Goal: Answer question/provide support: Share knowledge or assist other users

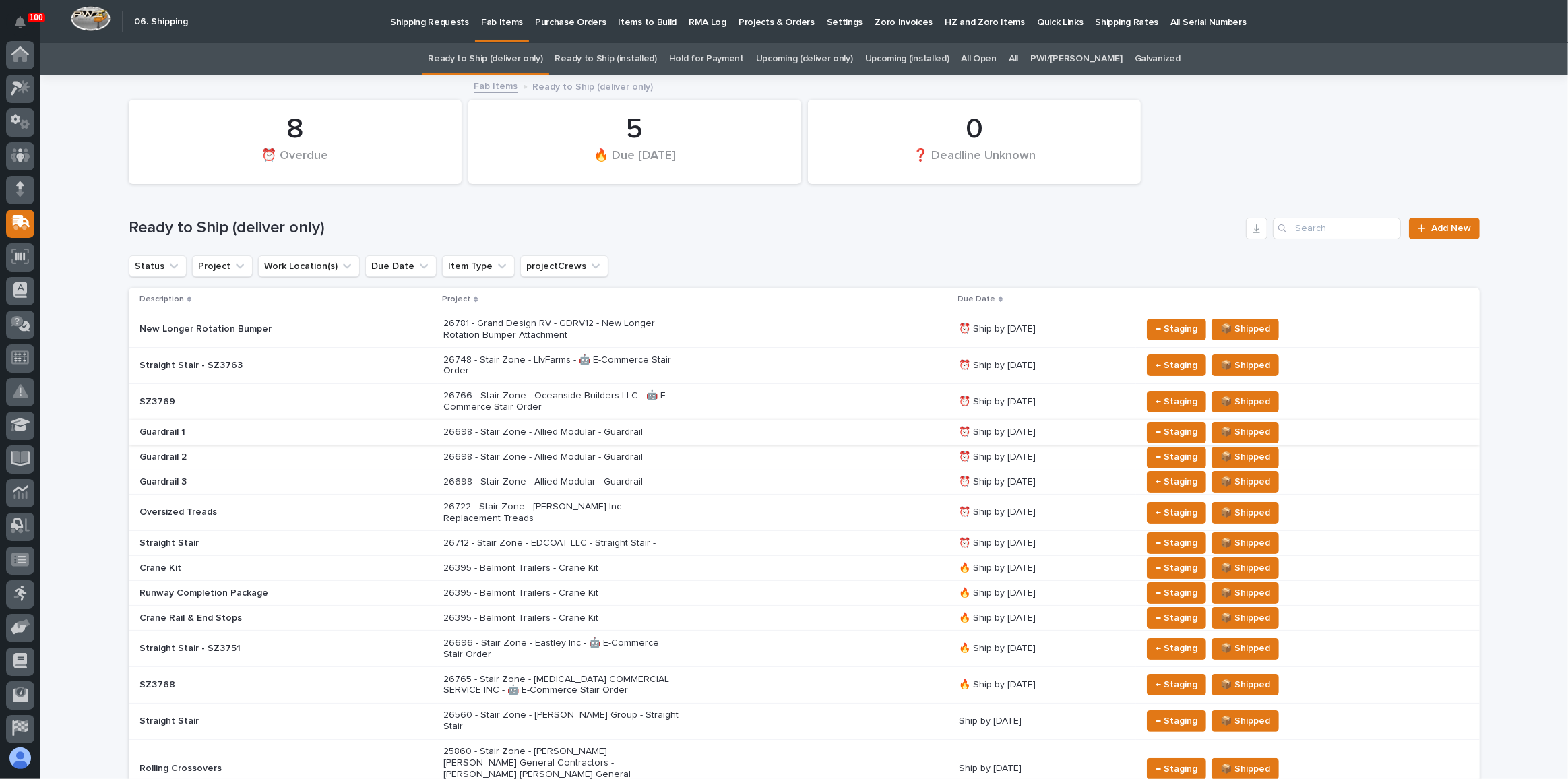
scroll to position [72, 0]
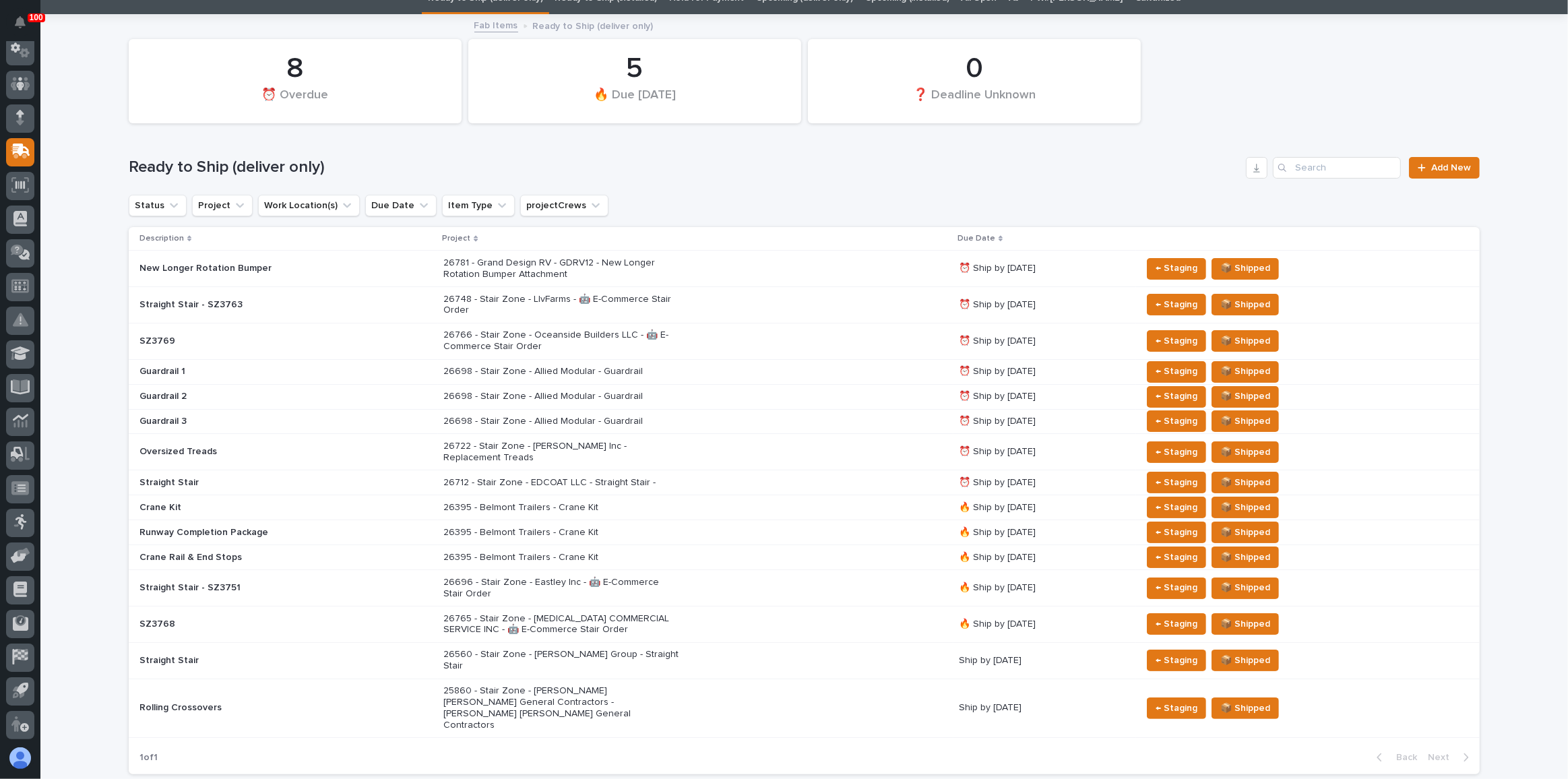
click at [737, 299] on div "26748 - Stair Zone - LIvFarms - 🤖 E-Commerce Stair Order" at bounding box center [695, 305] width 504 height 34
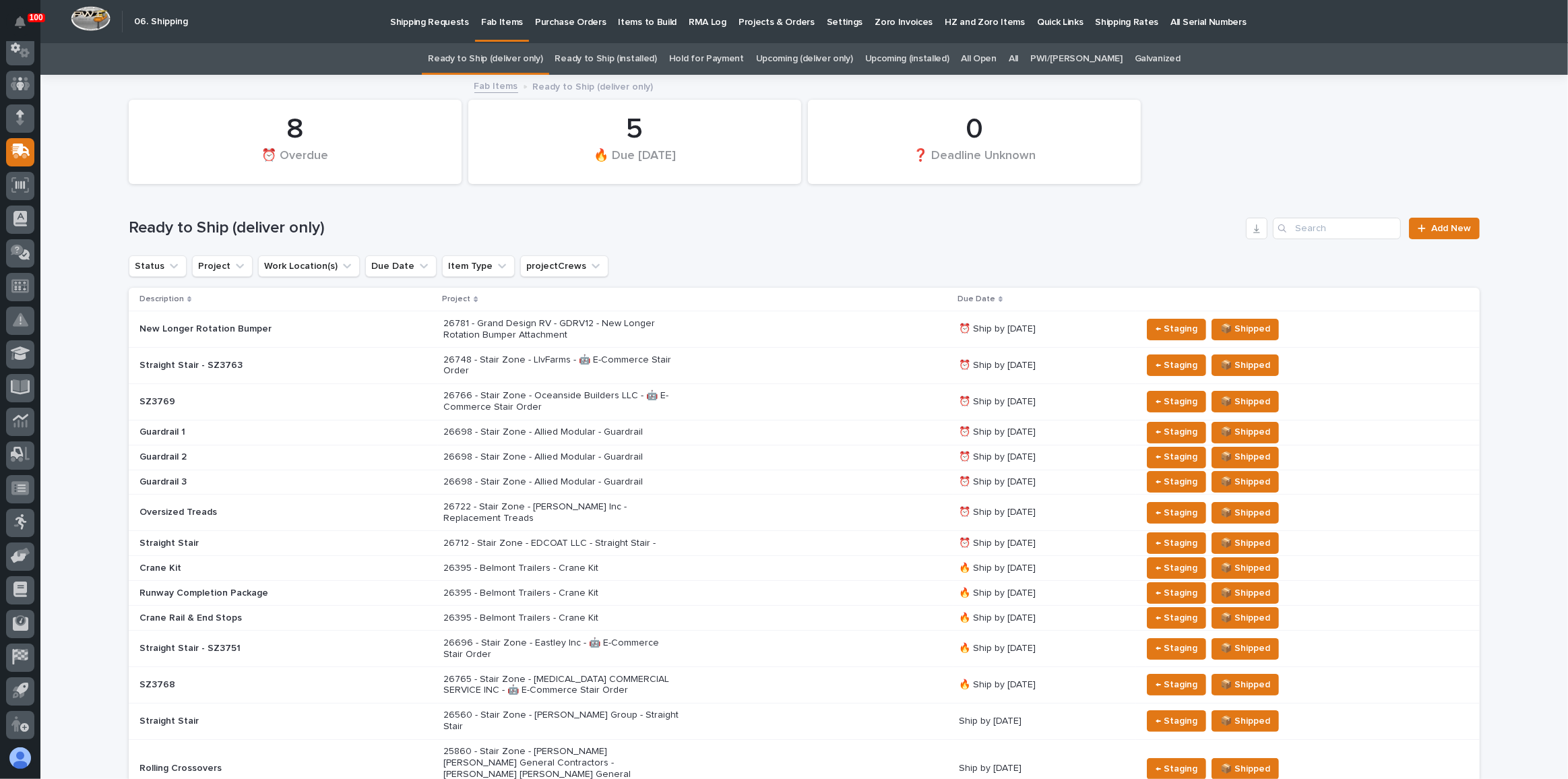
click at [654, 218] on div "Ready to Ship (deliver only) Add New" at bounding box center [804, 228] width 1351 height 22
click at [580, 563] on p "26395 - Belmont Trailers - Crane Kit" at bounding box center [561, 568] width 236 height 11
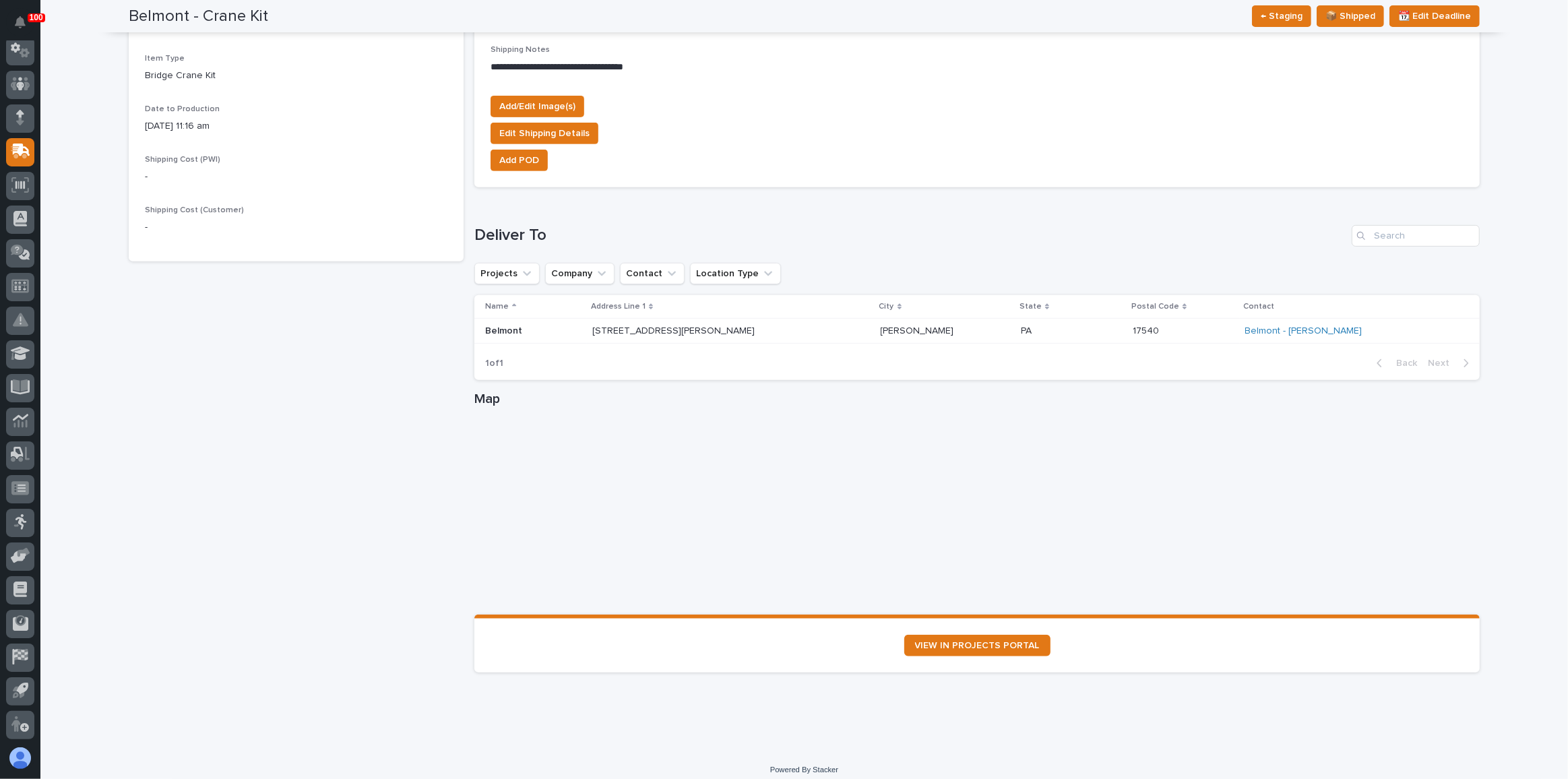
scroll to position [608, 0]
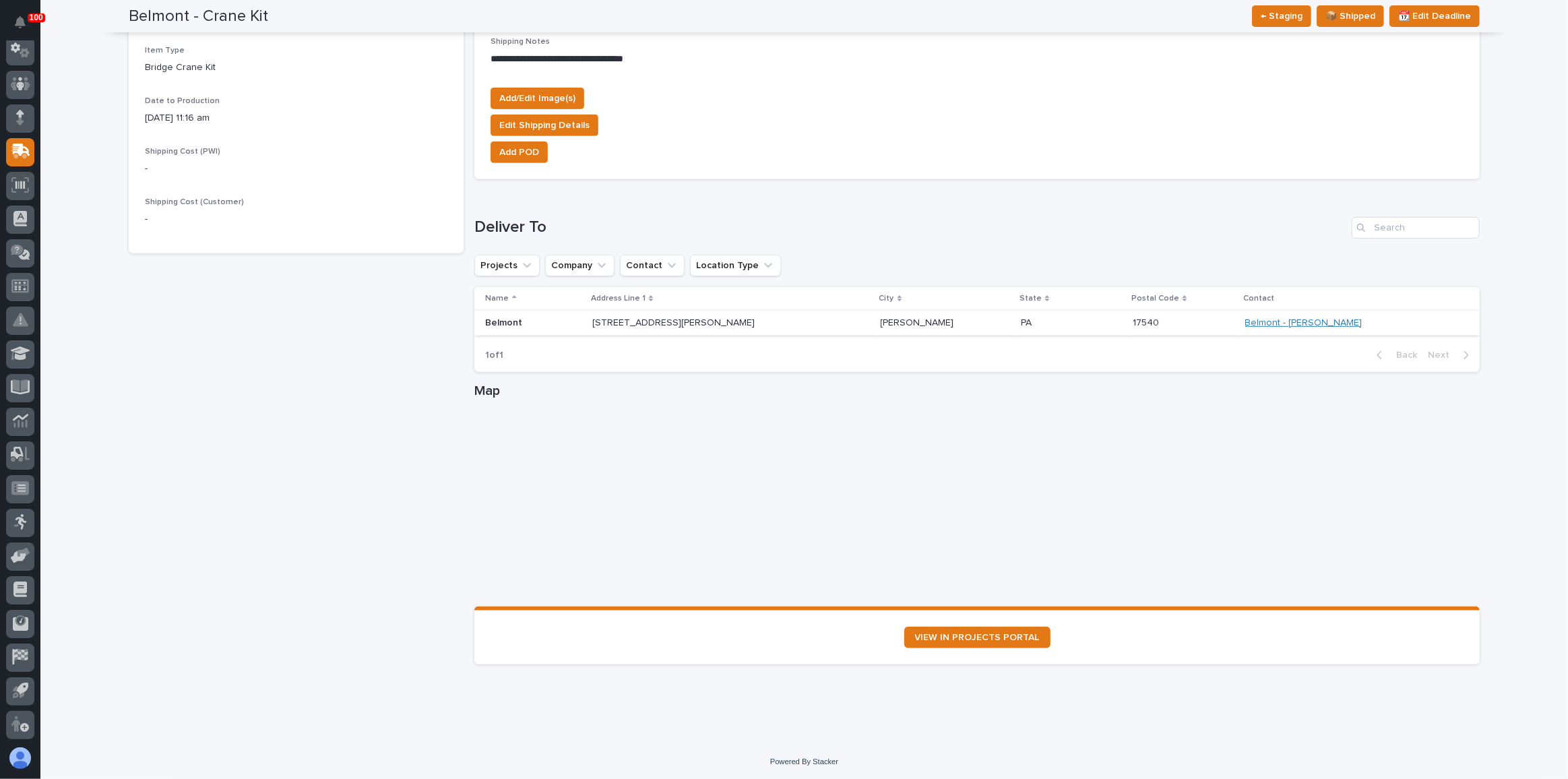
click at [1300, 320] on link "Belmont - [PERSON_NAME]" at bounding box center [1304, 323] width 117 height 11
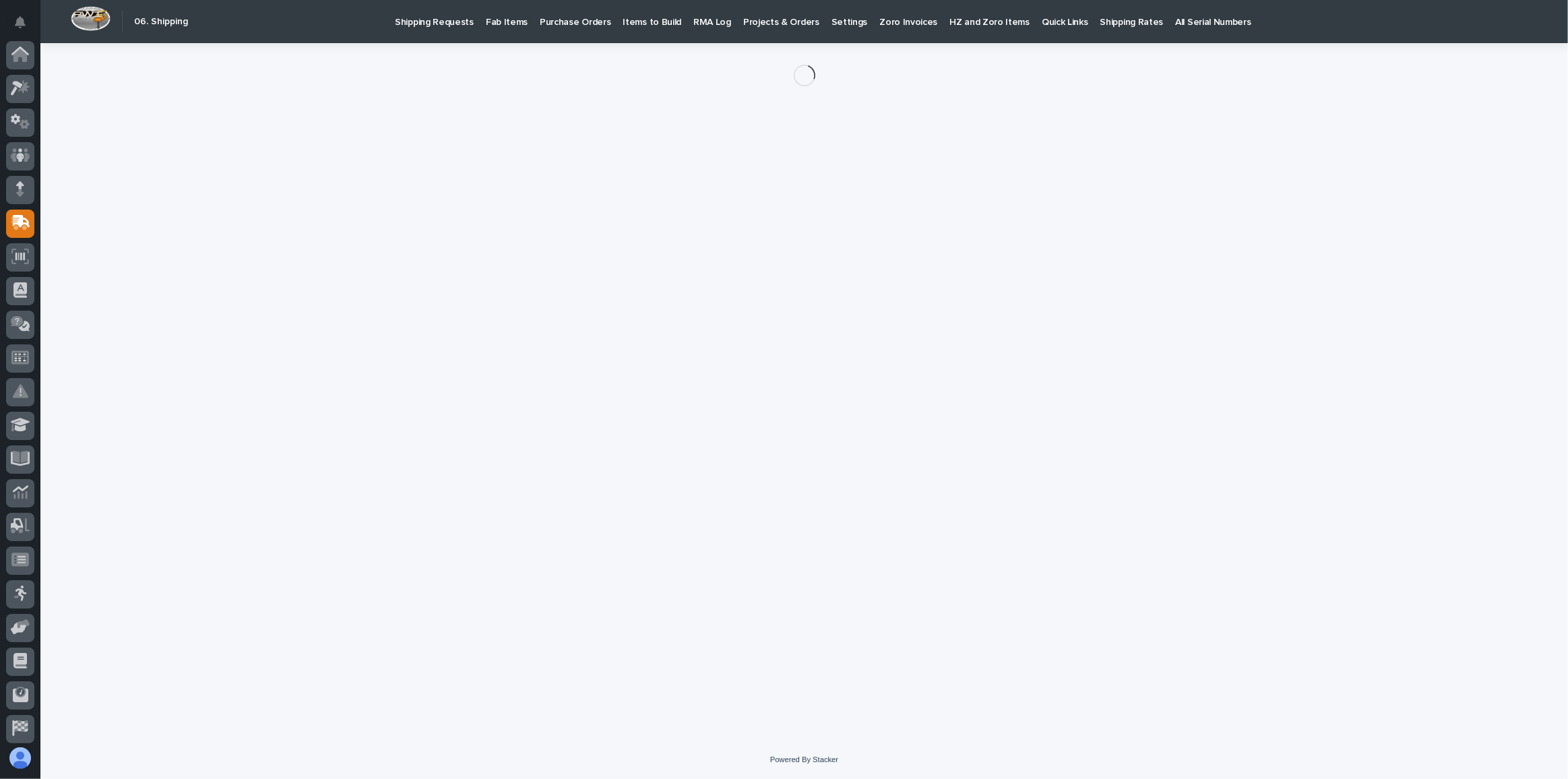
scroll to position [72, 0]
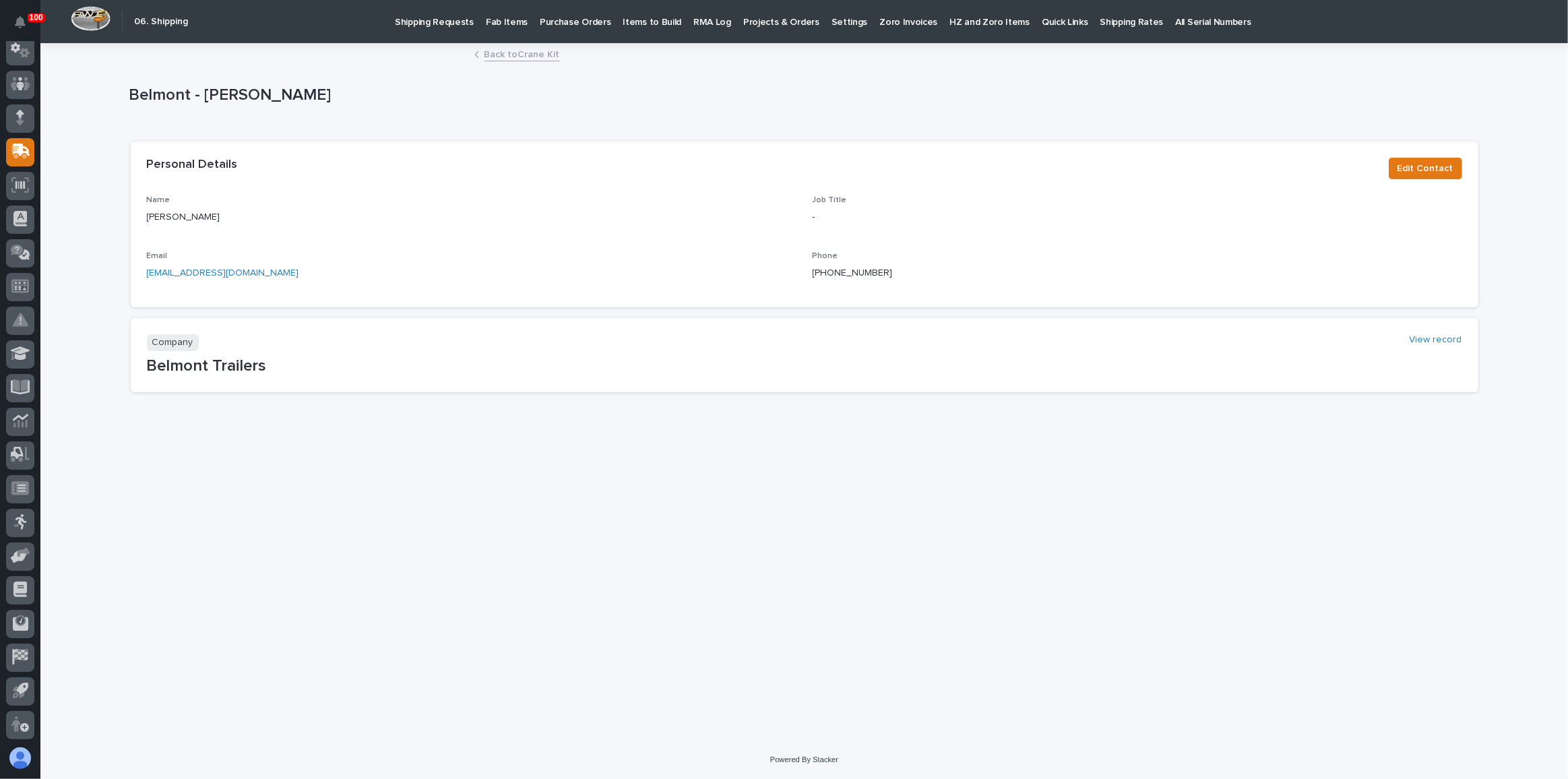
click at [502, 20] on p "Fab Items" at bounding box center [507, 14] width 42 height 28
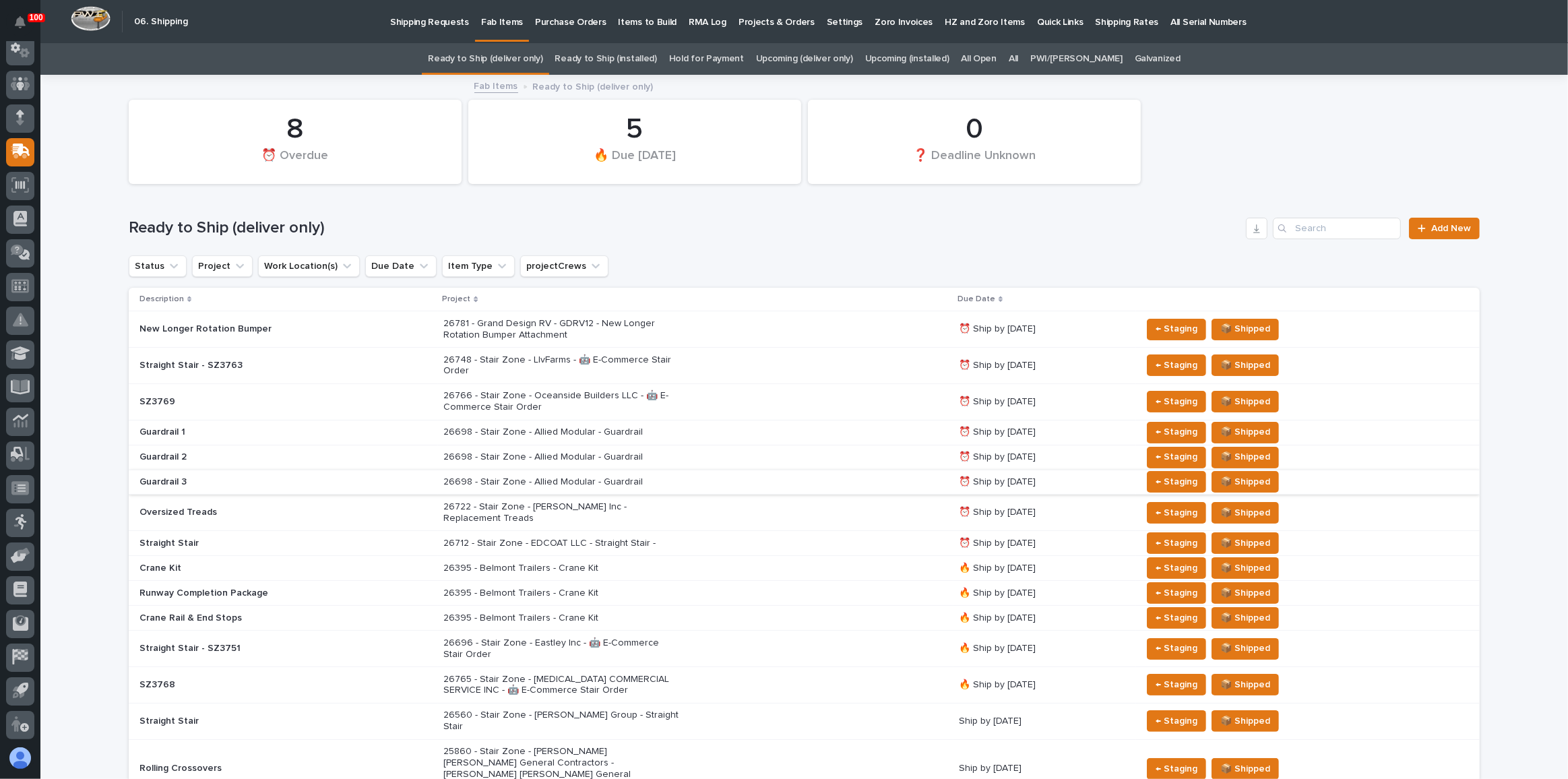
click at [830, 61] on link "Upcoming (deliver only)" at bounding box center [805, 59] width 97 height 32
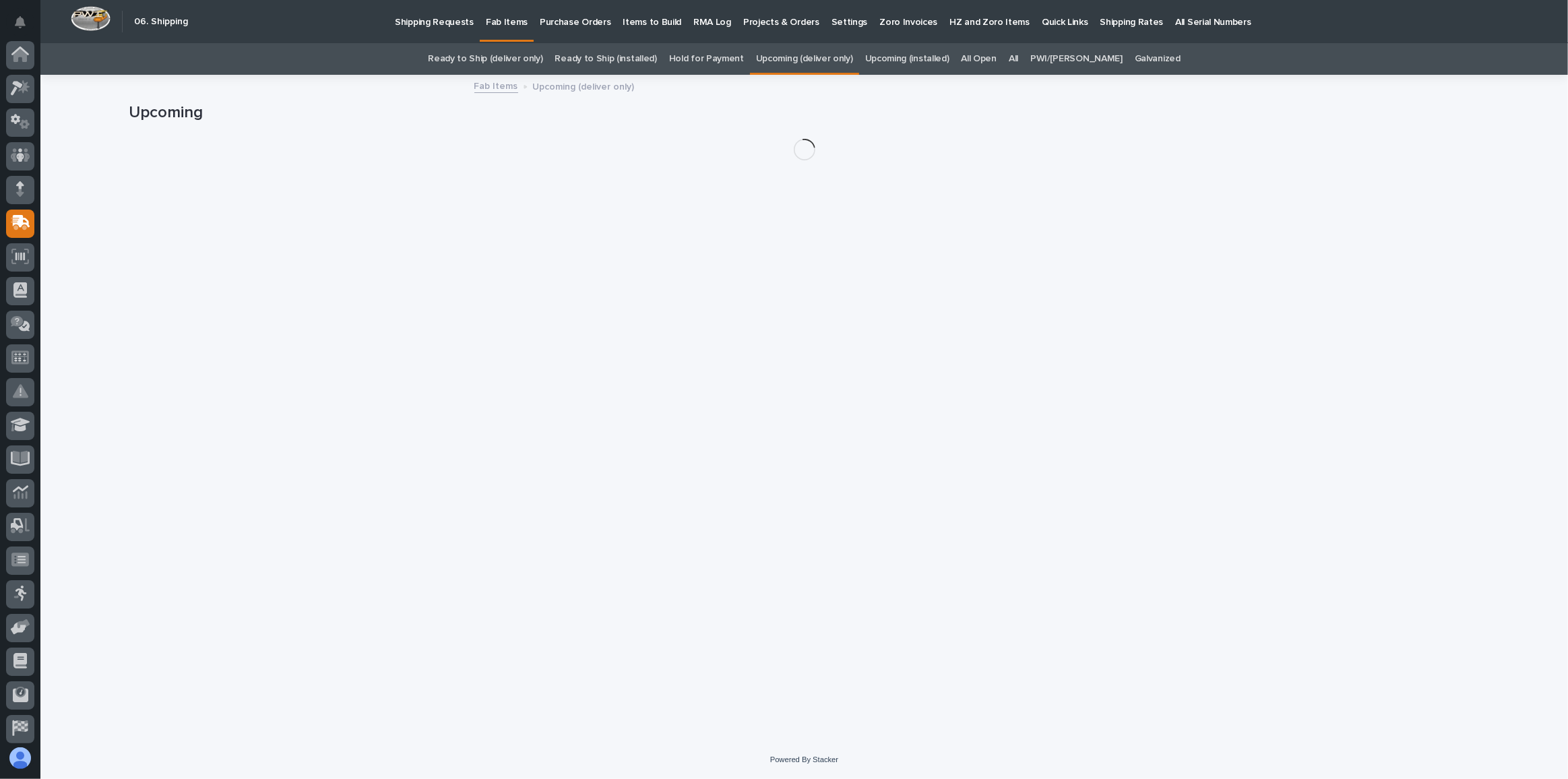
scroll to position [72, 0]
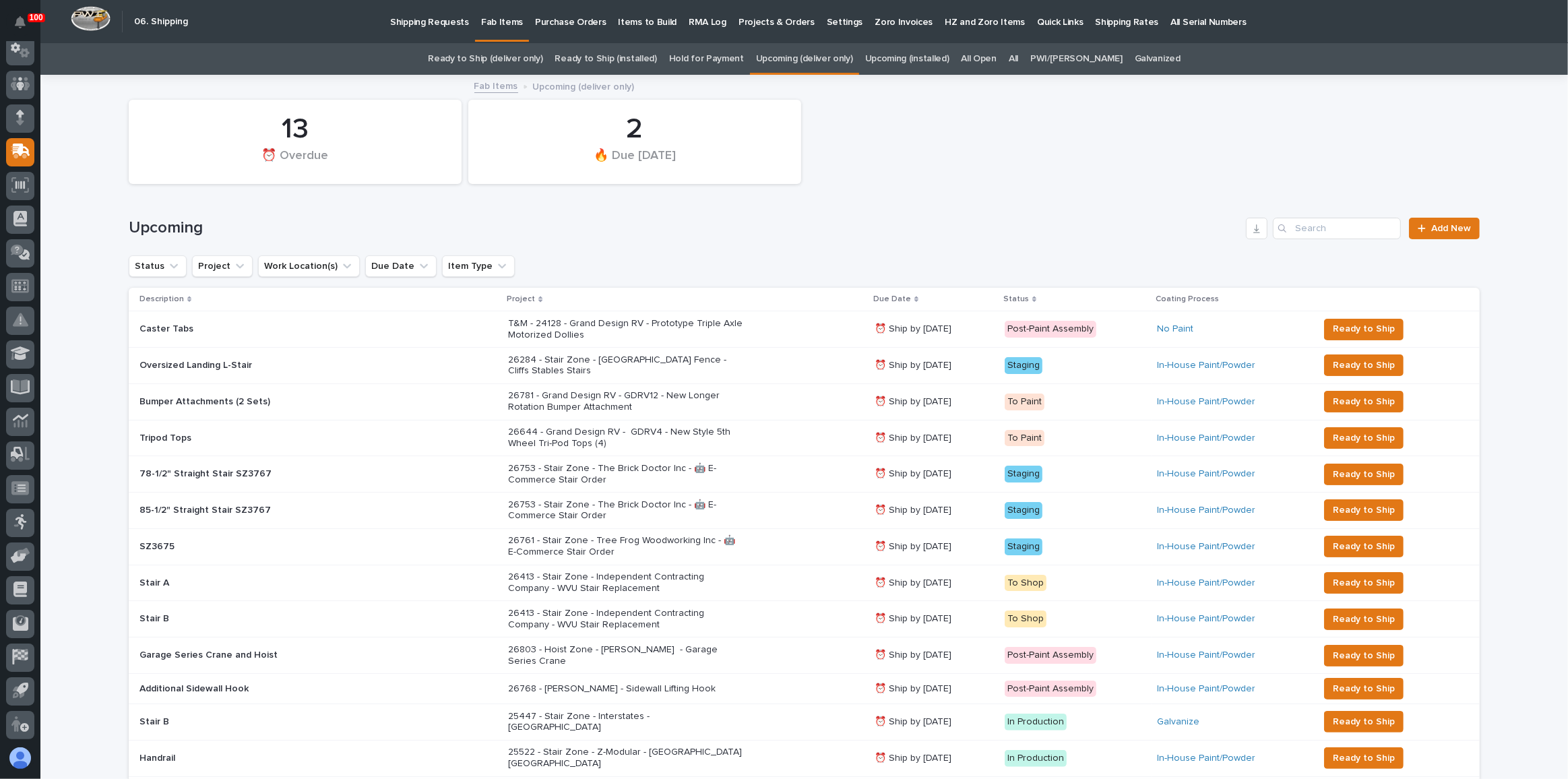
click at [811, 461] on div "26753 - Stair Zone - The Brick Doctor Inc - 🤖 E-Commerce Stair Order" at bounding box center [686, 474] width 356 height 34
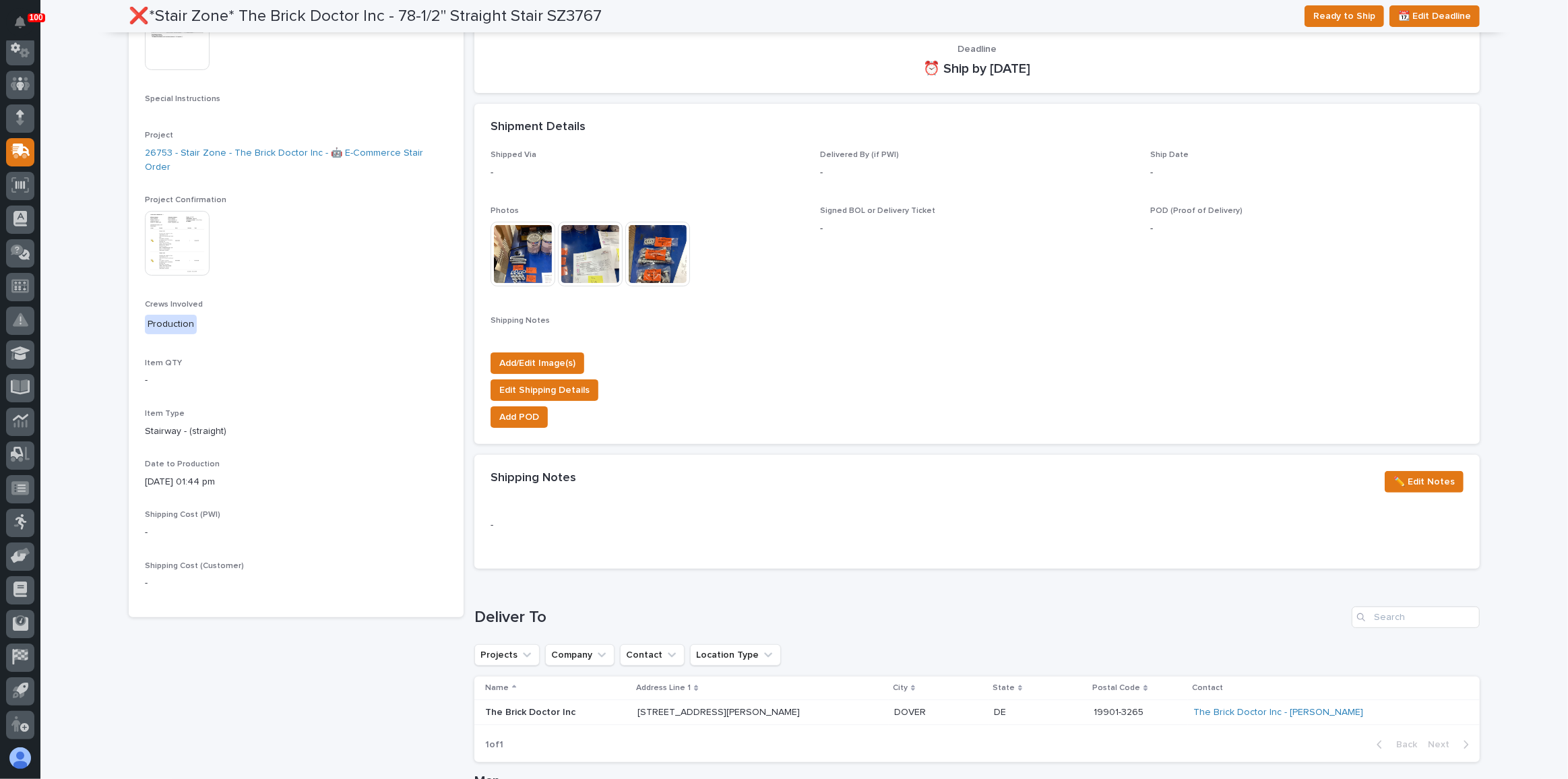
scroll to position [306, 0]
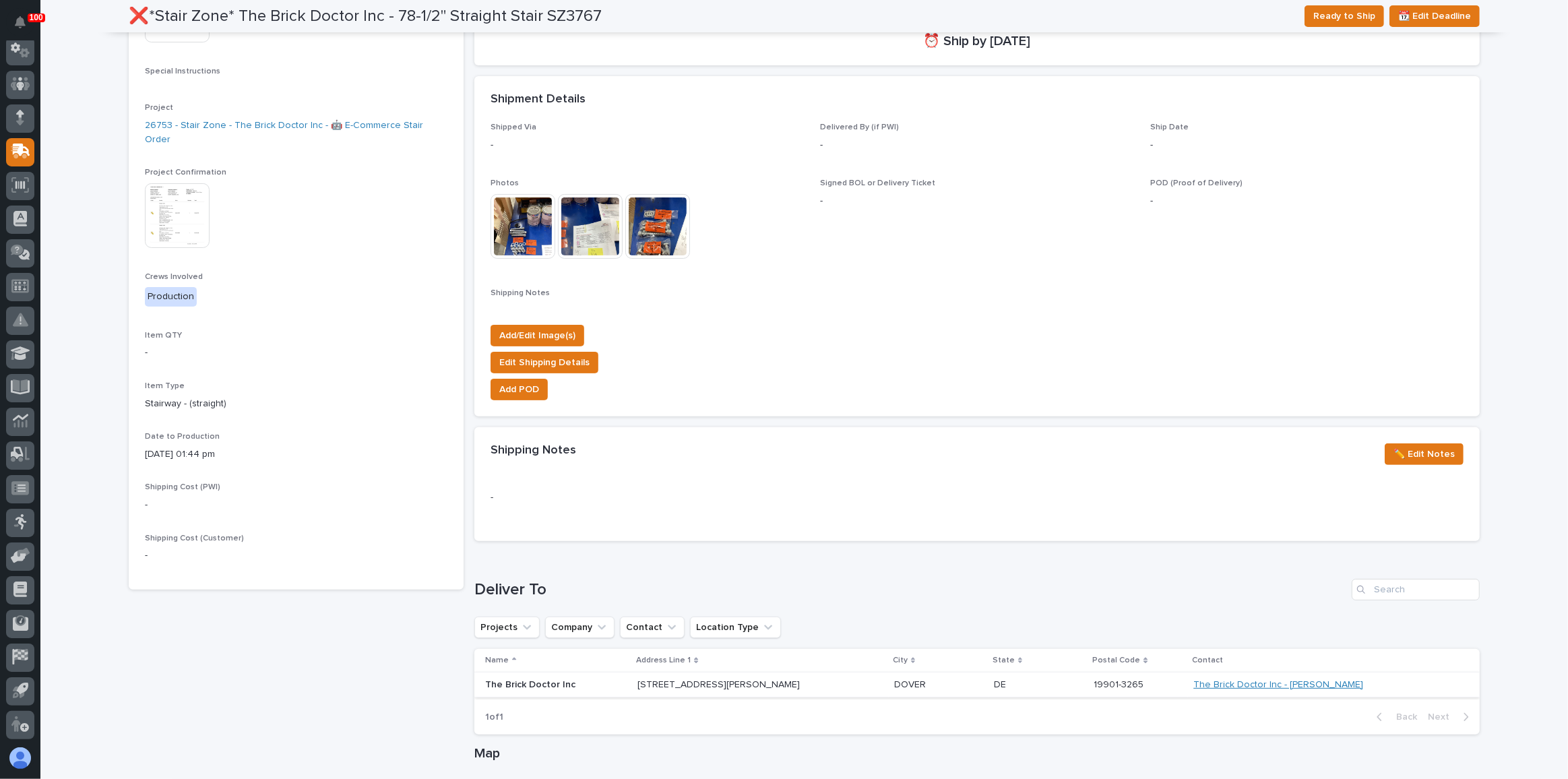
click at [1254, 682] on link "The Brick Doctor Inc - [PERSON_NAME]" at bounding box center [1278, 684] width 170 height 11
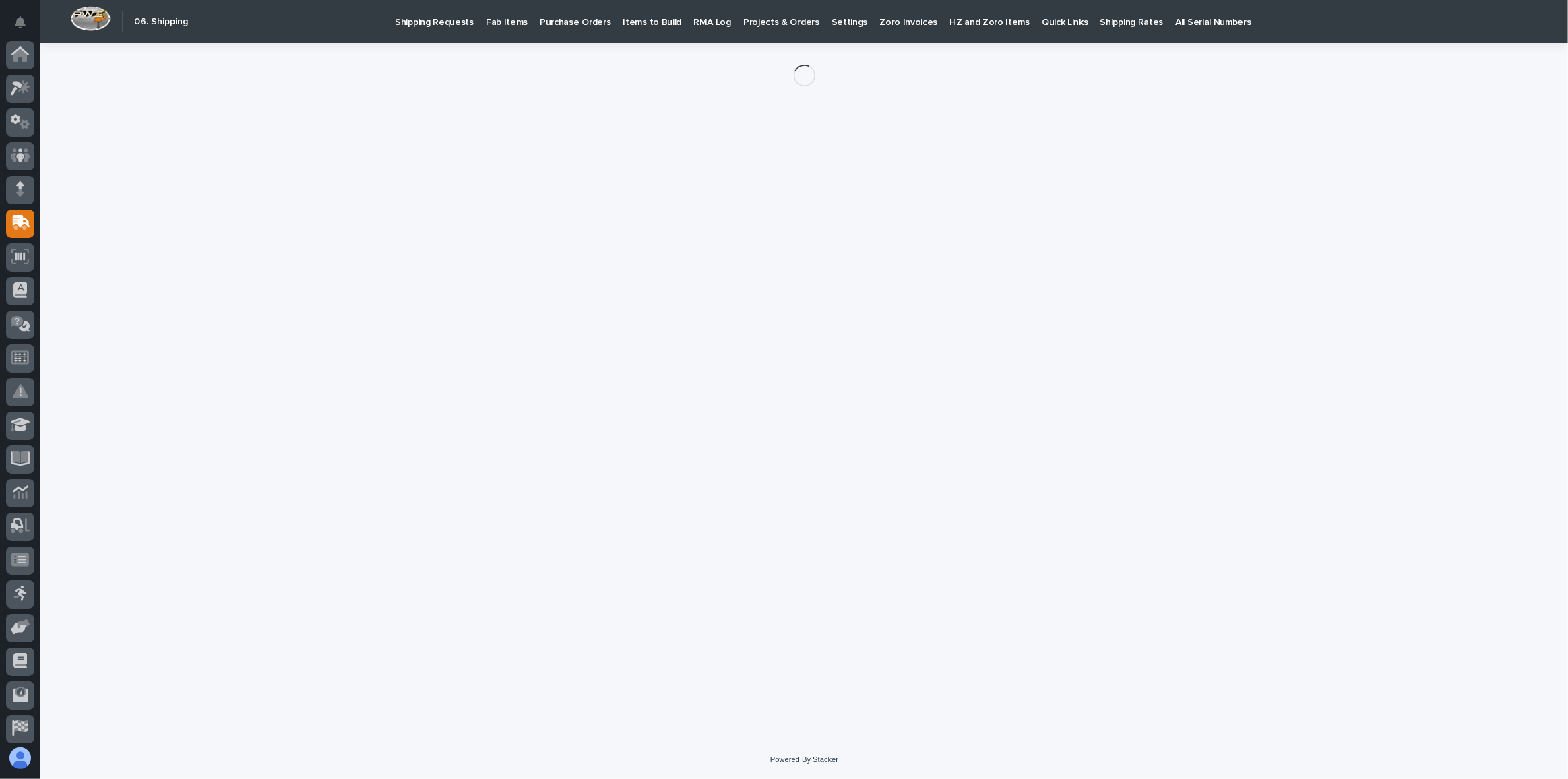
scroll to position [72, 0]
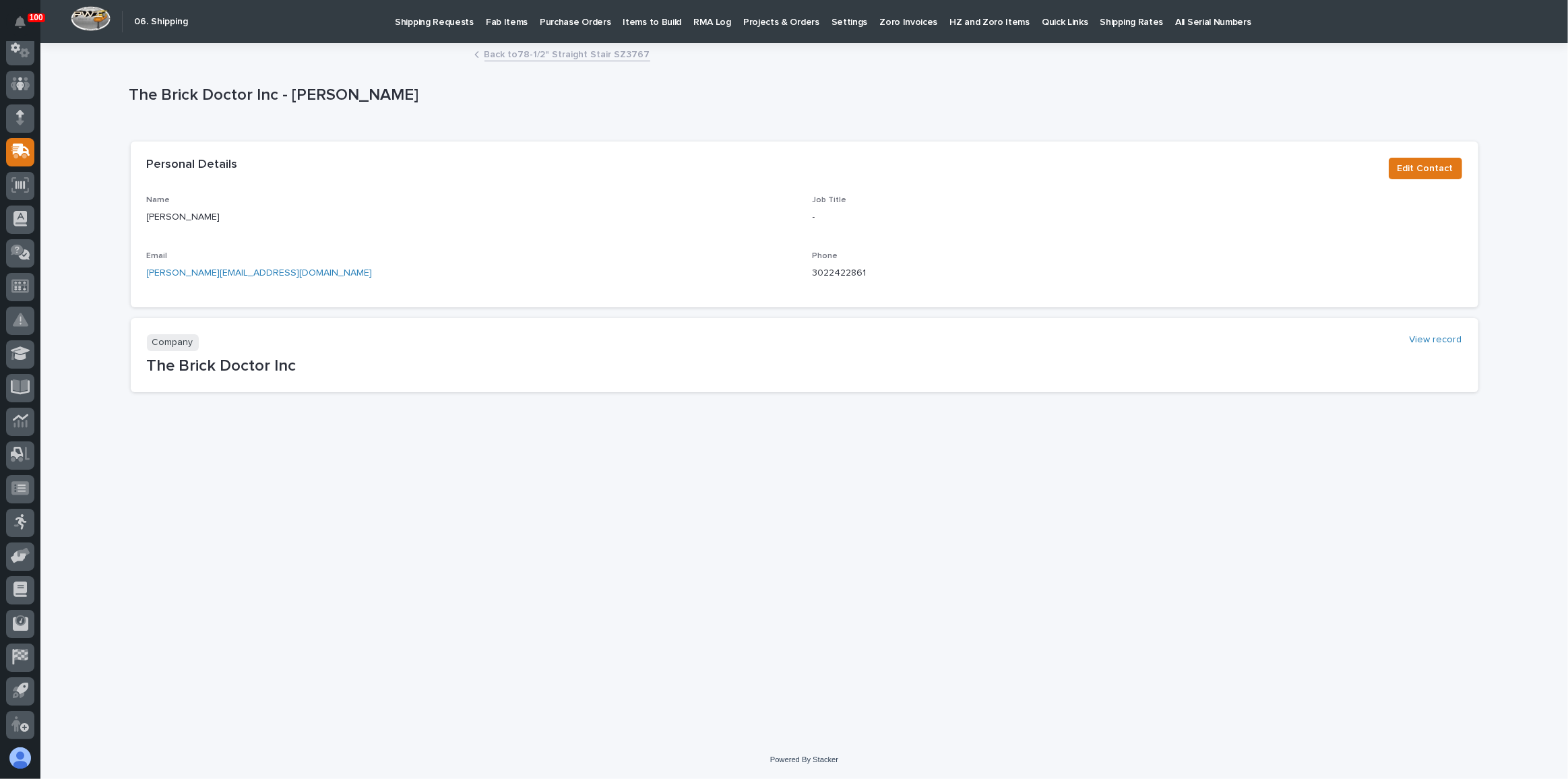
click at [511, 27] on p "Fab Items" at bounding box center [507, 14] width 42 height 28
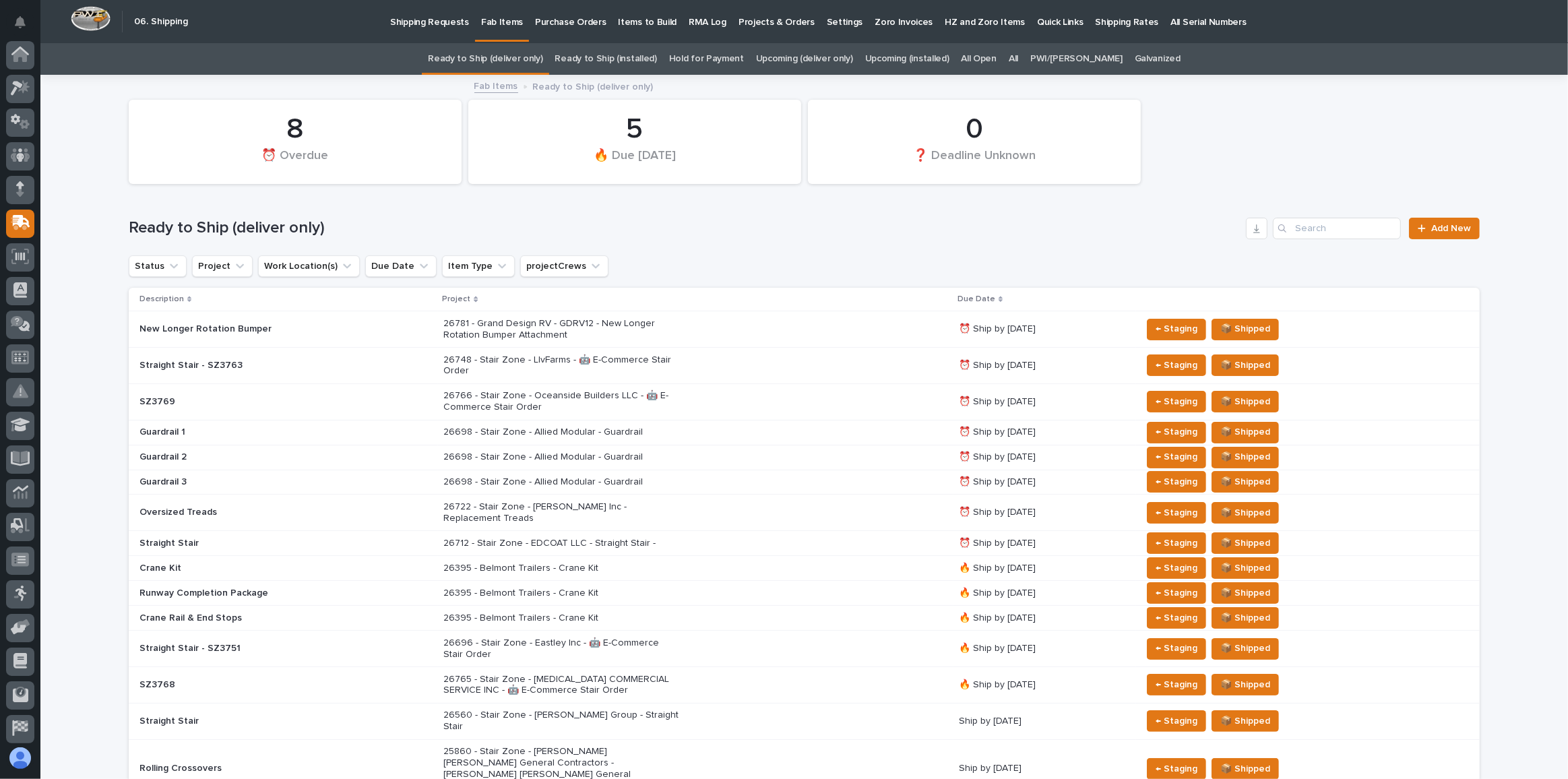
scroll to position [72, 0]
click at [813, 56] on link "Upcoming (deliver only)" at bounding box center [805, 59] width 97 height 32
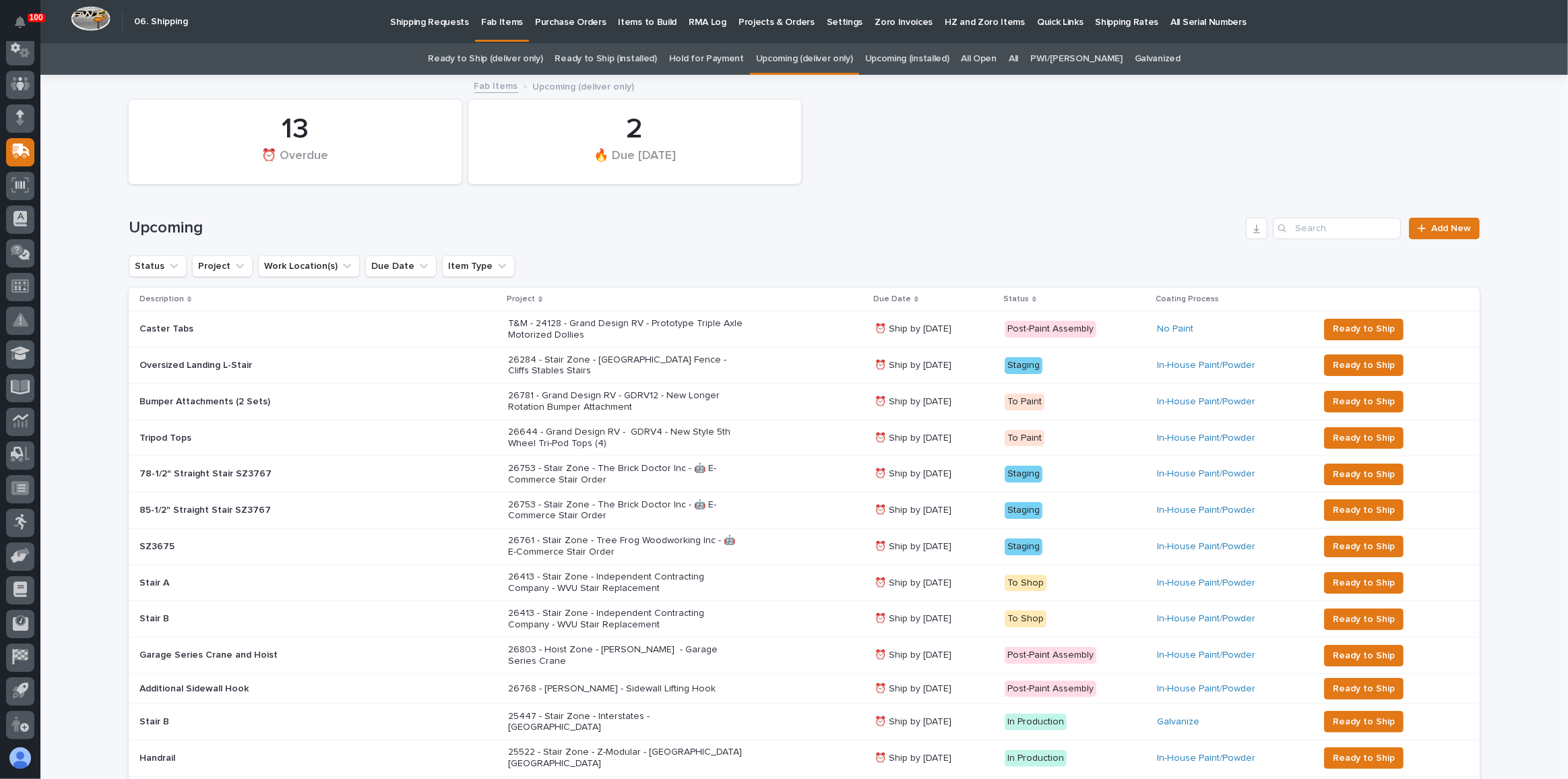
click at [716, 43] on div "Shipping Requests Fab Items Purchase Orders Items to Build RMA Log Projects & O…" at bounding box center [864, 22] width 1340 height 43
click at [716, 51] on link "Hold for Payment" at bounding box center [706, 59] width 75 height 32
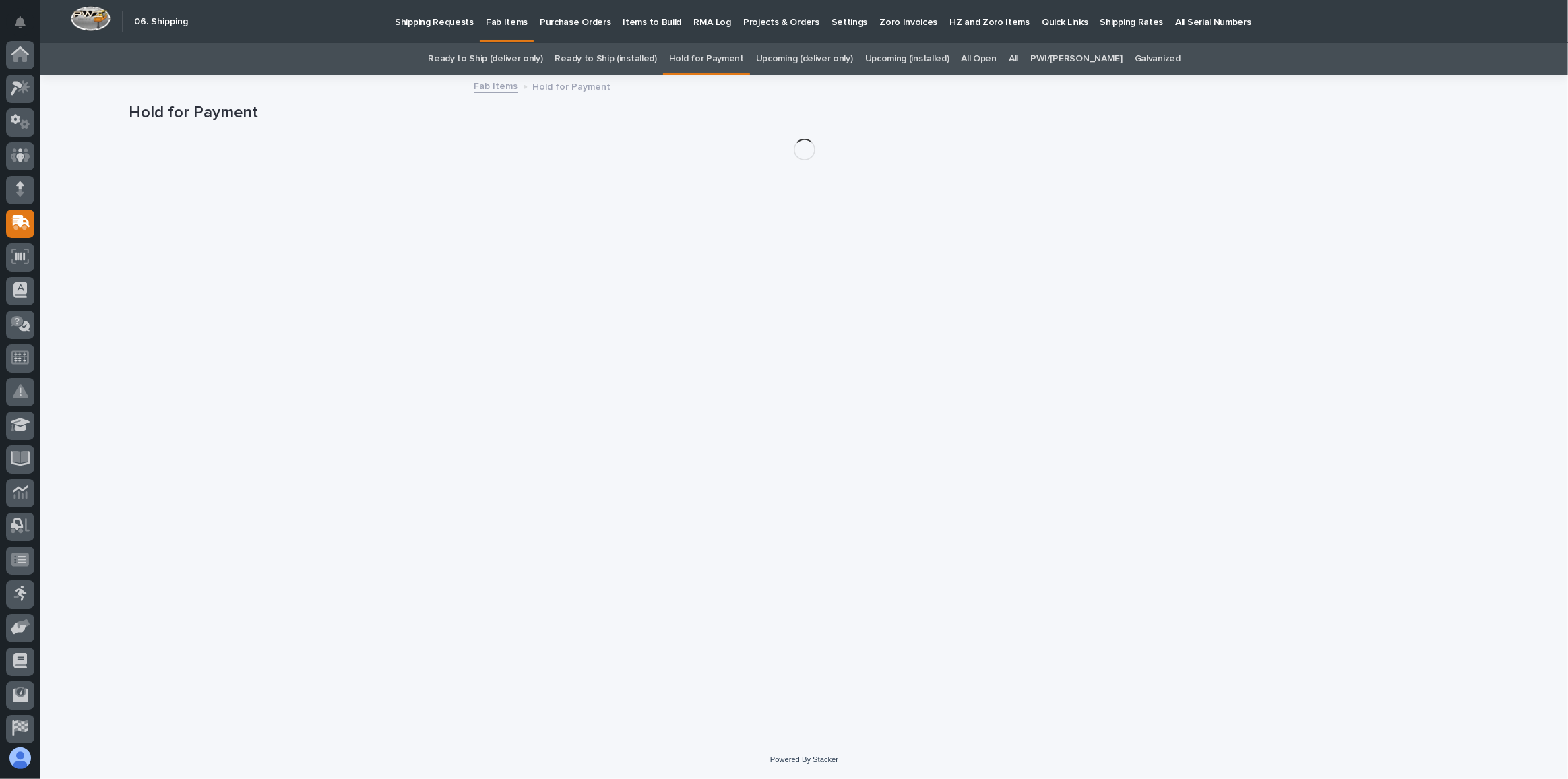
scroll to position [72, 0]
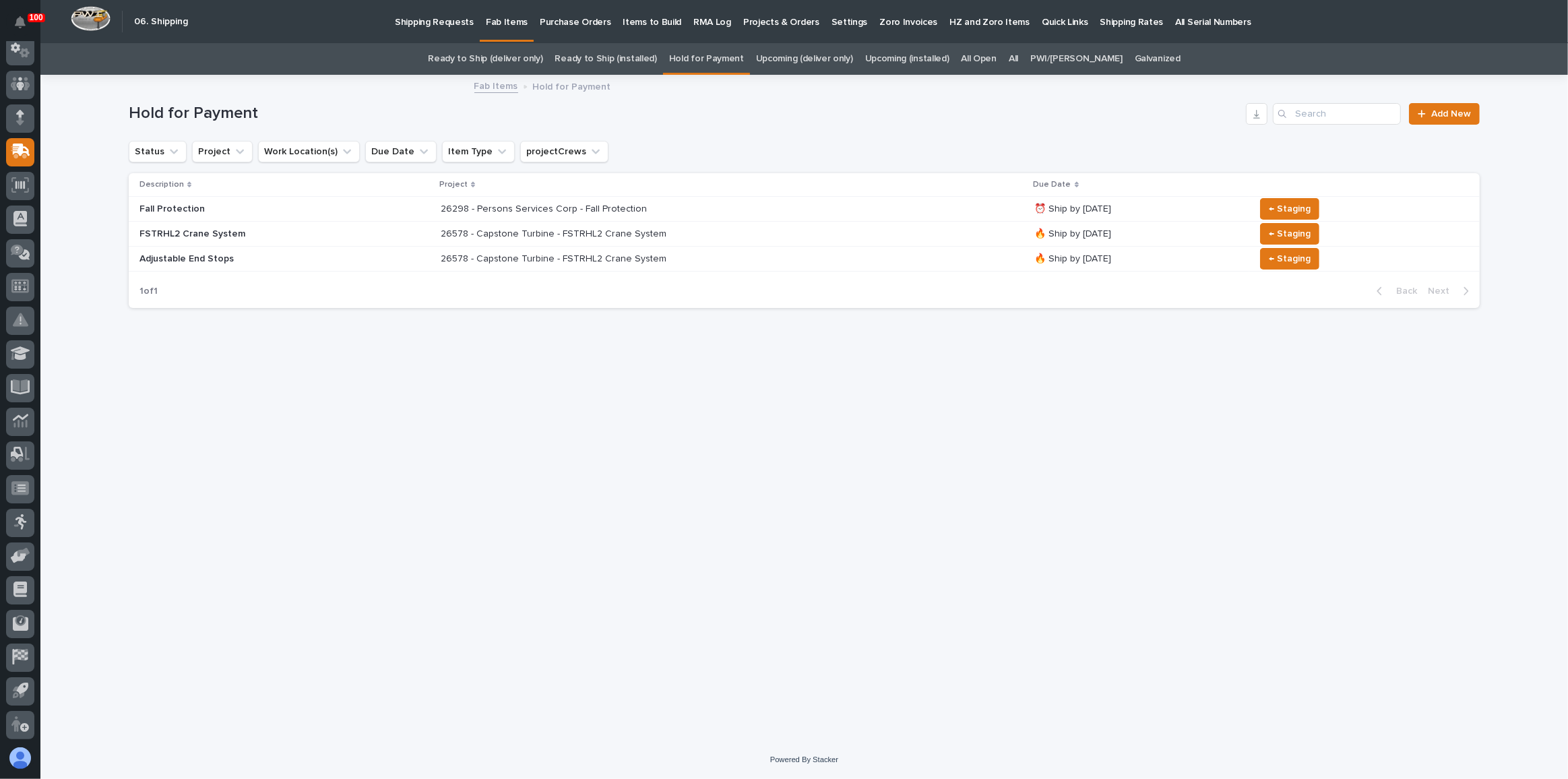
click at [811, 228] on div "26578 - Capstone Turbine - FSTRHL2 Crane System" at bounding box center [732, 234] width 583 height 22
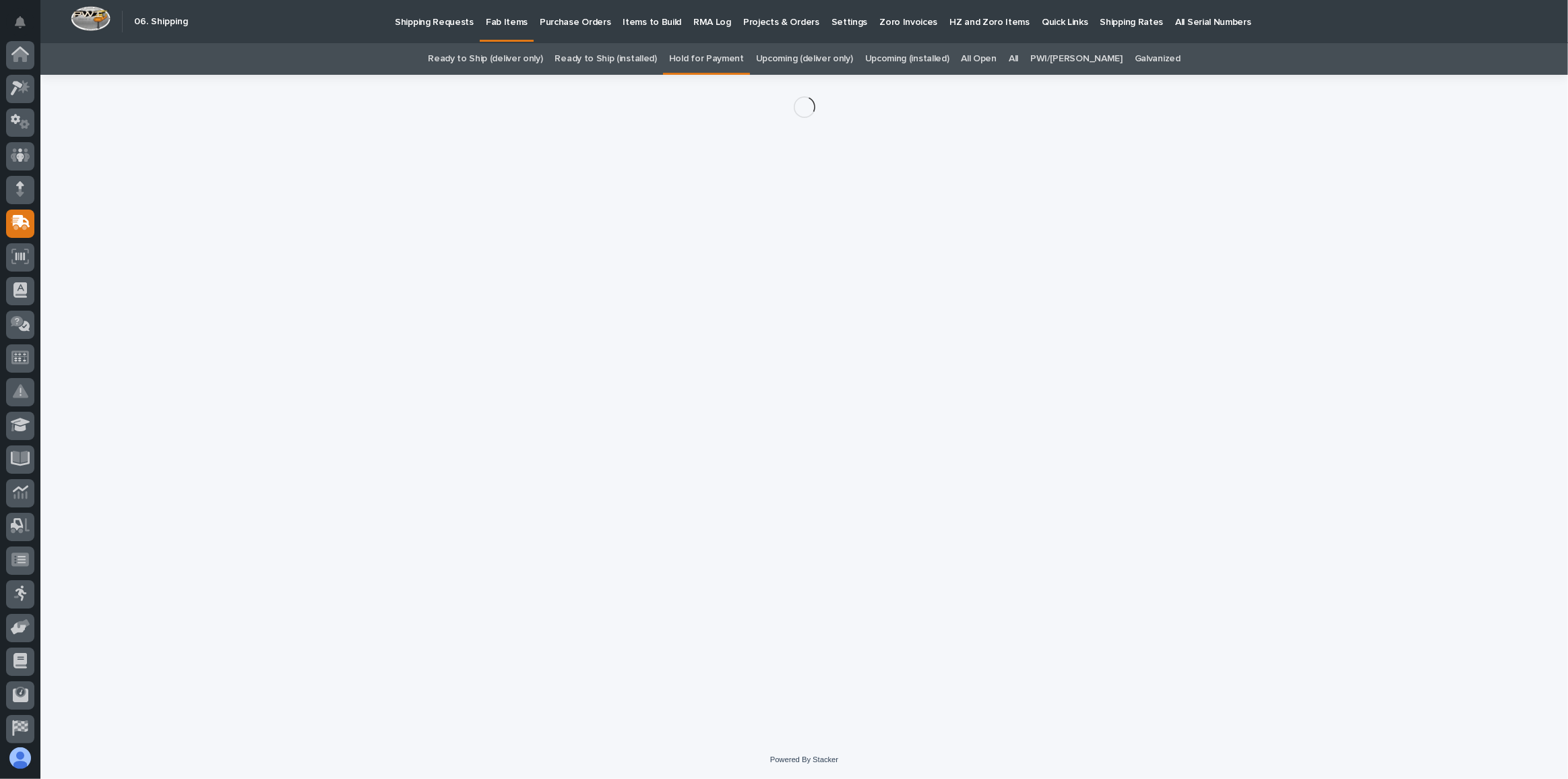
scroll to position [72, 0]
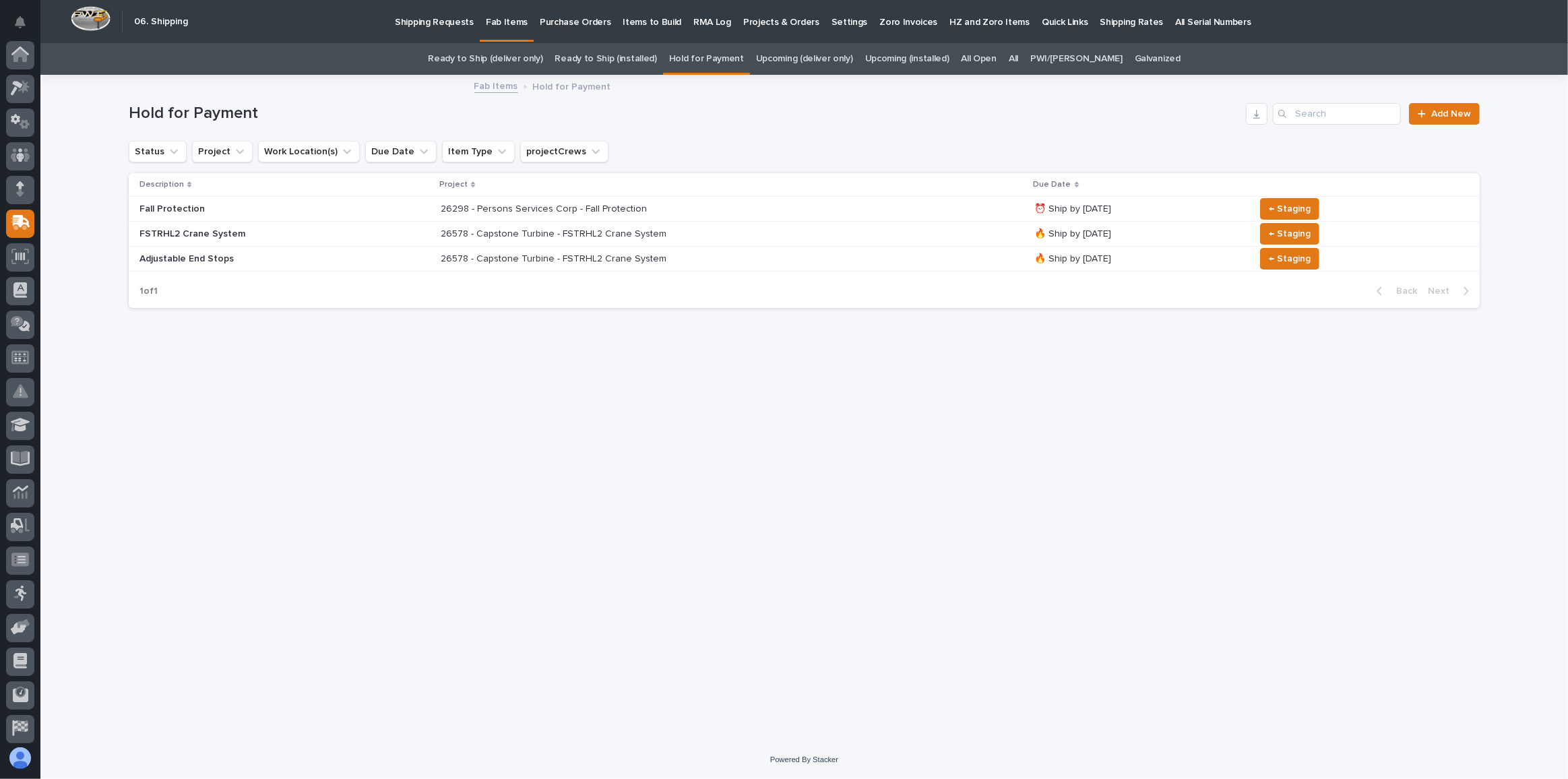
scroll to position [72, 0]
click at [429, 20] on p "Shipping Requests" at bounding box center [434, 14] width 79 height 28
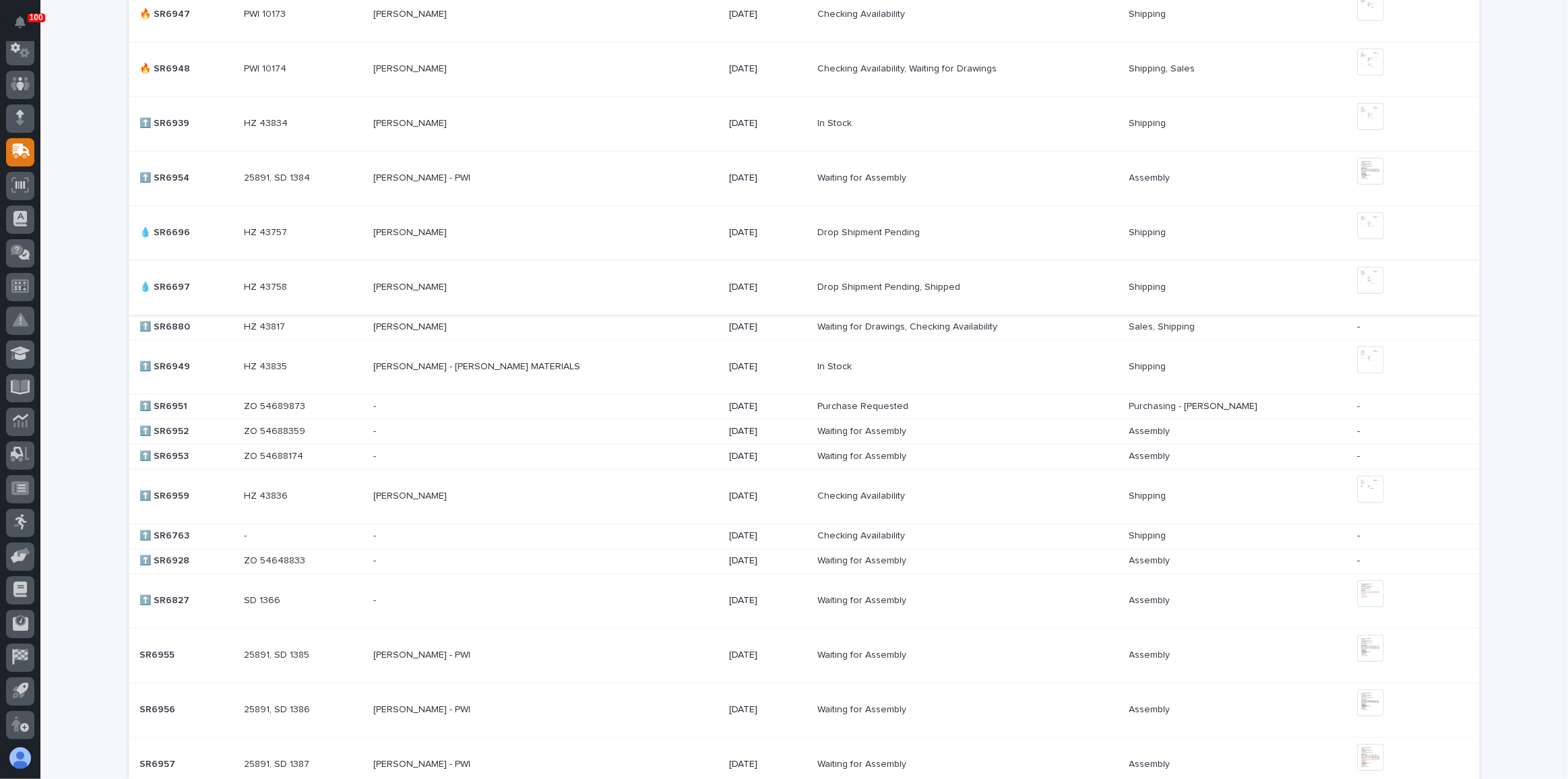
scroll to position [830, 0]
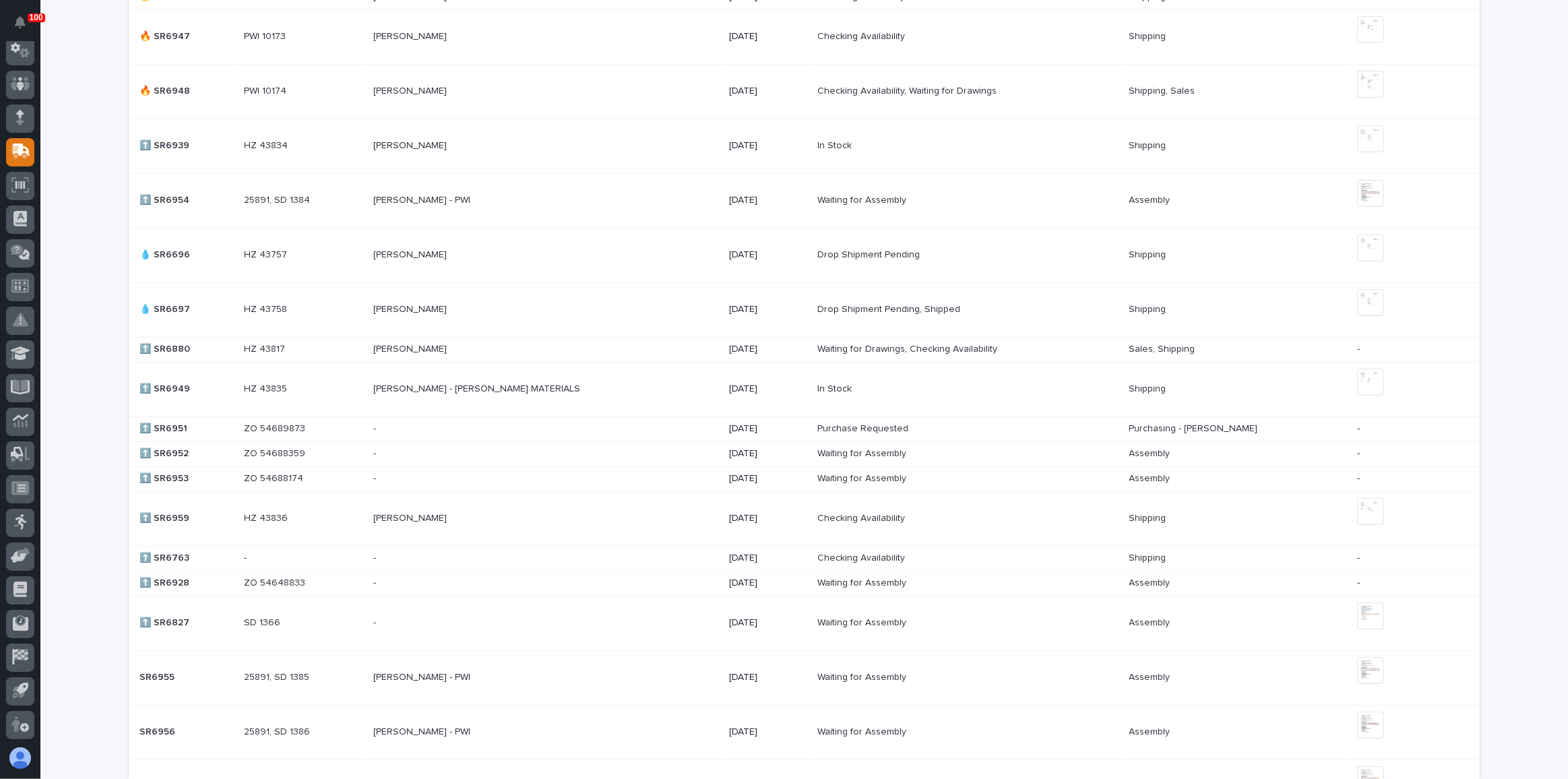
click at [611, 199] on div "[PERSON_NAME] - PWI [PERSON_NAME] - PWI" at bounding box center [545, 200] width 345 height 22
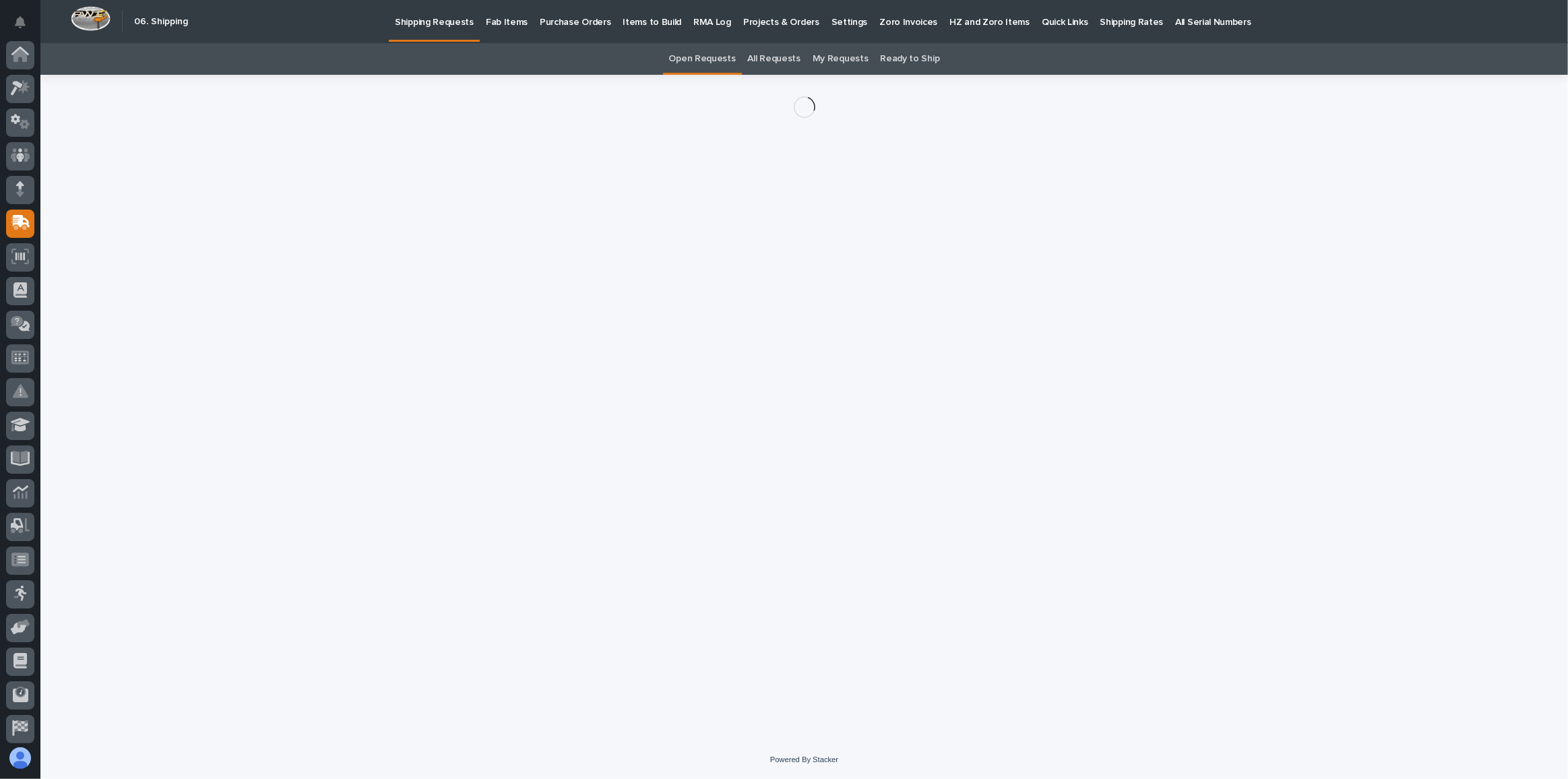
scroll to position [72, 0]
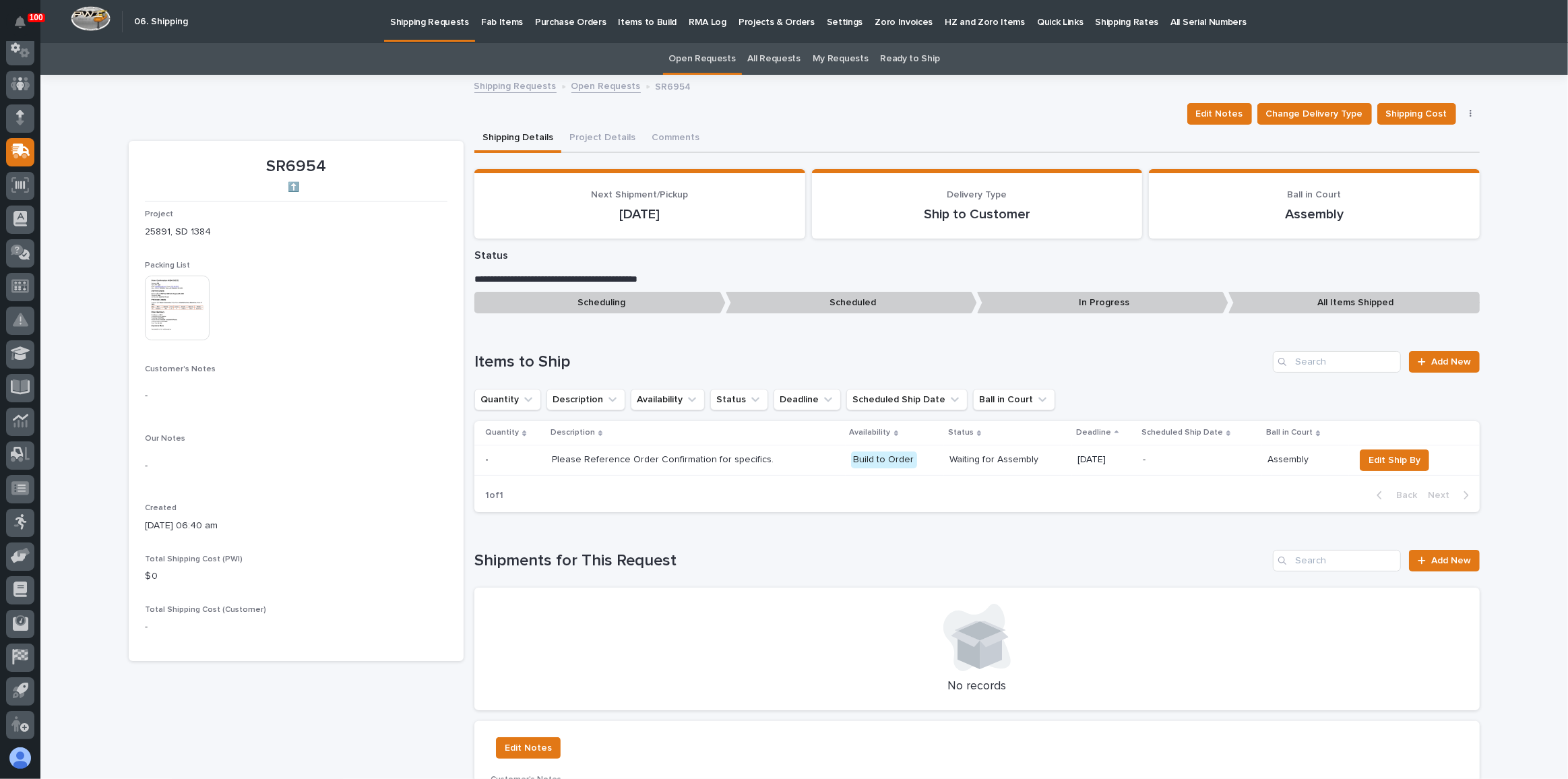
click at [191, 320] on img at bounding box center [177, 308] width 65 height 65
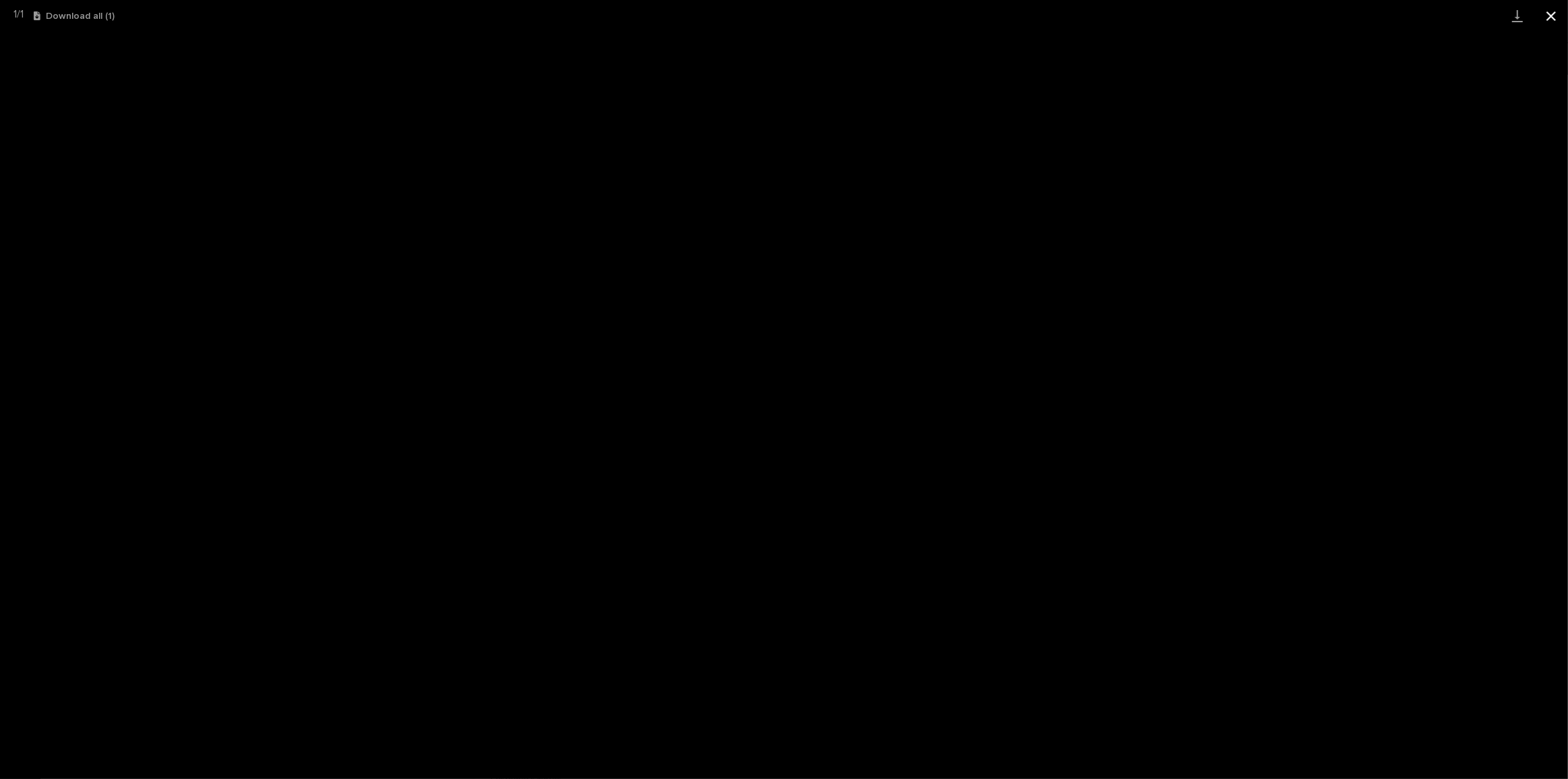
click at [1546, 22] on button "Close gallery" at bounding box center [1551, 16] width 34 height 32
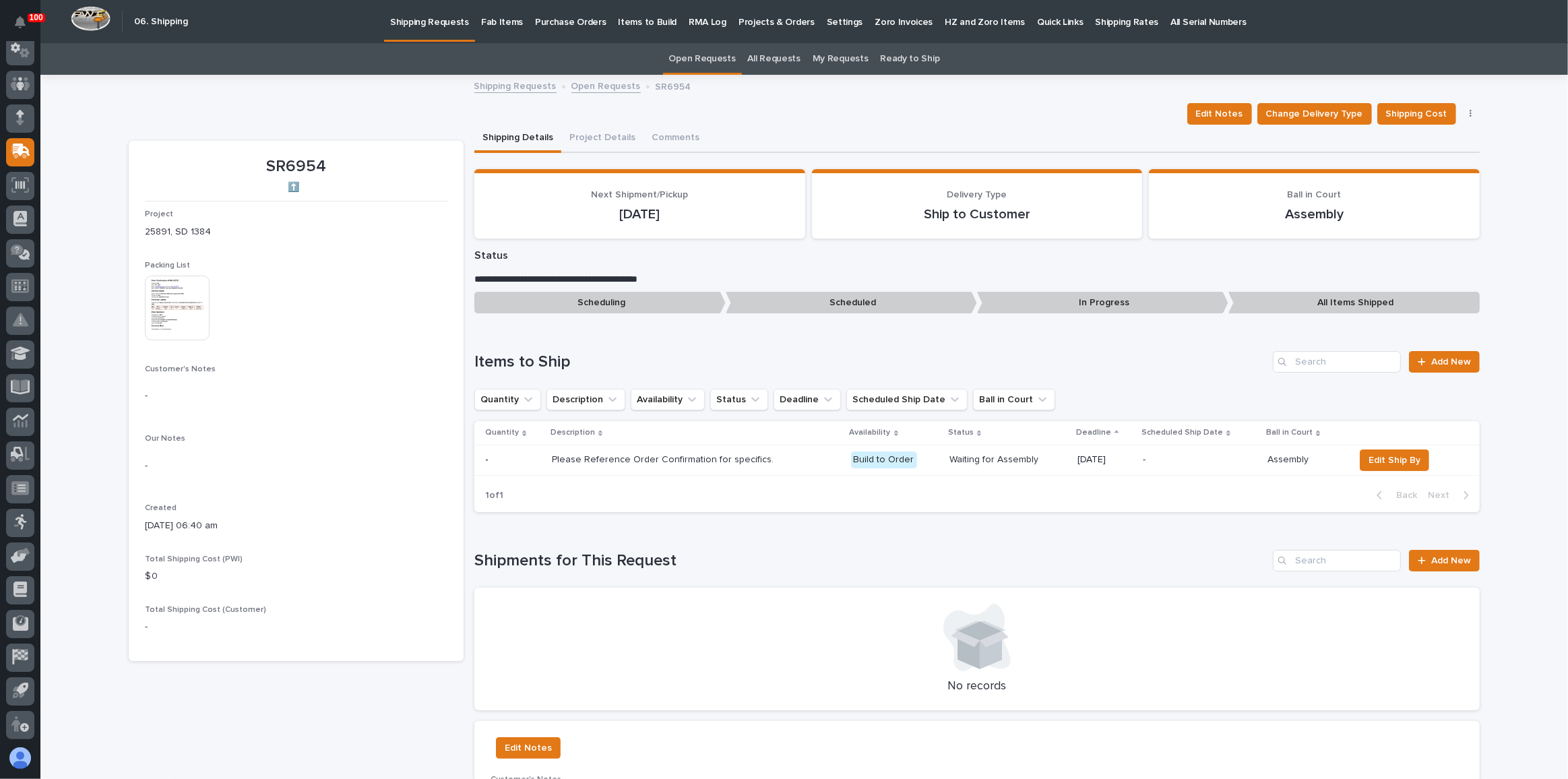
click at [173, 311] on img at bounding box center [177, 308] width 65 height 65
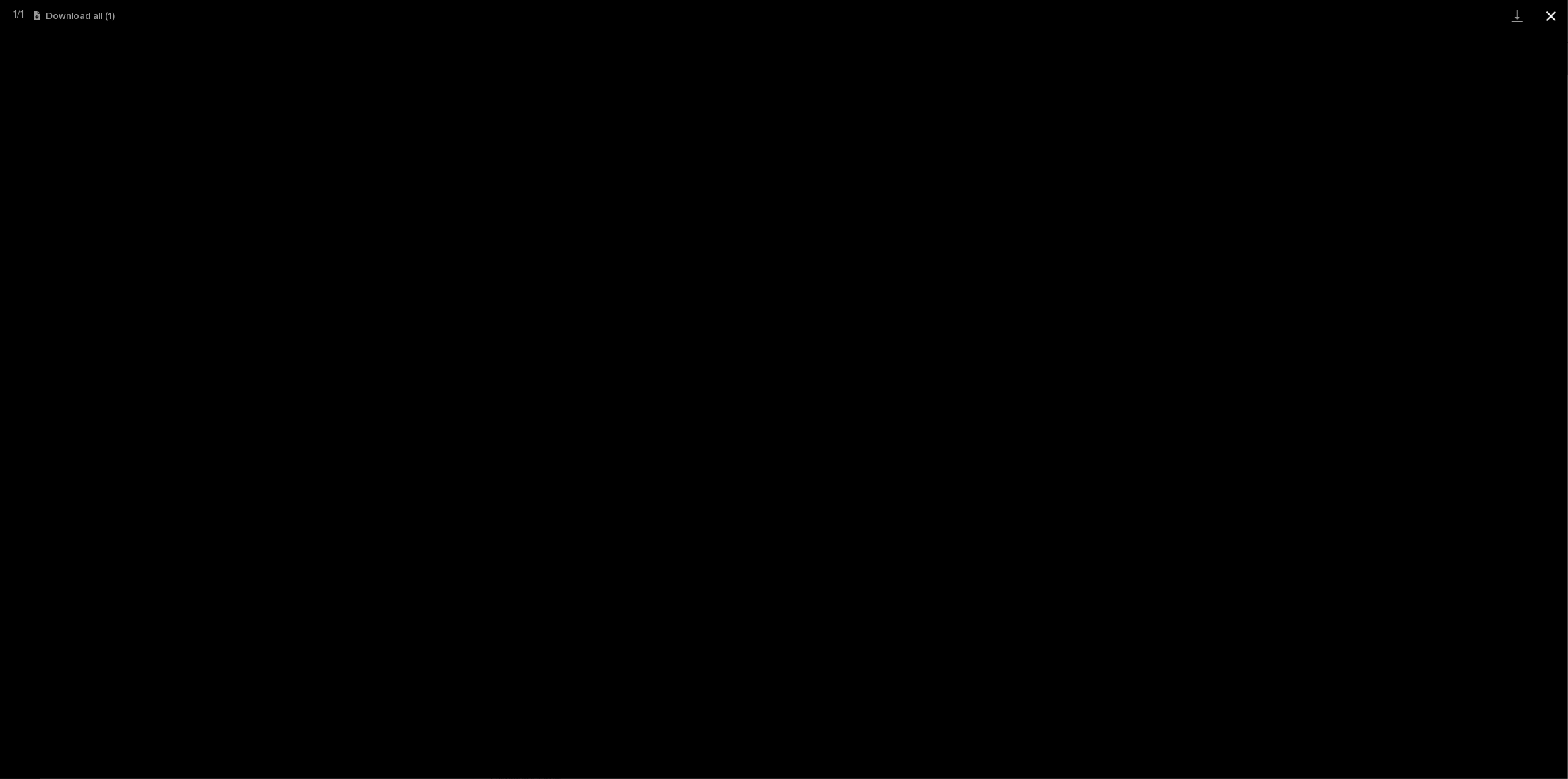
click at [1545, 16] on button "Close gallery" at bounding box center [1551, 16] width 34 height 32
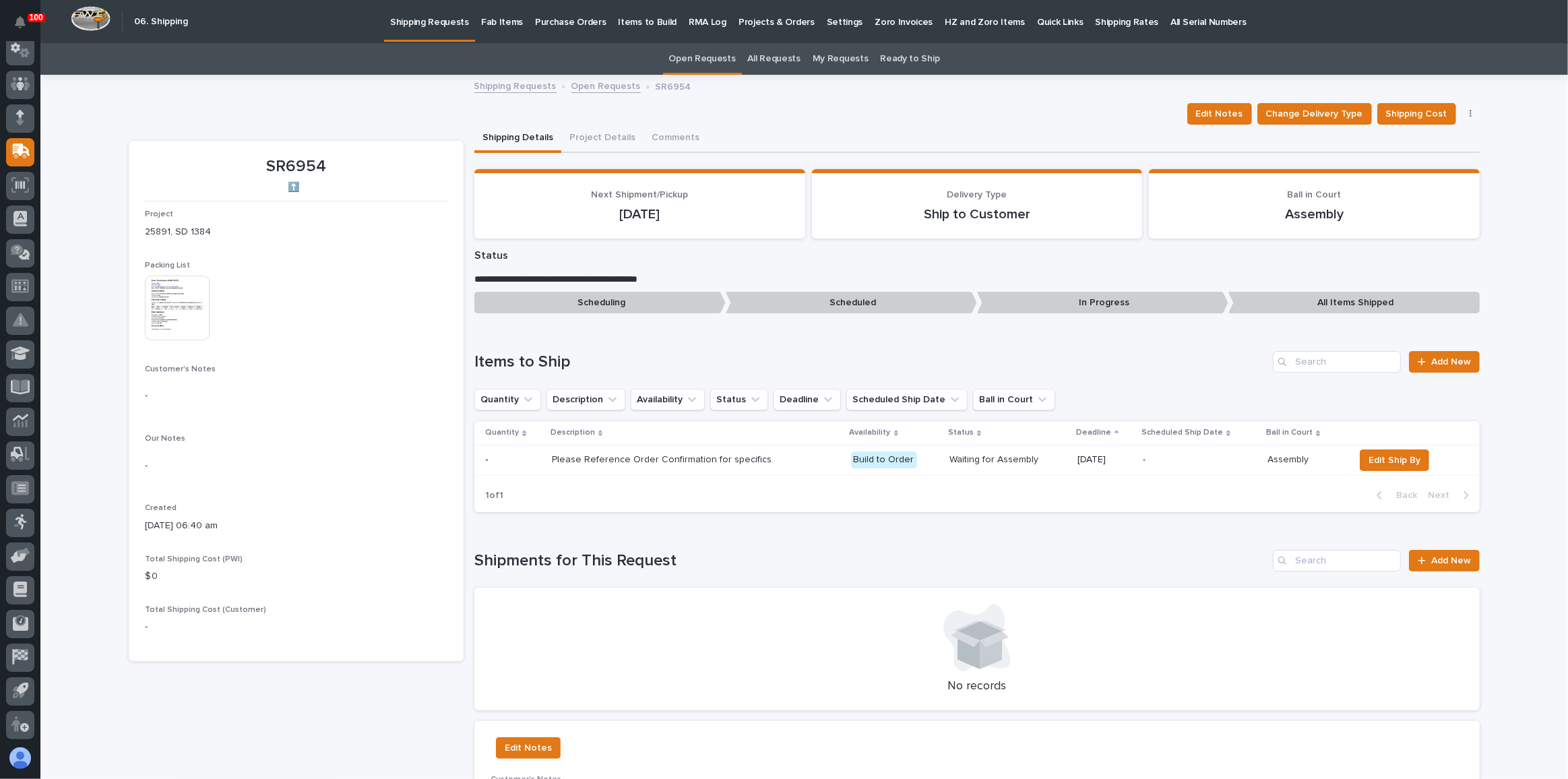
click at [503, 22] on p "Fab Items" at bounding box center [502, 14] width 42 height 28
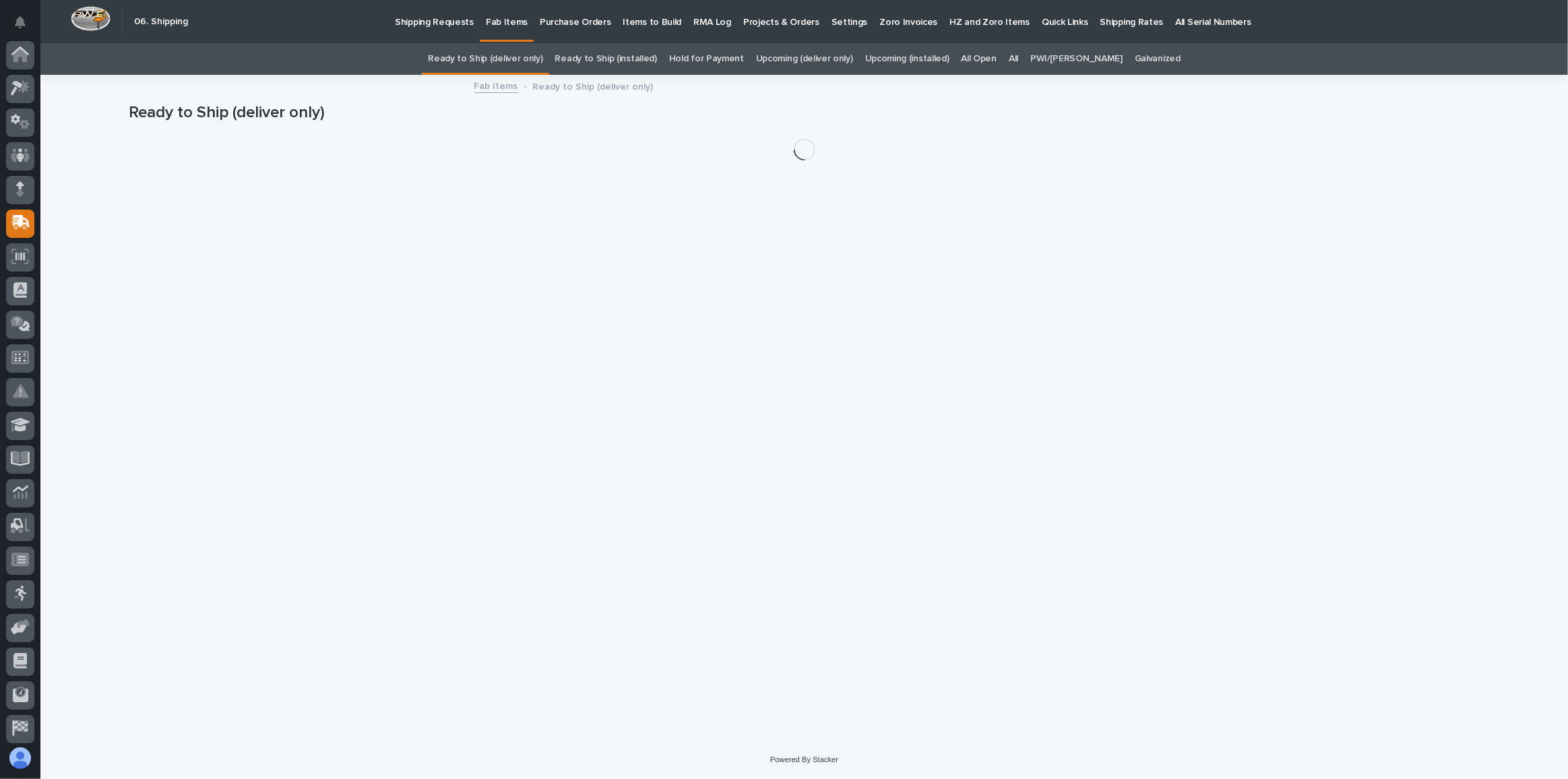
scroll to position [72, 0]
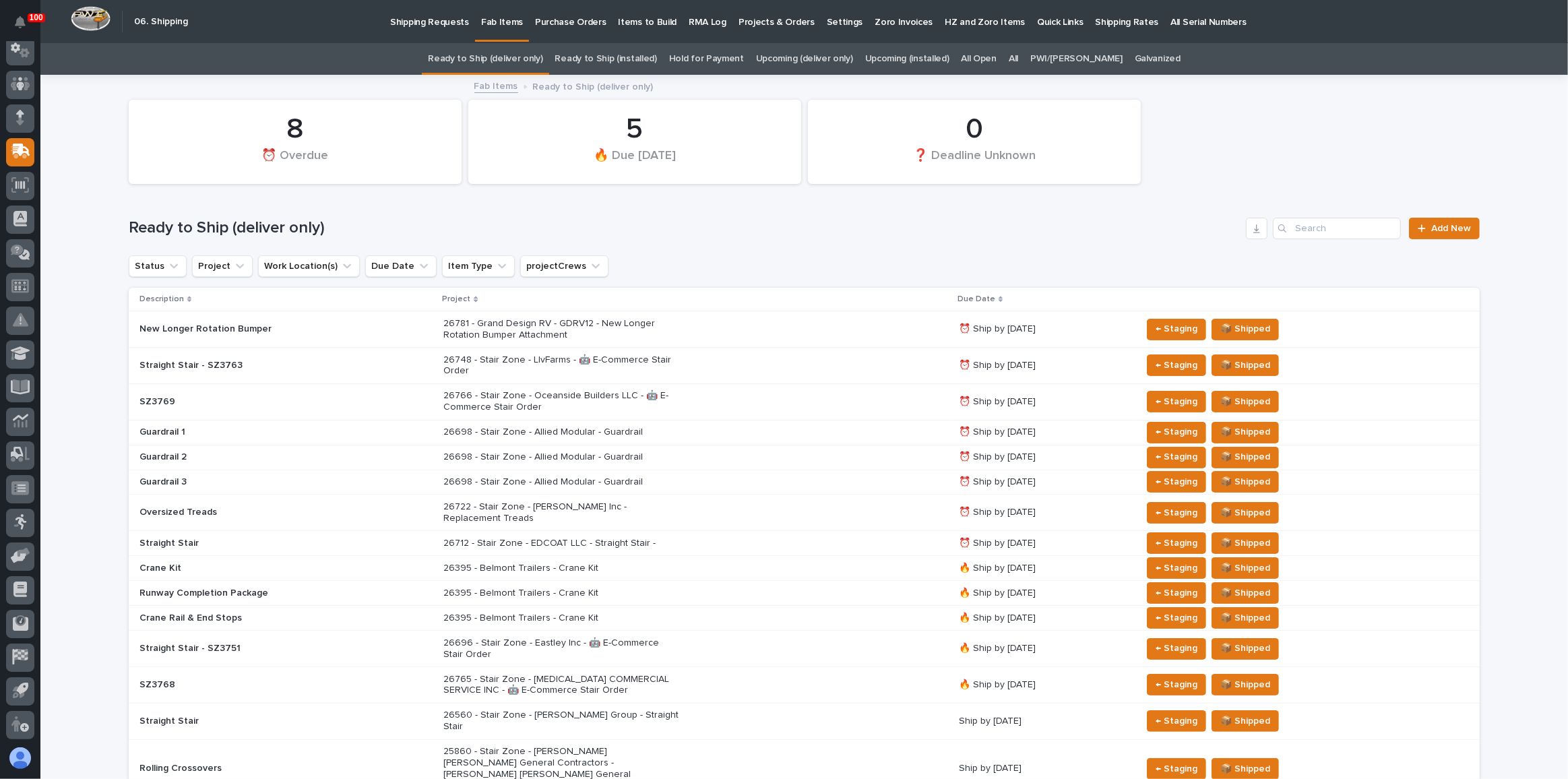
click at [1019, 58] on link "All" at bounding box center [1014, 59] width 9 height 32
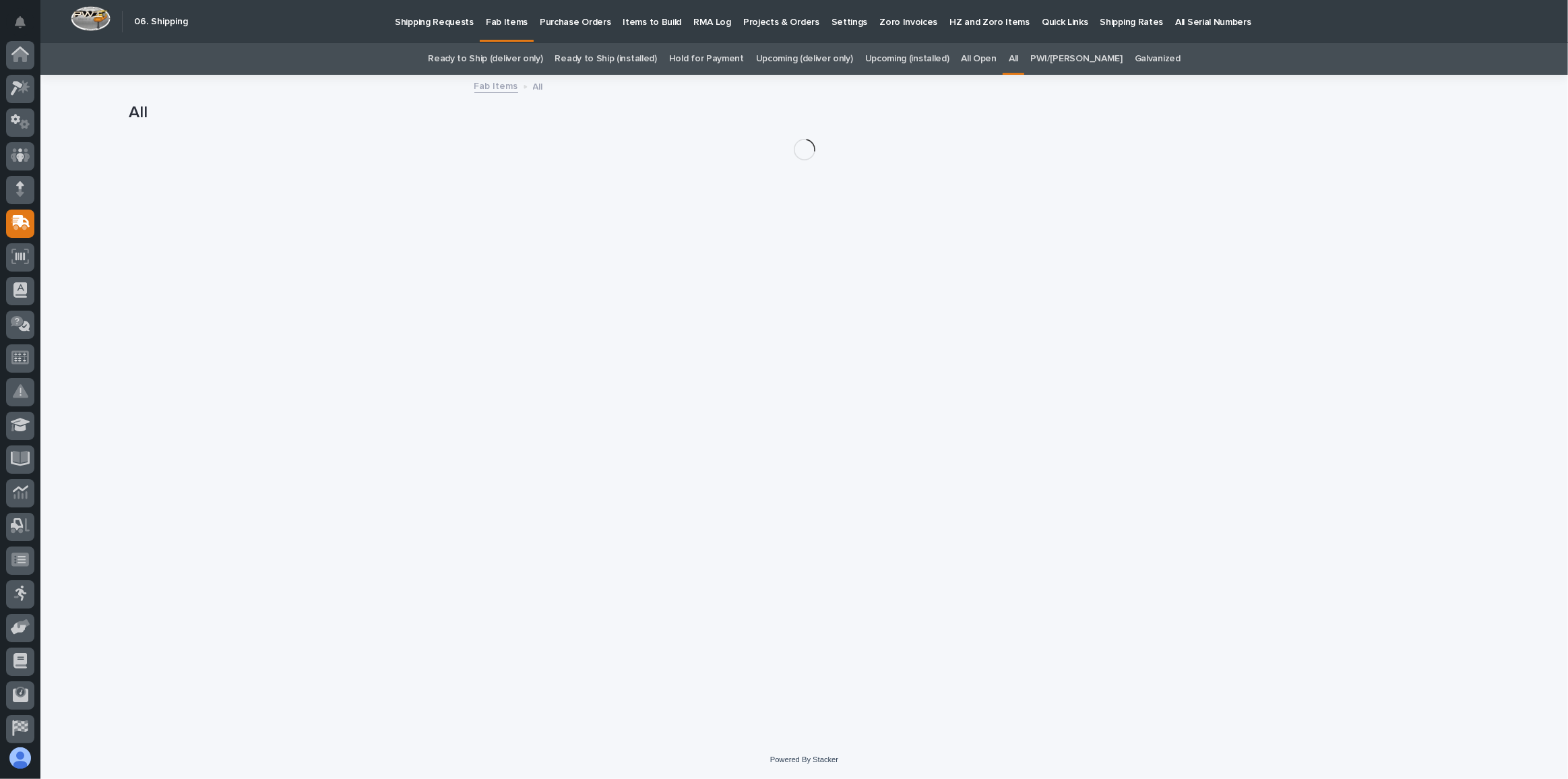
scroll to position [72, 0]
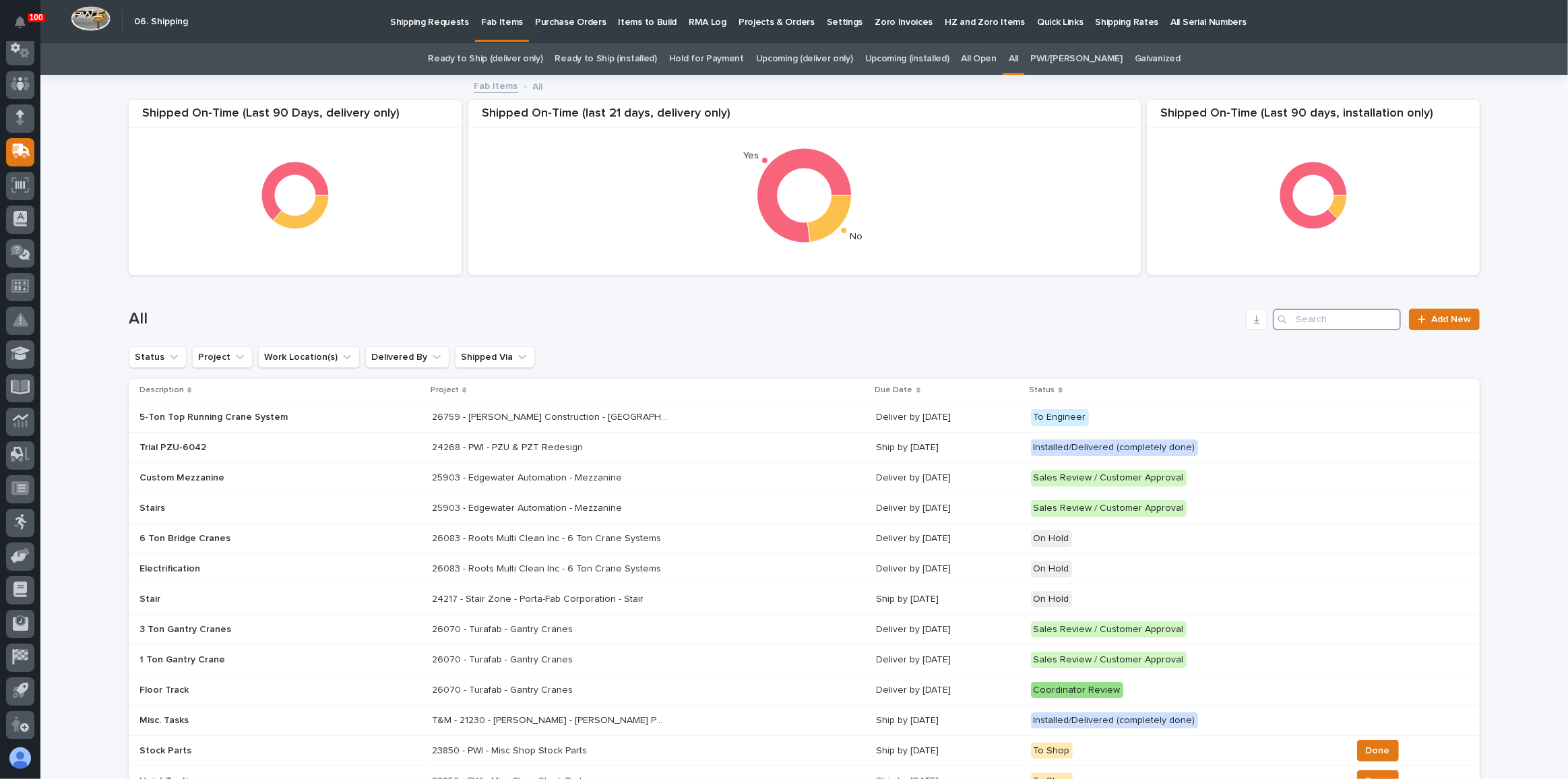
click at [1343, 318] on input "Search" at bounding box center [1336, 320] width 128 height 22
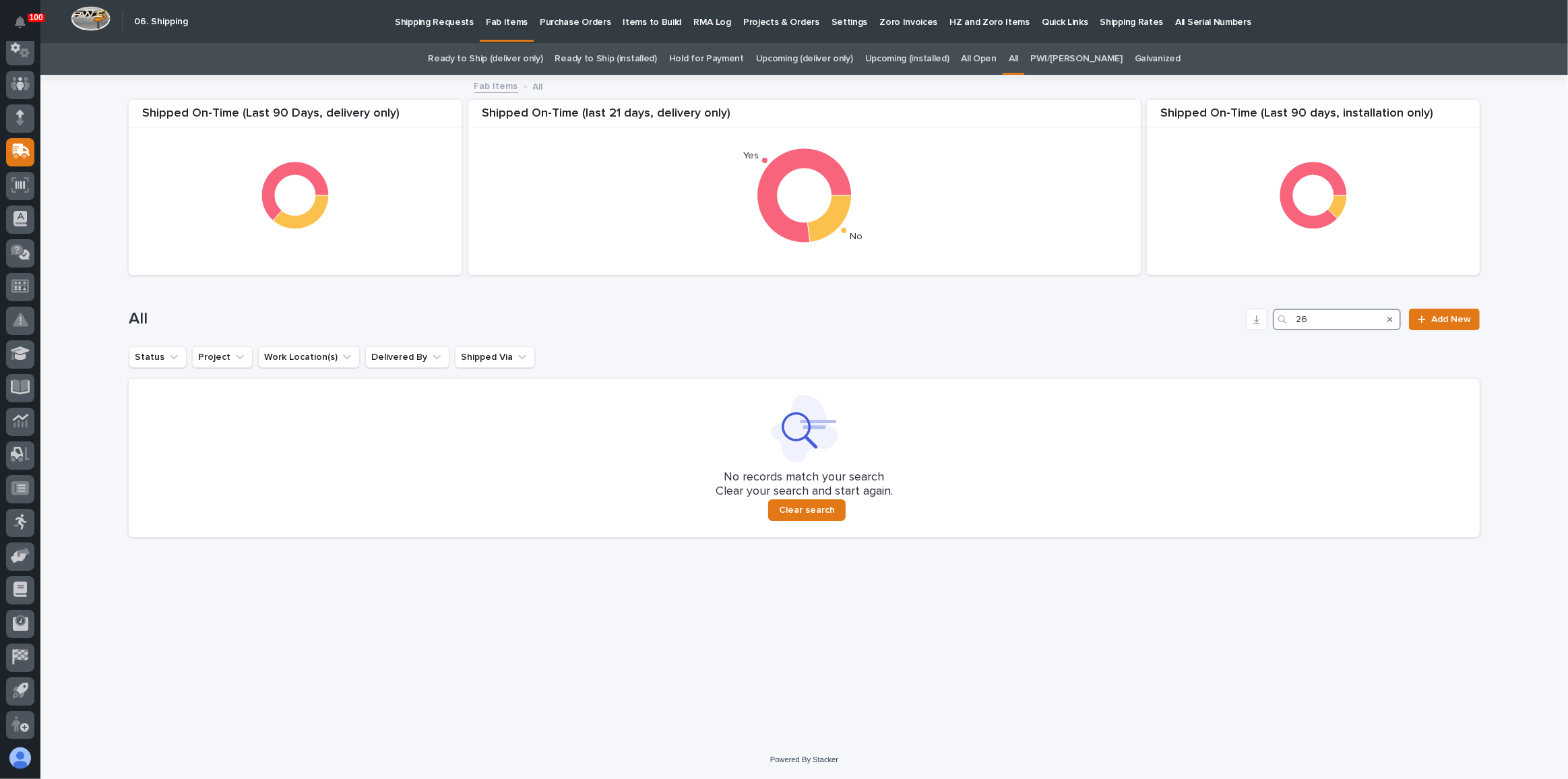
type input "2"
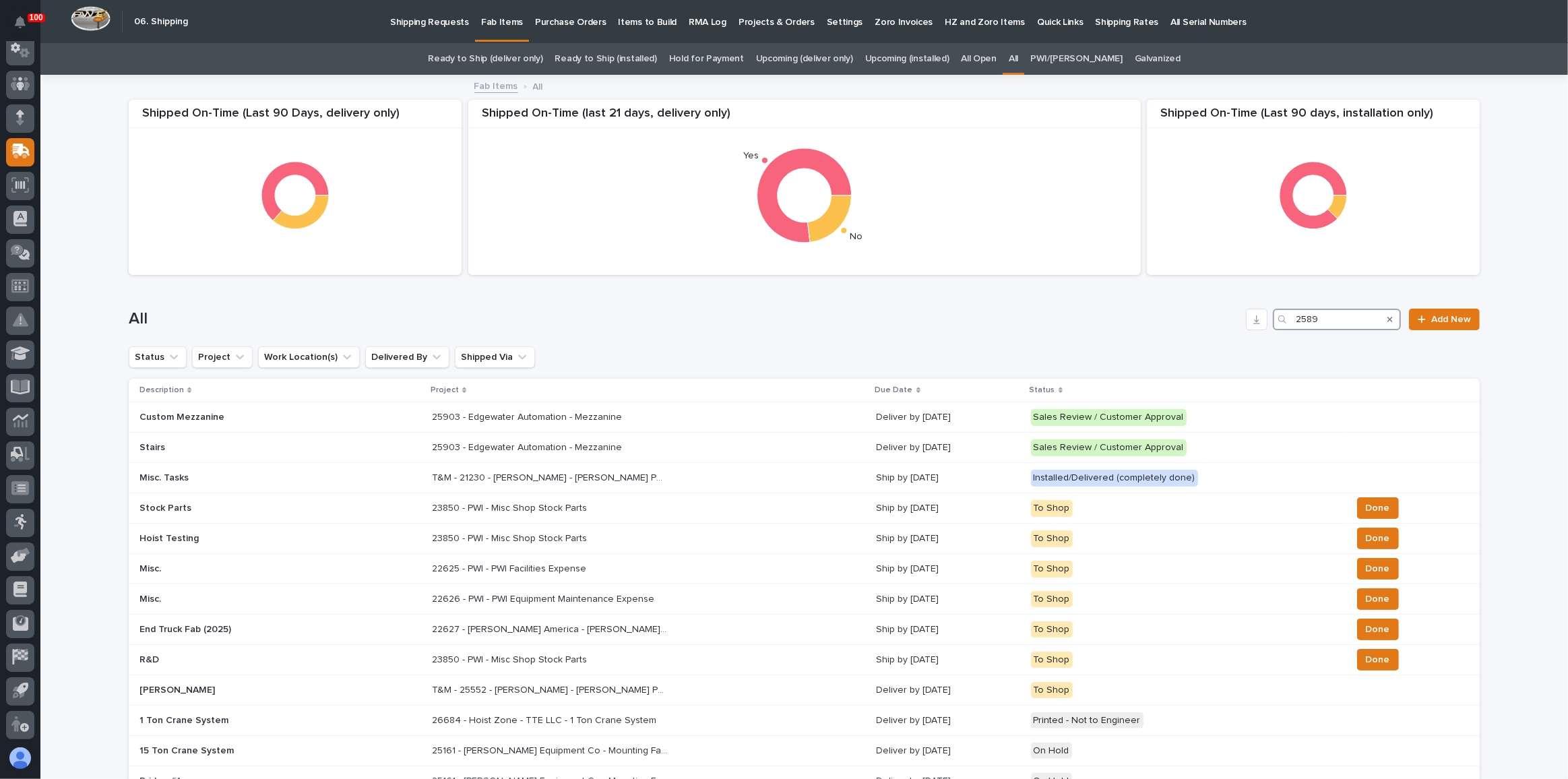
type input "25891"
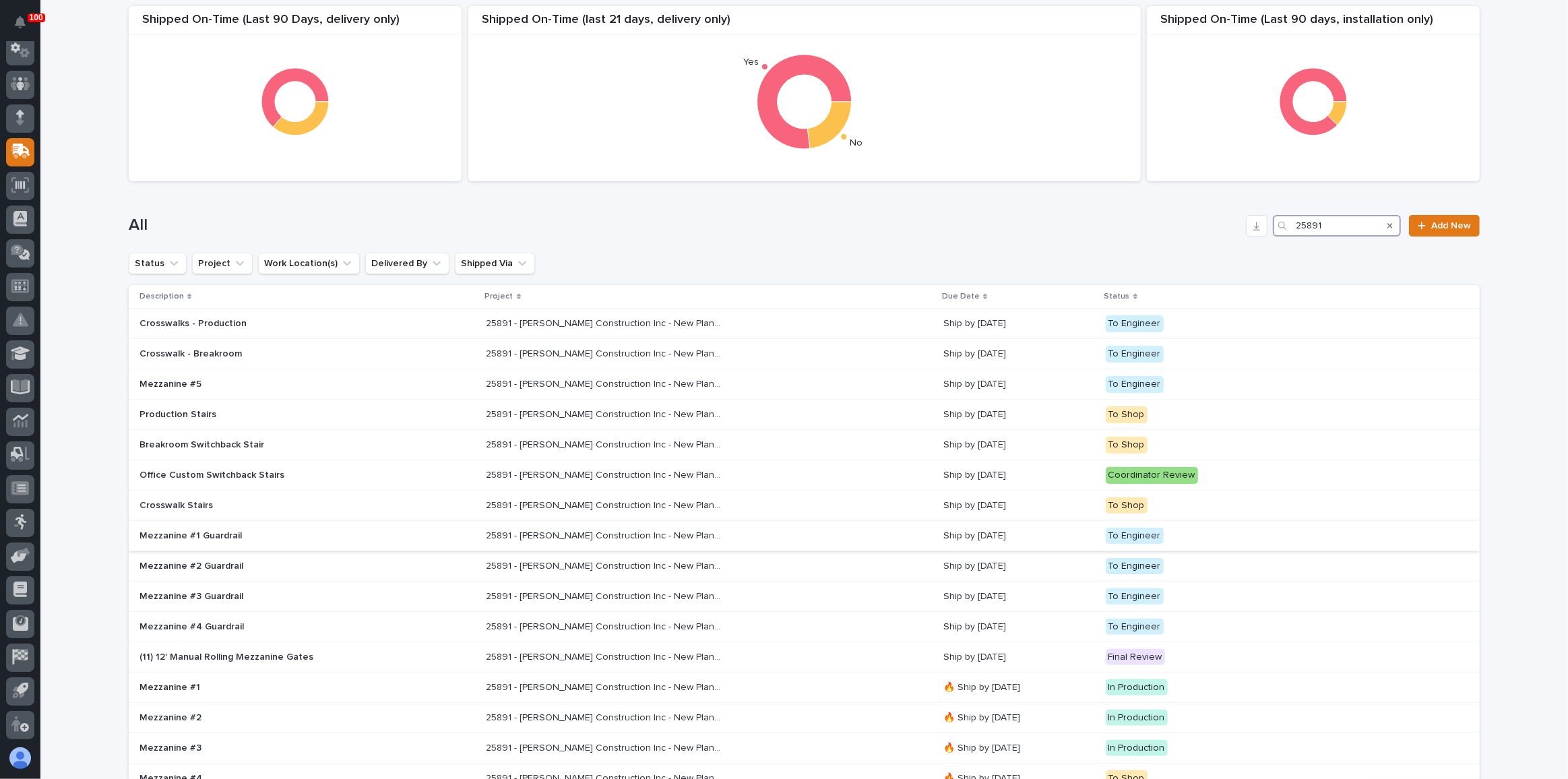
scroll to position [122, 0]
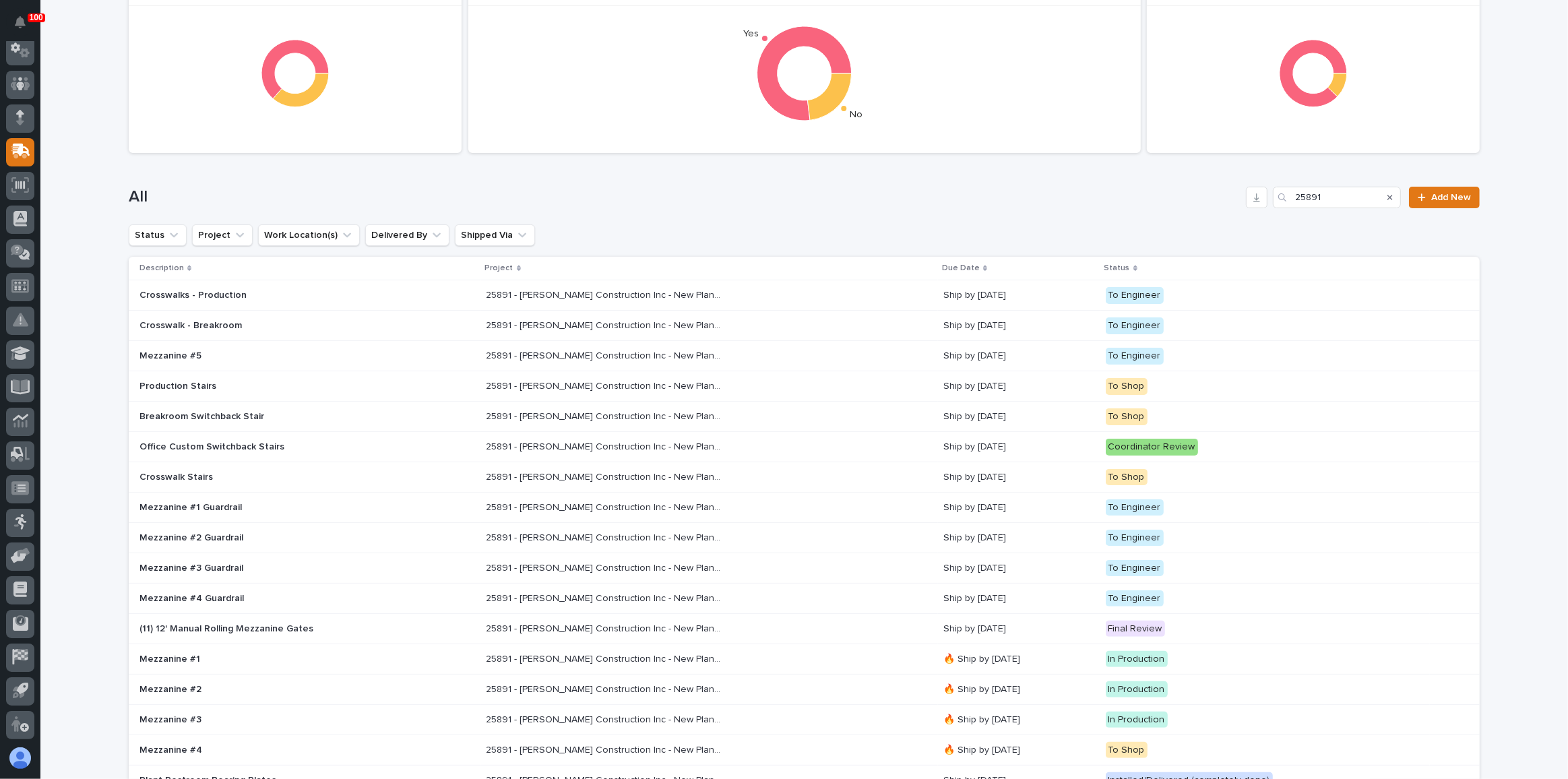
click at [805, 508] on div "25891 - [PERSON_NAME] Construction Inc - New Plant Setup - Mezzanine Project 25…" at bounding box center [710, 507] width 446 height 22
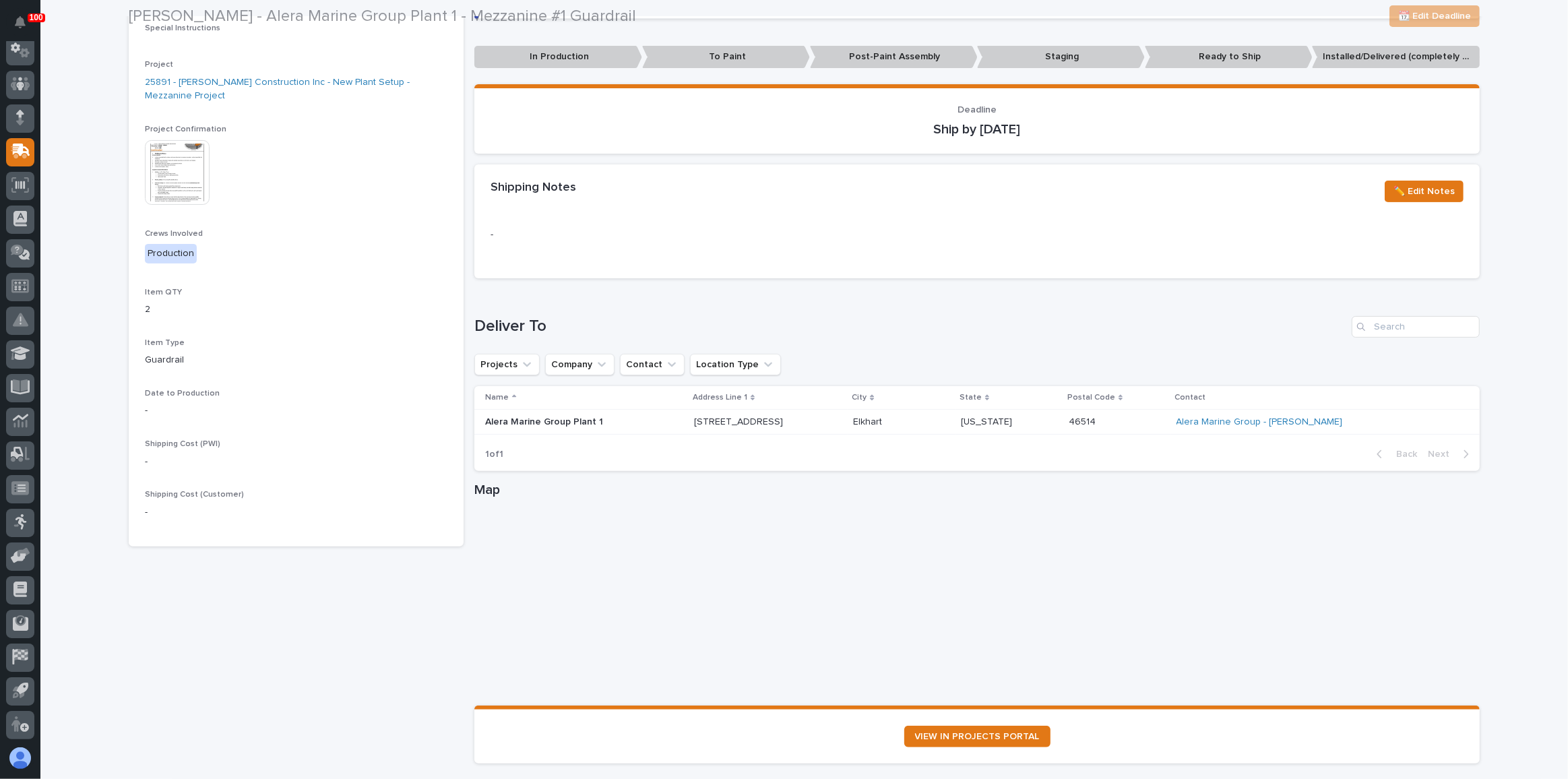
scroll to position [345, 0]
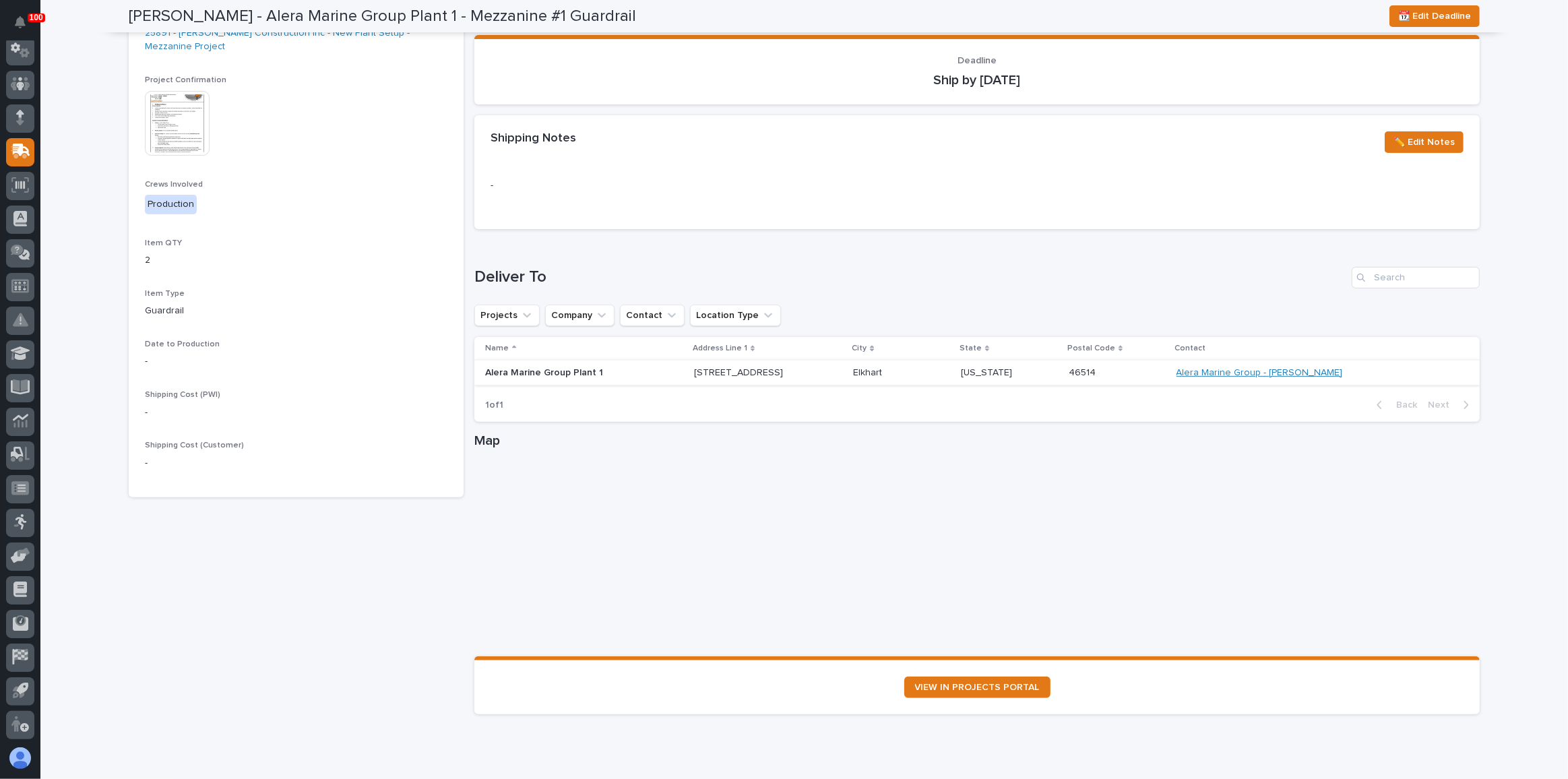
click at [1298, 370] on link "Alera Marine Group - [PERSON_NAME]" at bounding box center [1260, 372] width 166 height 11
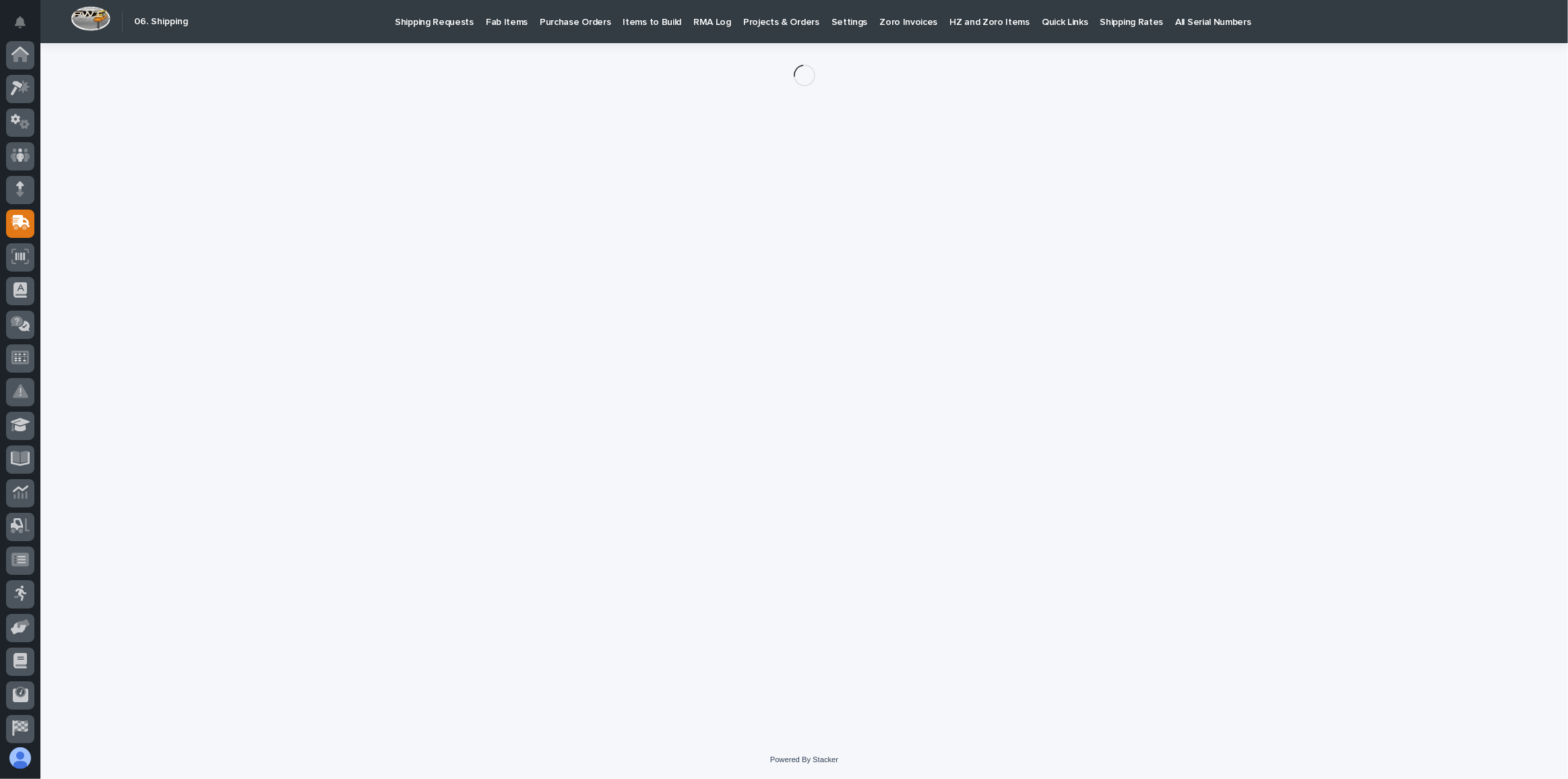
scroll to position [72, 0]
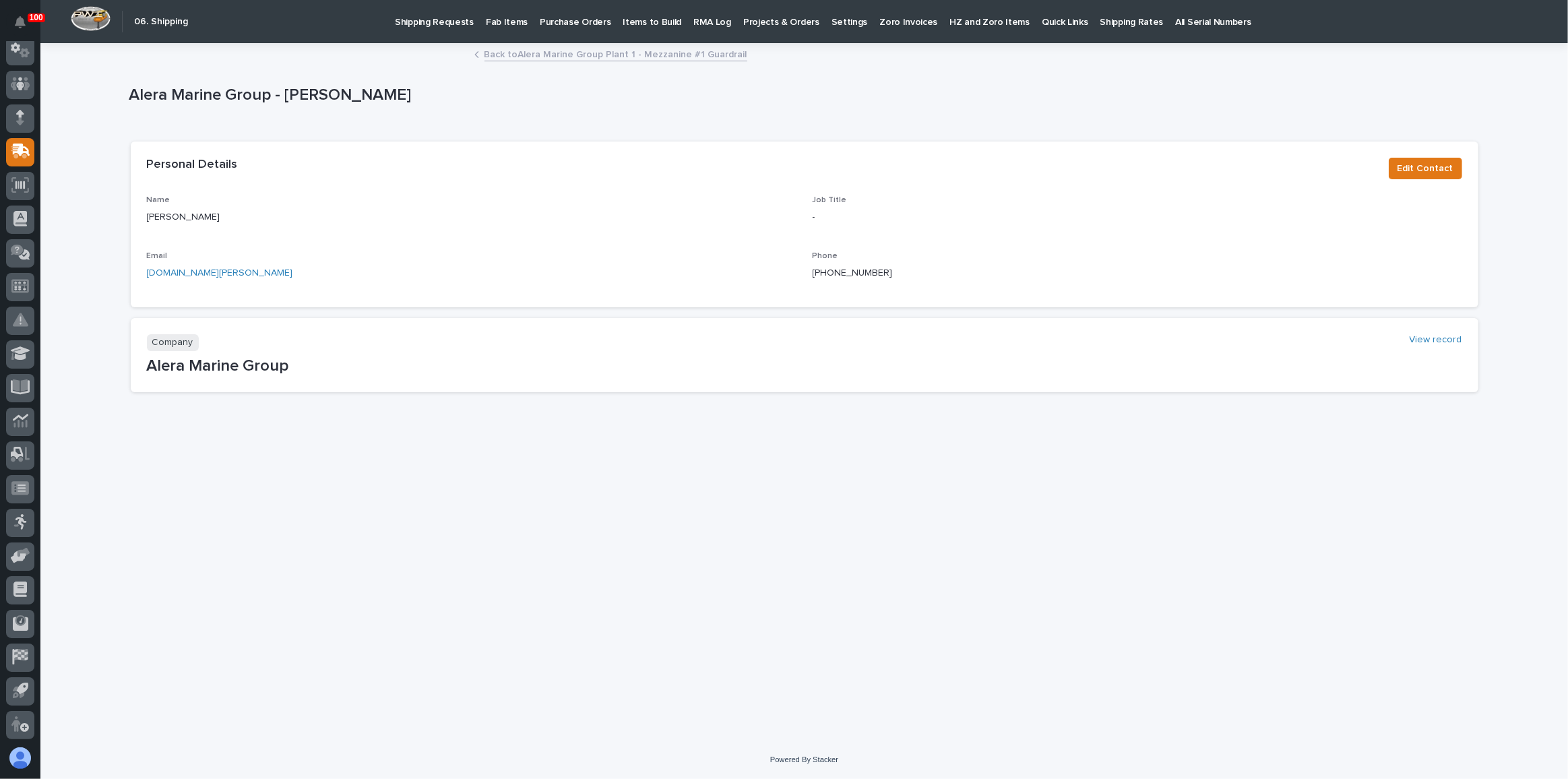
click at [589, 56] on link "Back to Alera Marine Group Plant 1 - Mezzanine #1 Guardrail" at bounding box center [616, 53] width 263 height 16
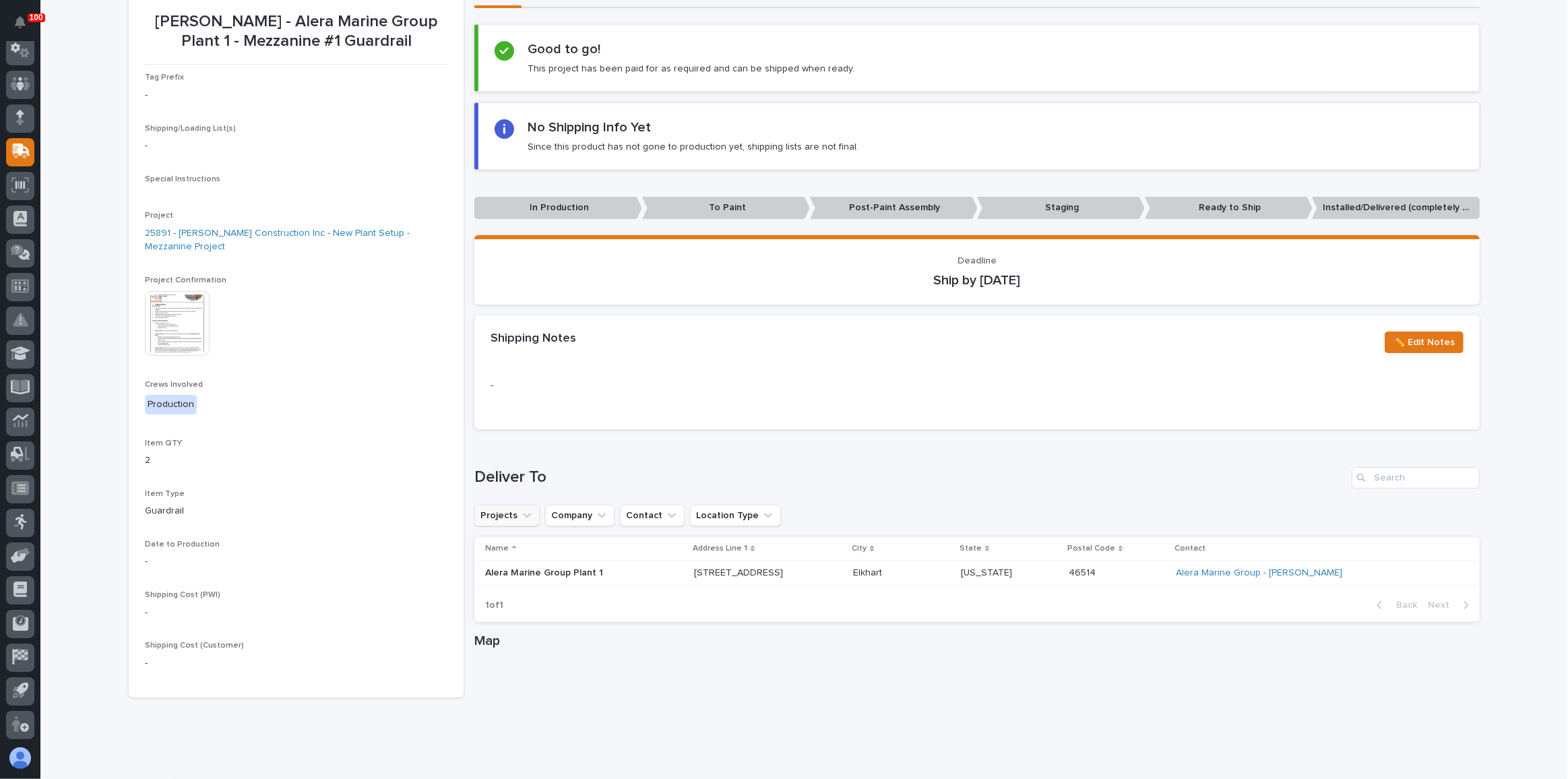
scroll to position [165, 0]
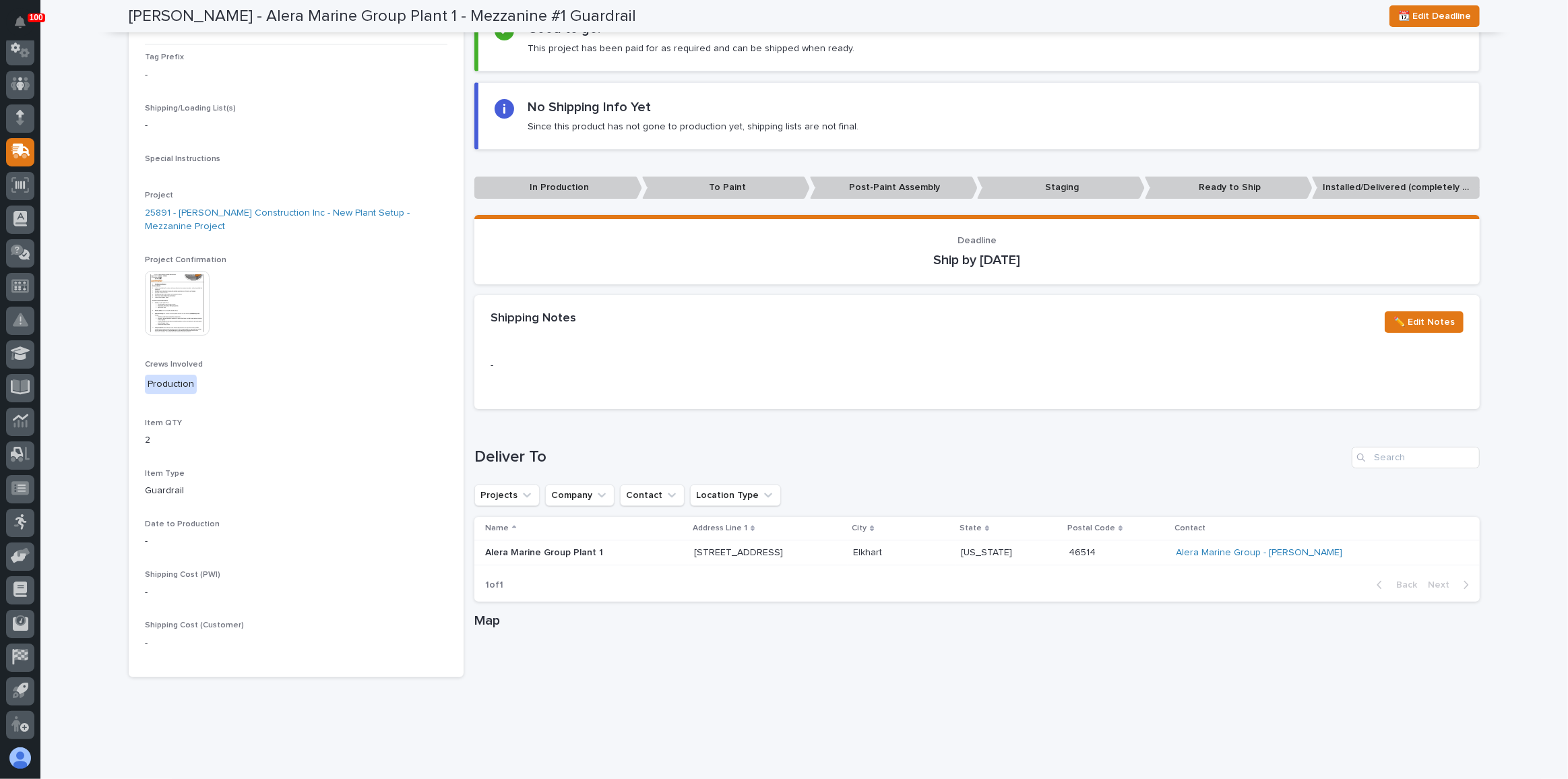
click at [107, 195] on div "Loading... Saving… Loading... Saving… [PERSON_NAME] - Alera Marine Group Plant …" at bounding box center [804, 441] width 1527 height 1061
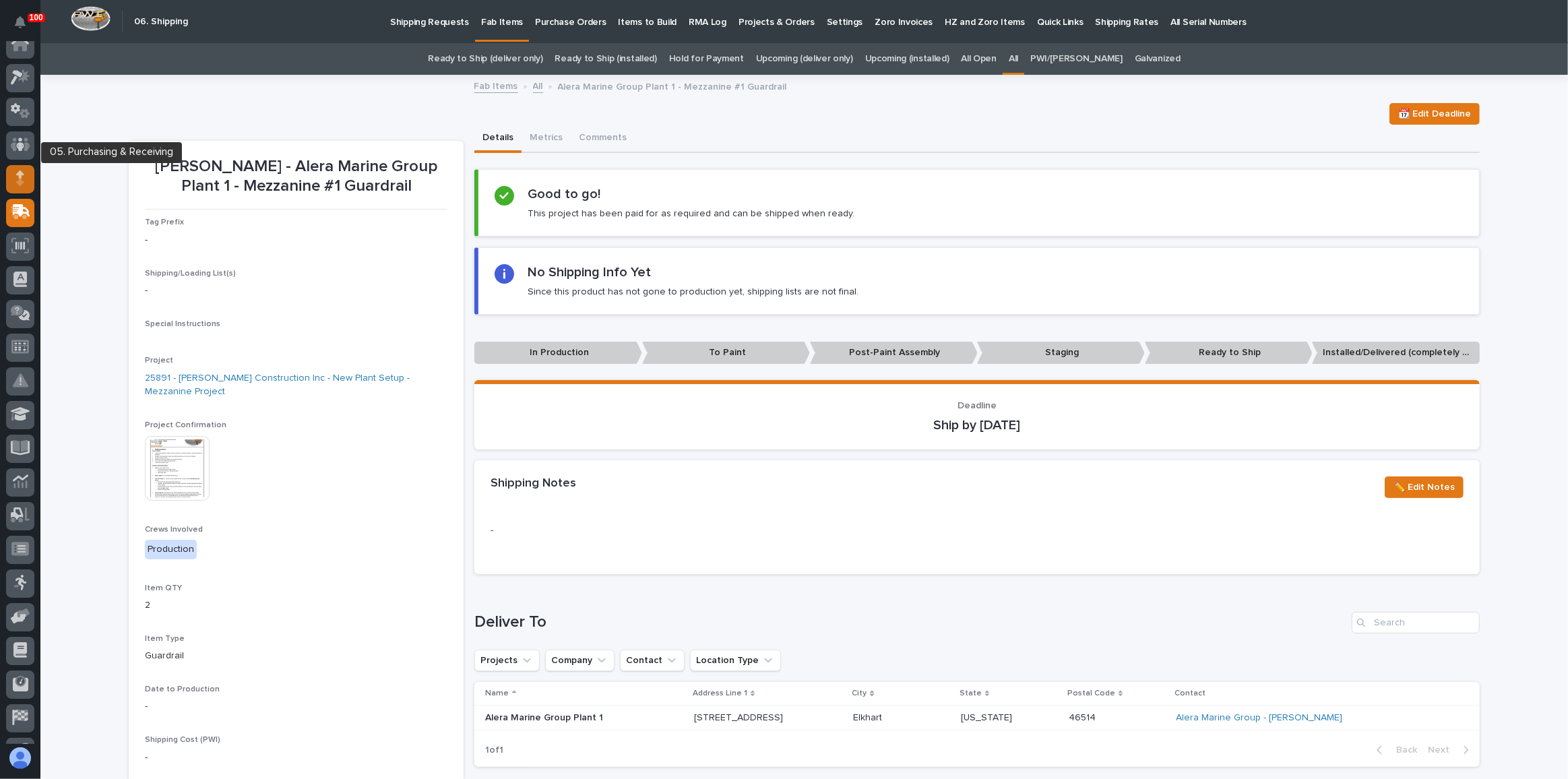
scroll to position [0, 0]
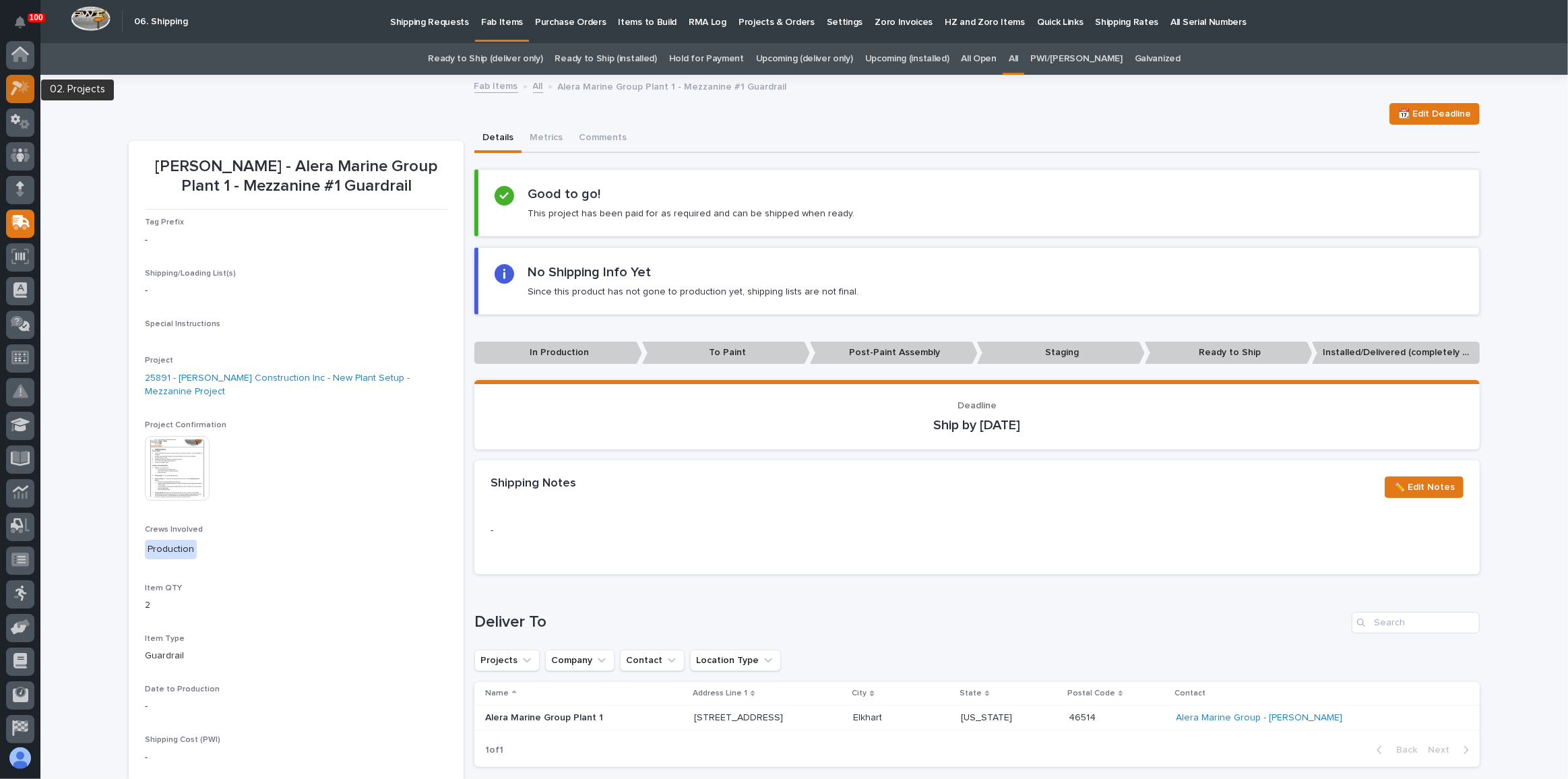
click at [24, 91] on icon at bounding box center [24, 87] width 11 height 14
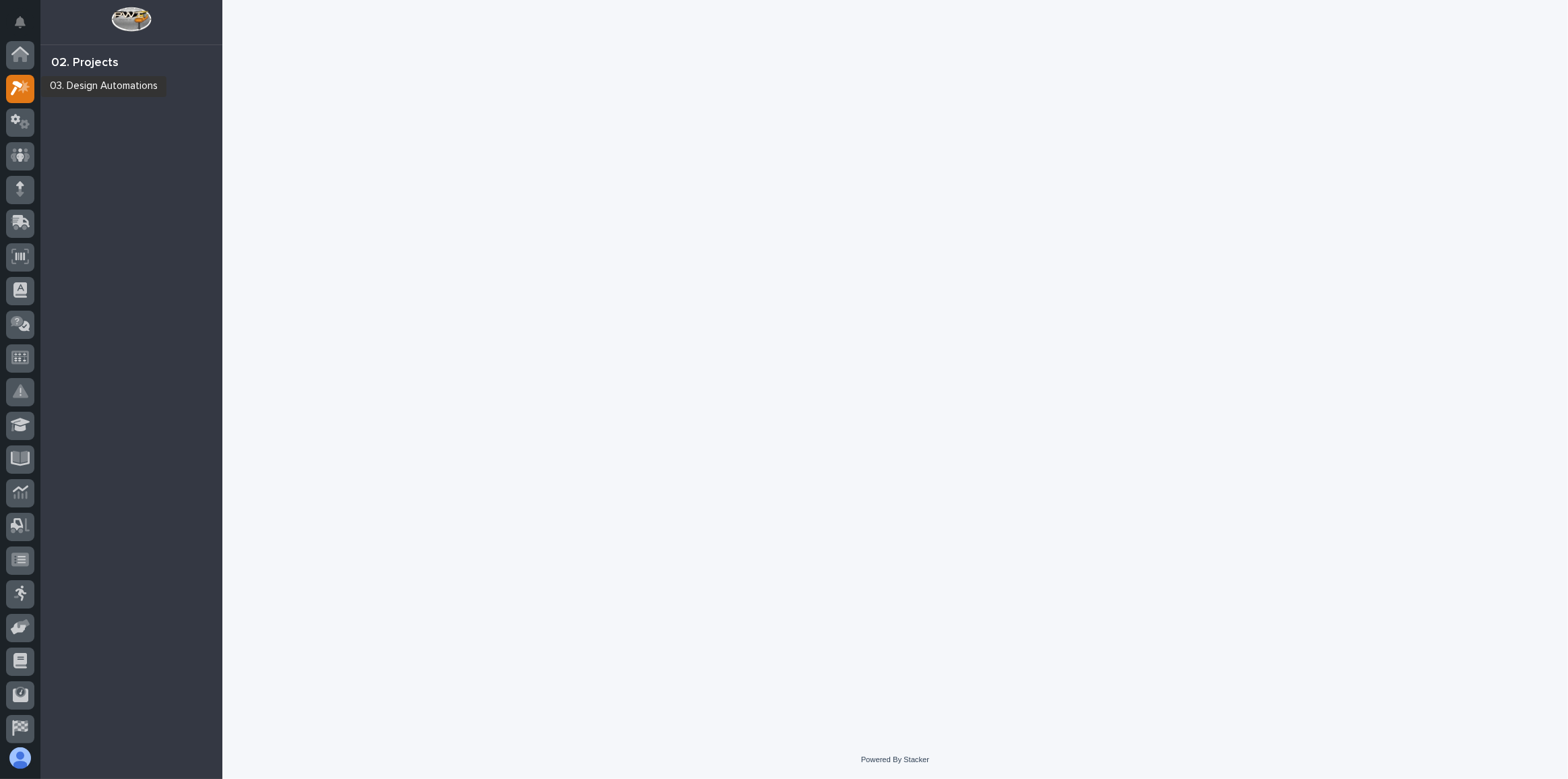
scroll to position [33, 0]
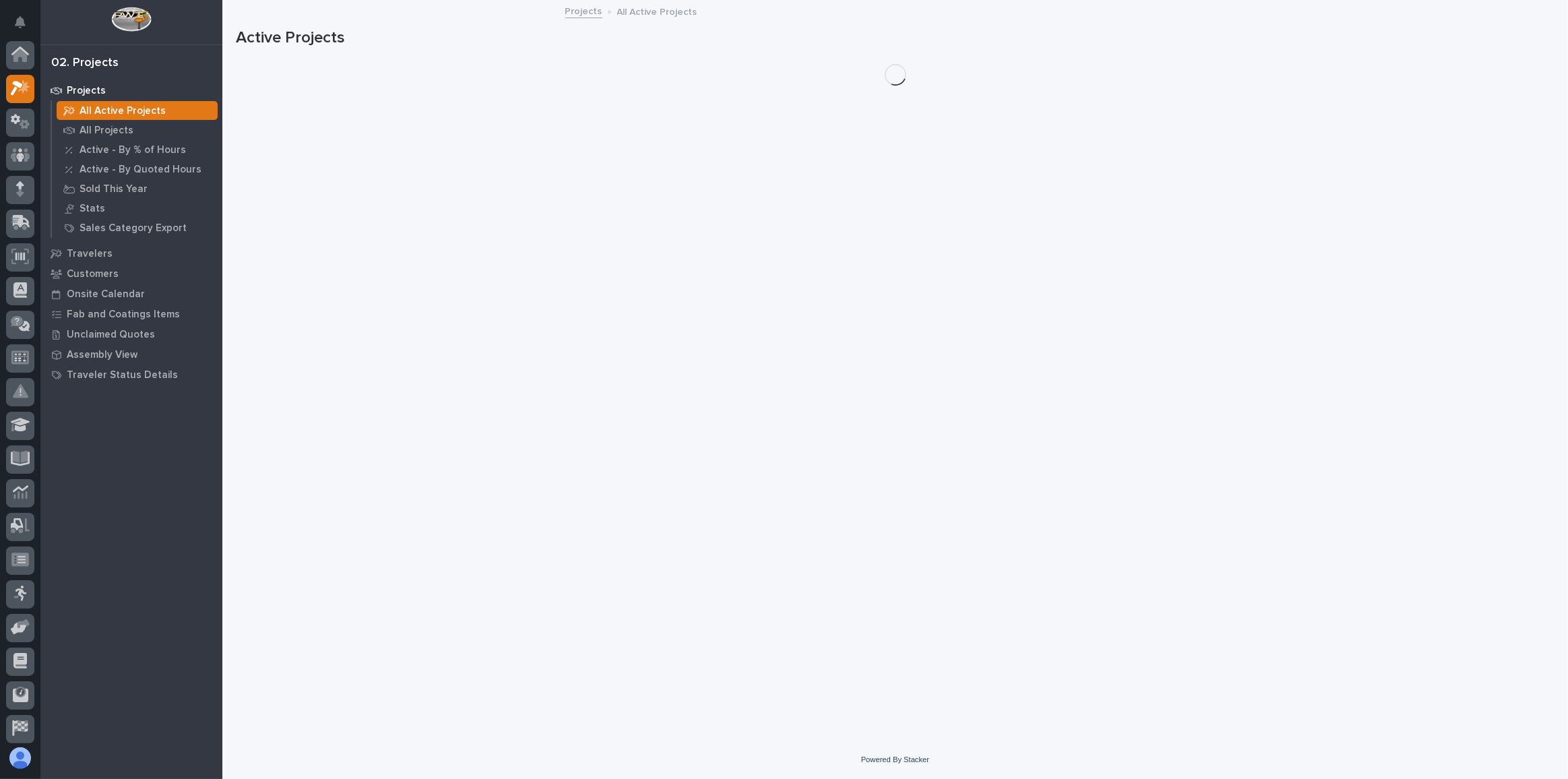
scroll to position [33, 0]
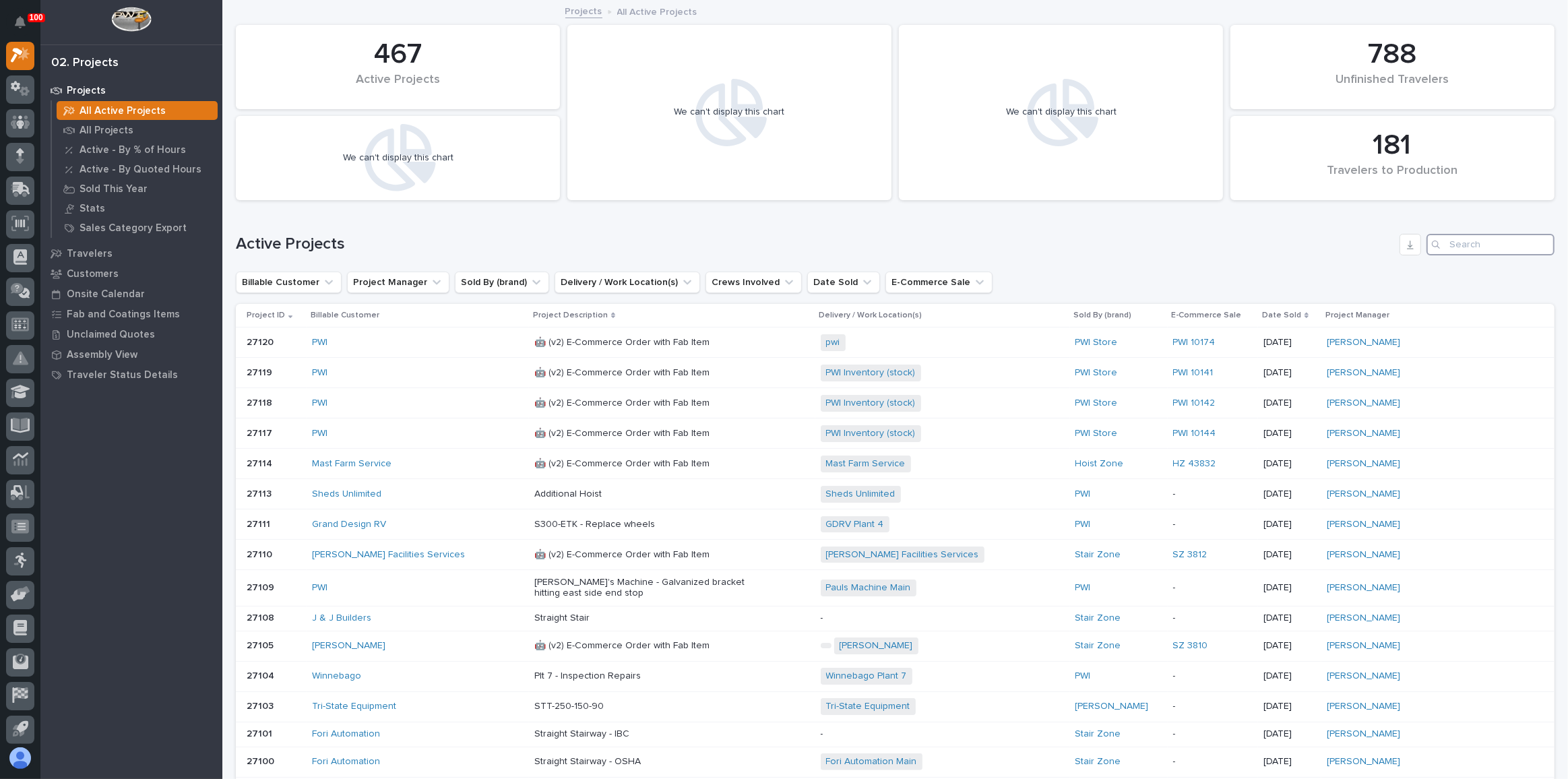
click at [1476, 247] on input "Search" at bounding box center [1490, 245] width 128 height 22
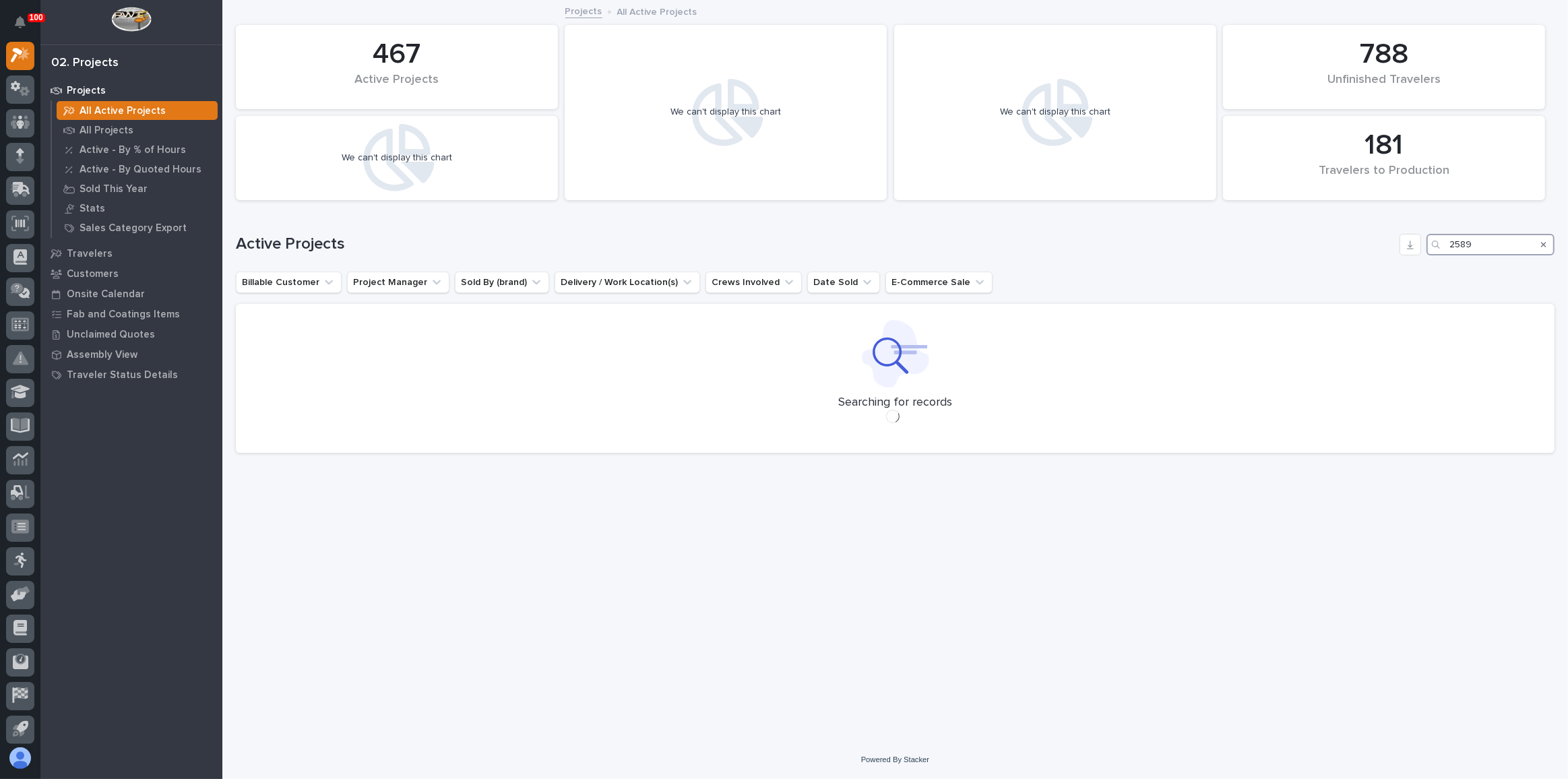
type input "25891"
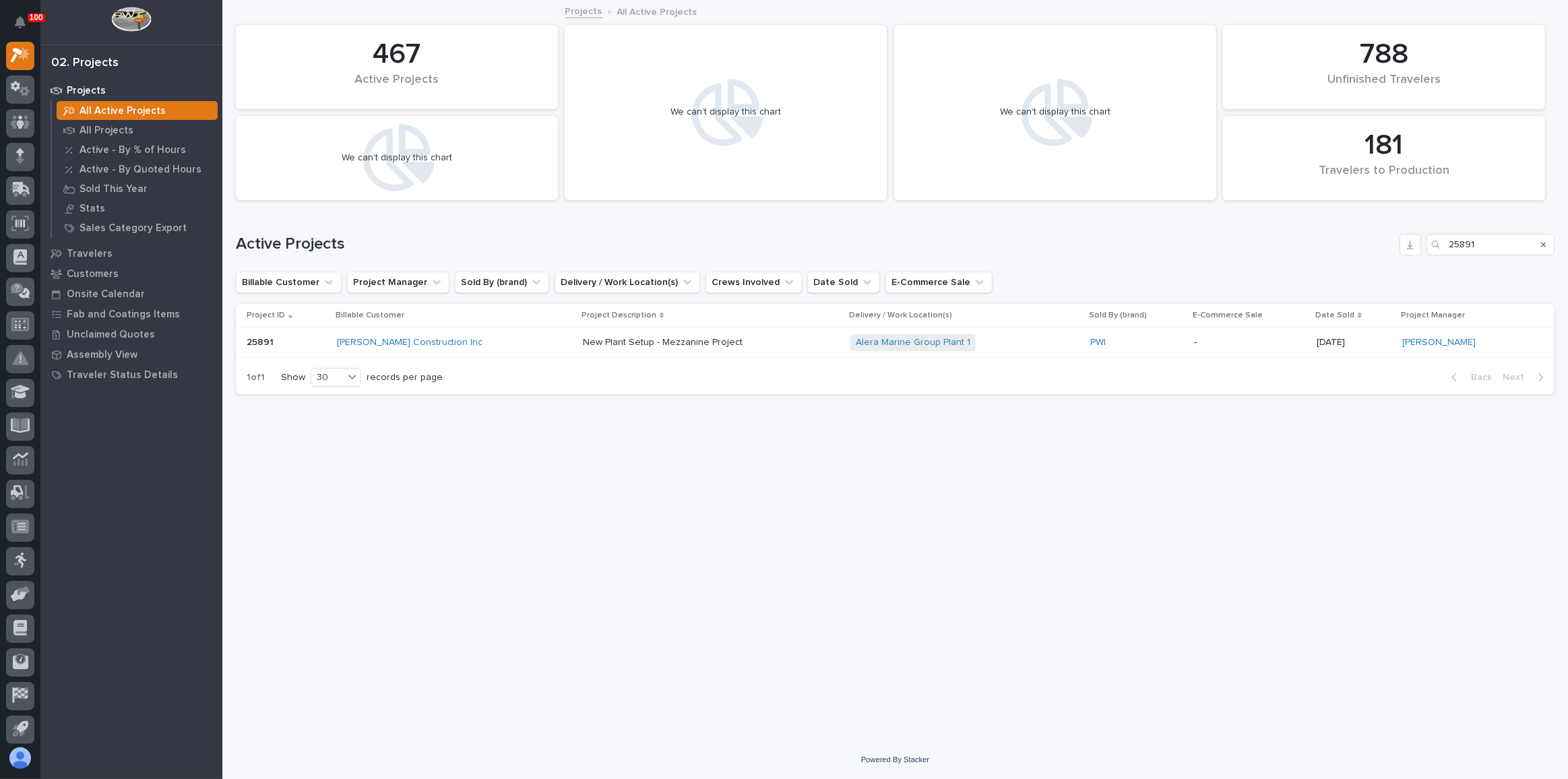
click at [798, 336] on div "New Plant Setup - Mezzanine Project" at bounding box center [711, 343] width 257 height 22
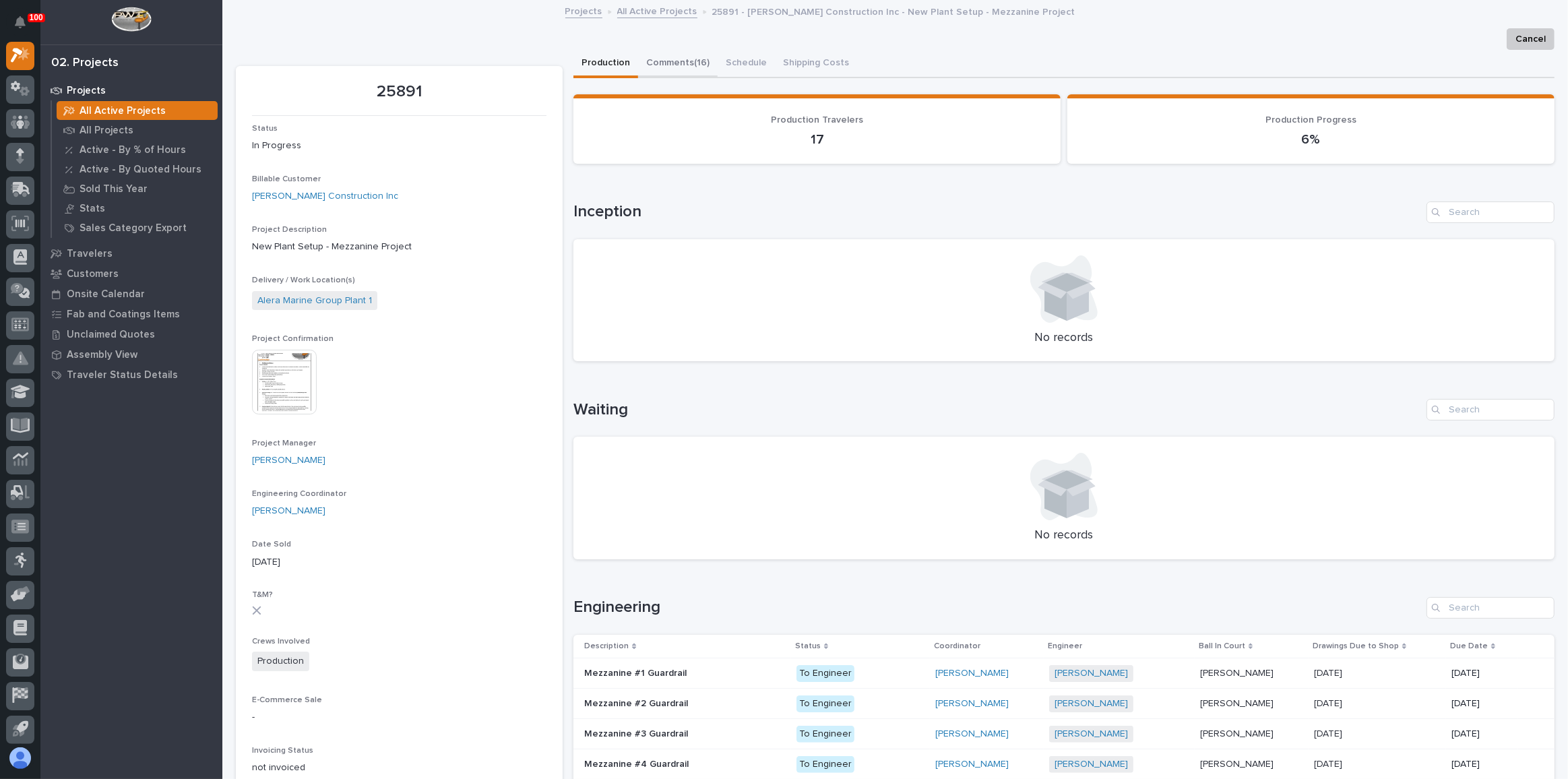
click at [684, 55] on button "Comments (16)" at bounding box center [678, 64] width 80 height 28
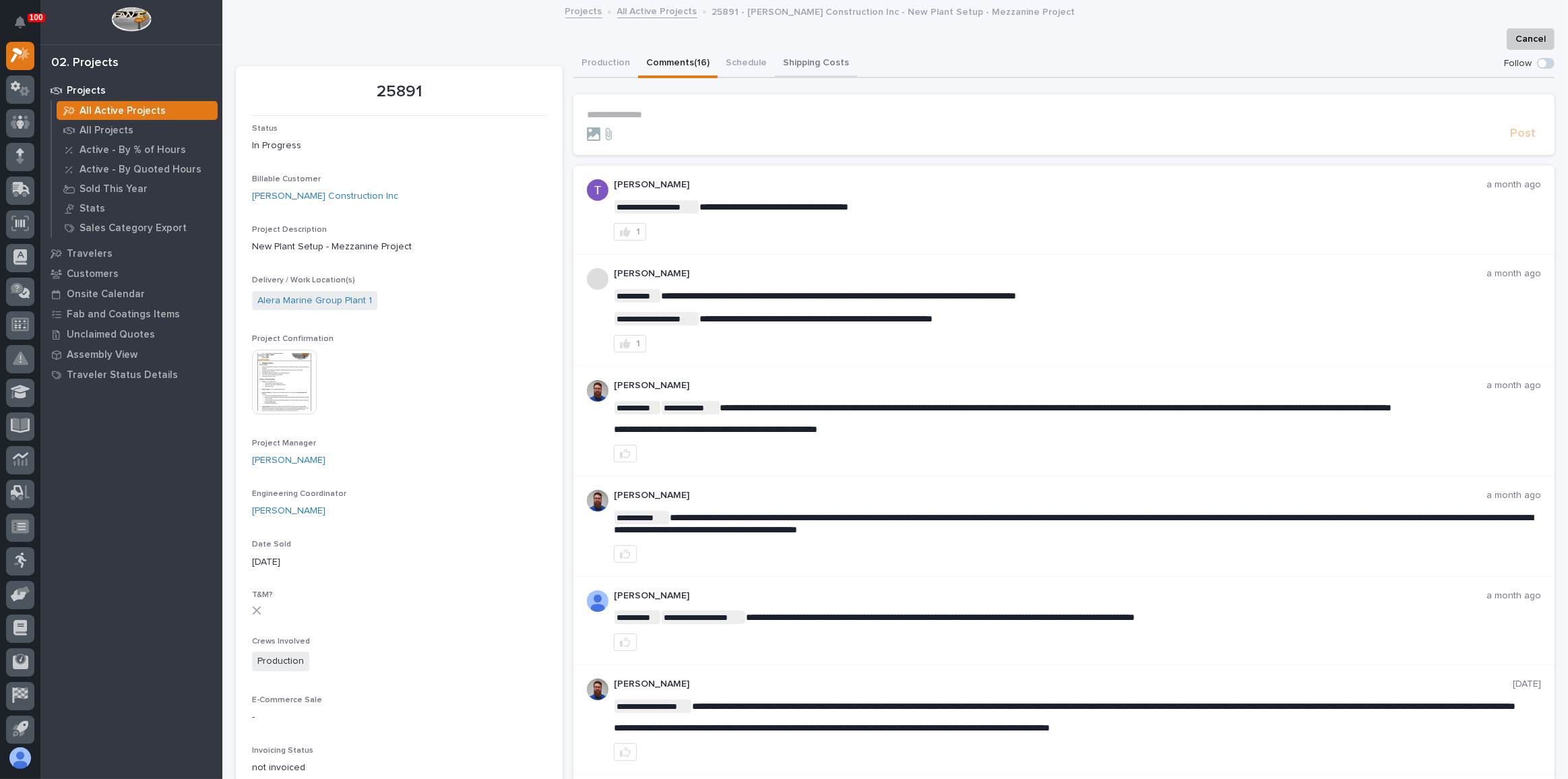
click at [816, 66] on button "Shipping Costs" at bounding box center [816, 64] width 82 height 28
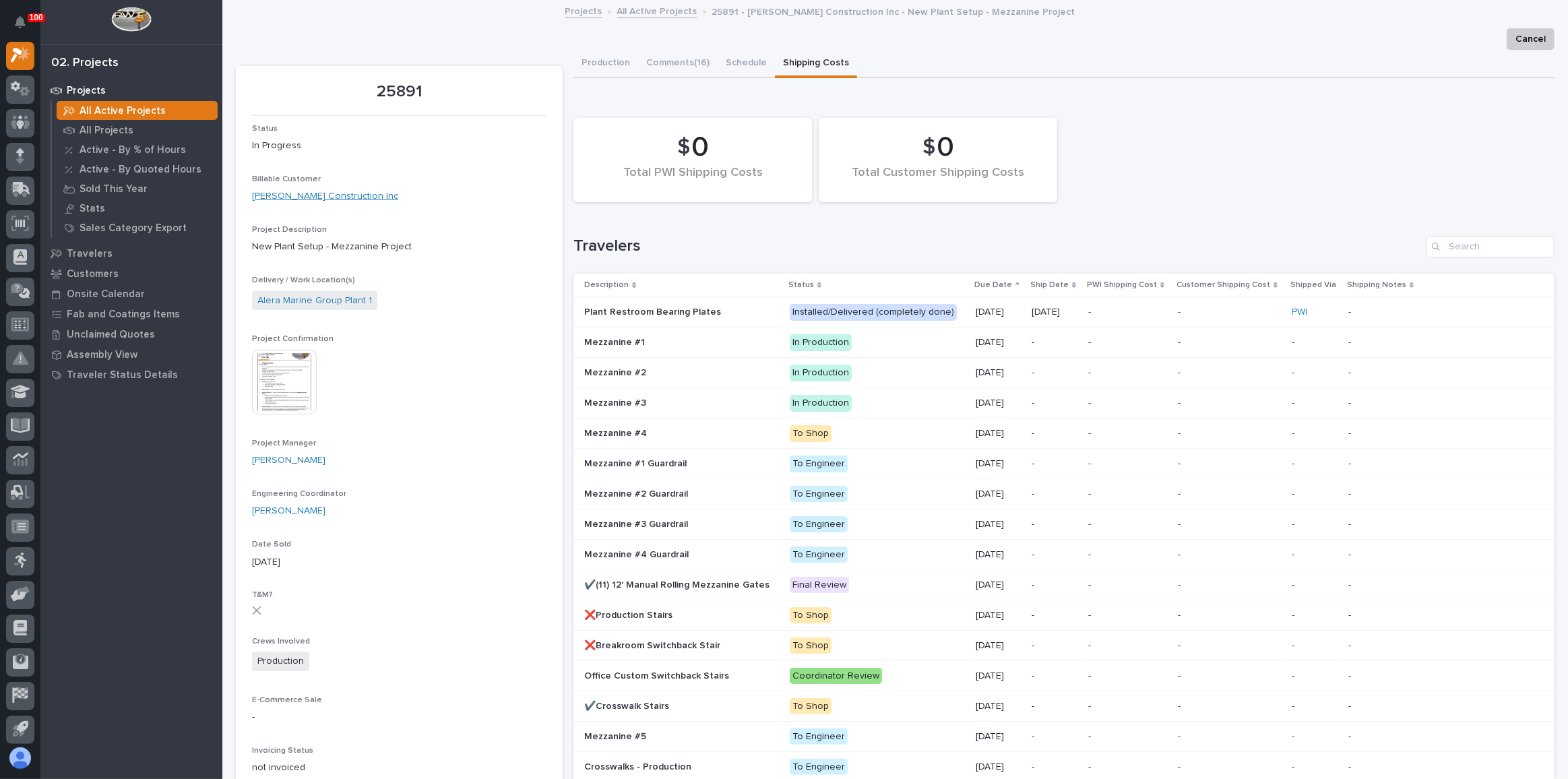
click at [311, 198] on link "[PERSON_NAME] Construction Inc" at bounding box center [325, 196] width 146 height 14
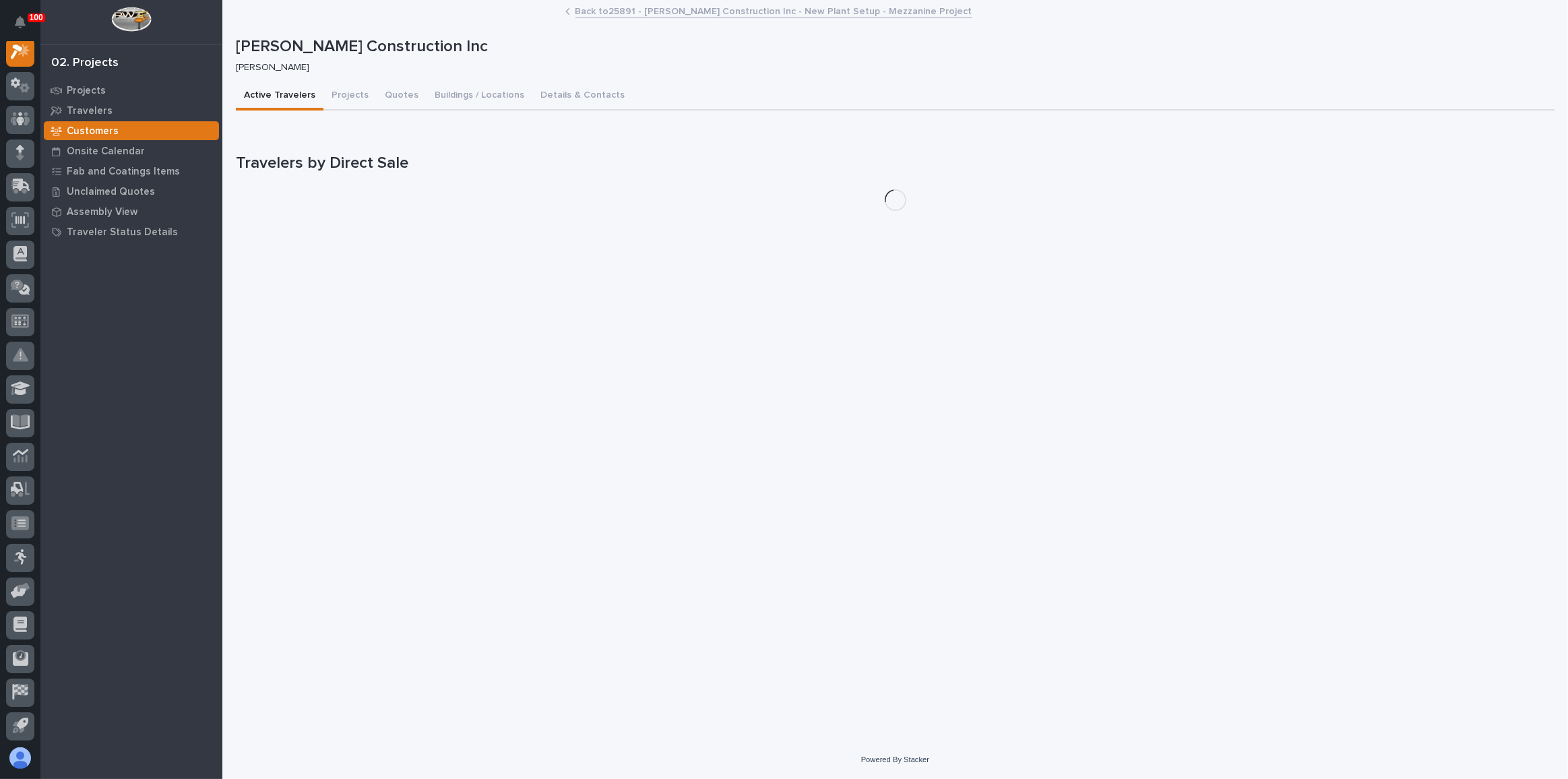
scroll to position [33, 0]
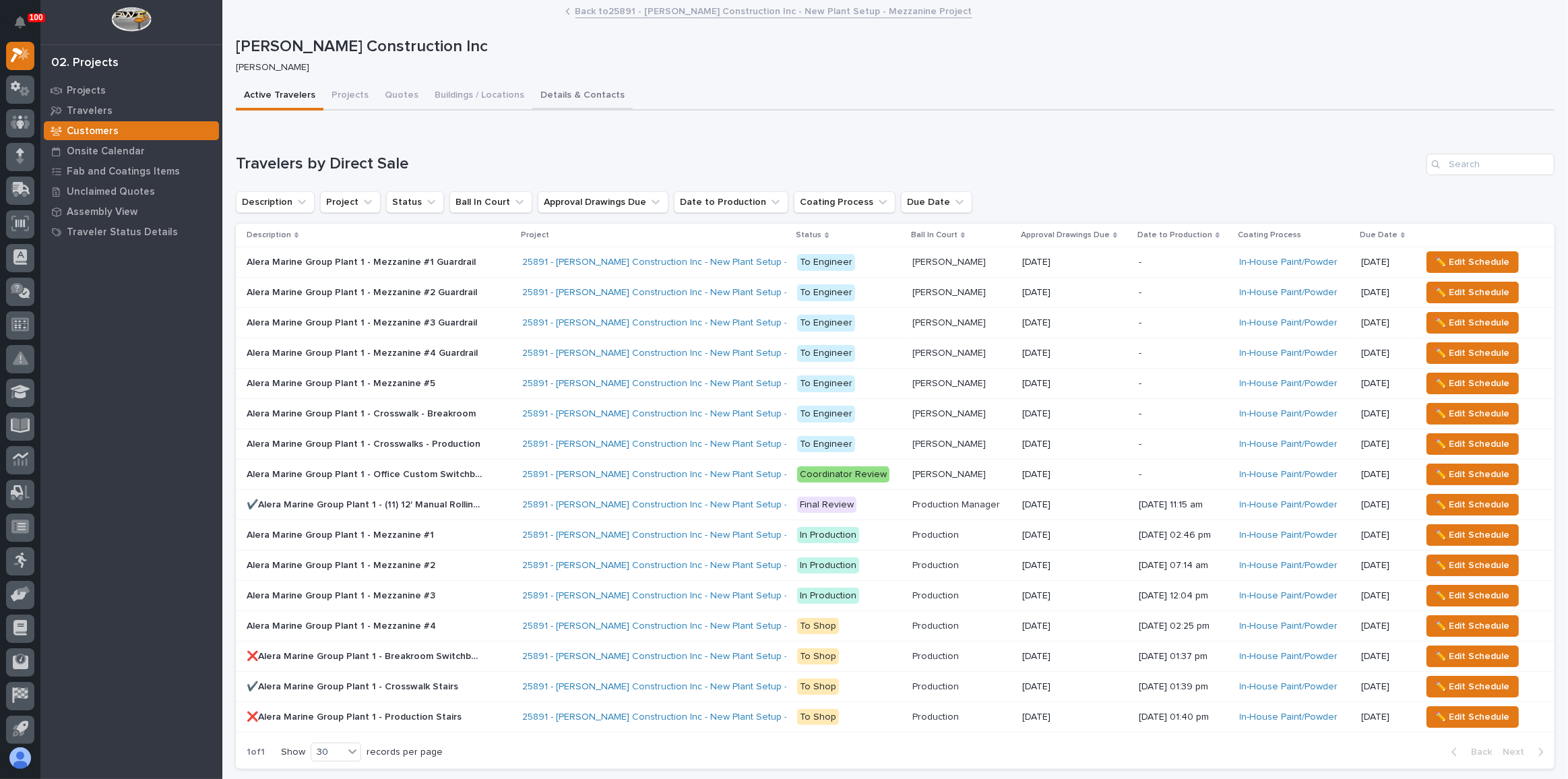
click at [578, 91] on button "Details & Contacts" at bounding box center [583, 97] width 101 height 28
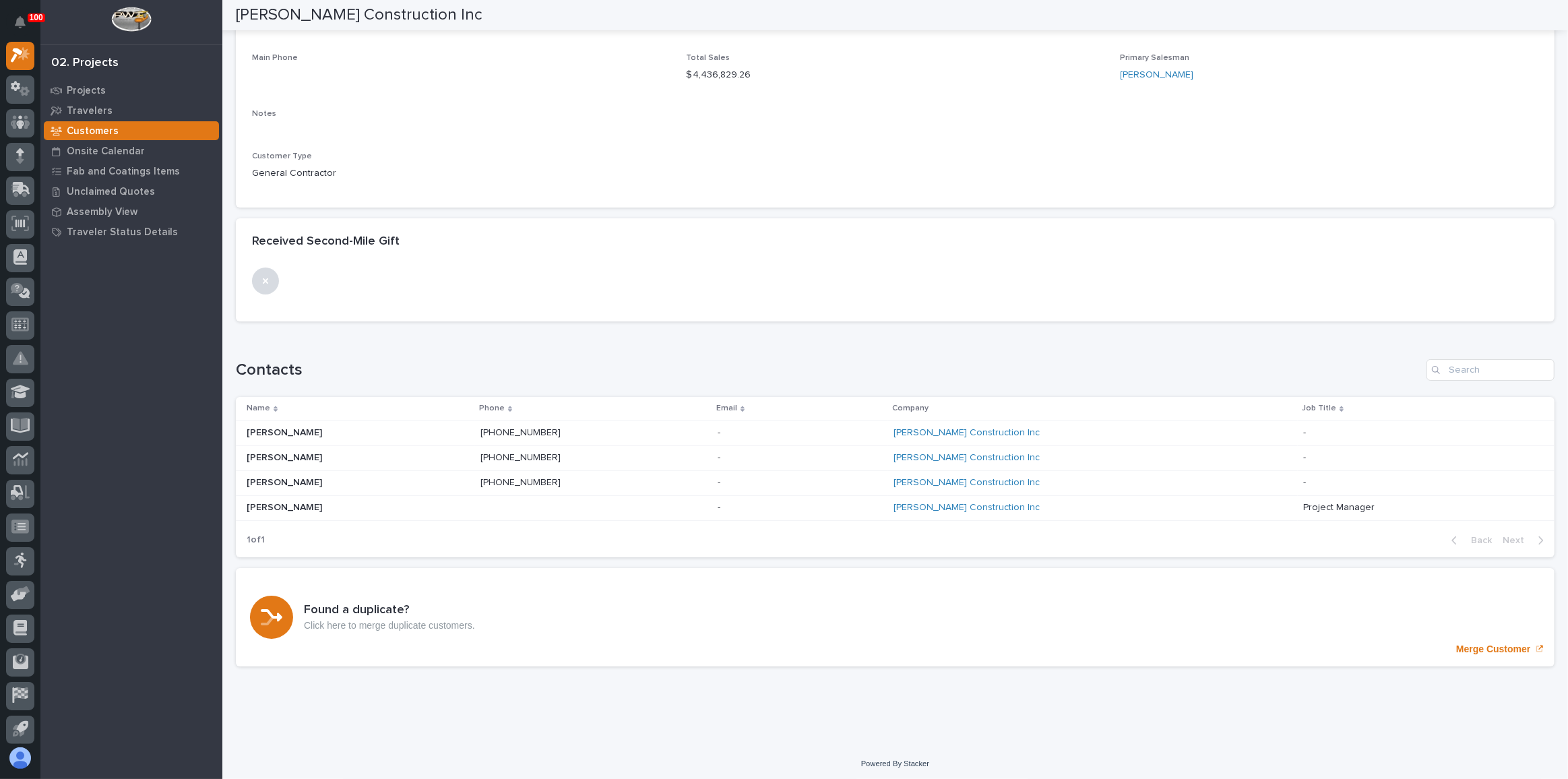
scroll to position [184, 0]
click at [24, 190] on icon at bounding box center [22, 188] width 18 height 13
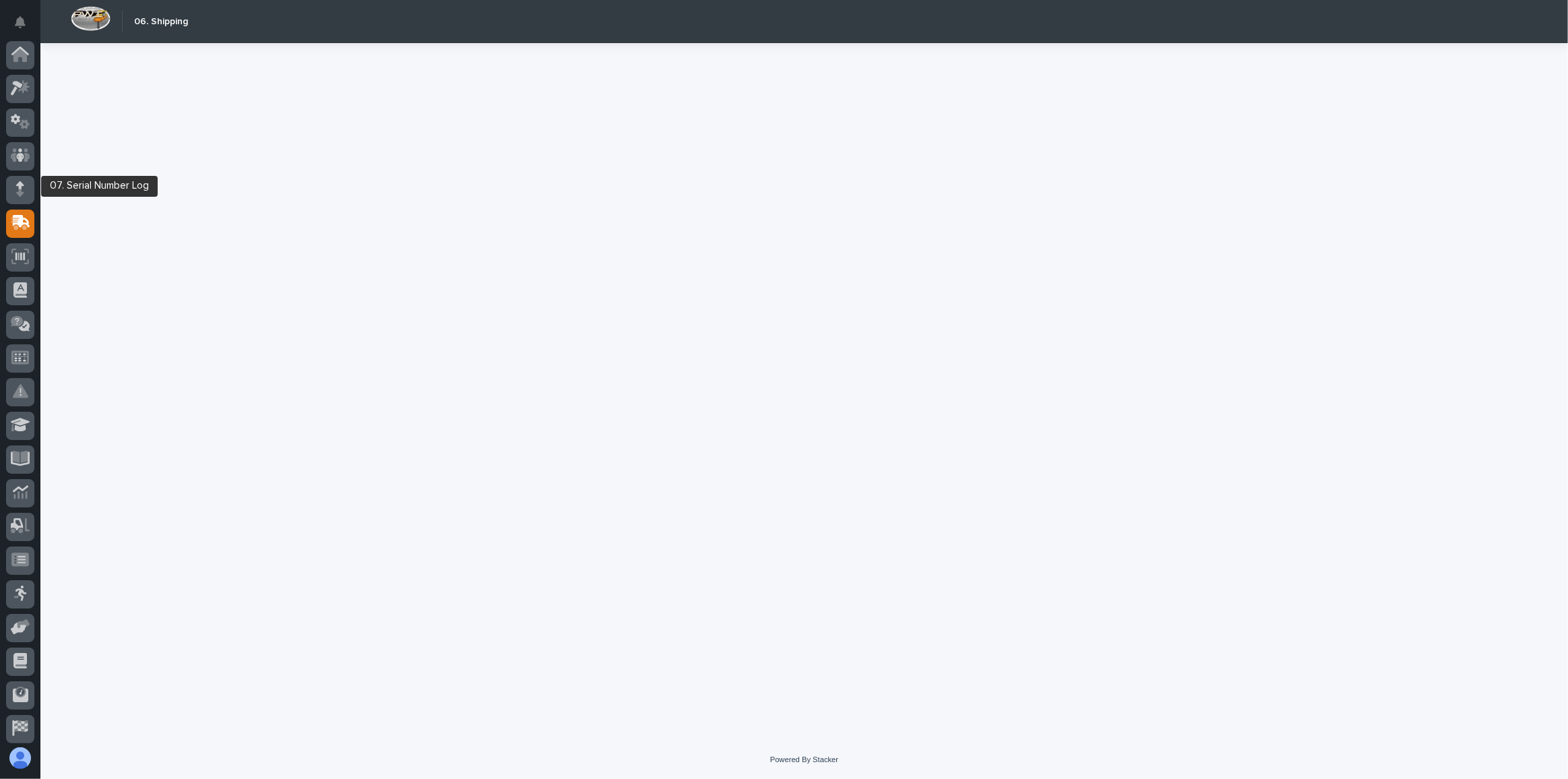
scroll to position [72, 0]
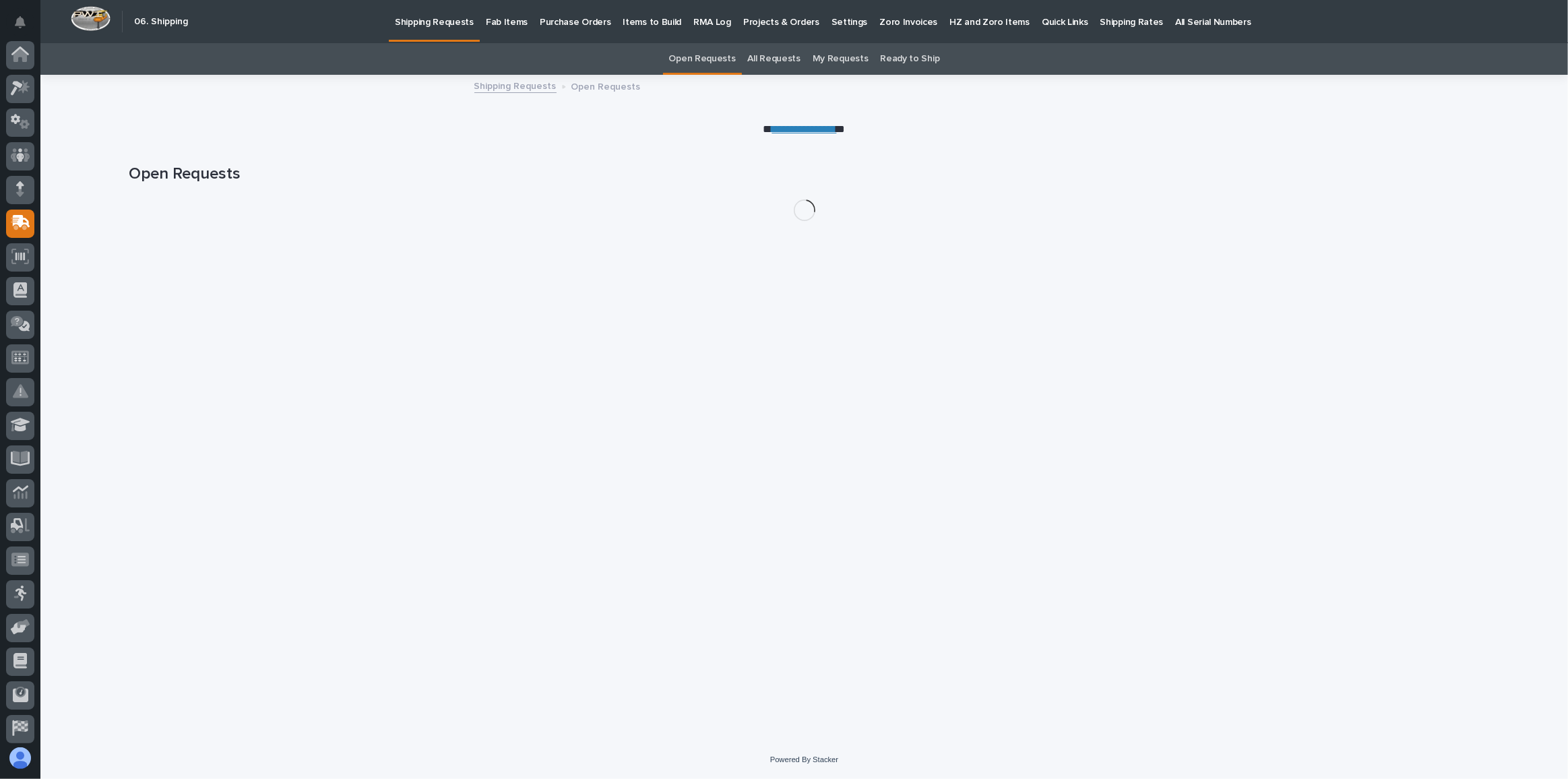
scroll to position [72, 0]
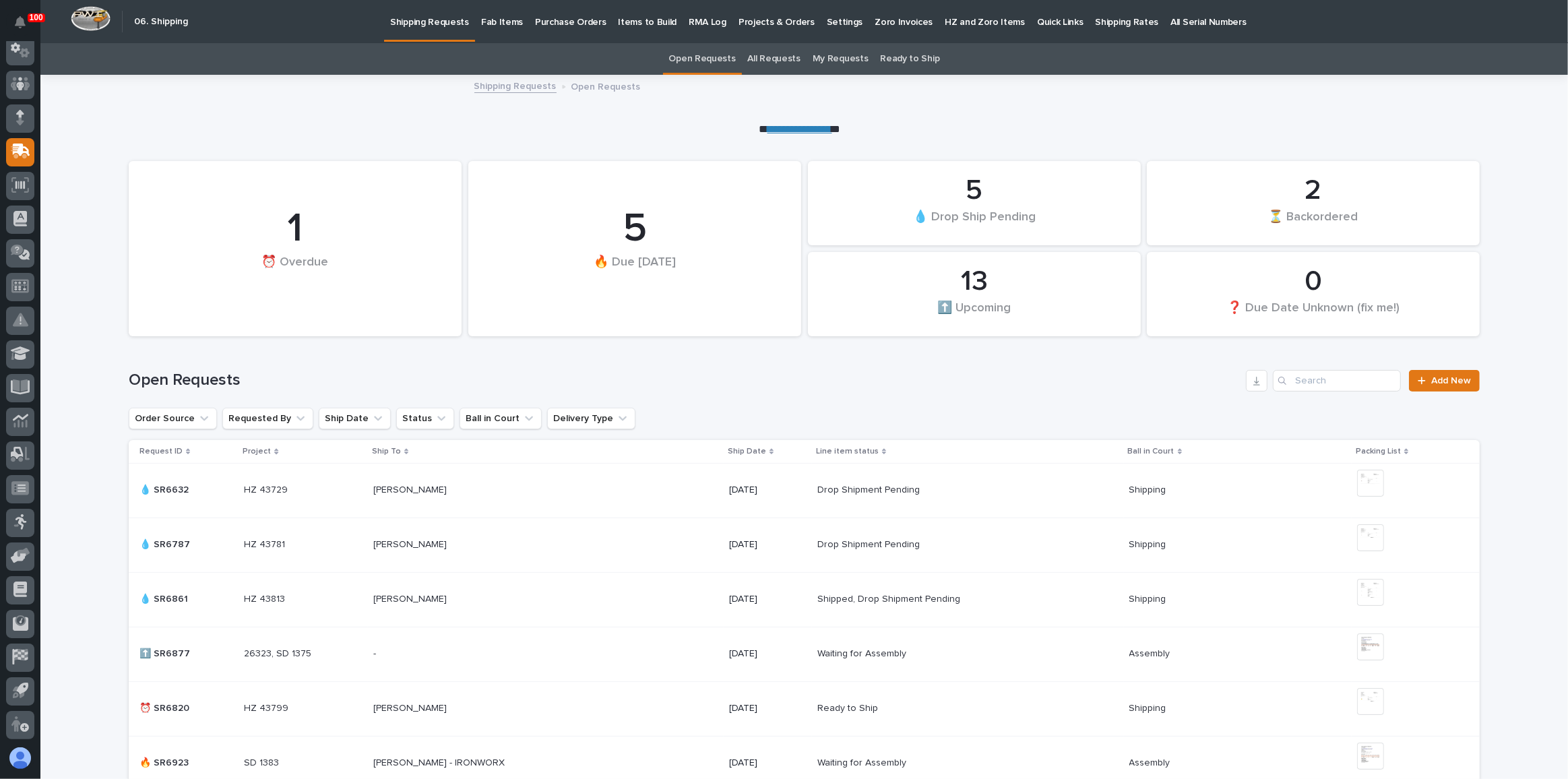
click at [490, 27] on p "Fab Items" at bounding box center [502, 14] width 42 height 28
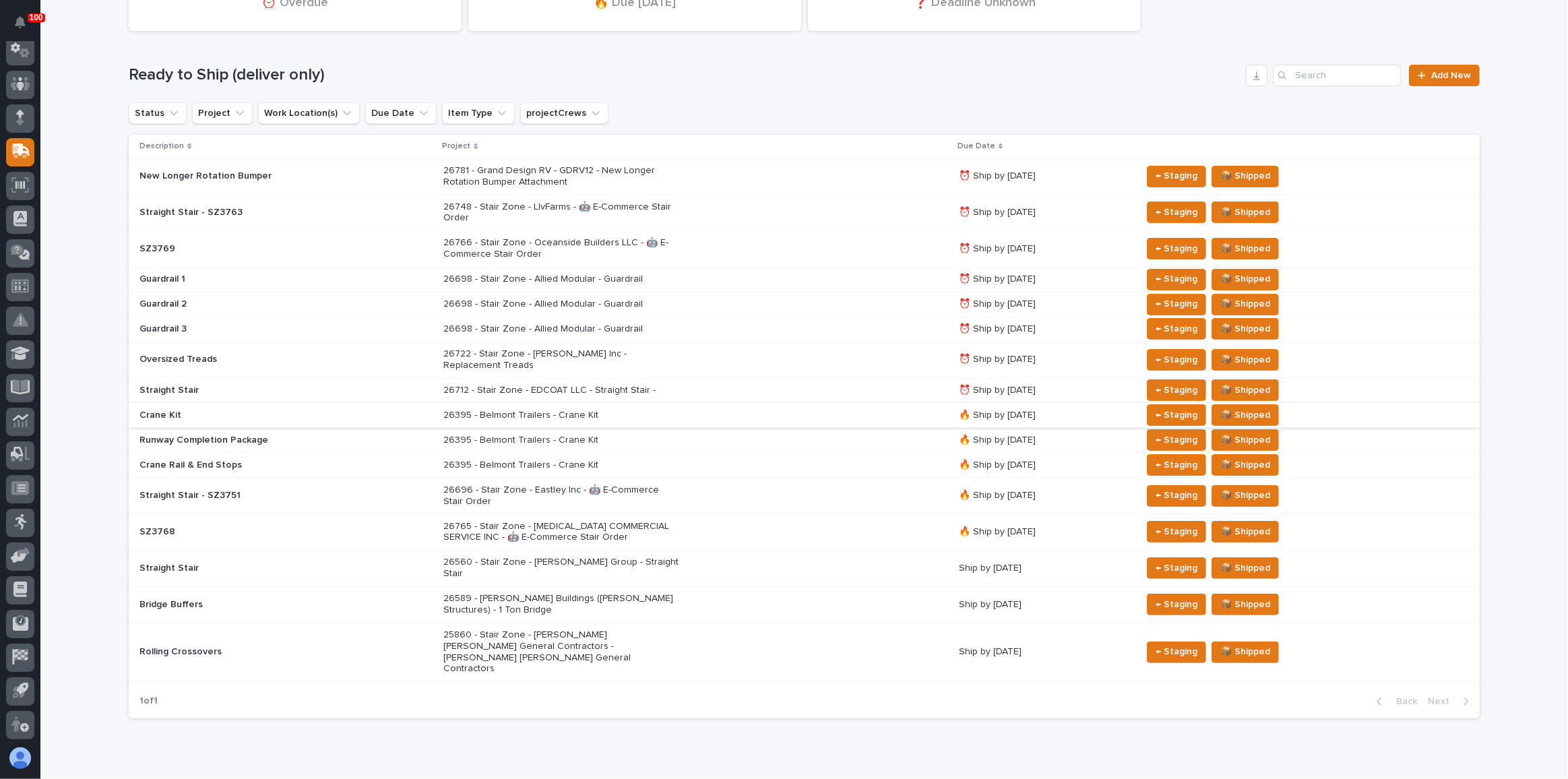
scroll to position [158, 0]
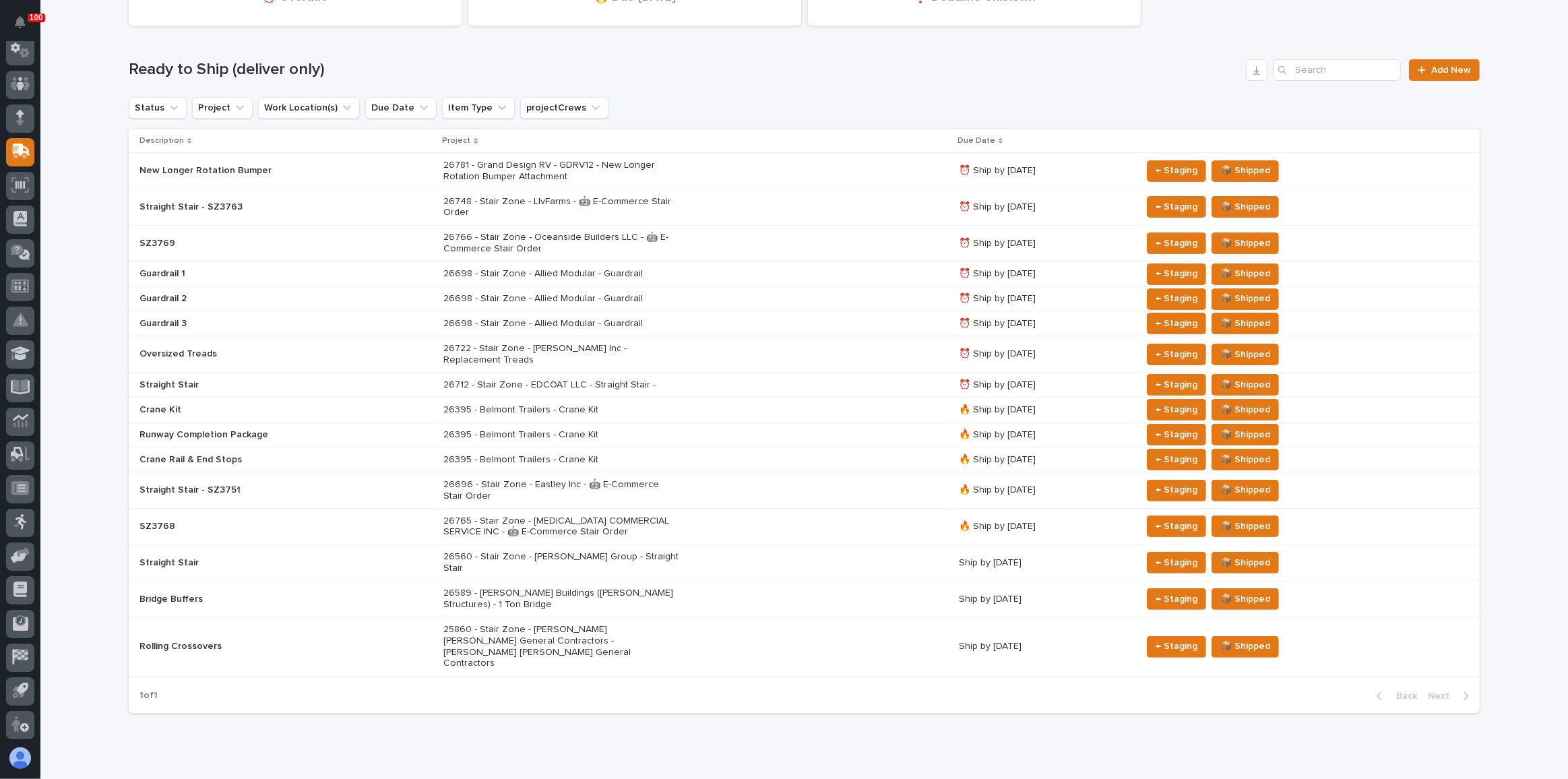
click at [667, 209] on div "26748 - Stair Zone - LIvFarms - 🤖 E-Commerce Stair Order" at bounding box center [695, 207] width 504 height 34
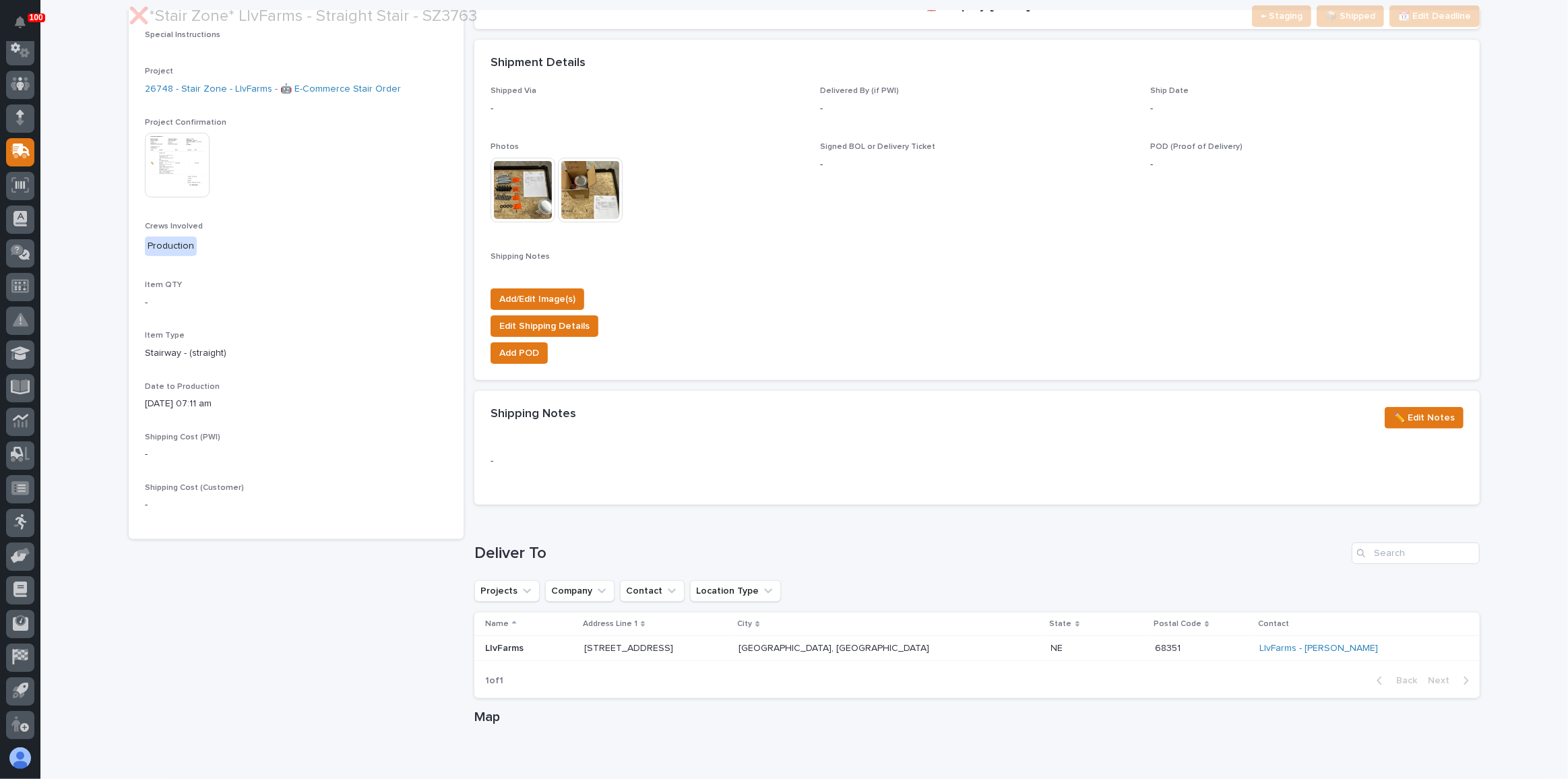
scroll to position [367, 0]
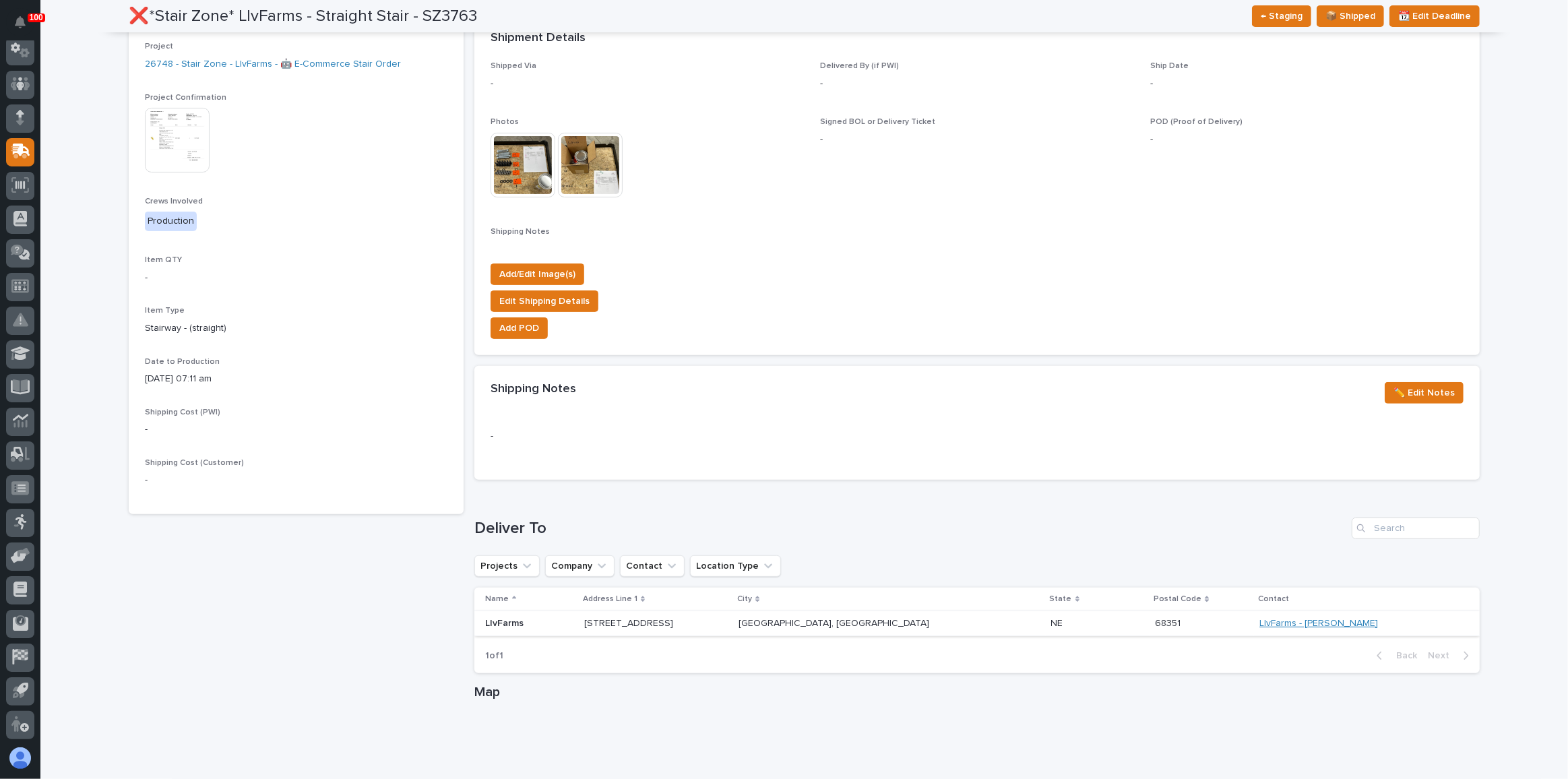
click at [1262, 621] on link "LIvFarms - [PERSON_NAME]" at bounding box center [1318, 623] width 118 height 11
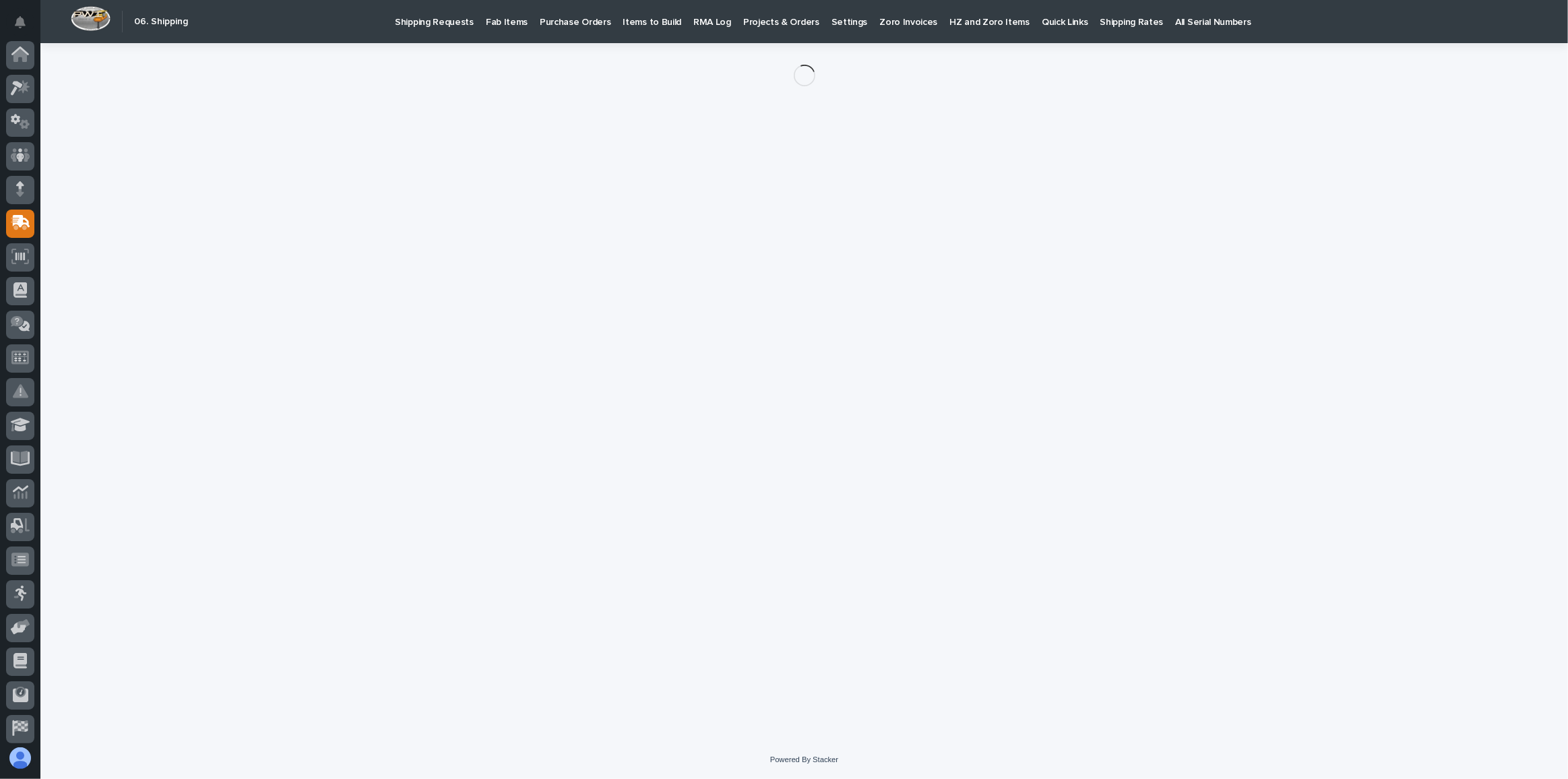
scroll to position [72, 0]
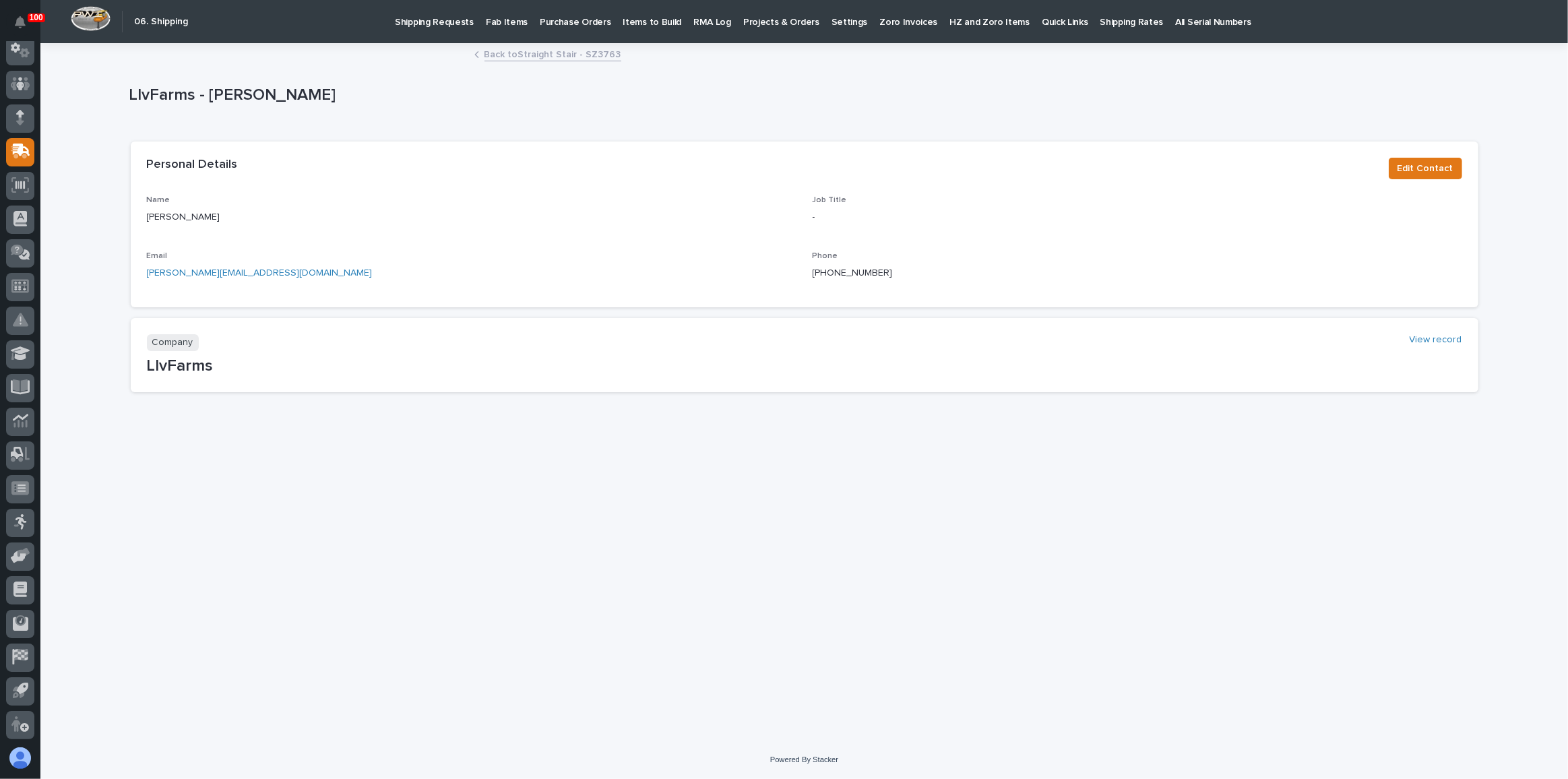
click at [495, 17] on p "Fab Items" at bounding box center [507, 14] width 42 height 28
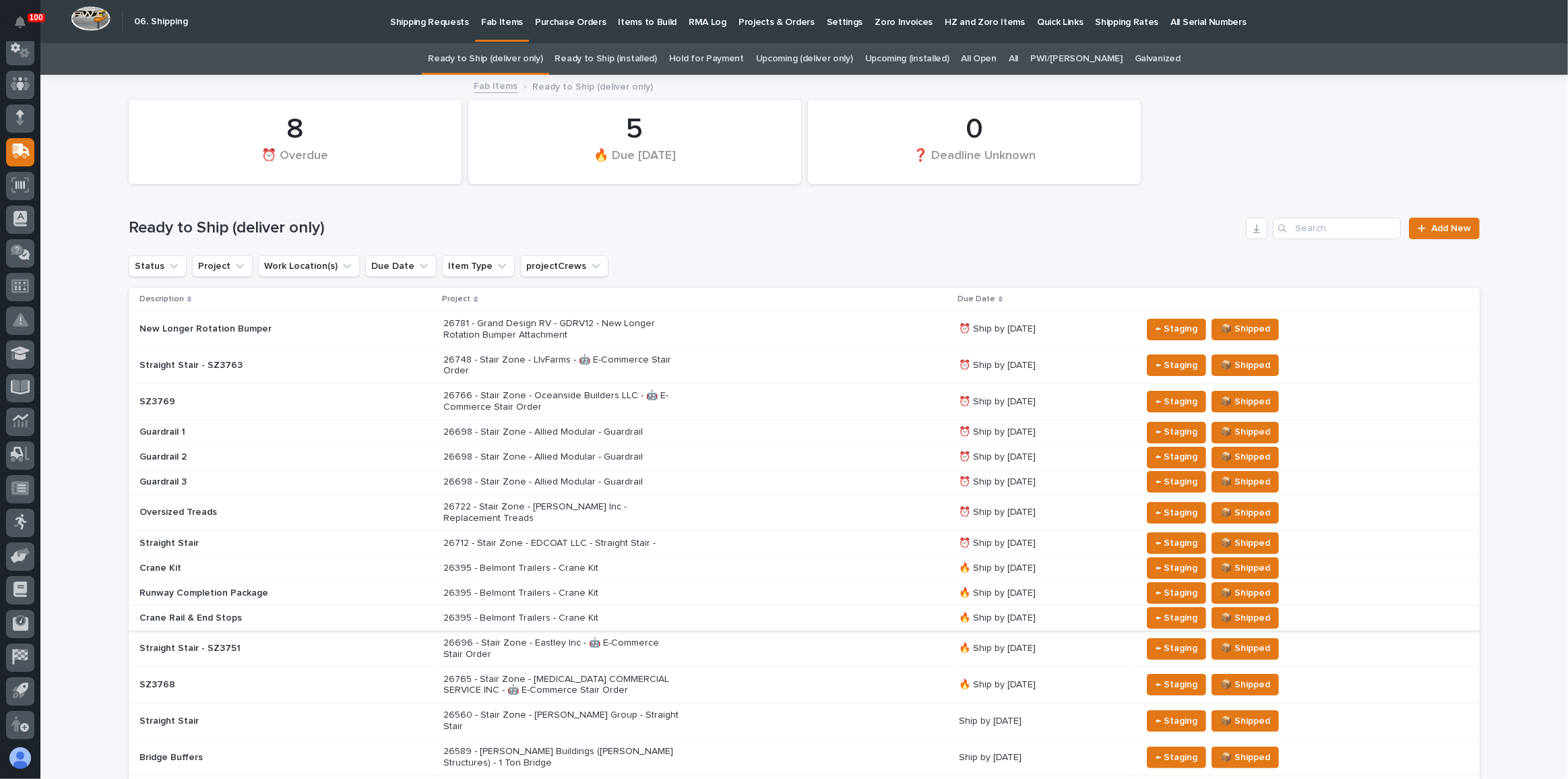
scroll to position [158, 0]
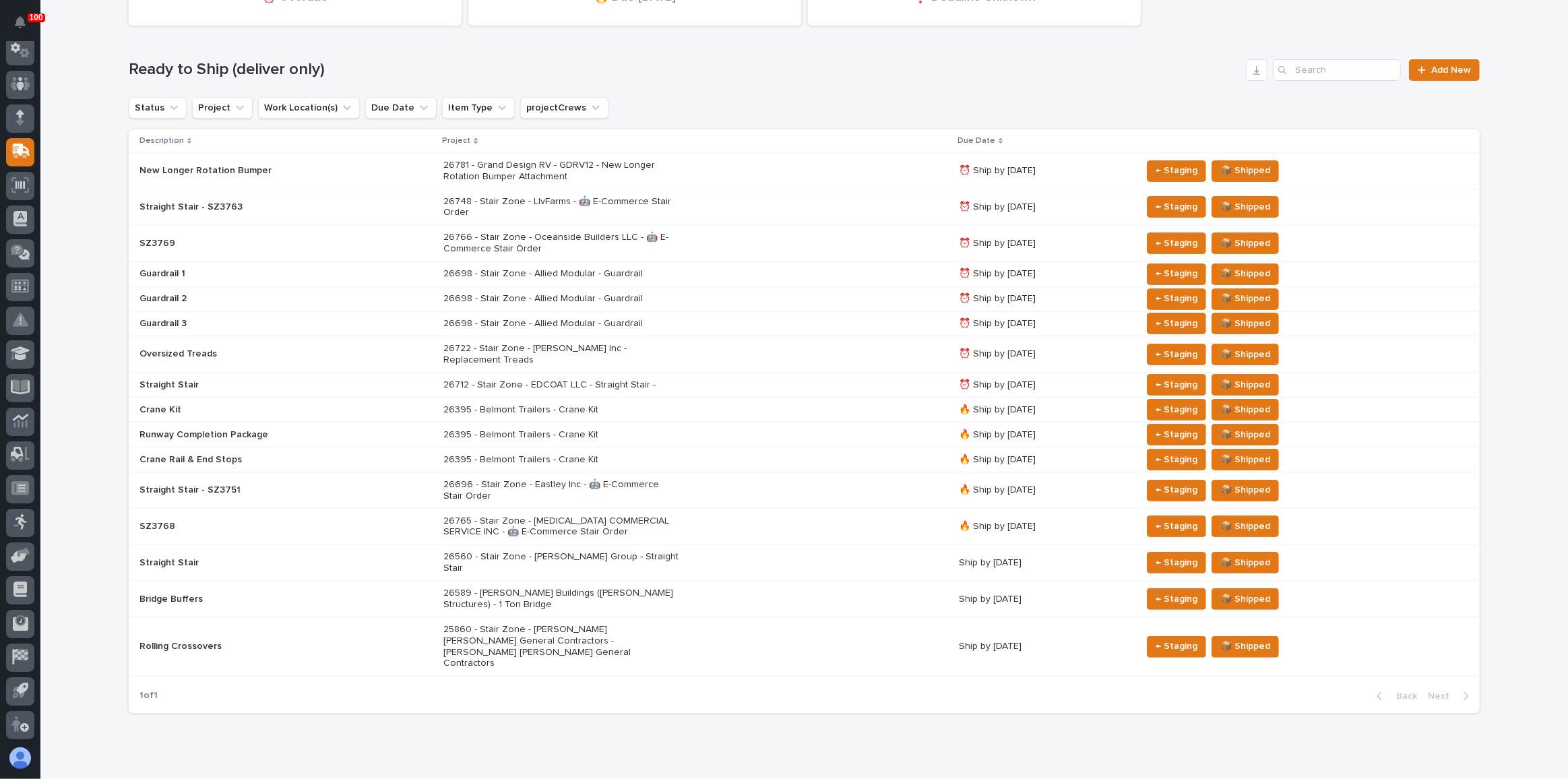
click at [768, 374] on div "26712 - Stair Zone - EDCOAT LLC - Straight Stair -" at bounding box center [695, 384] width 504 height 22
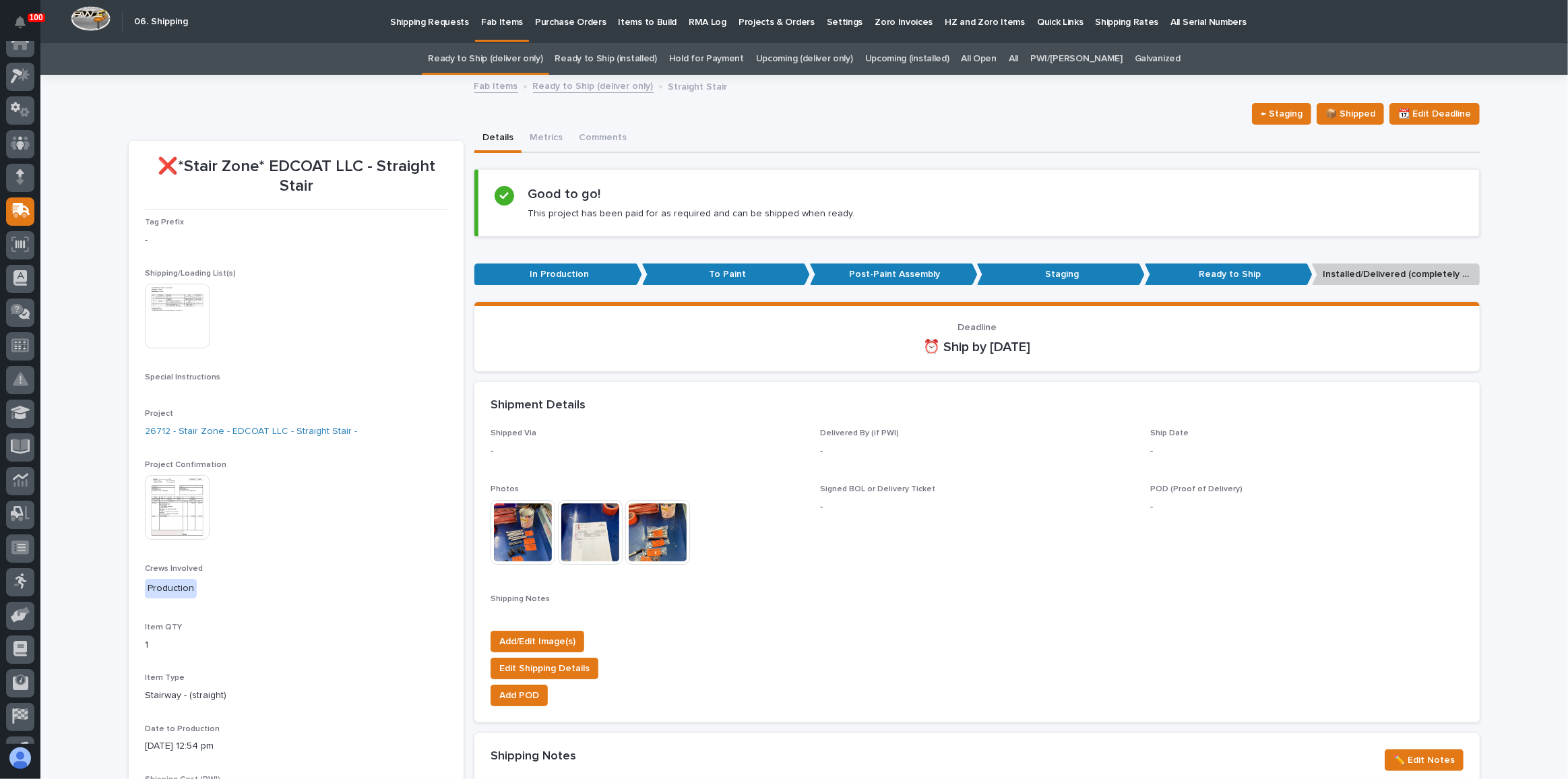
scroll to position [10, 0]
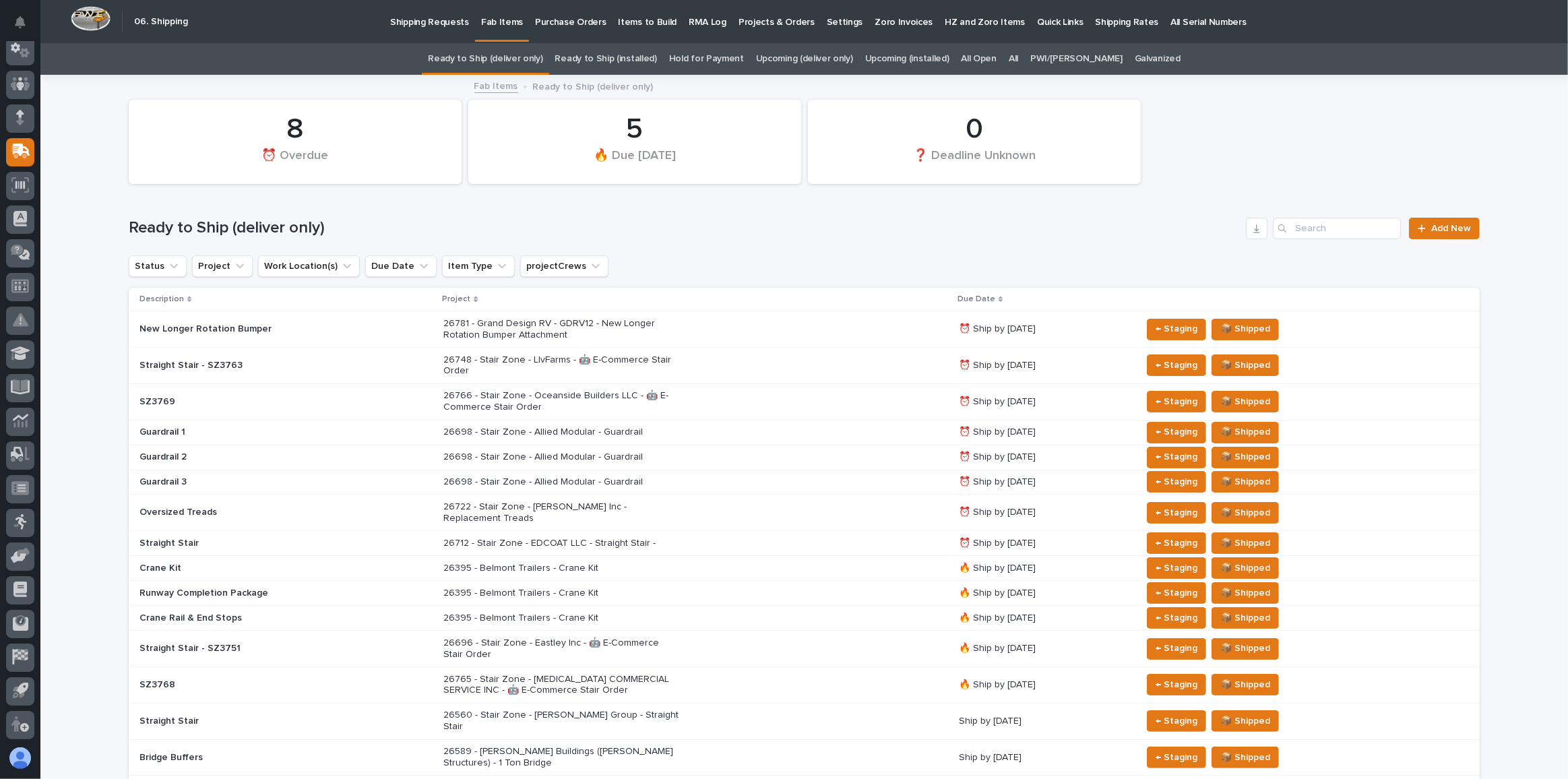
scroll to position [43, 0]
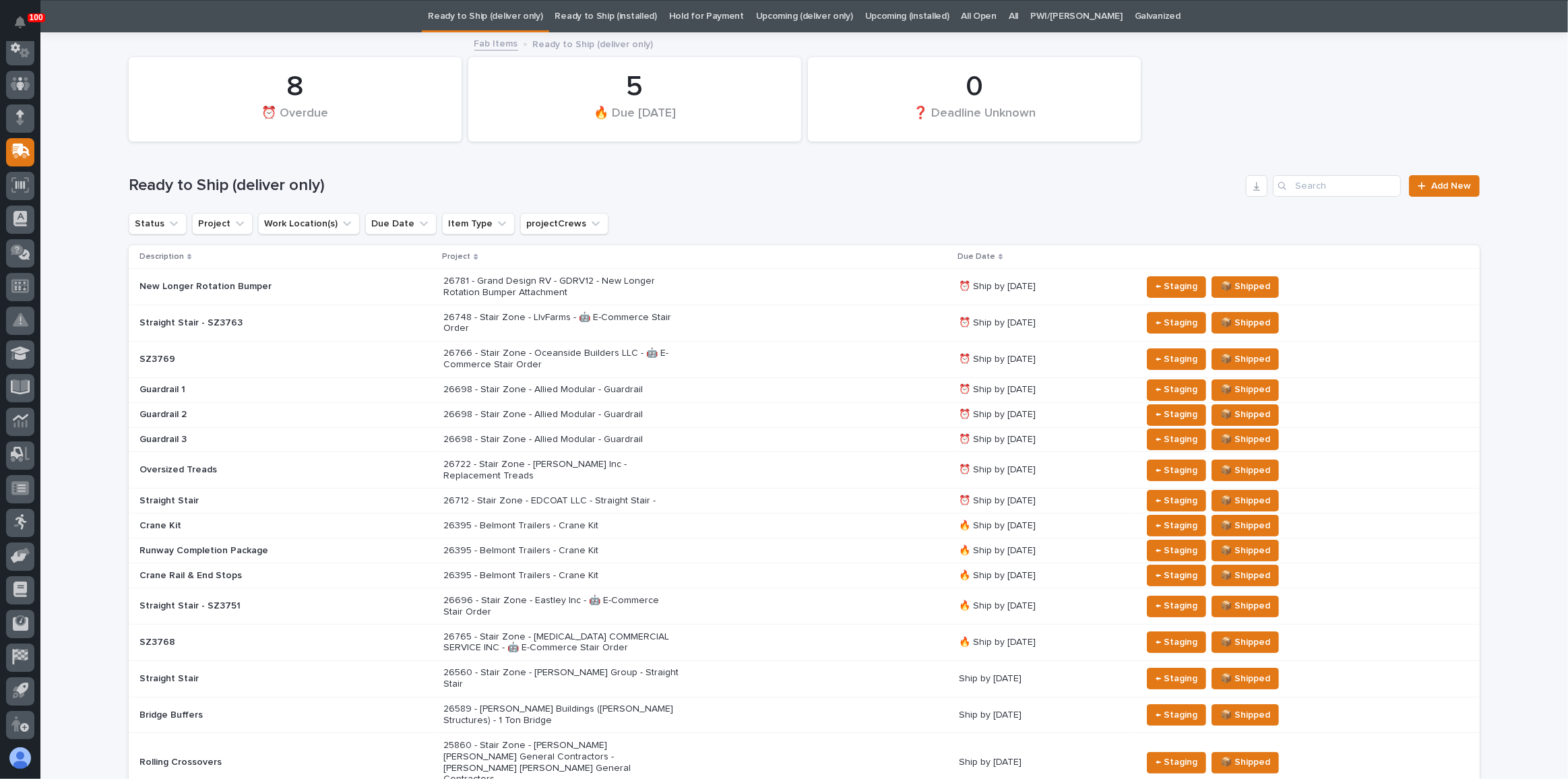
click at [719, 589] on div "26696 - Stair Zone - Eastley Inc - 🤖 E-Commerce Stair Order" at bounding box center [695, 606] width 504 height 34
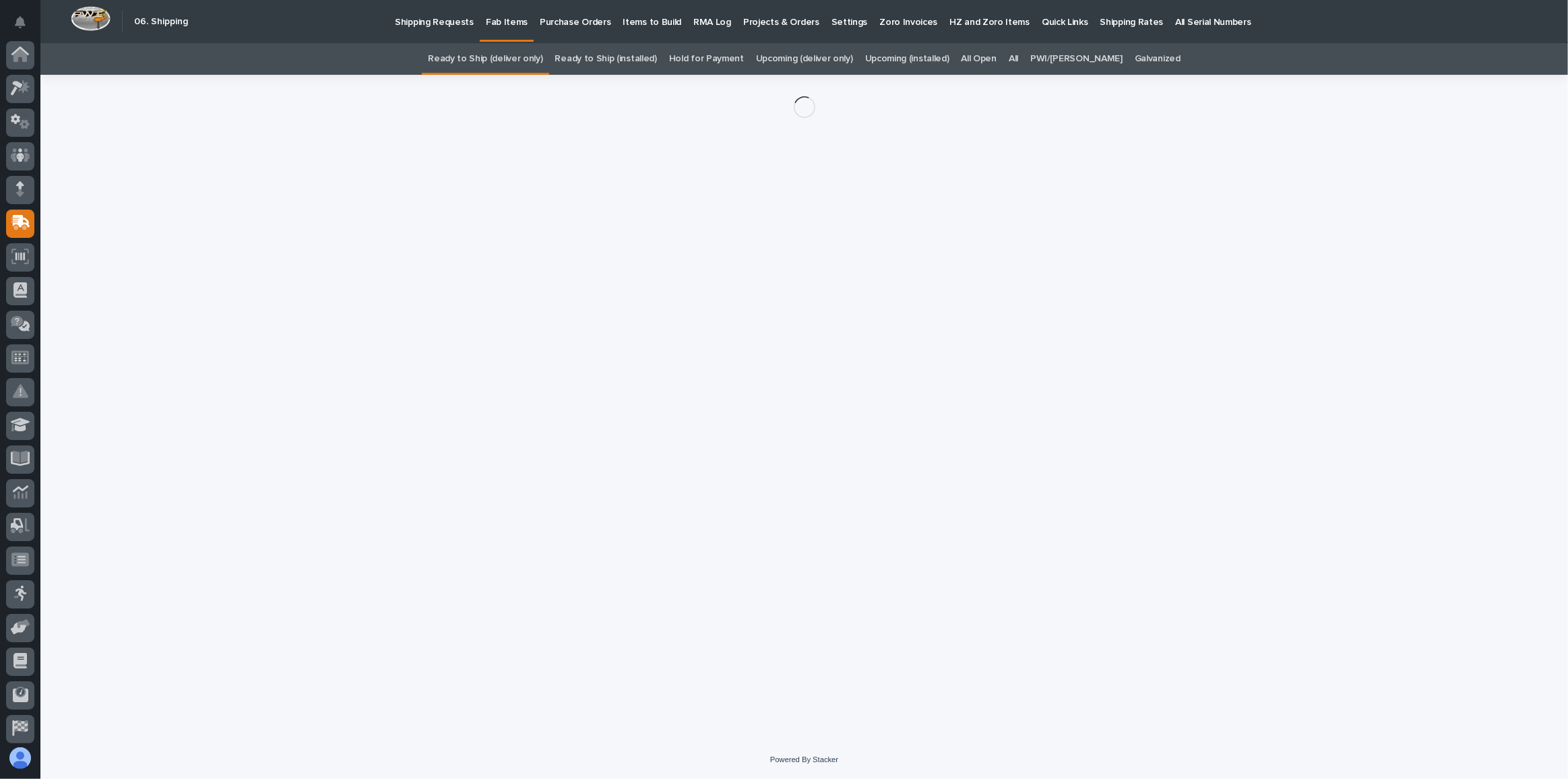
scroll to position [72, 0]
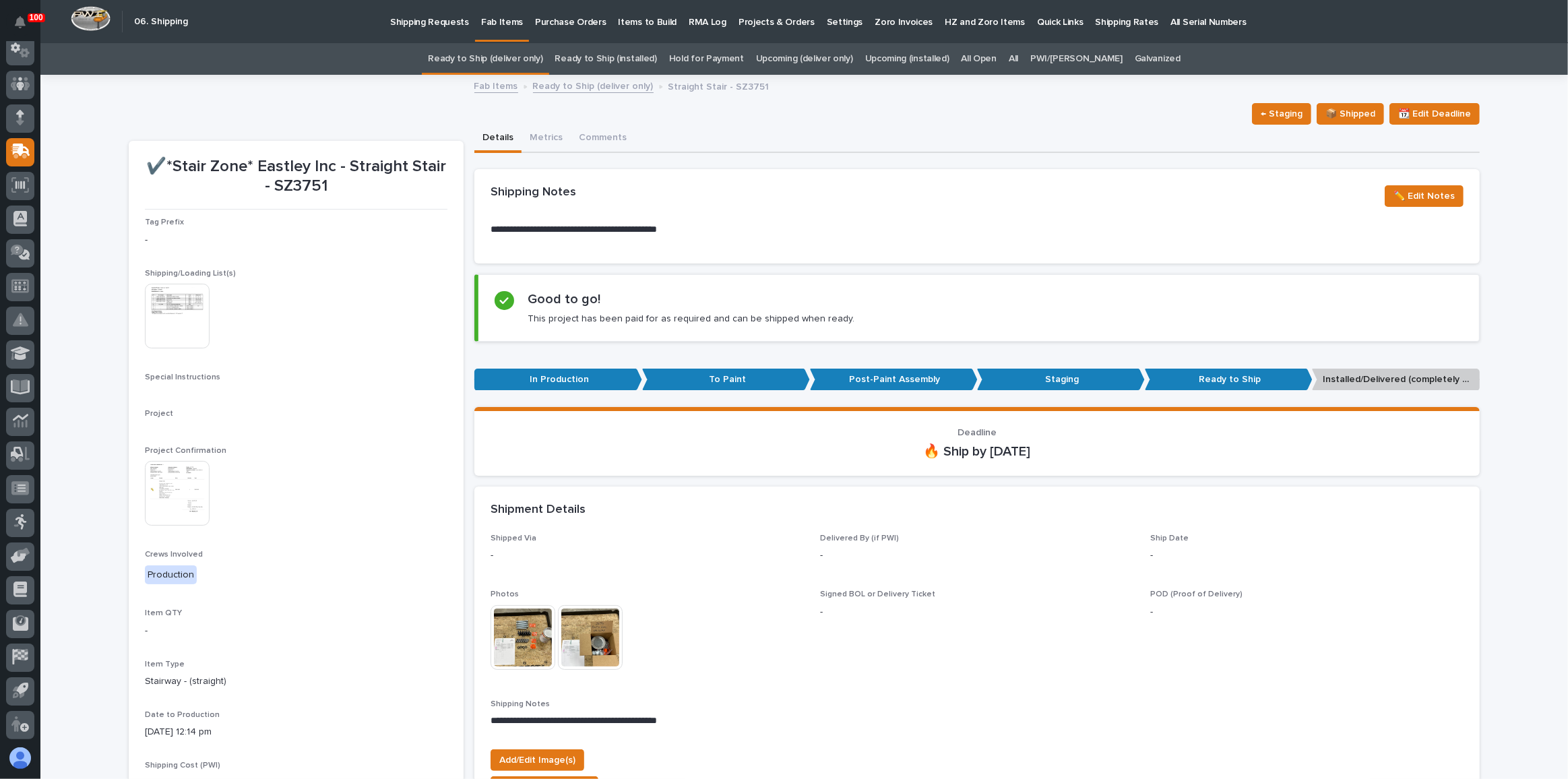
click at [160, 489] on img at bounding box center [177, 493] width 65 height 65
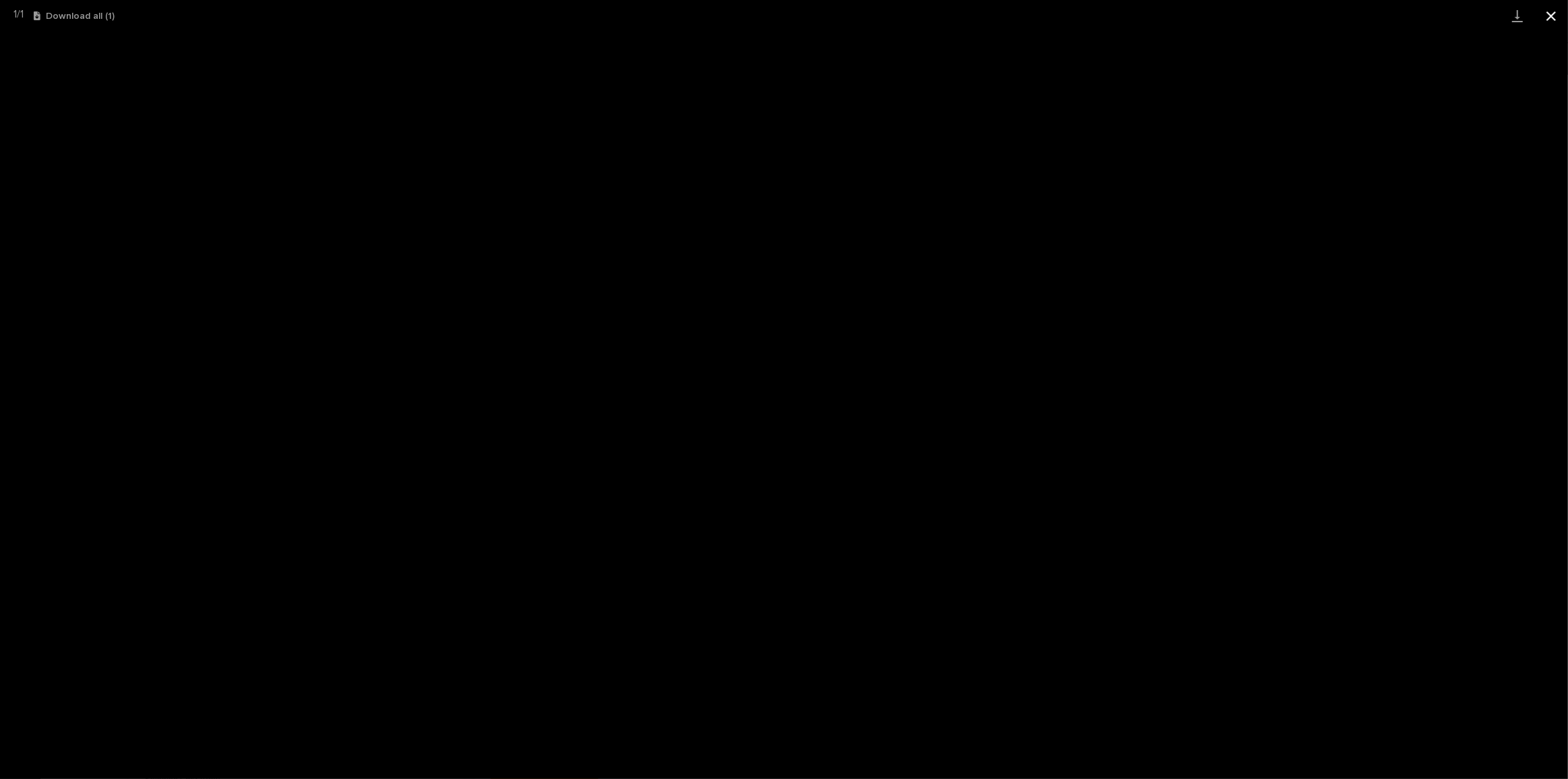
click at [1548, 12] on button "Close gallery" at bounding box center [1551, 16] width 34 height 32
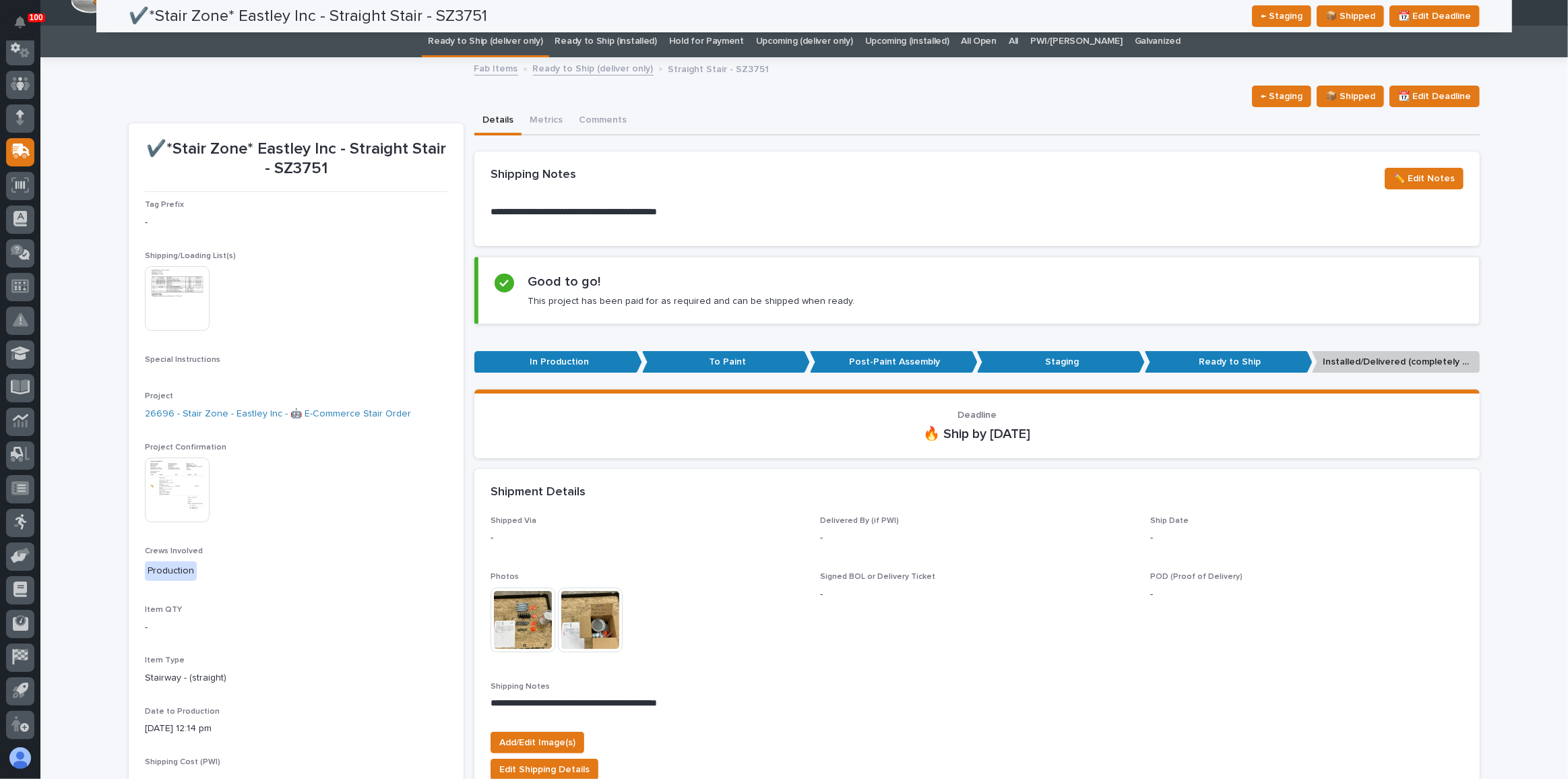
scroll to position [0, 0]
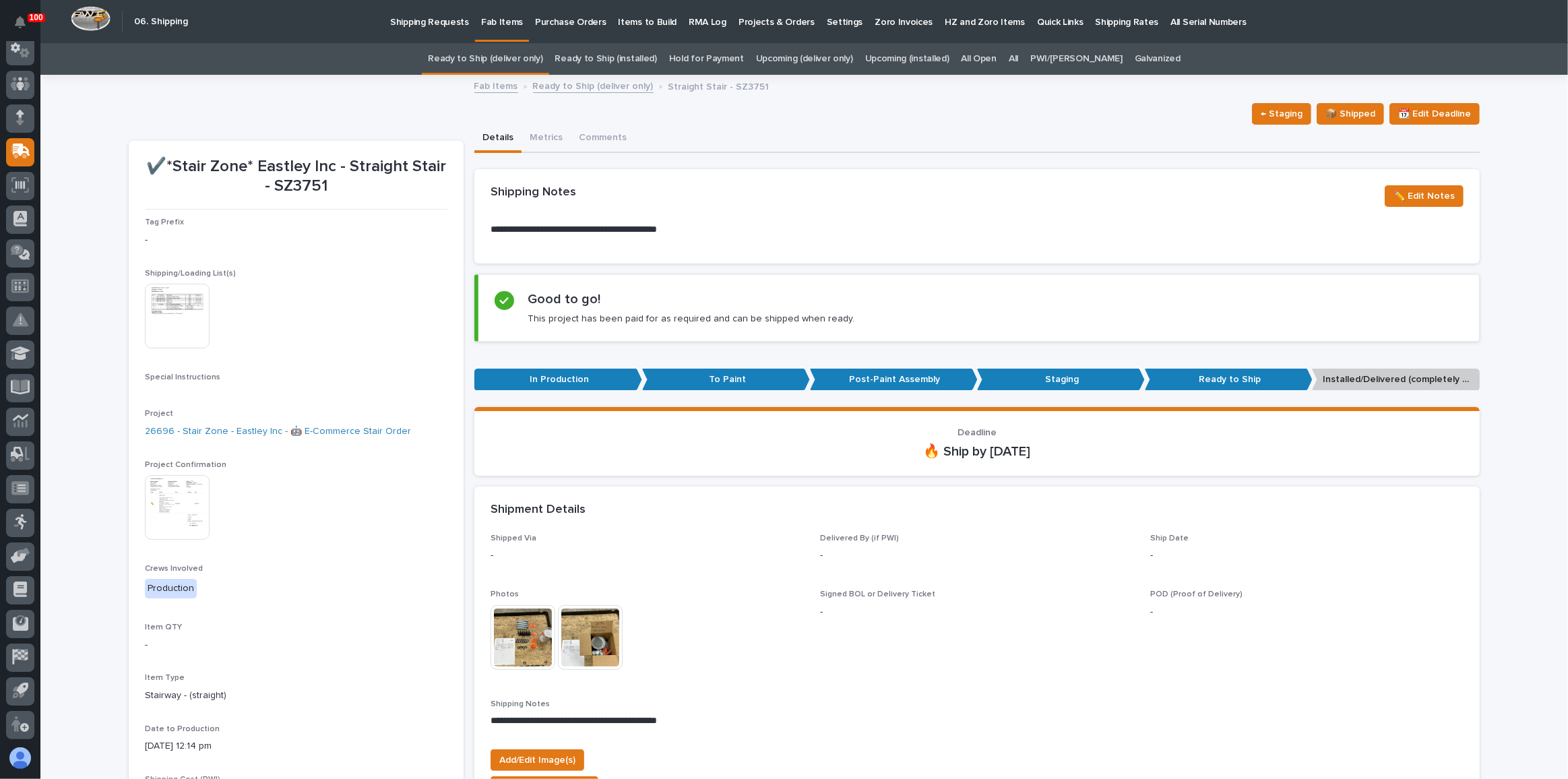
click at [818, 54] on link "Upcoming (deliver only)" at bounding box center [805, 59] width 97 height 32
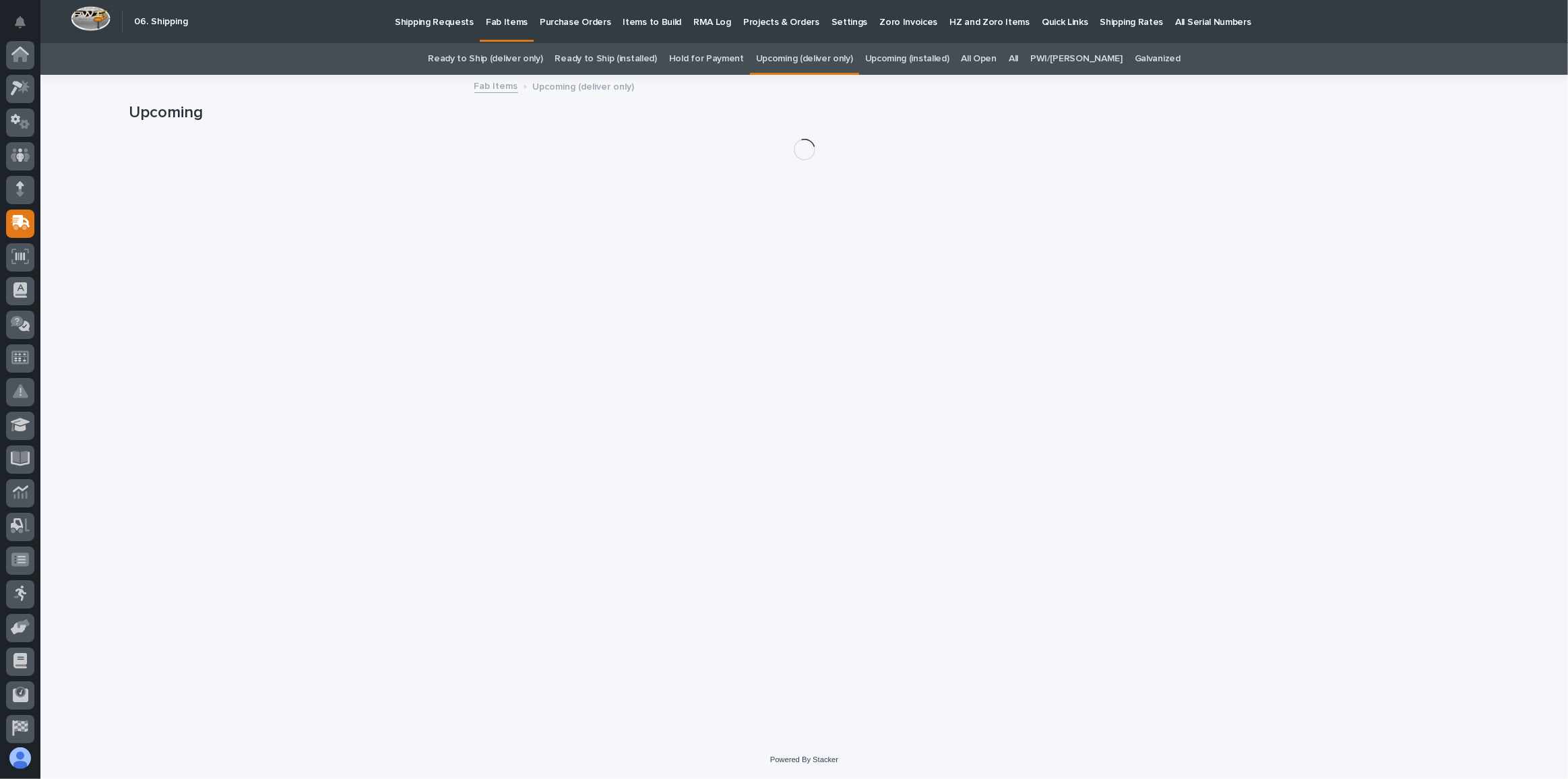
scroll to position [72, 0]
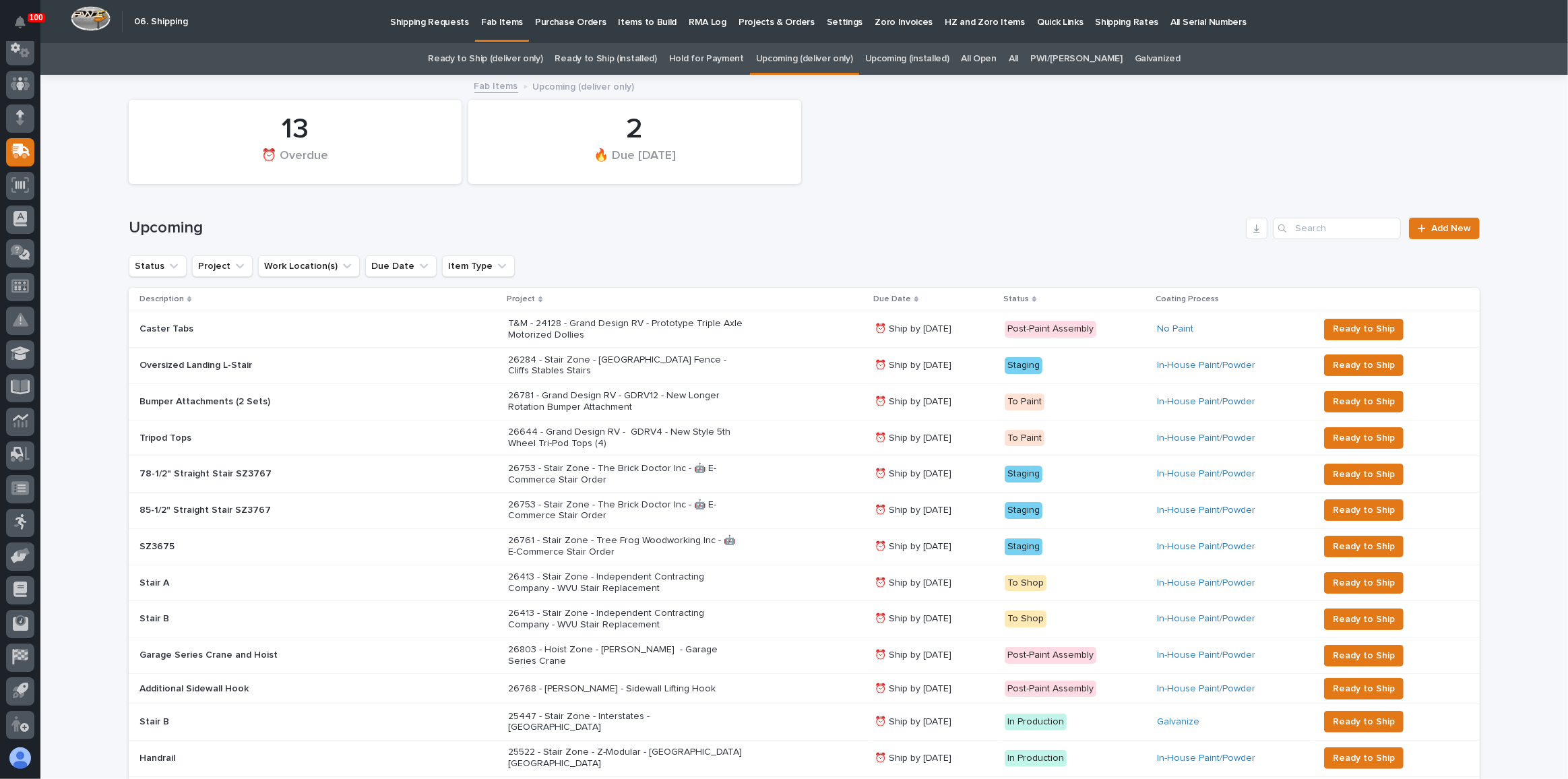
click at [521, 51] on link "Ready to Ship (deliver only)" at bounding box center [485, 59] width 114 height 32
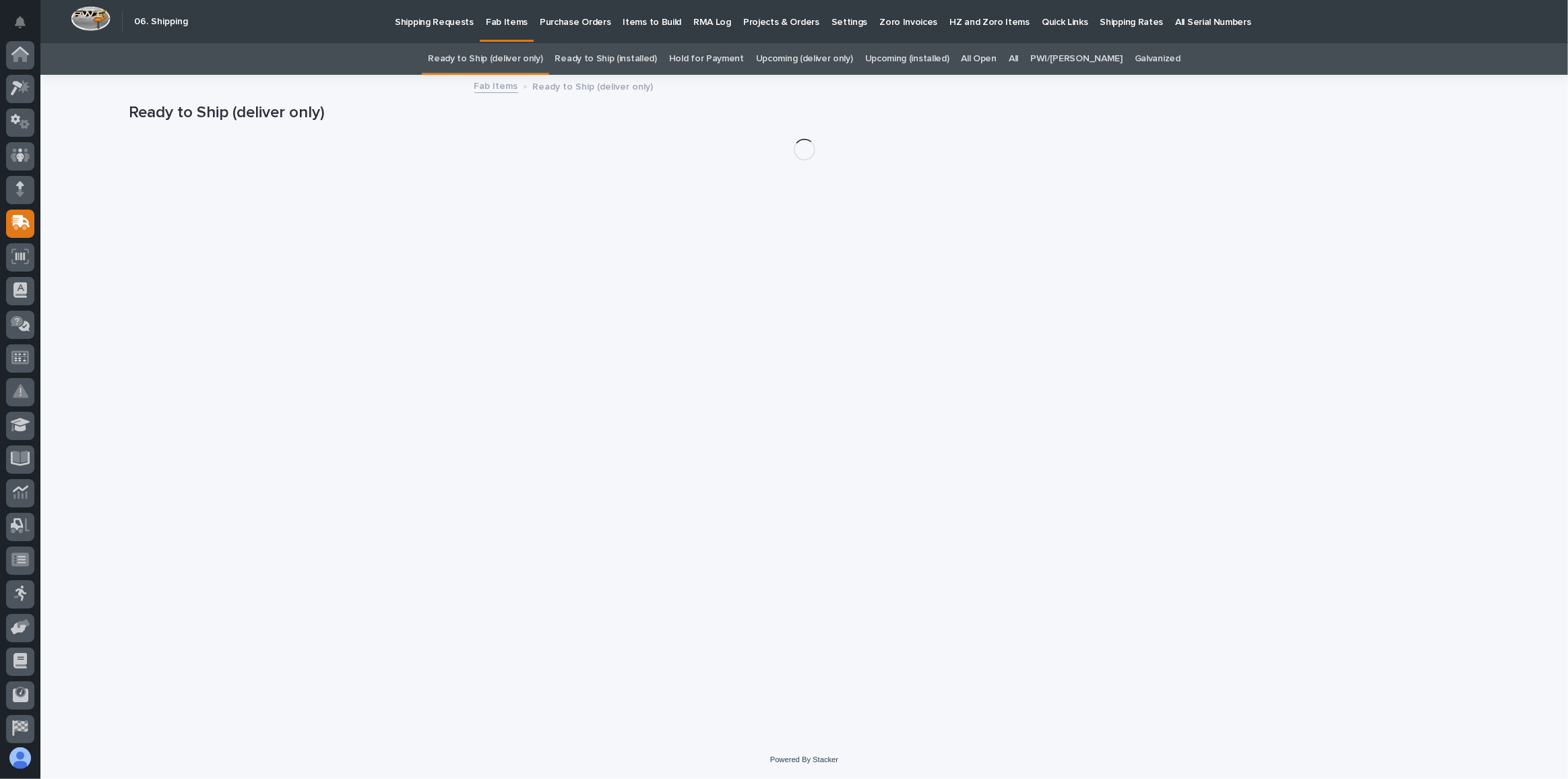
scroll to position [72, 0]
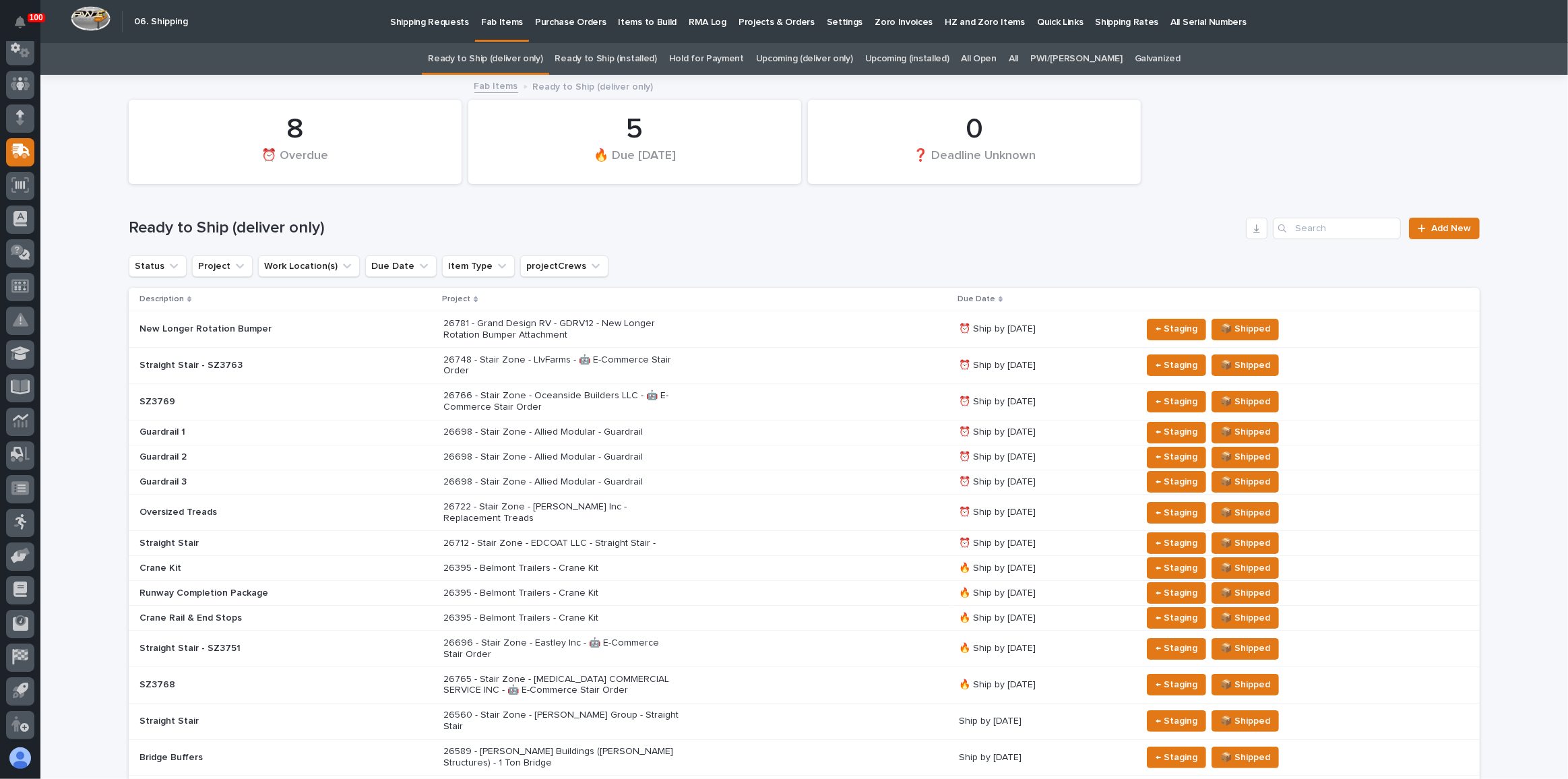
click at [612, 563] on p "26395 - Belmont Trailers - Crane Kit" at bounding box center [561, 568] width 236 height 11
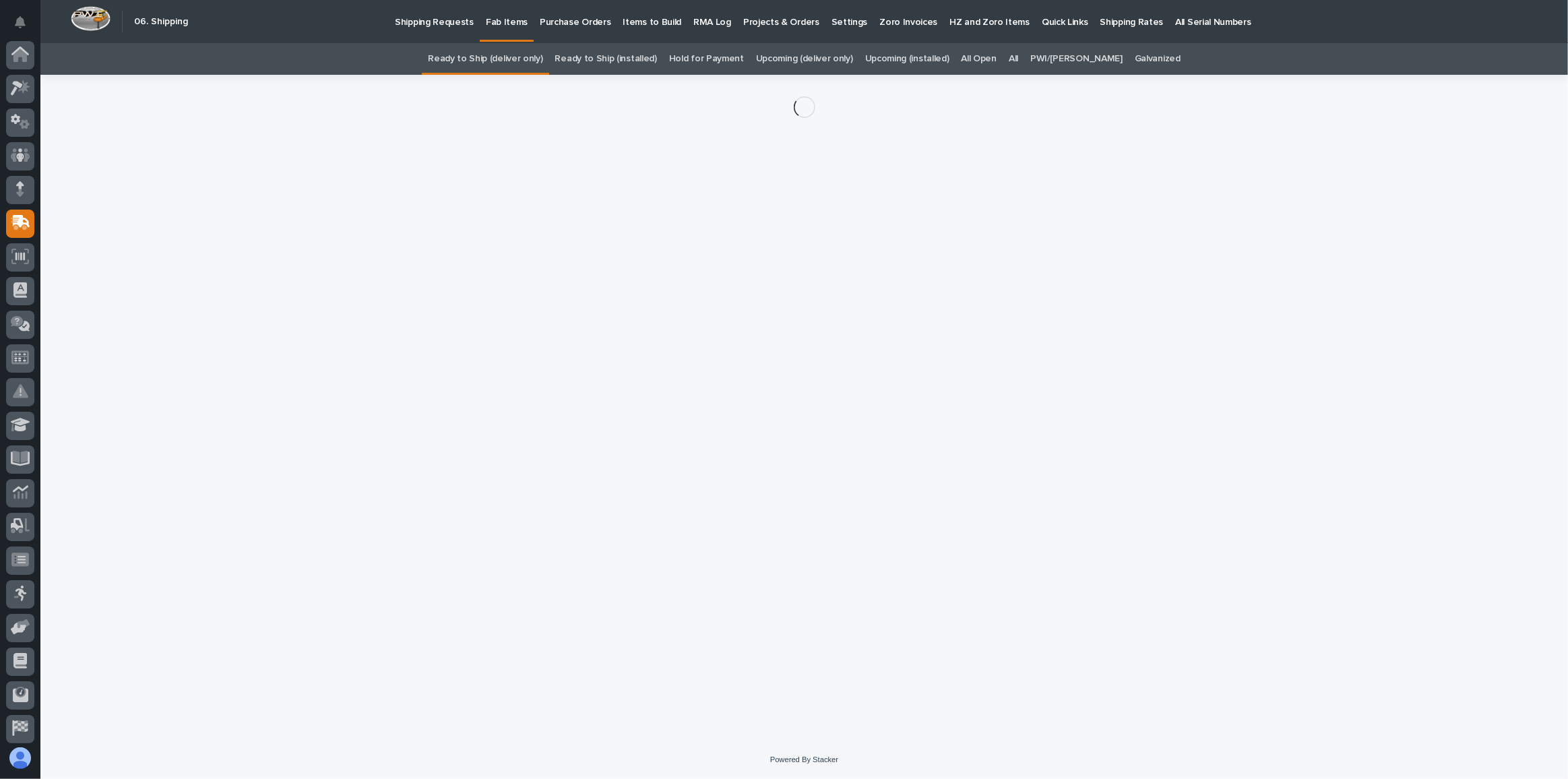
scroll to position [72, 0]
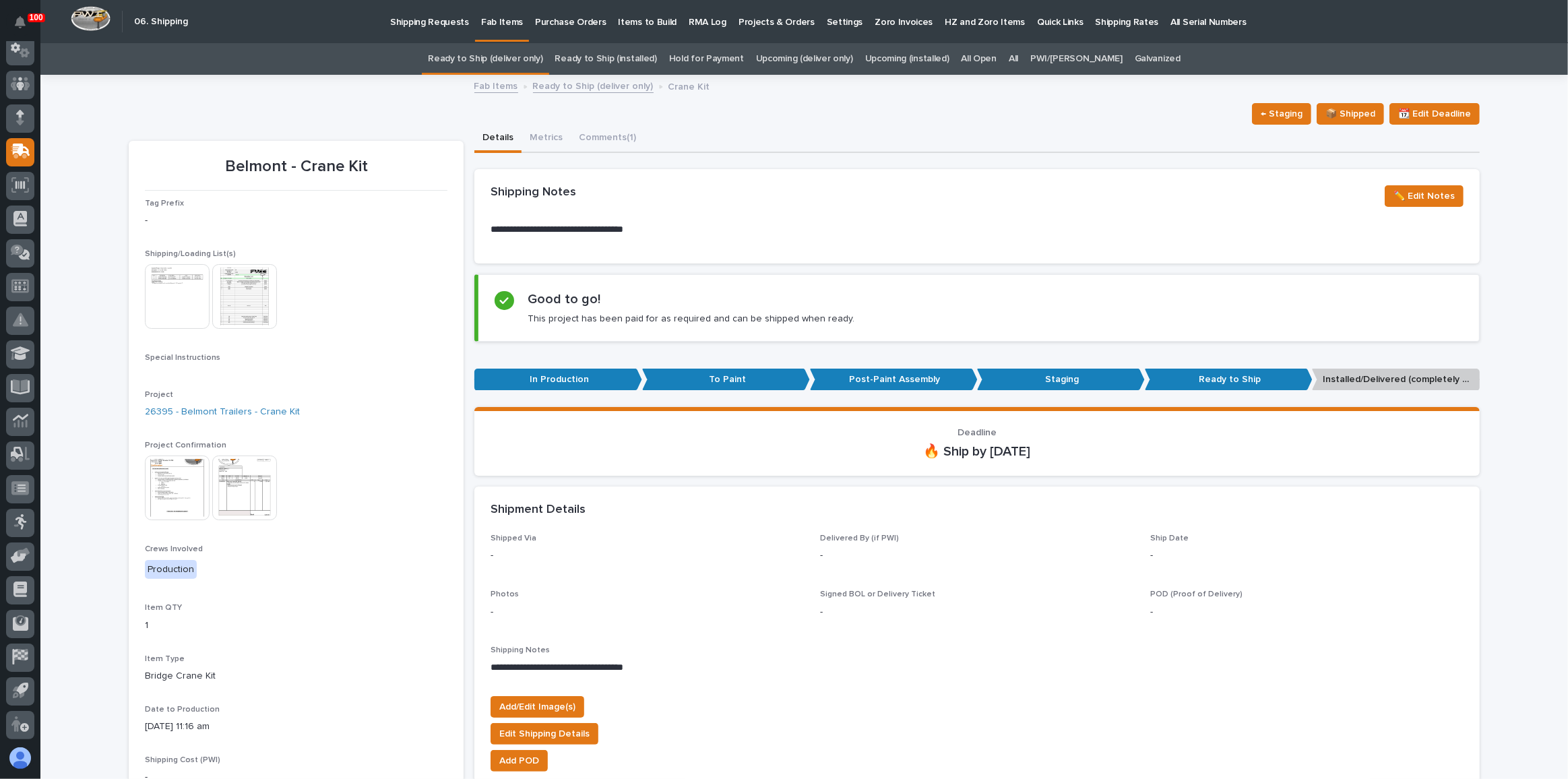
click at [172, 482] on img at bounding box center [177, 488] width 65 height 65
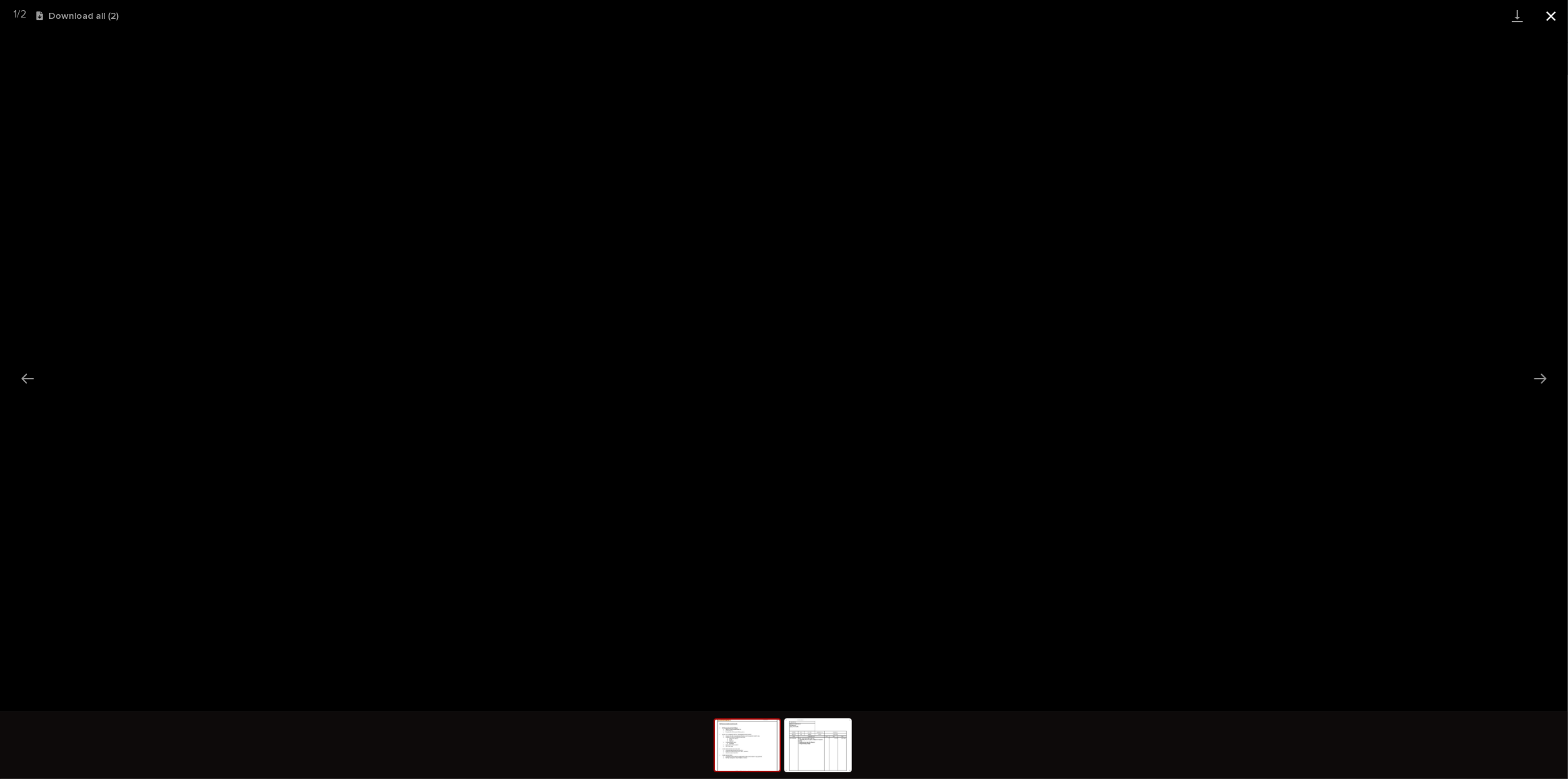
click at [1545, 15] on button "Close gallery" at bounding box center [1551, 16] width 34 height 32
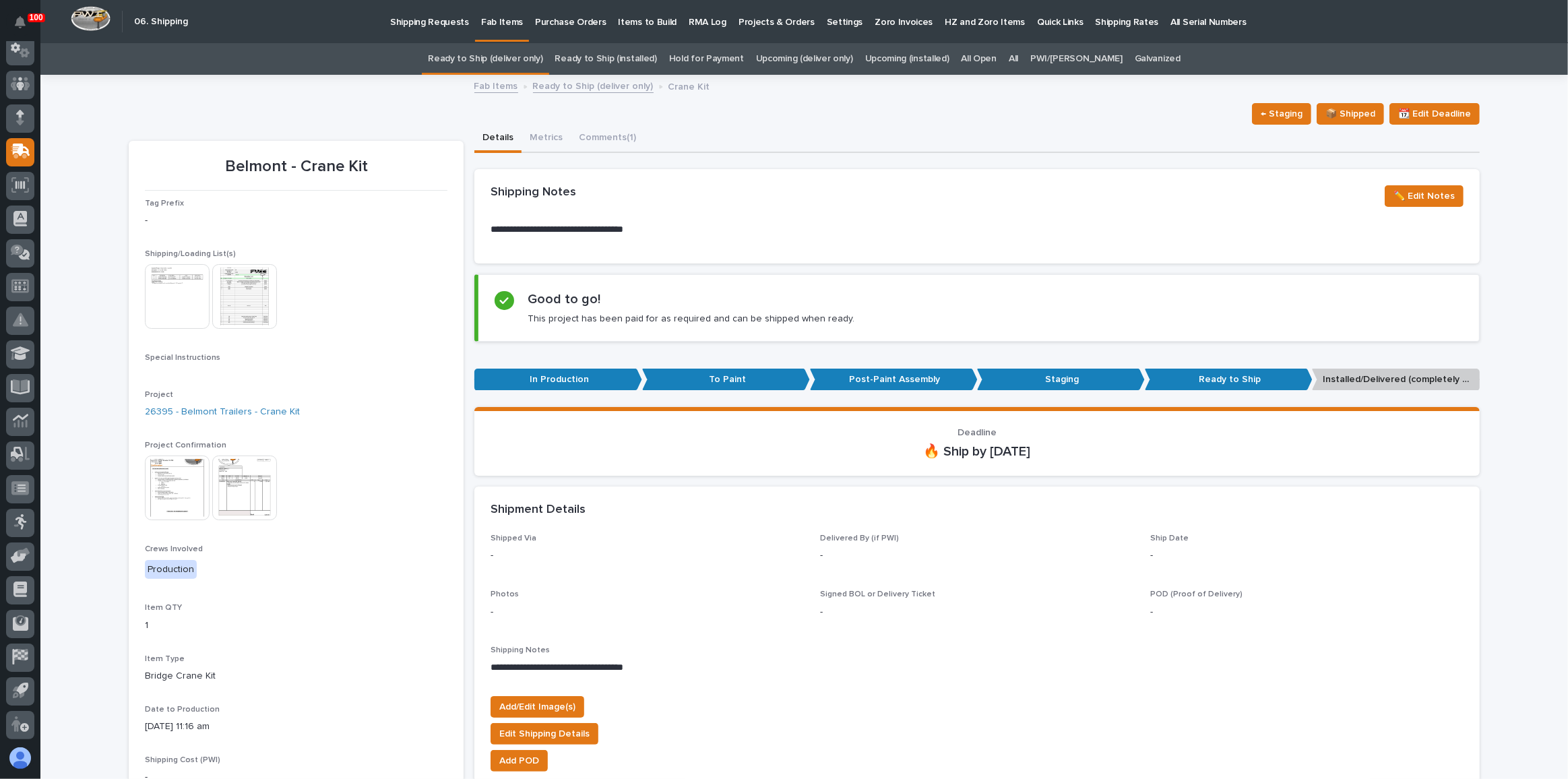
click at [812, 60] on link "Upcoming (deliver only)" at bounding box center [805, 59] width 97 height 32
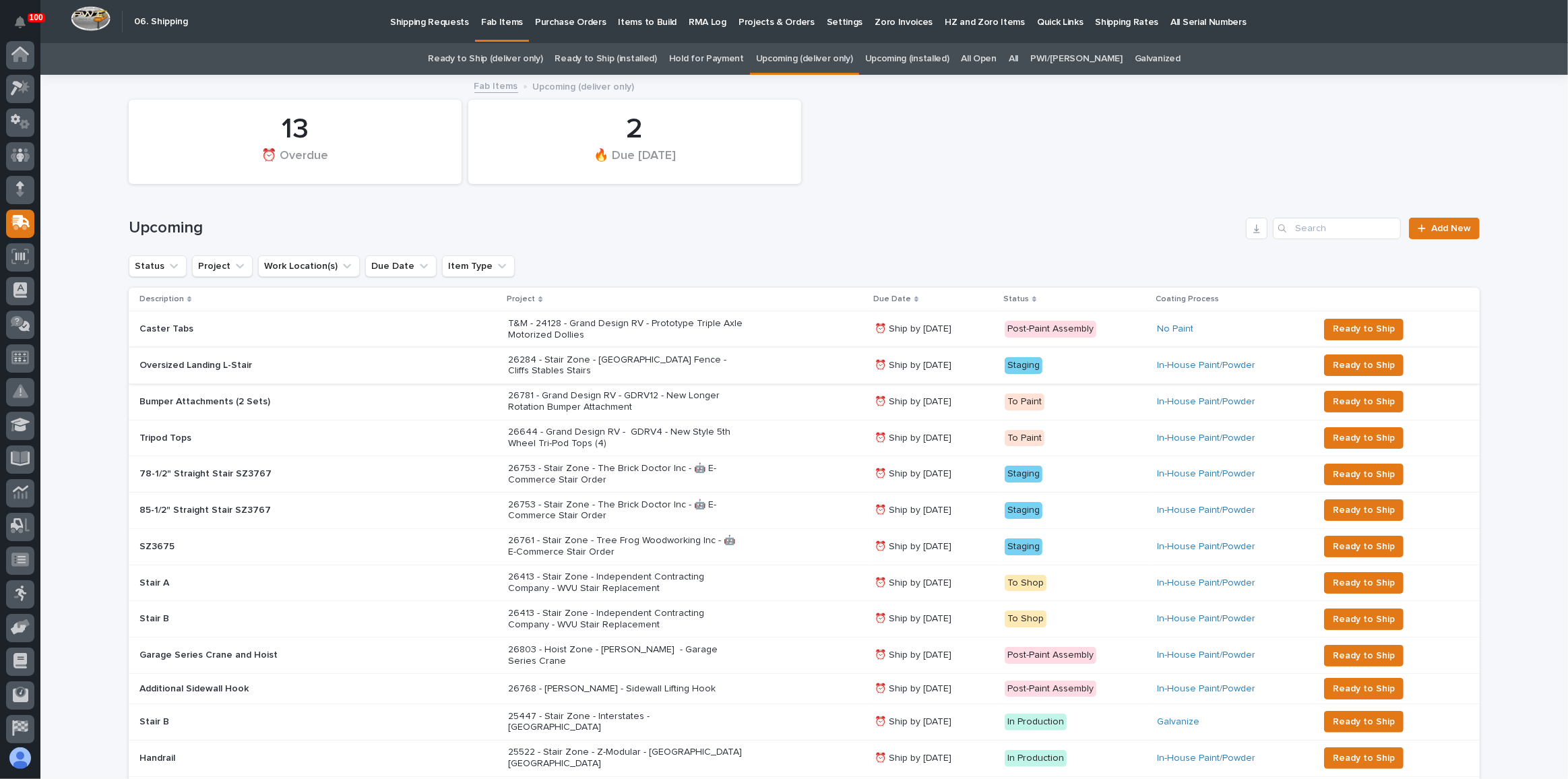
scroll to position [72, 0]
click at [738, 367] on div "26284 - Stair Zone - [GEOGRAPHIC_DATA] Fence - Cliffs Stables Stairs" at bounding box center [686, 366] width 356 height 34
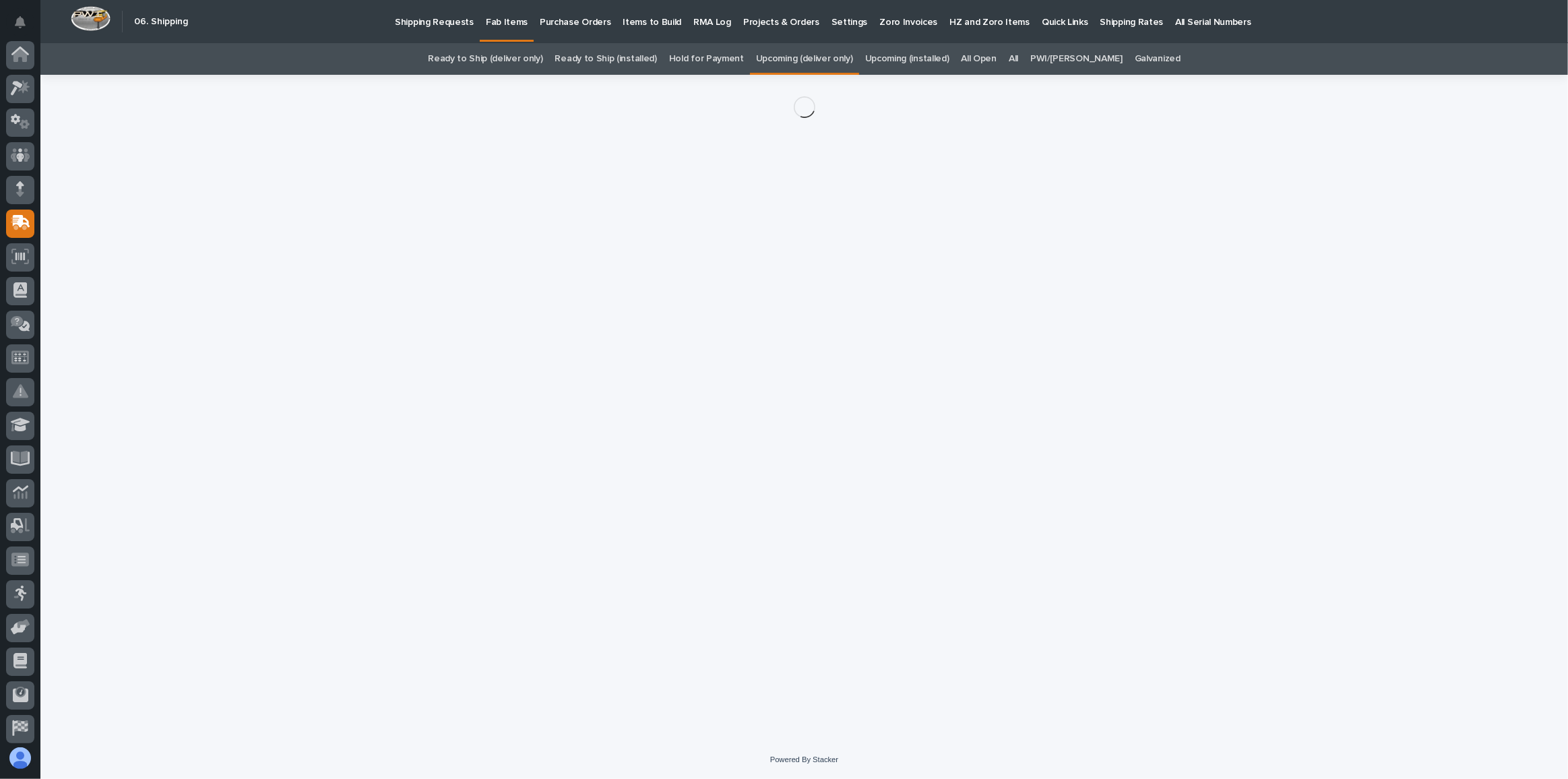
scroll to position [72, 0]
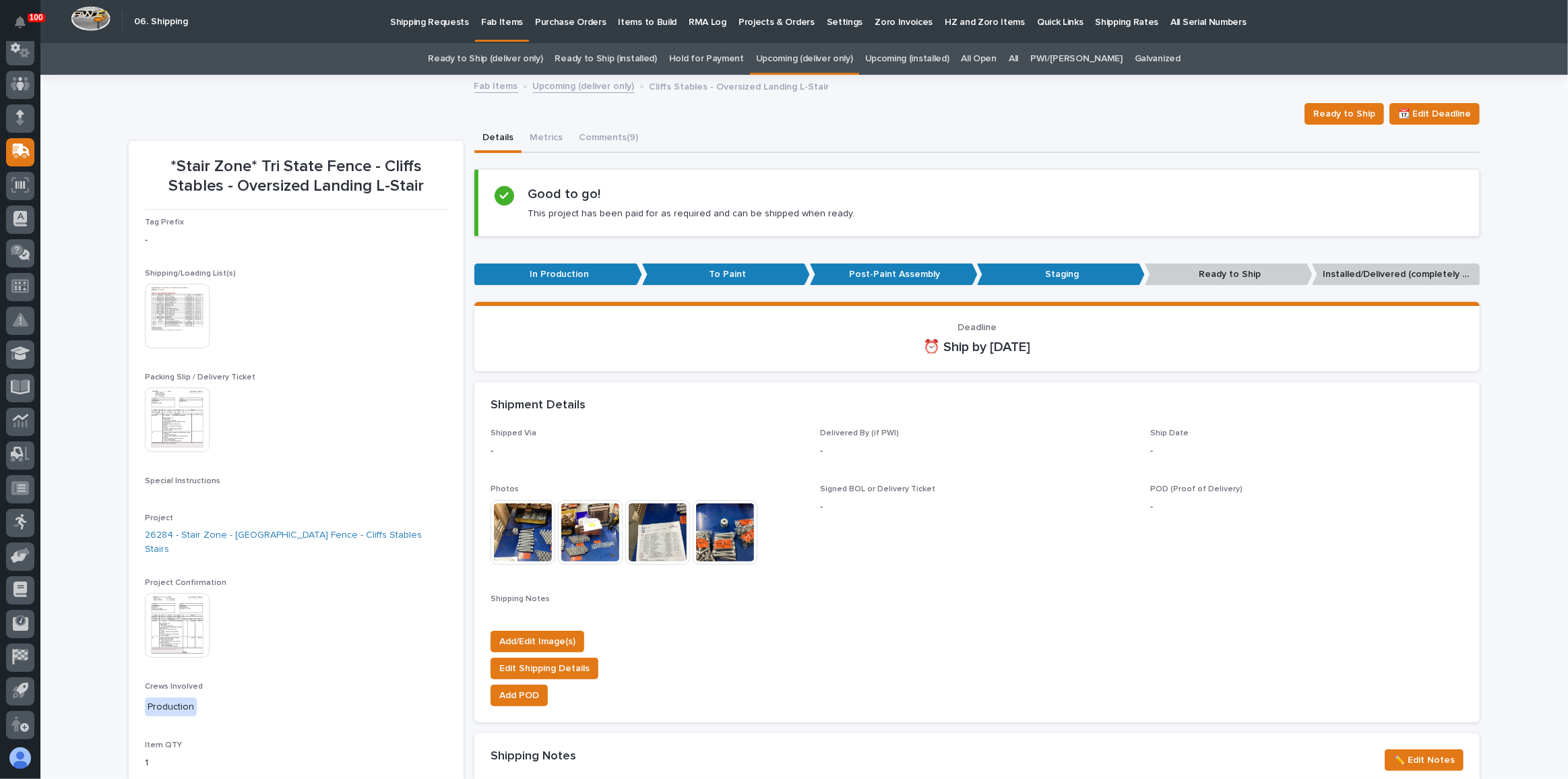
click at [170, 624] on img at bounding box center [177, 625] width 65 height 65
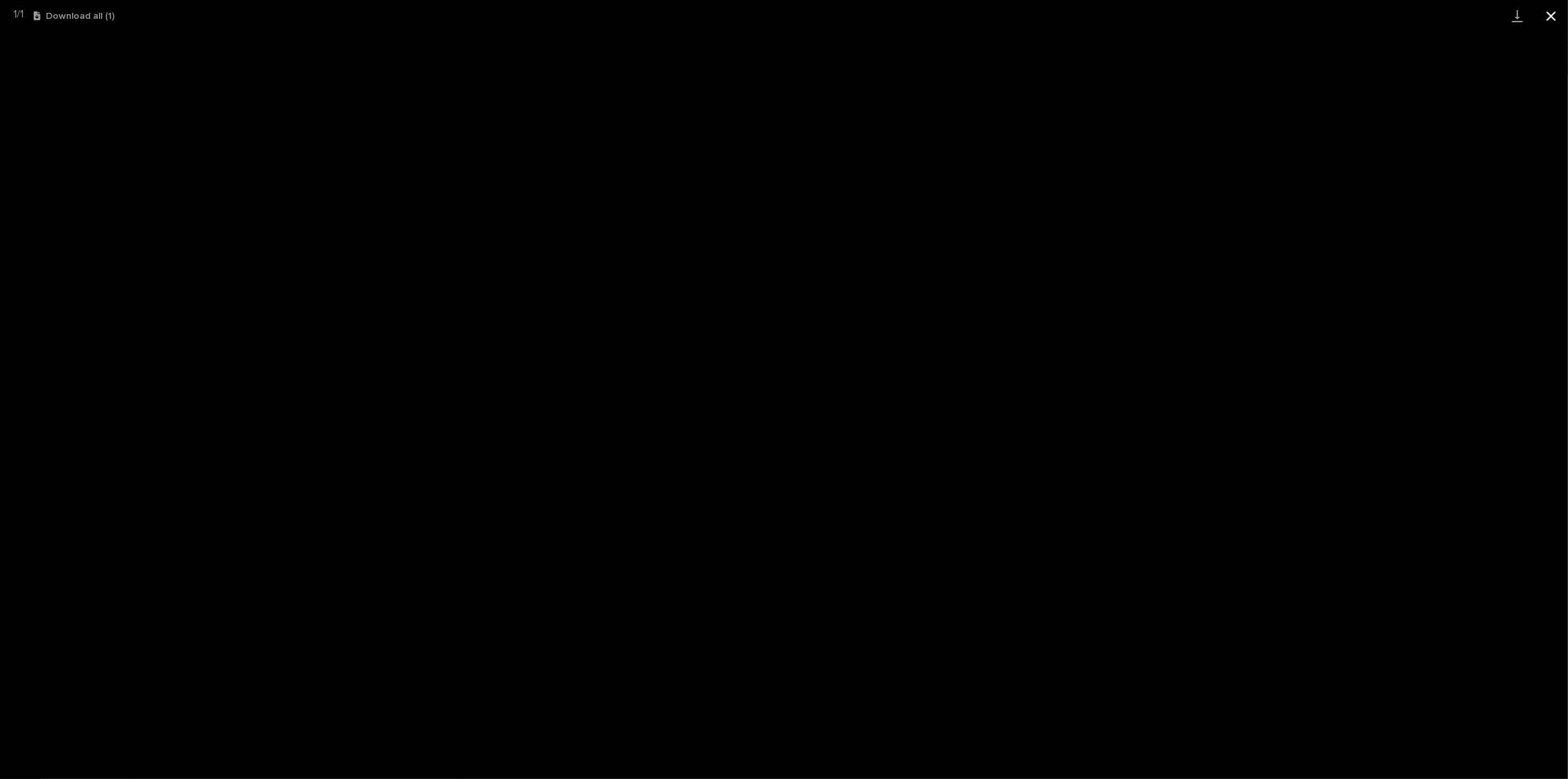
click at [1546, 16] on button "Close gallery" at bounding box center [1551, 16] width 34 height 32
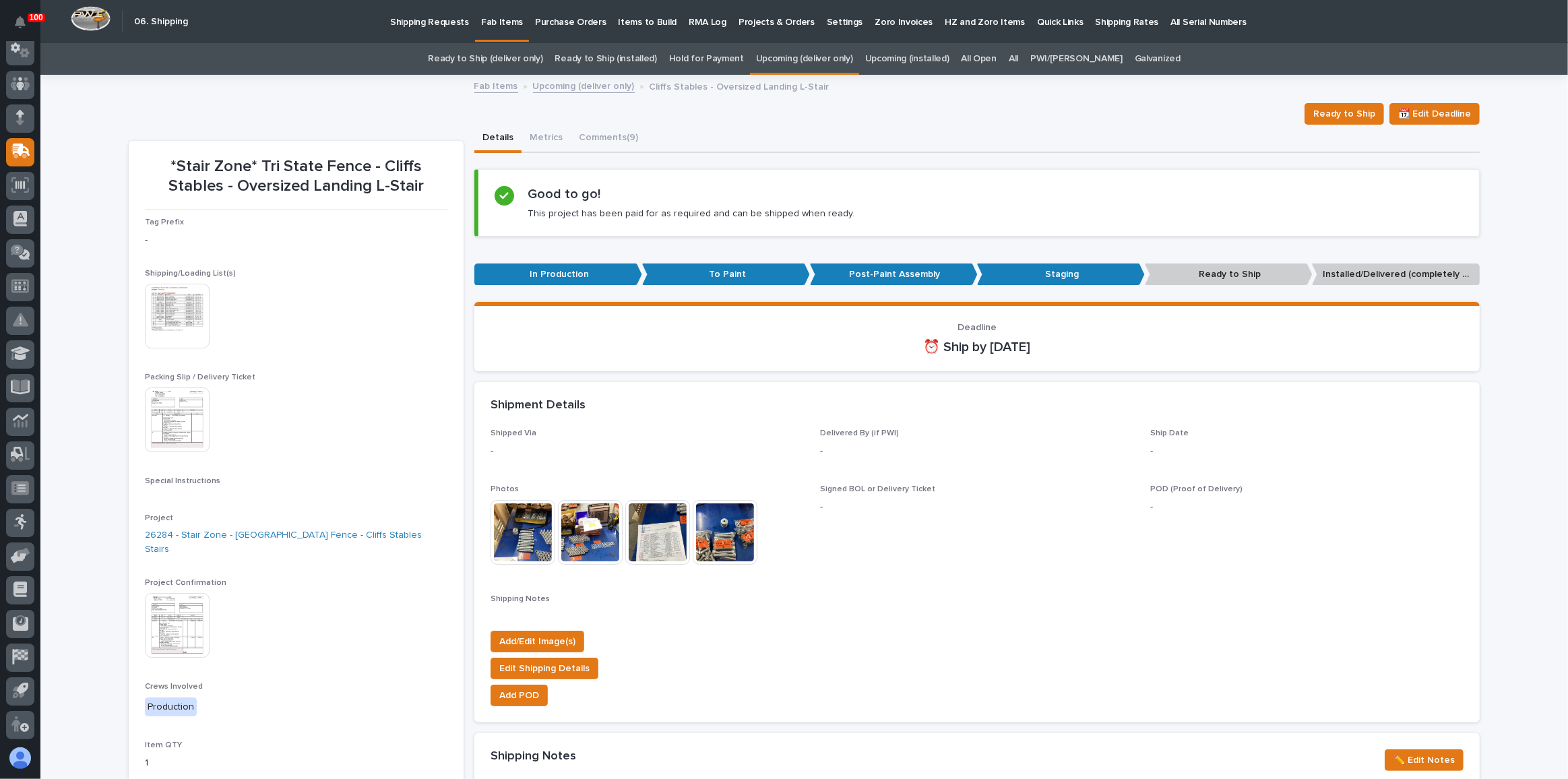
click at [843, 60] on link "Upcoming (deliver only)" at bounding box center [805, 59] width 97 height 32
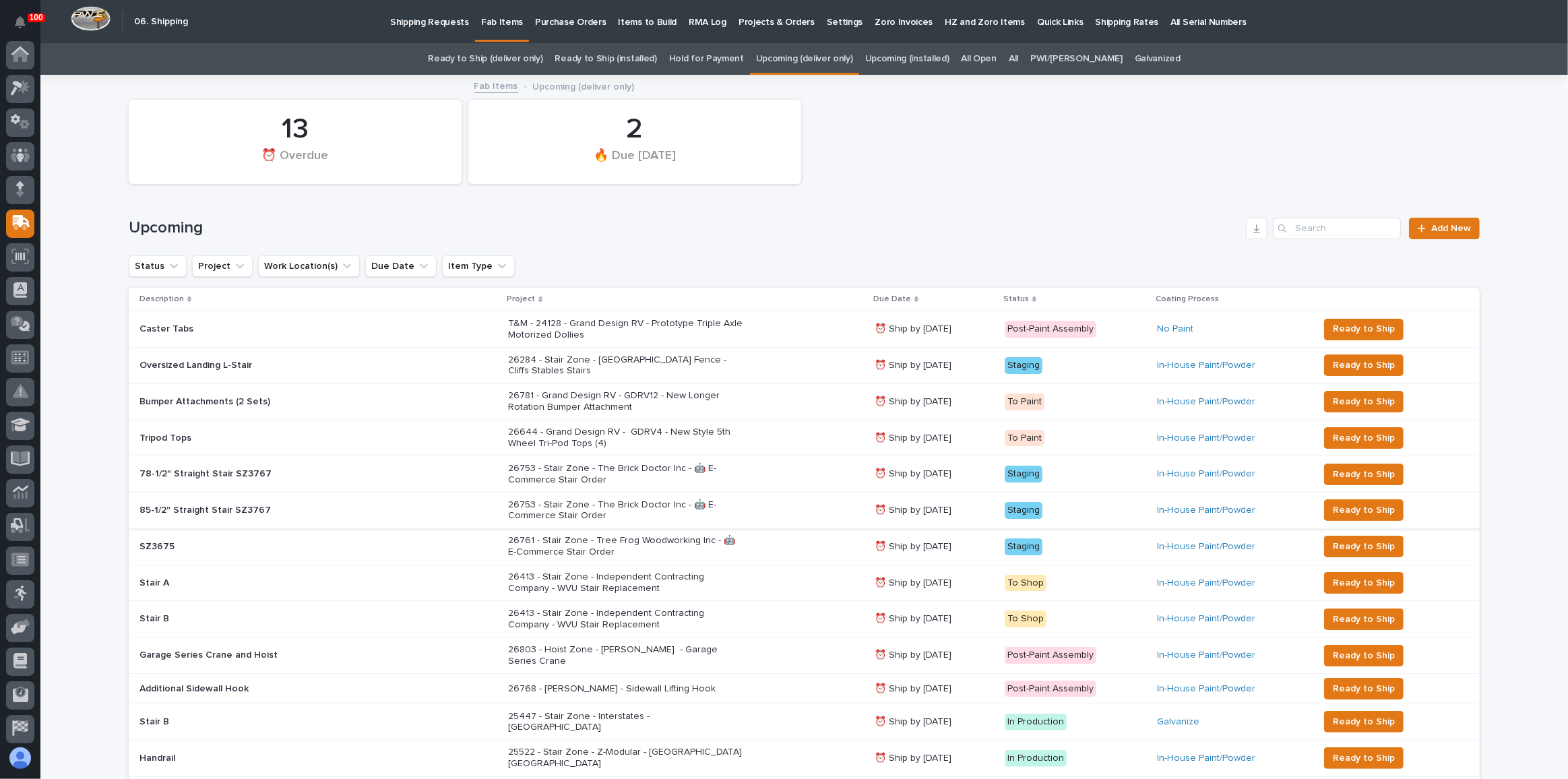
scroll to position [72, 0]
click at [797, 472] on div "26753 - Stair Zone - The Brick Doctor Inc - 🤖 E-Commerce Stair Order" at bounding box center [686, 474] width 356 height 34
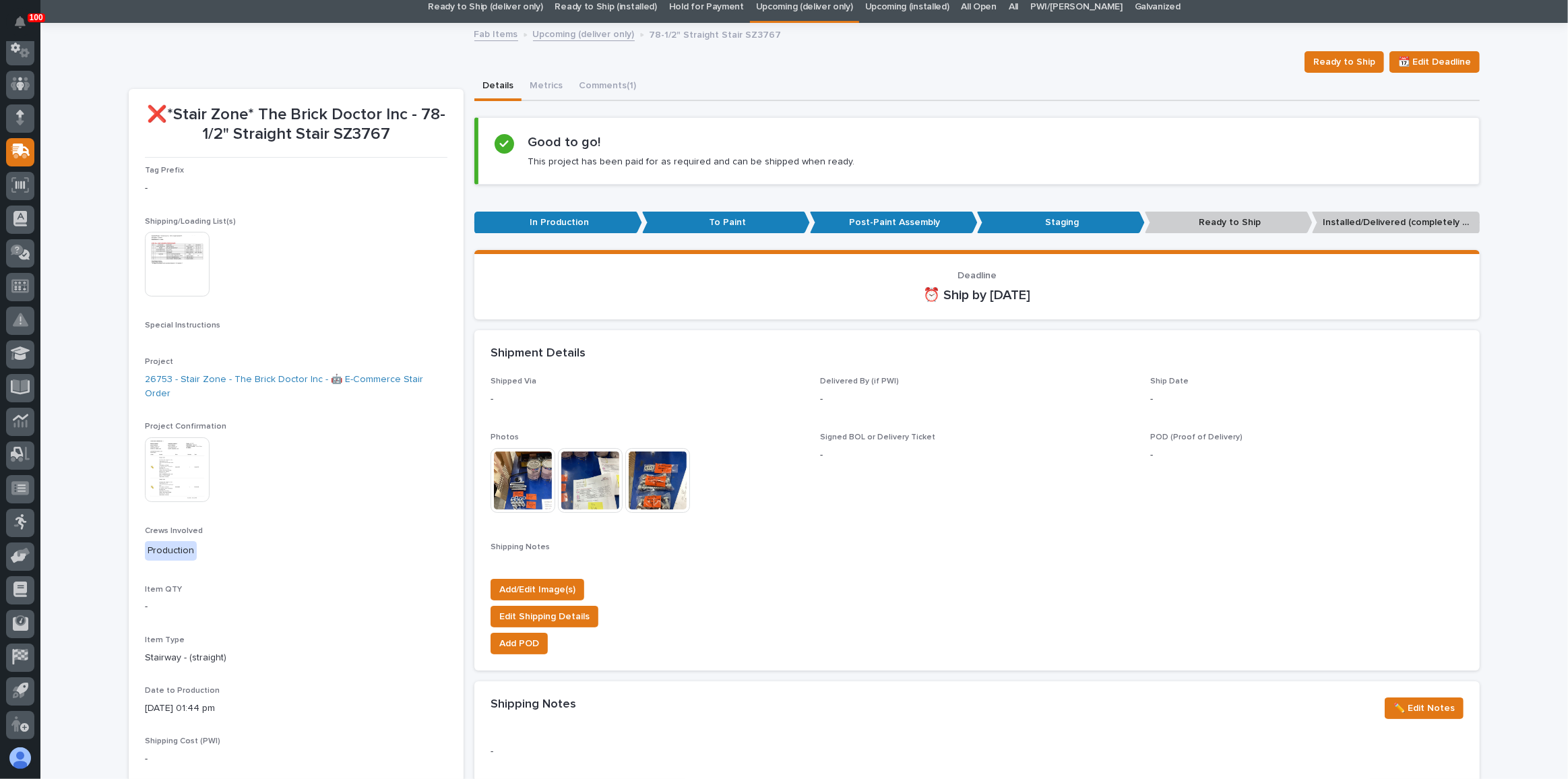
scroll to position [61, 0]
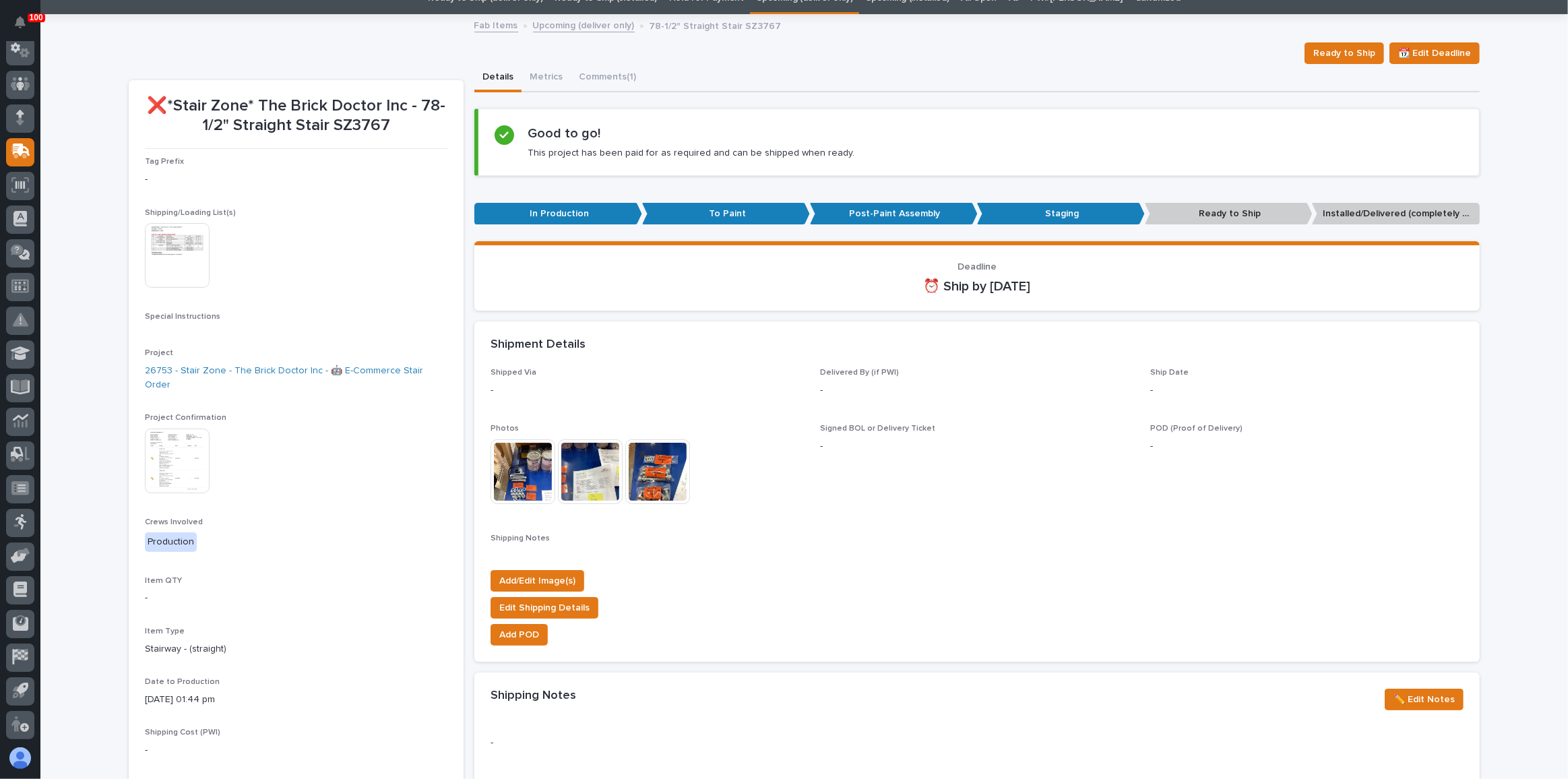
click at [164, 439] on img at bounding box center [177, 461] width 65 height 65
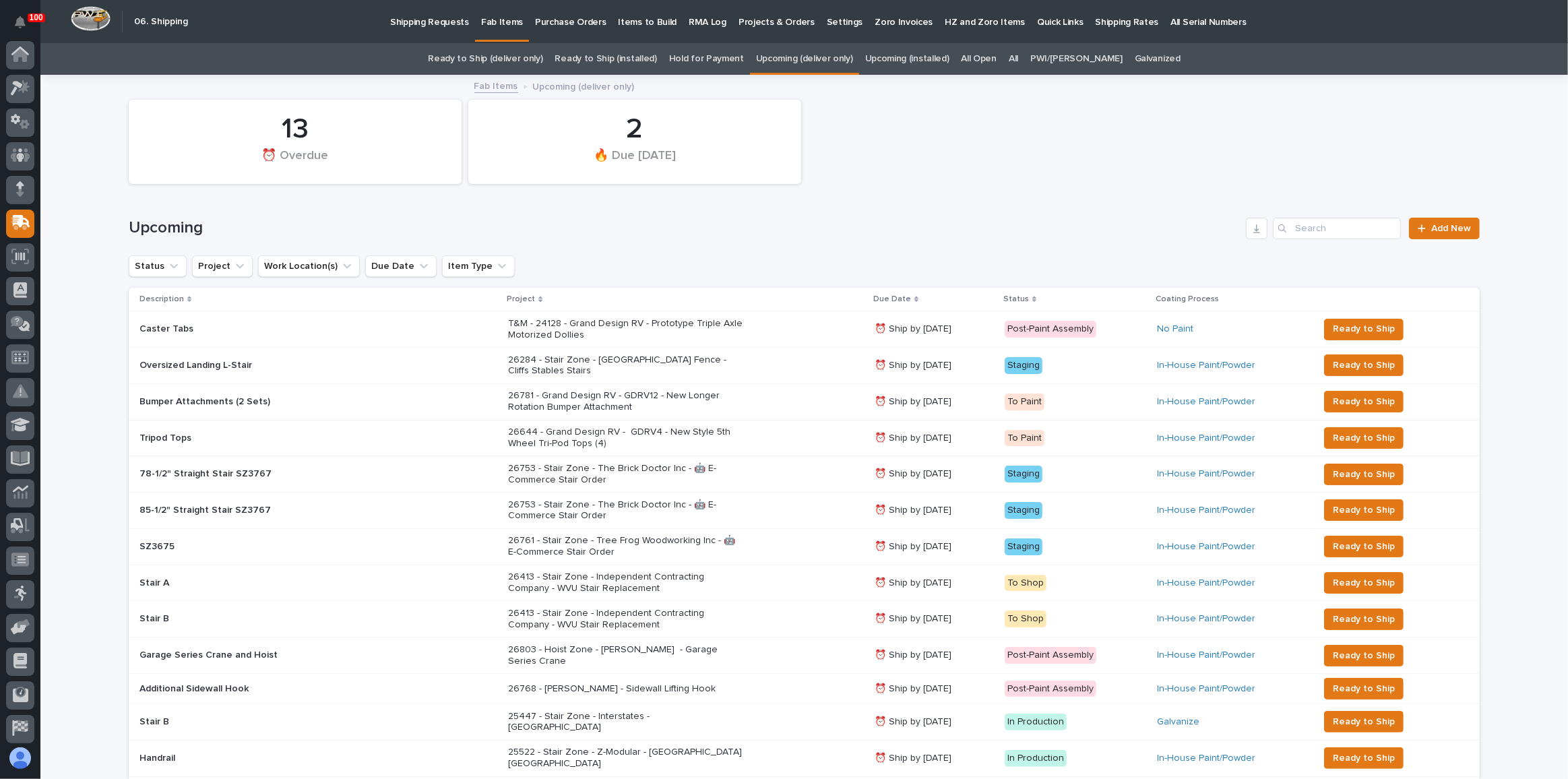
scroll to position [72, 0]
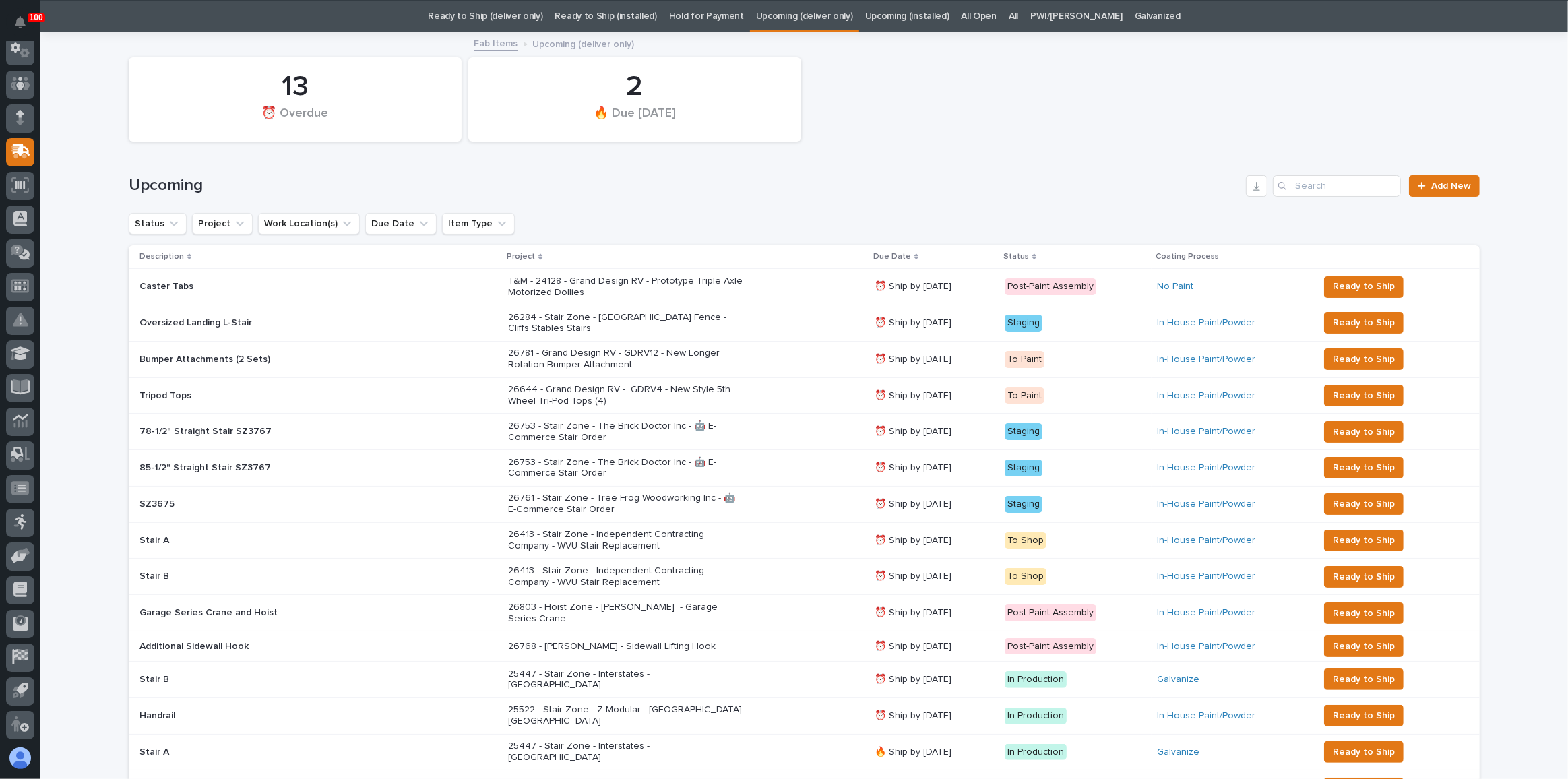
click at [523, 24] on link "Ready to Ship (deliver only)" at bounding box center [485, 16] width 114 height 32
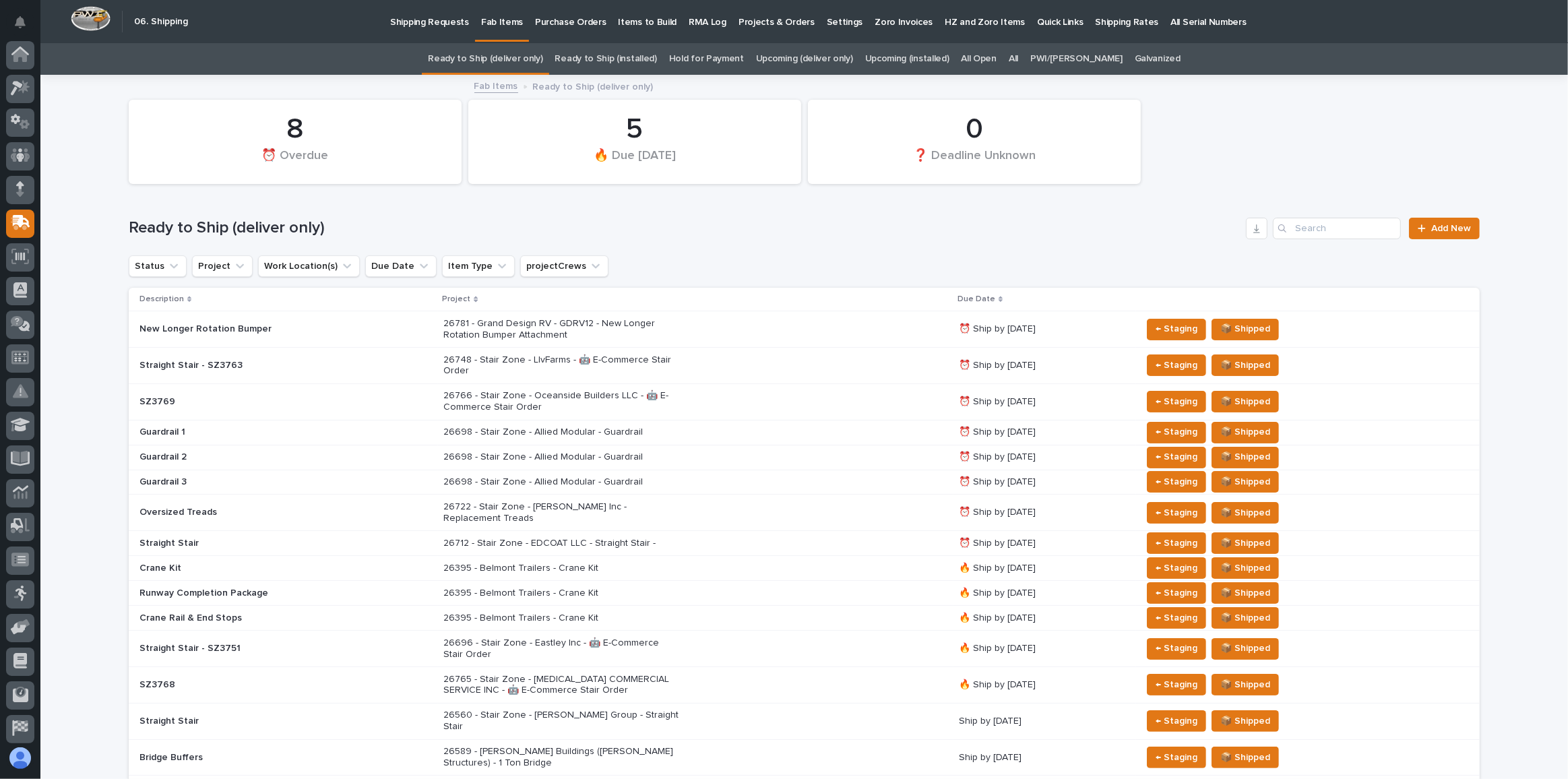
scroll to position [72, 0]
click at [688, 355] on div "26748 - Stair Zone - LIvFarms - 🤖 E-Commerce Stair Order" at bounding box center [695, 366] width 504 height 34
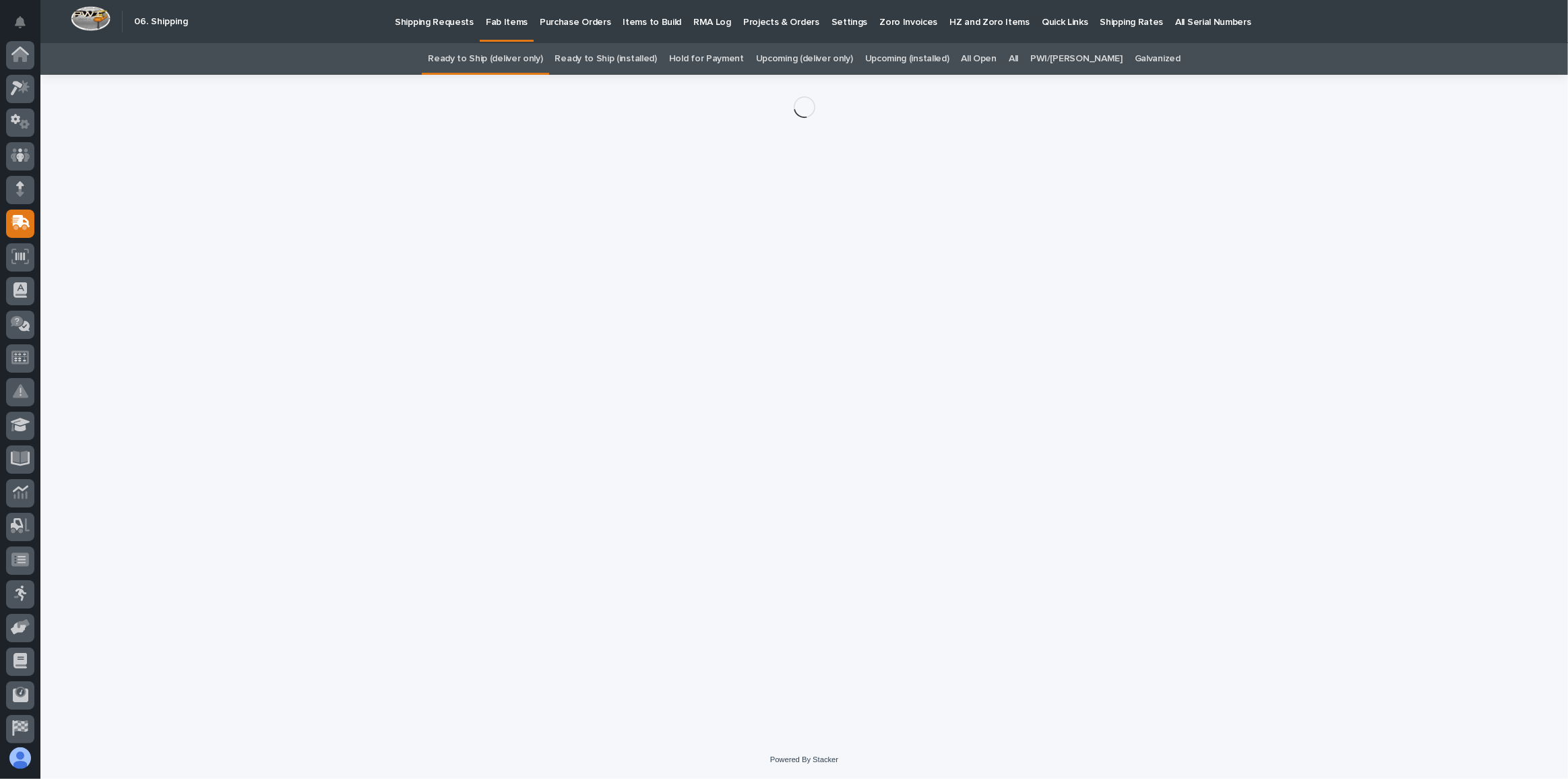
scroll to position [72, 0]
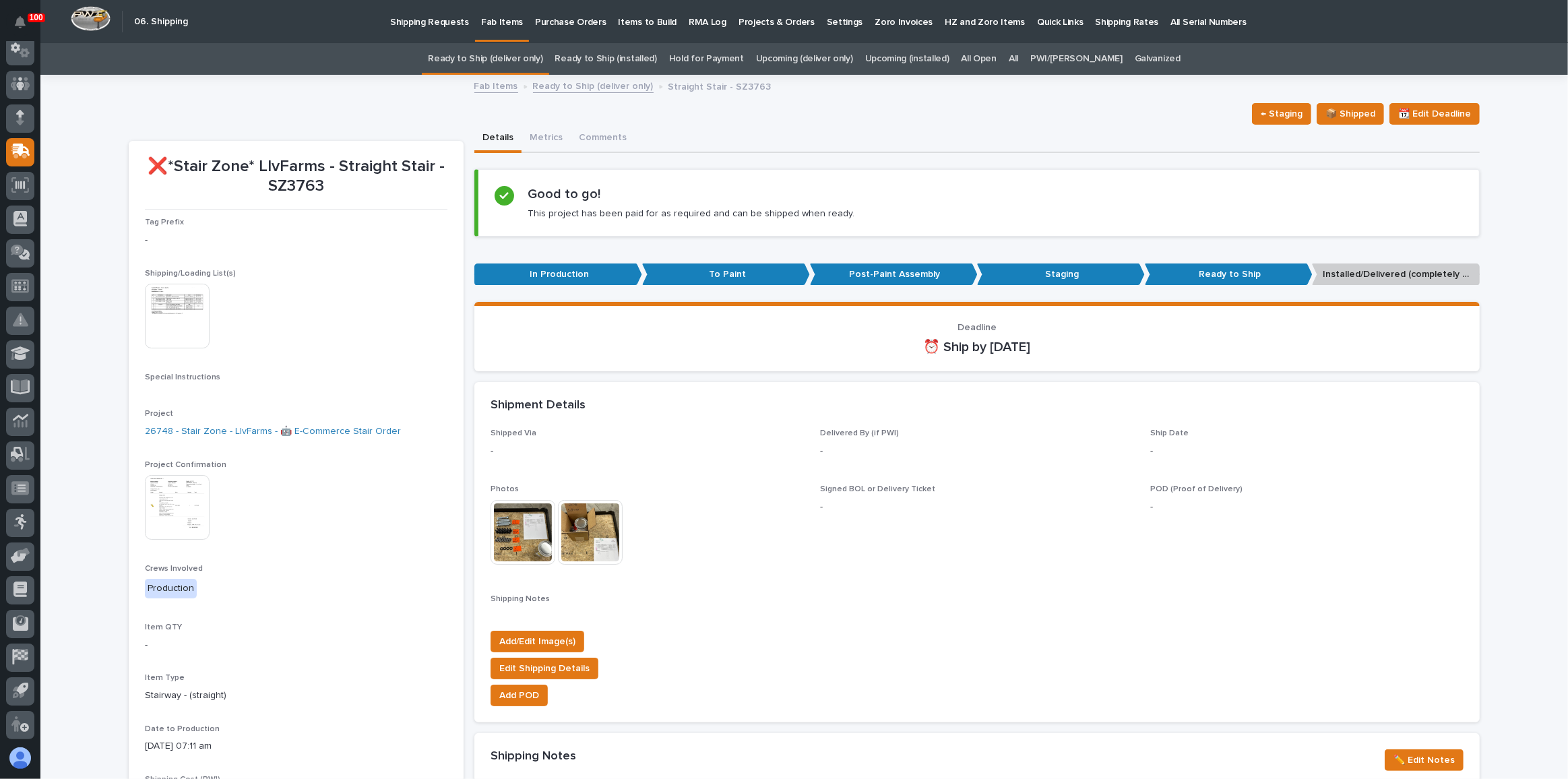
click at [181, 522] on img at bounding box center [177, 507] width 65 height 65
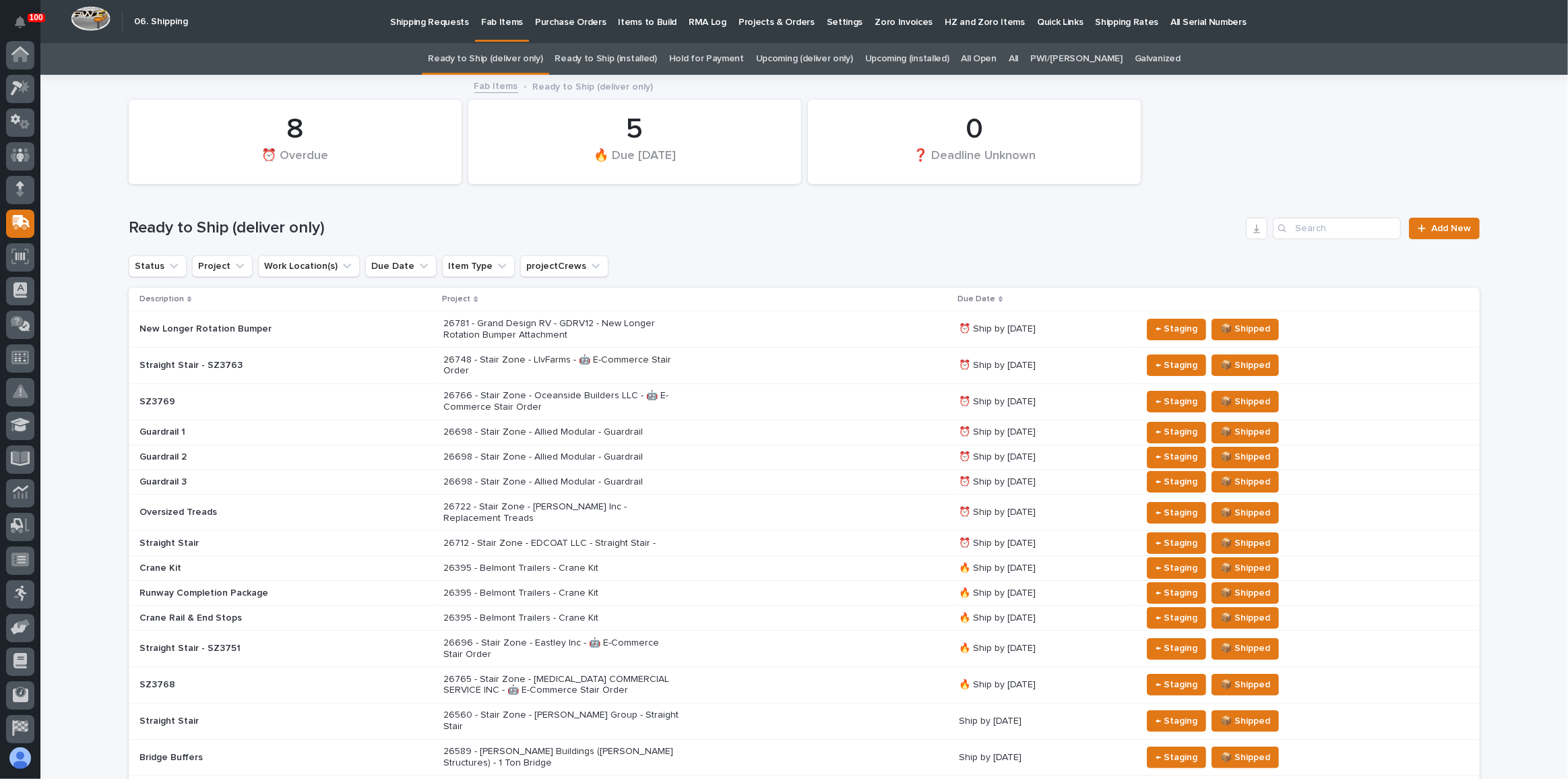
scroll to position [43, 0]
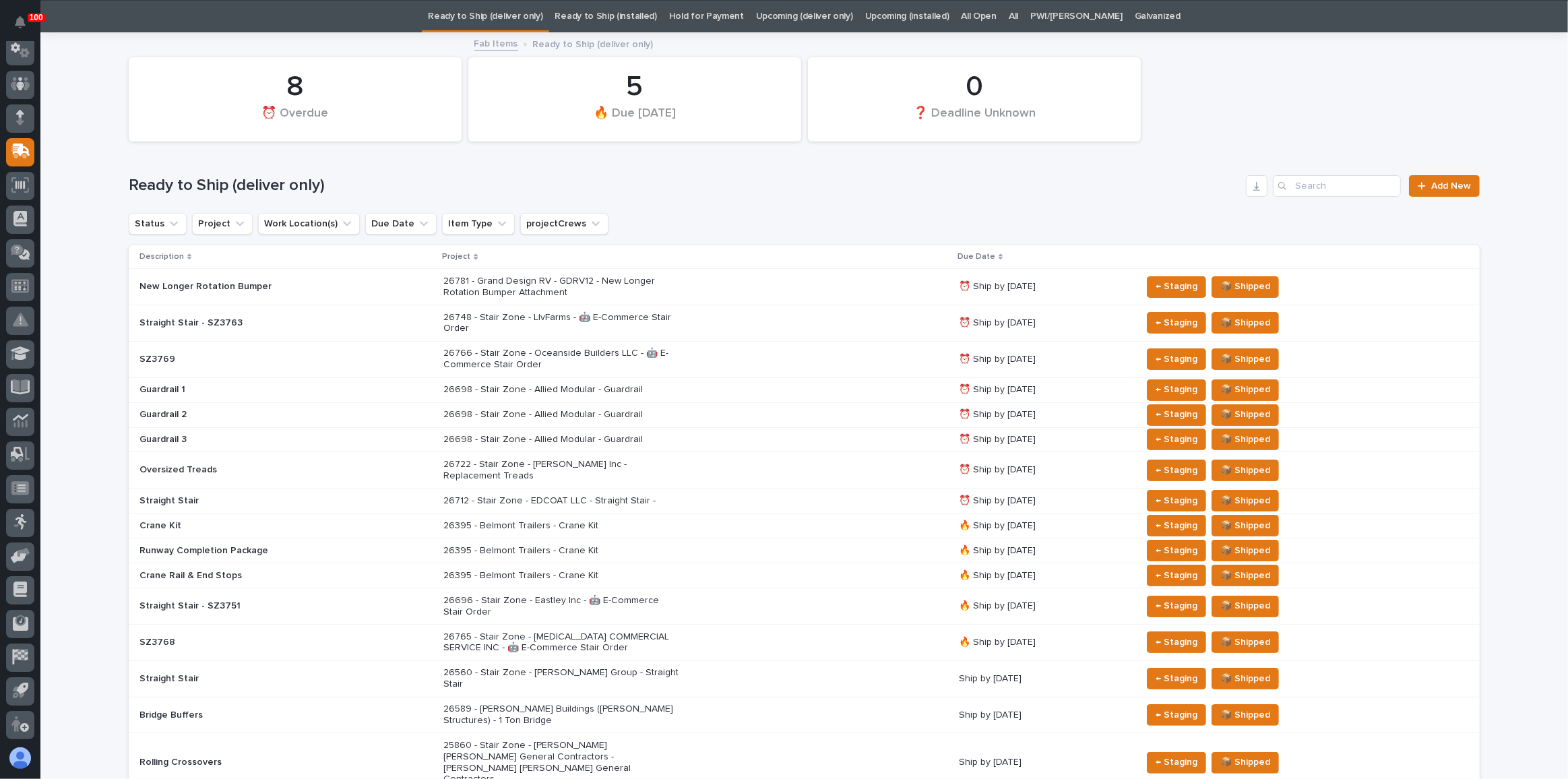
click at [821, 22] on link "Upcoming (deliver only)" at bounding box center [805, 16] width 97 height 32
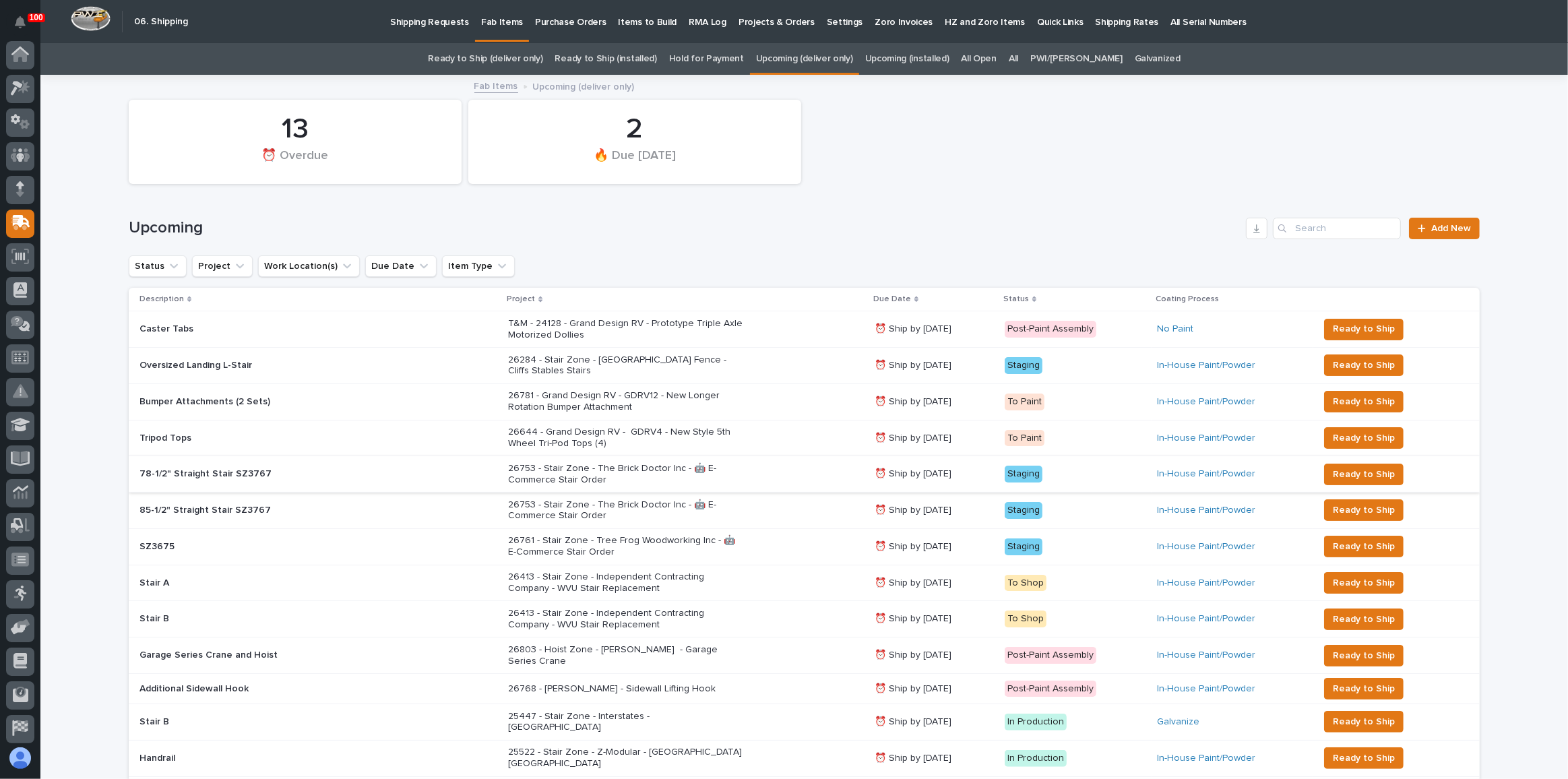
scroll to position [72, 0]
click at [693, 535] on p "26761 - Stair Zone - Tree Frog Woodworking Inc - 🤖 E-Commerce Stair Order" at bounding box center [626, 547] width 236 height 23
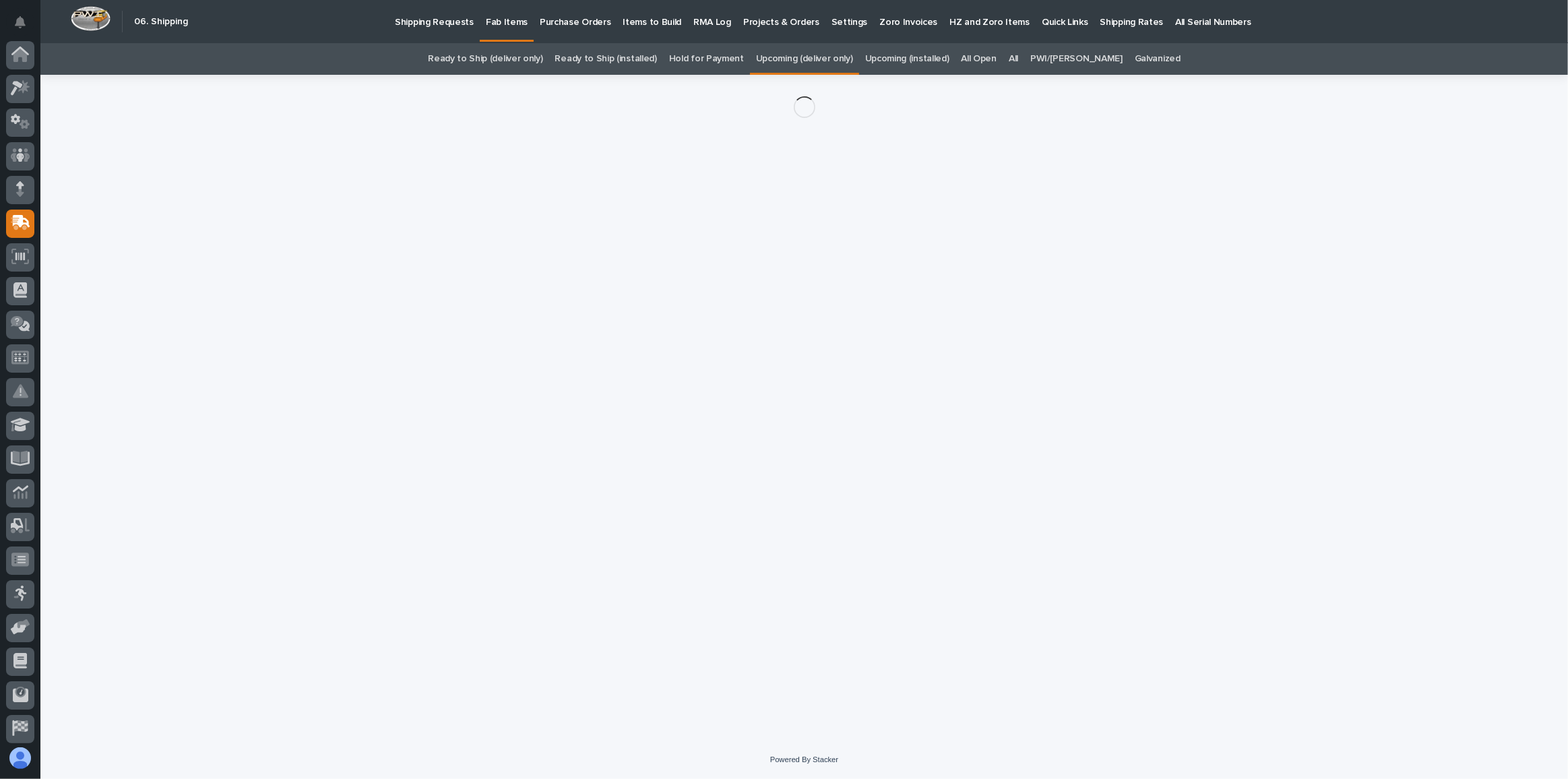
scroll to position [72, 0]
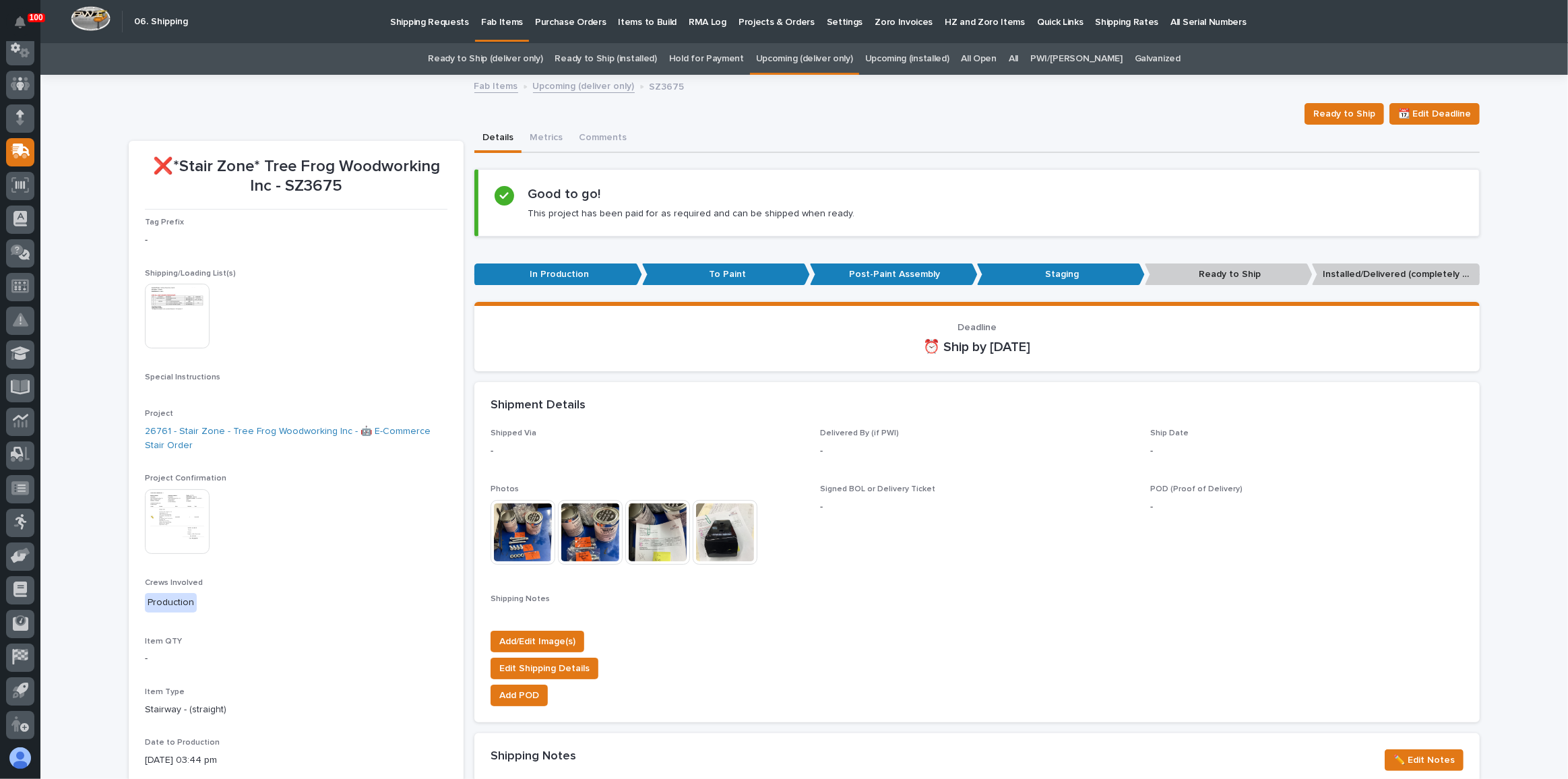
click at [182, 531] on img at bounding box center [177, 522] width 65 height 65
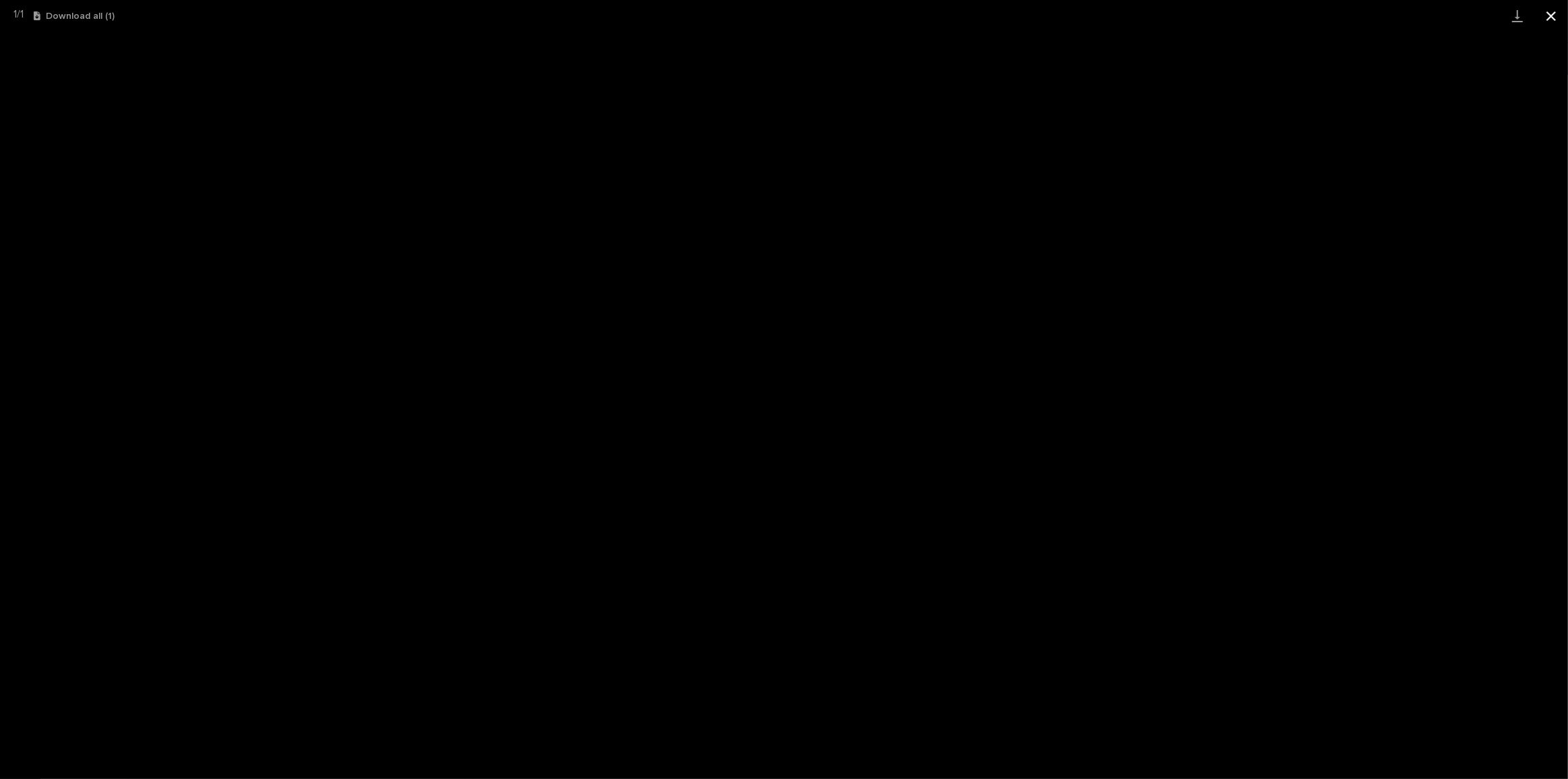
click at [1554, 10] on button "Close gallery" at bounding box center [1551, 16] width 34 height 32
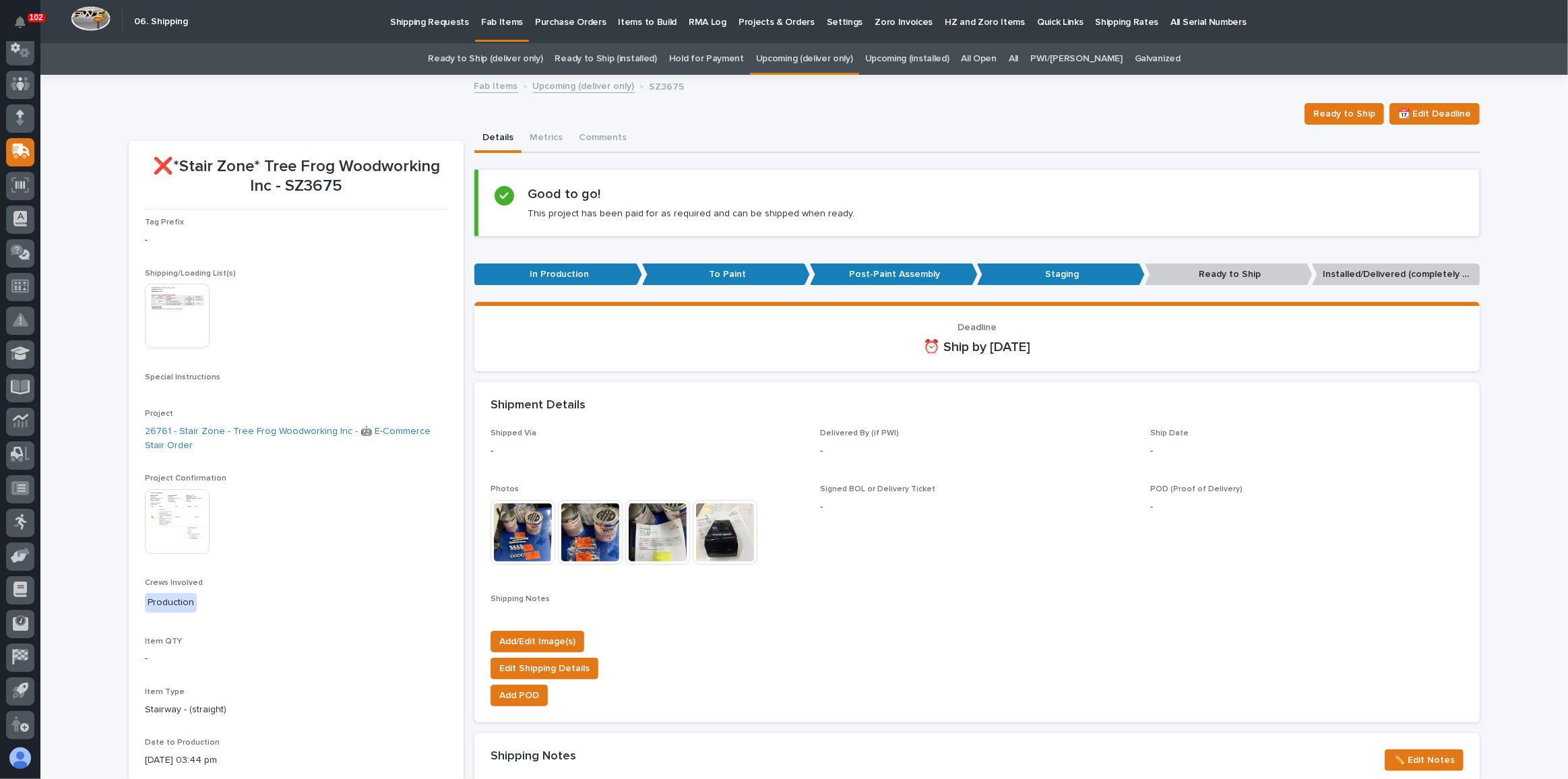
click at [539, 55] on link "Ready to Ship (deliver only)" at bounding box center [485, 59] width 114 height 32
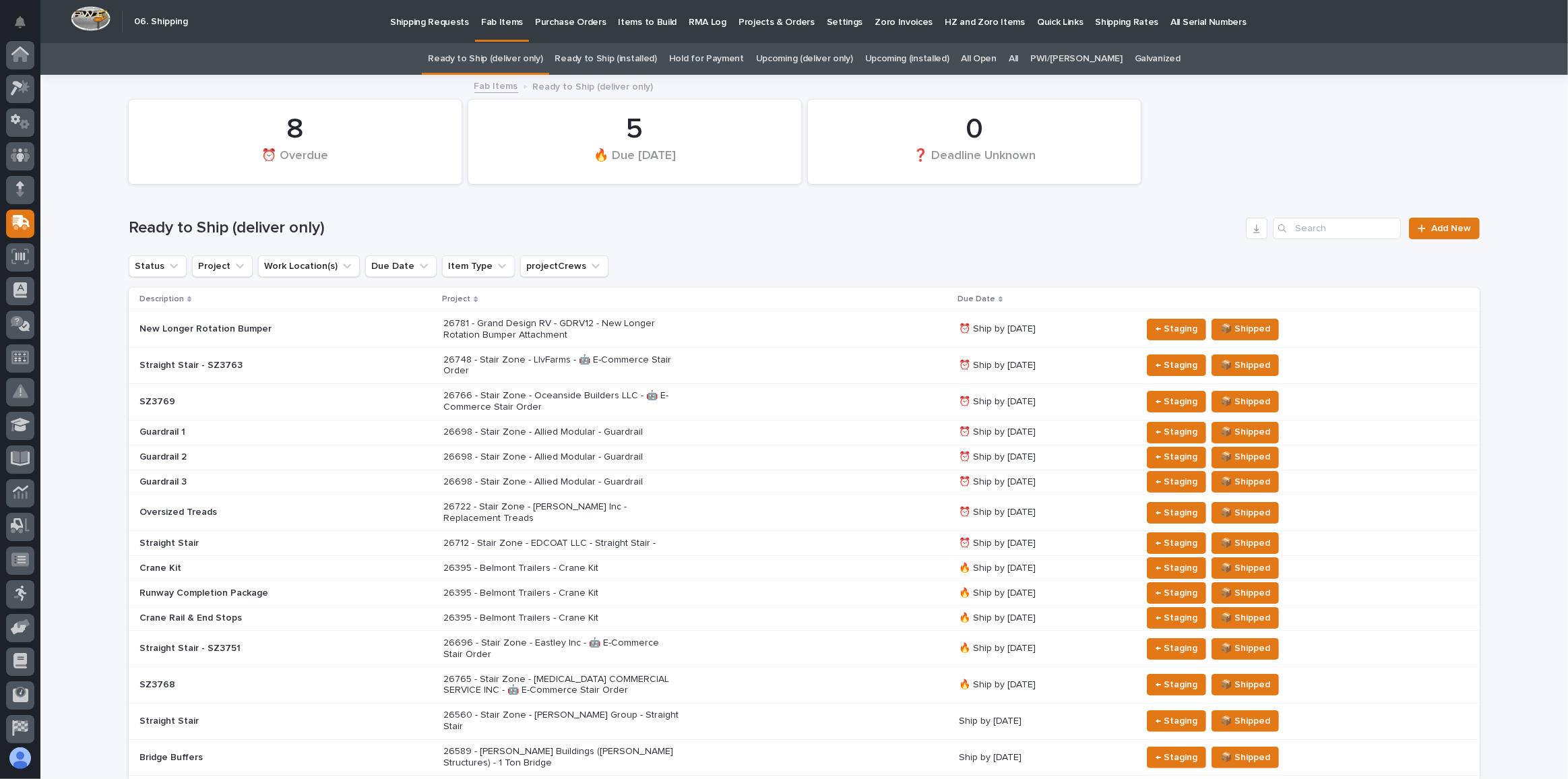
scroll to position [72, 0]
click at [789, 54] on link "Upcoming (deliver only)" at bounding box center [805, 59] width 97 height 32
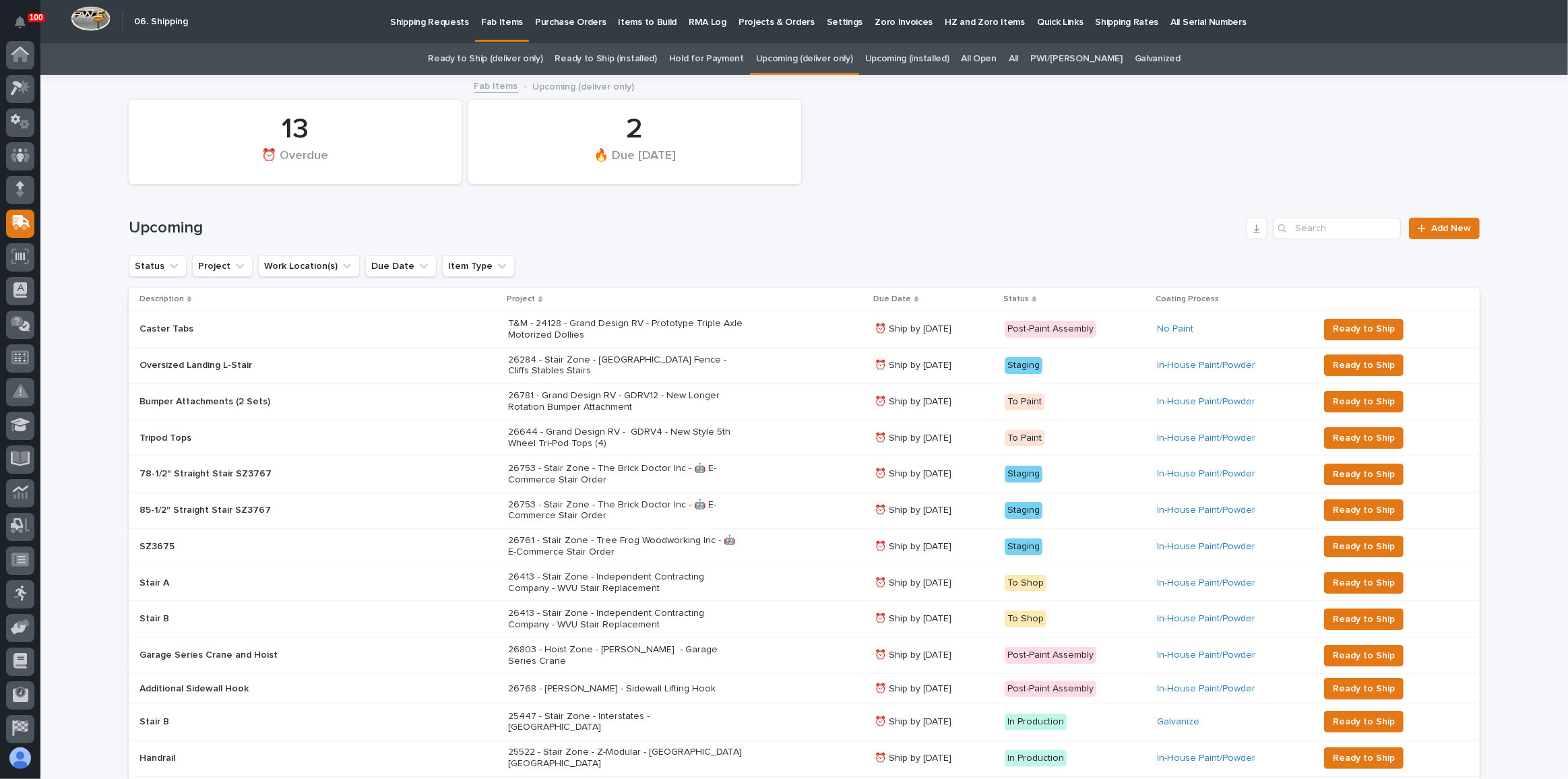
scroll to position [72, 0]
click at [828, 466] on div "26753 - Stair Zone - The Brick Doctor Inc - 🤖 E-Commerce Stair Order" at bounding box center [686, 474] width 356 height 34
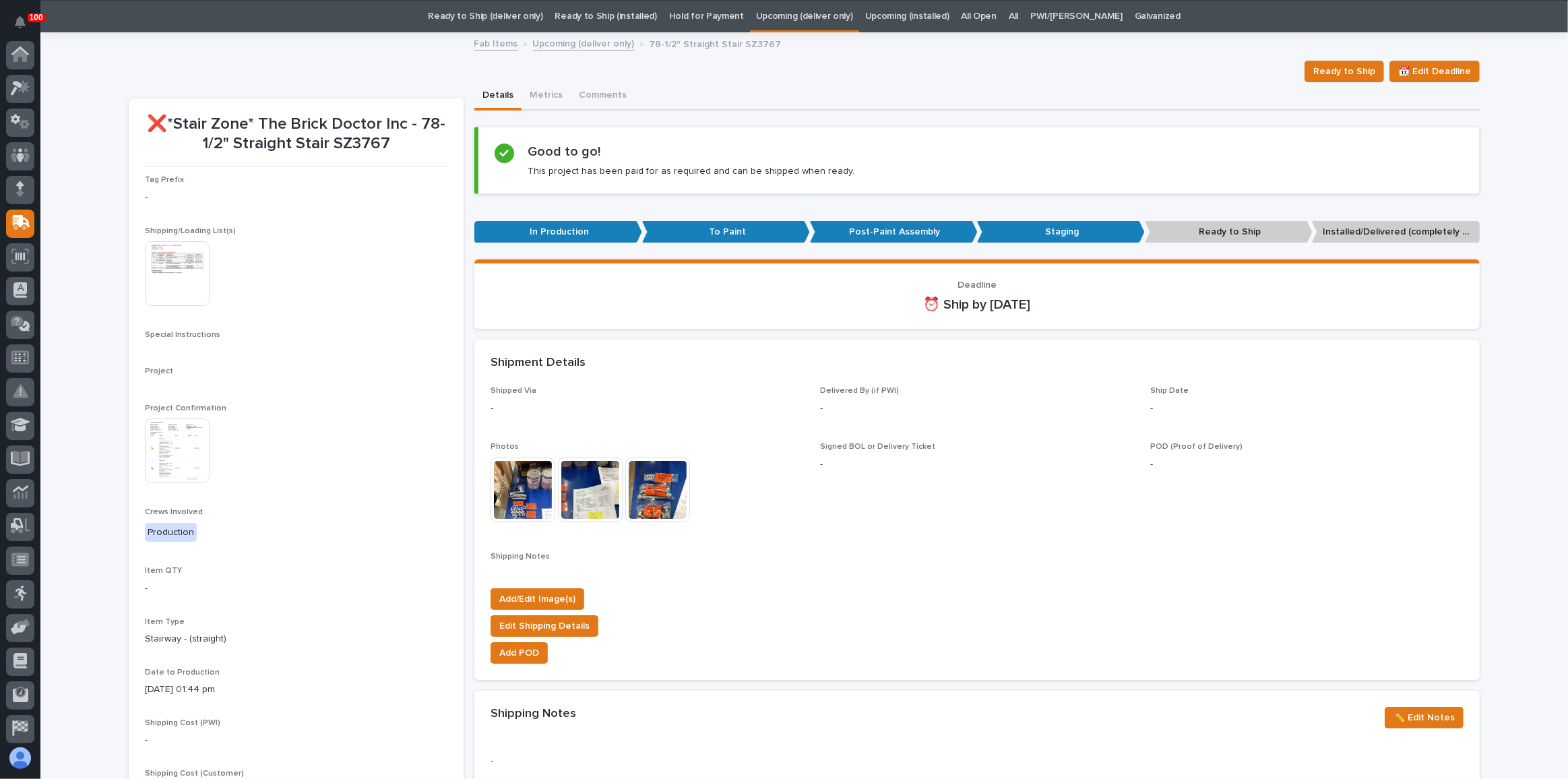
scroll to position [72, 0]
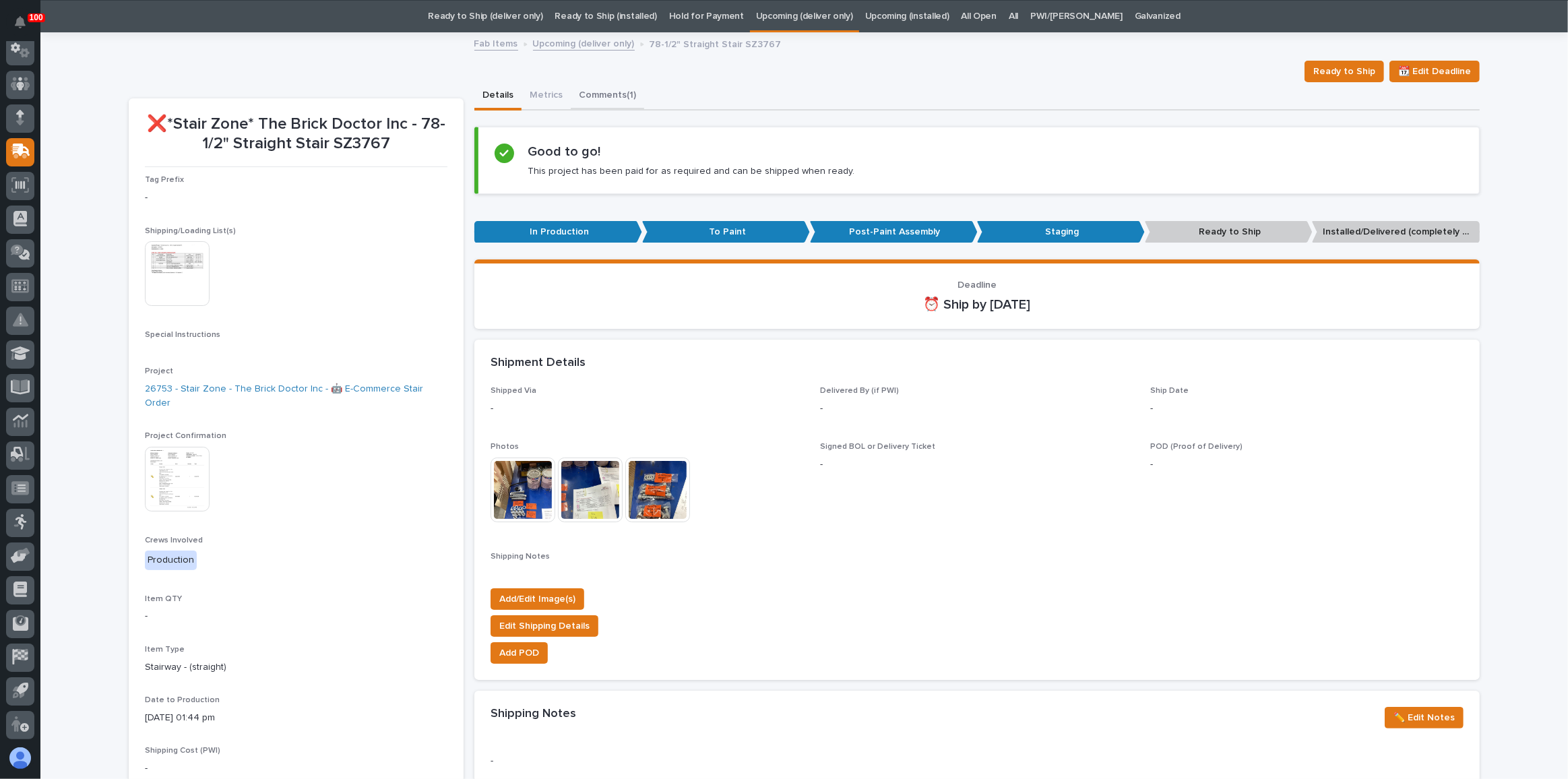
click at [615, 94] on button "Comments (1)" at bounding box center [607, 97] width 74 height 28
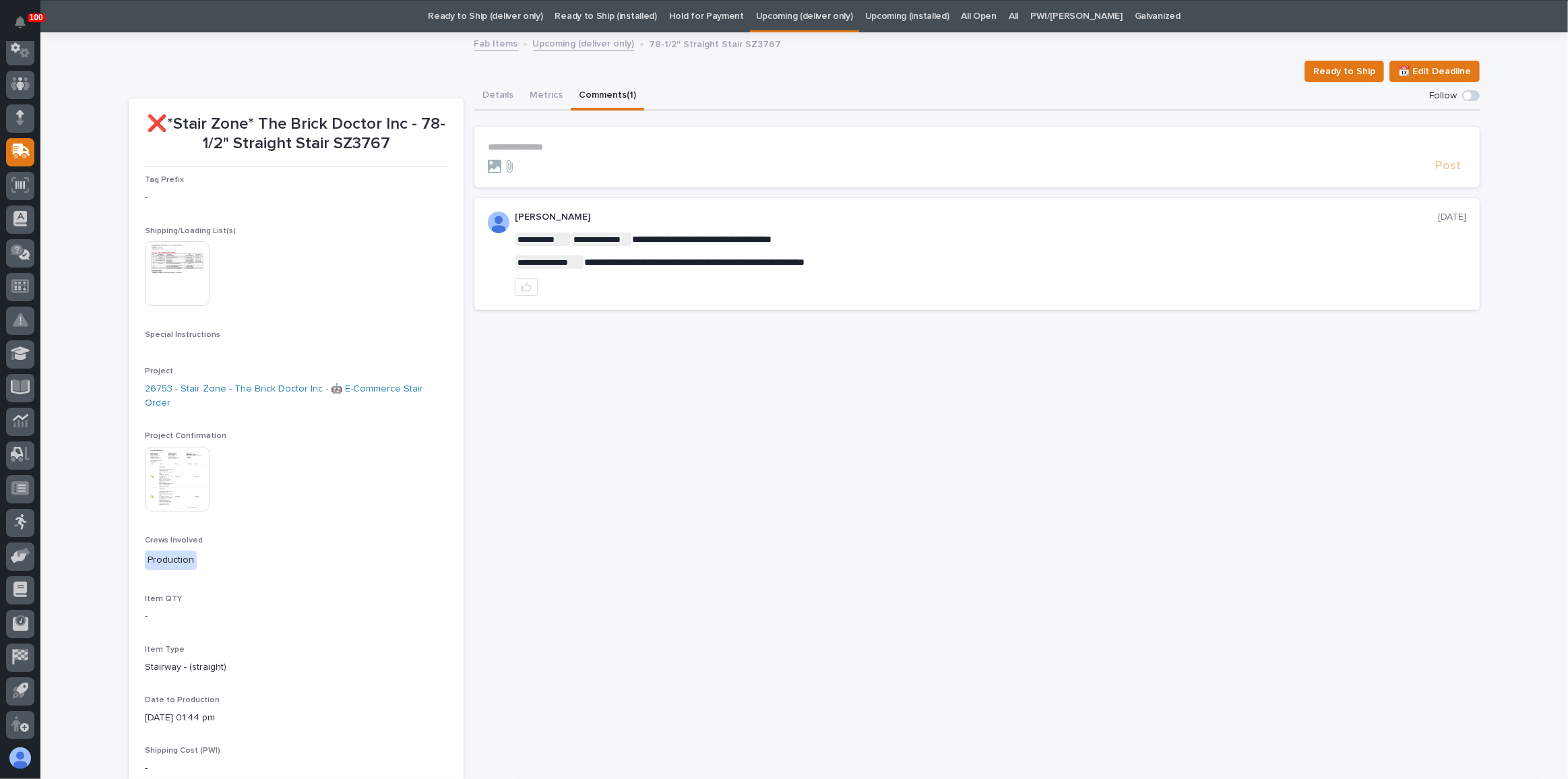
click at [545, 147] on p "**********" at bounding box center [977, 147] width 979 height 11
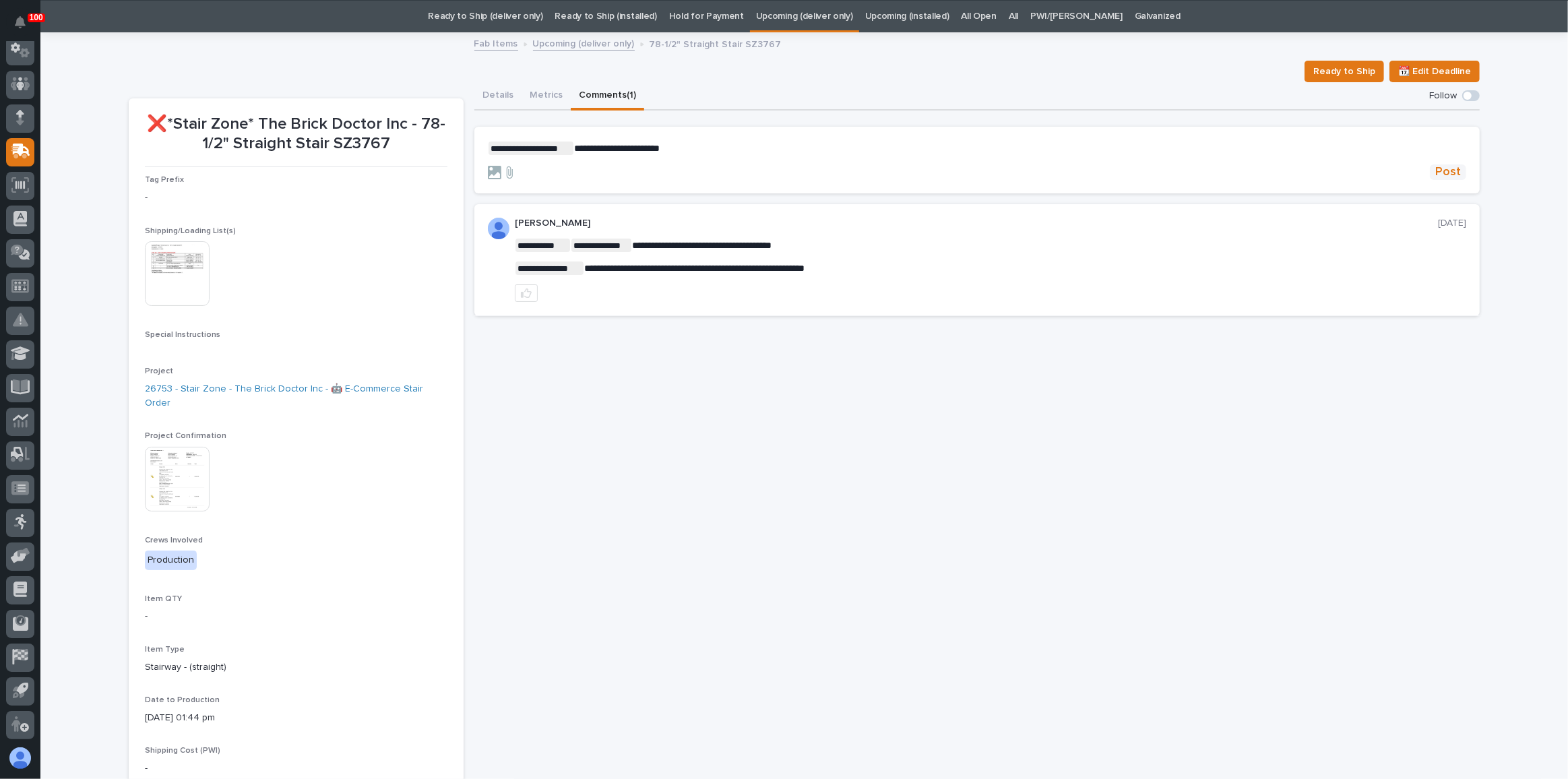
click at [1443, 171] on span "Post" at bounding box center [1448, 172] width 26 height 16
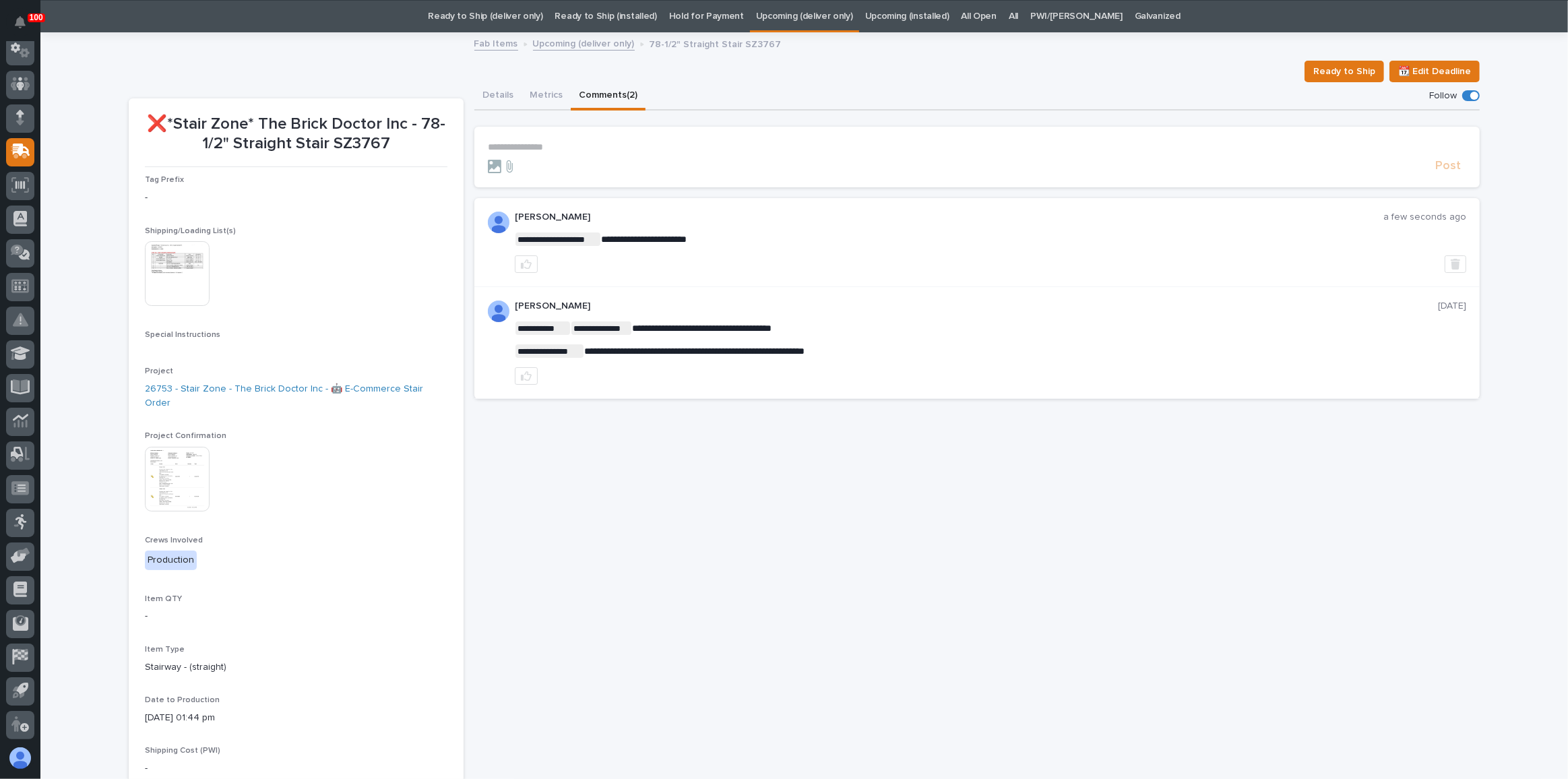
click at [873, 9] on div "Upcoming (installed)" at bounding box center [907, 16] width 97 height 32
click at [836, 12] on link "Upcoming (deliver only)" at bounding box center [805, 16] width 97 height 32
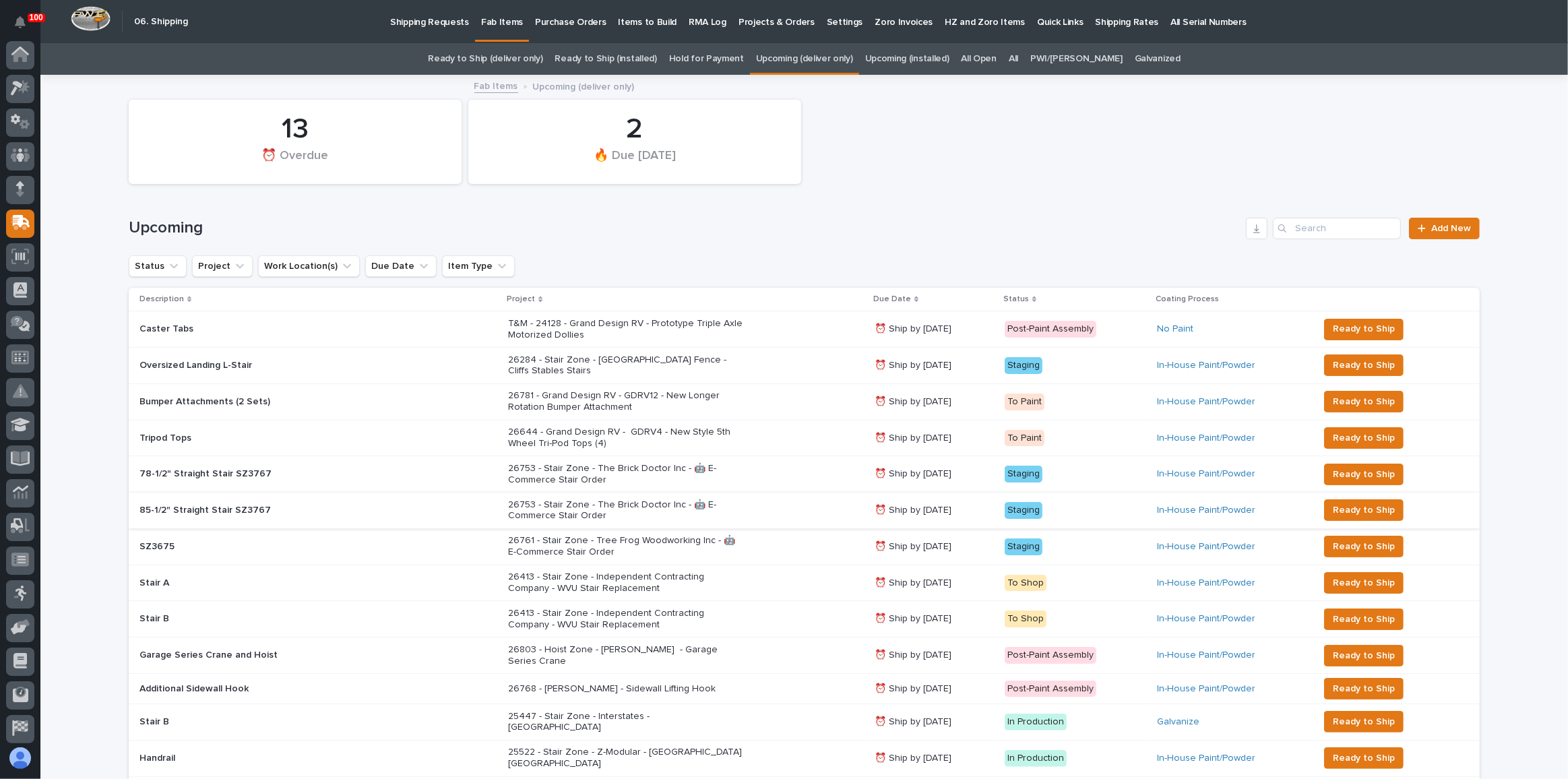
scroll to position [72, 0]
click at [762, 531] on div "26761 - Stair Zone - Tree Frog Woodworking Inc - 🤖 E-Commerce Stair Order" at bounding box center [686, 547] width 356 height 34
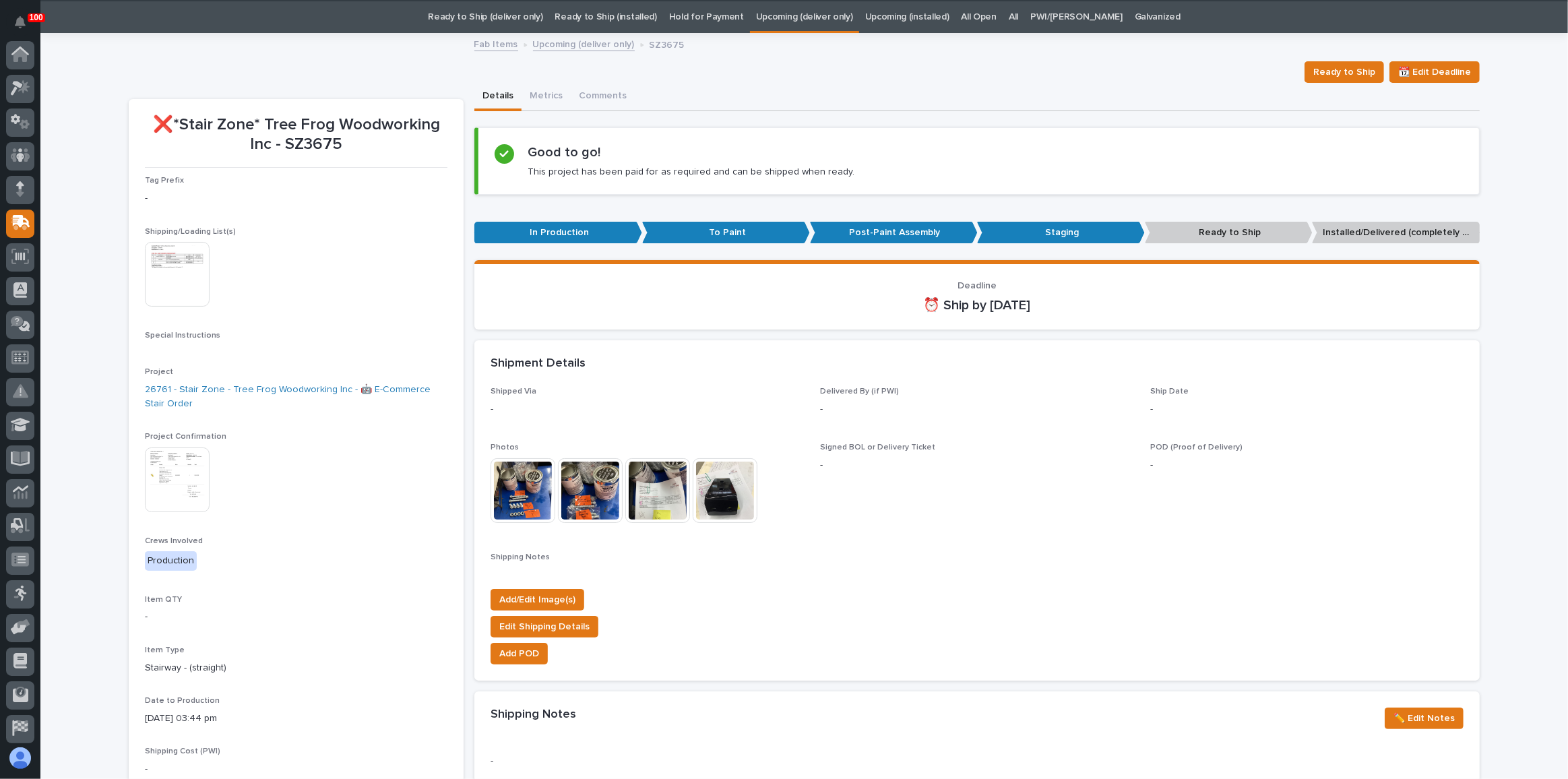
scroll to position [43, 0]
click at [600, 91] on button "Comments" at bounding box center [602, 97] width 64 height 28
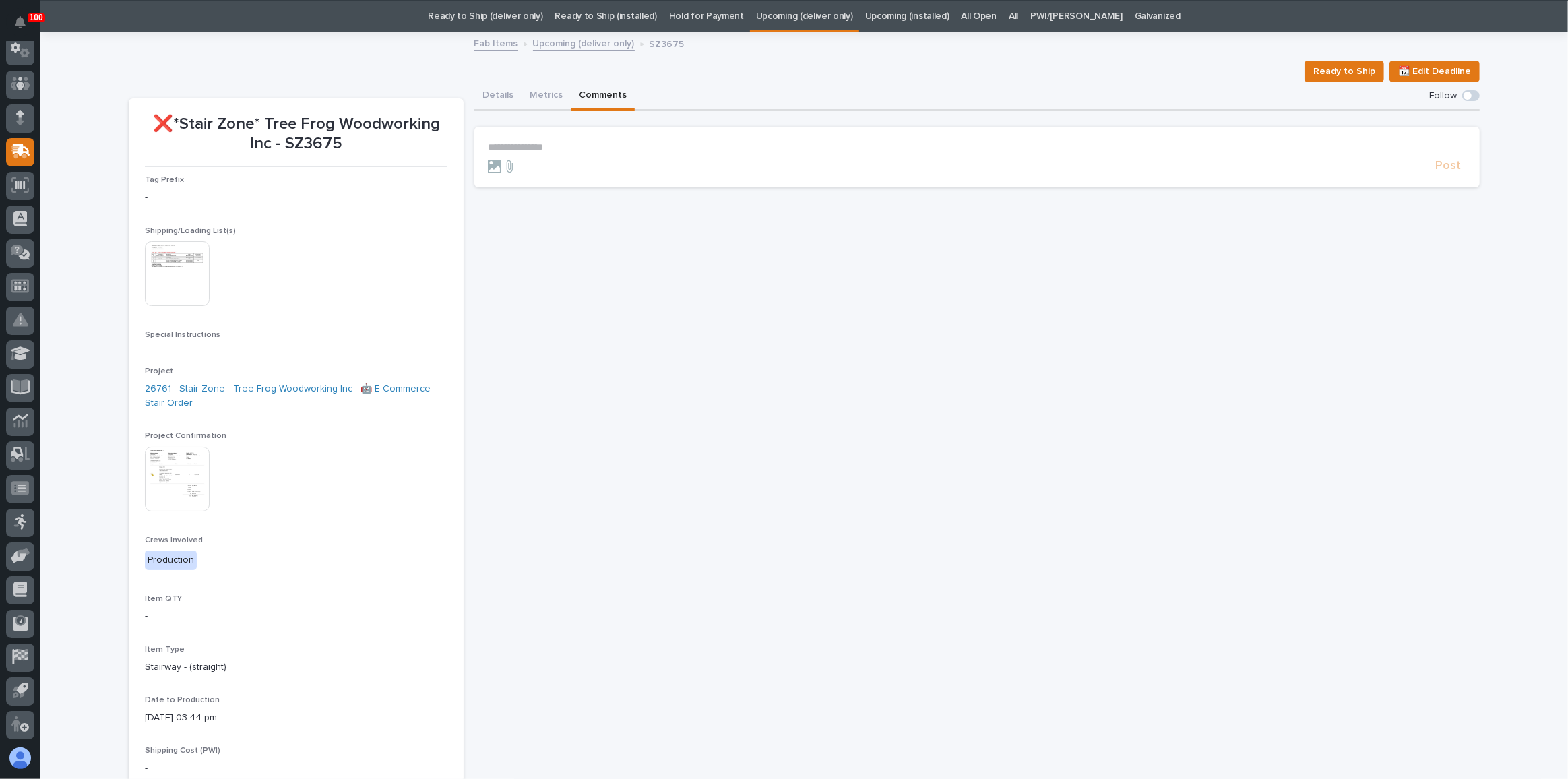
click at [577, 139] on section "**********" at bounding box center [977, 157] width 1006 height 61
click at [540, 139] on section "**********" at bounding box center [977, 157] width 1006 height 61
click at [537, 151] on p "**********" at bounding box center [977, 147] width 979 height 11
click at [1449, 171] on span "Post" at bounding box center [1448, 172] width 26 height 16
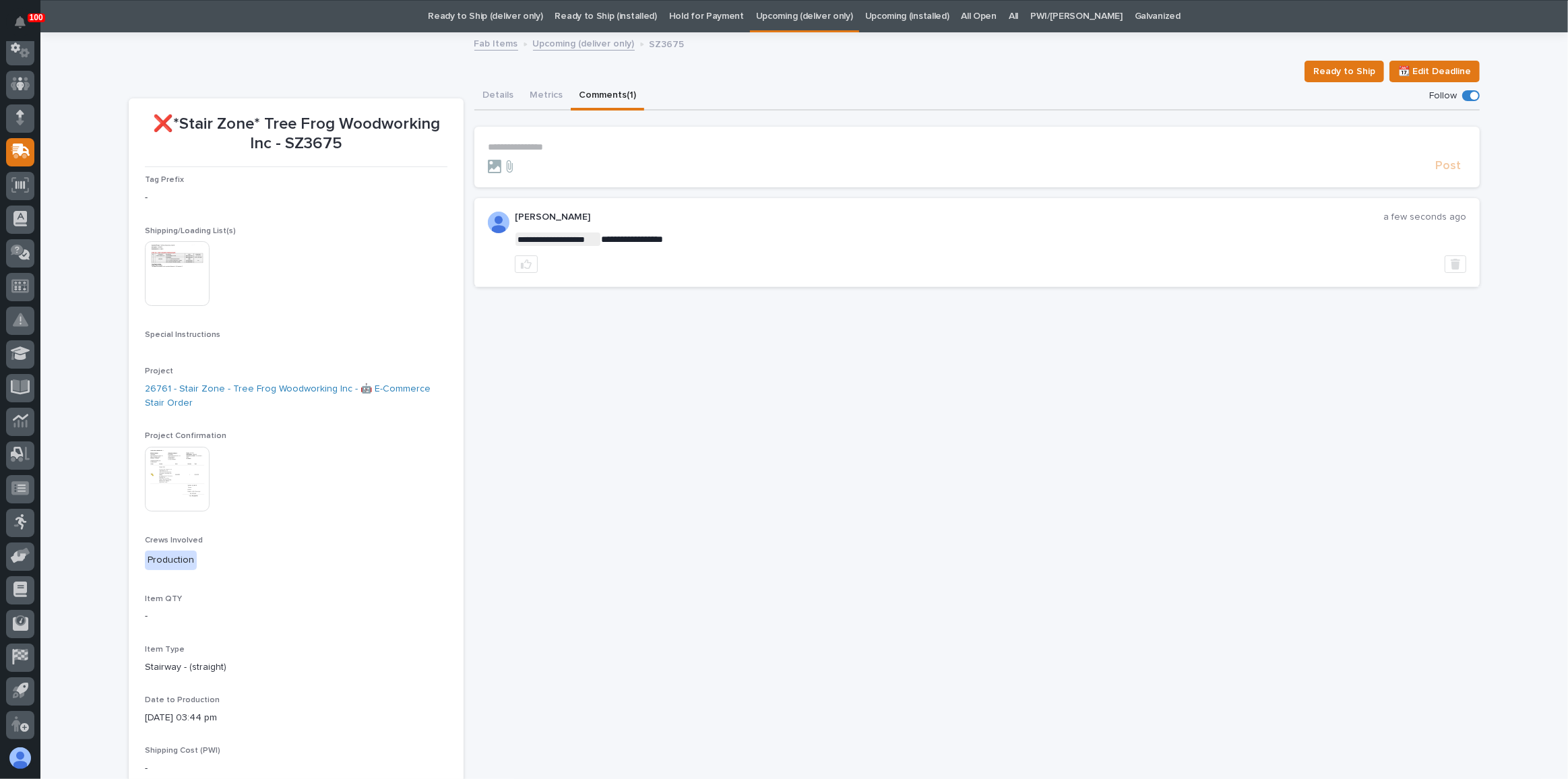
click at [830, 25] on link "Upcoming (deliver only)" at bounding box center [805, 16] width 97 height 32
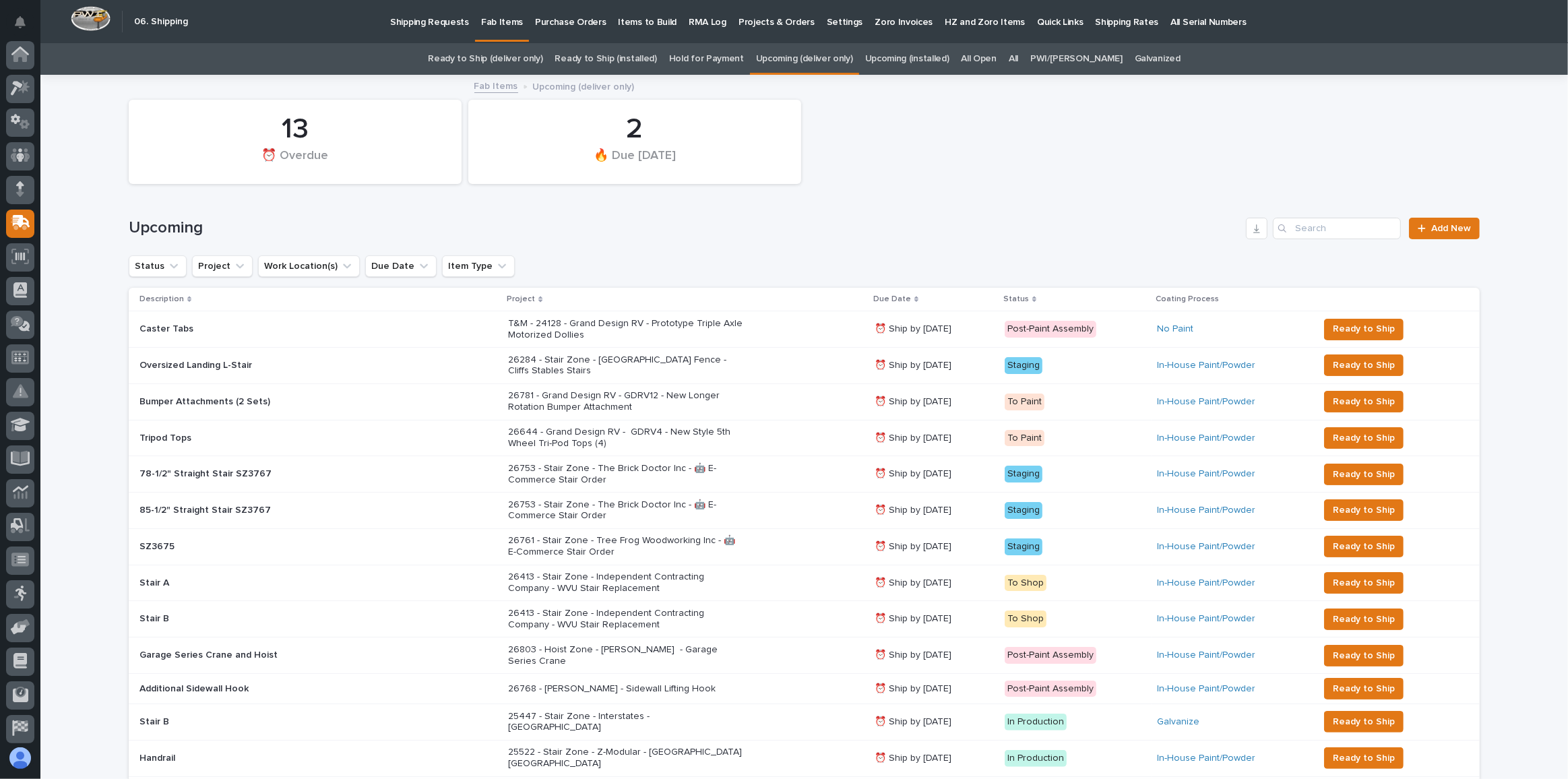
scroll to position [72, 0]
click at [793, 347] on td "26284 - Stair Zone - [GEOGRAPHIC_DATA] Fence - Cliffs Stables Stairs" at bounding box center [686, 365] width 366 height 36
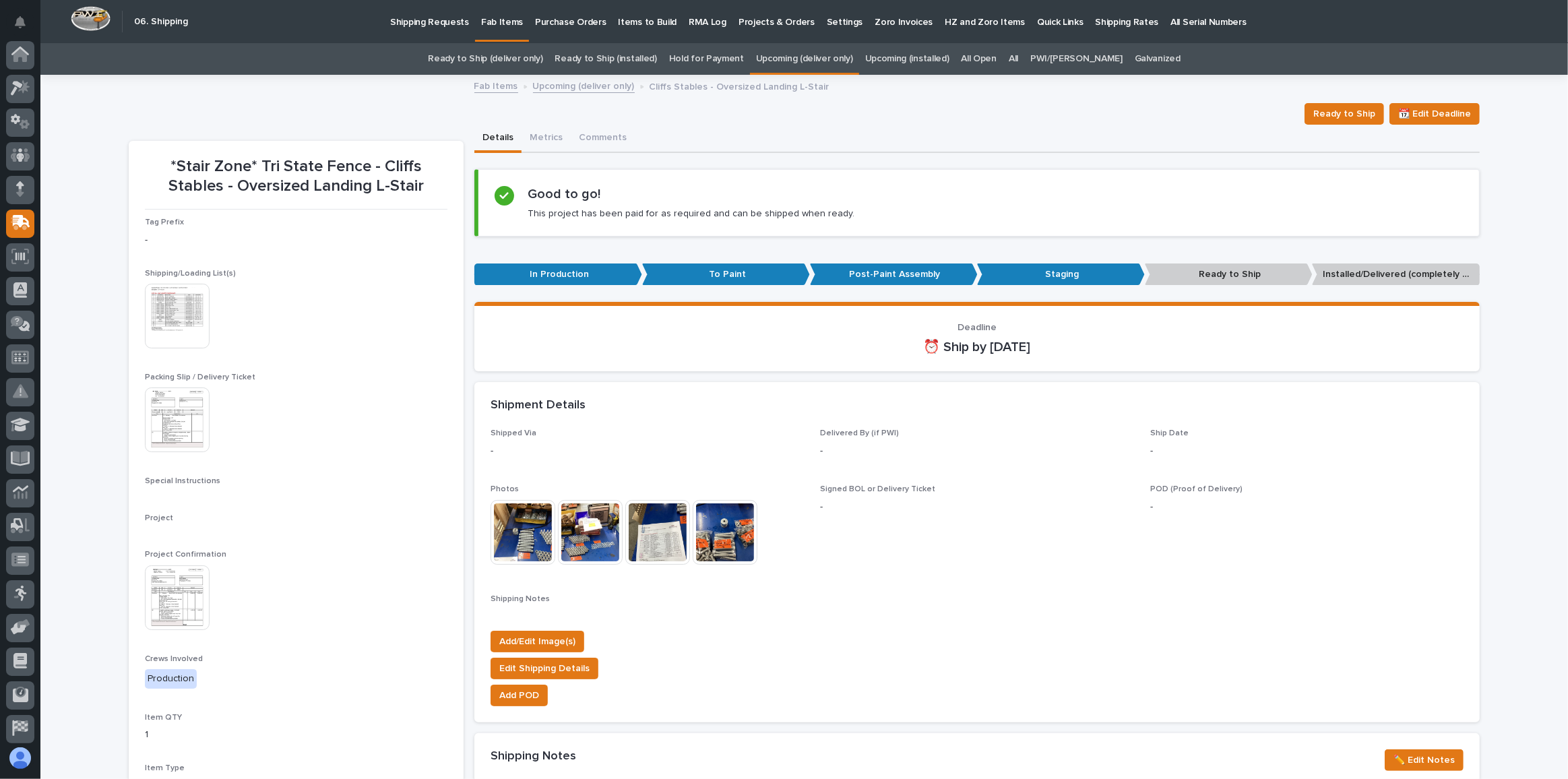
scroll to position [72, 0]
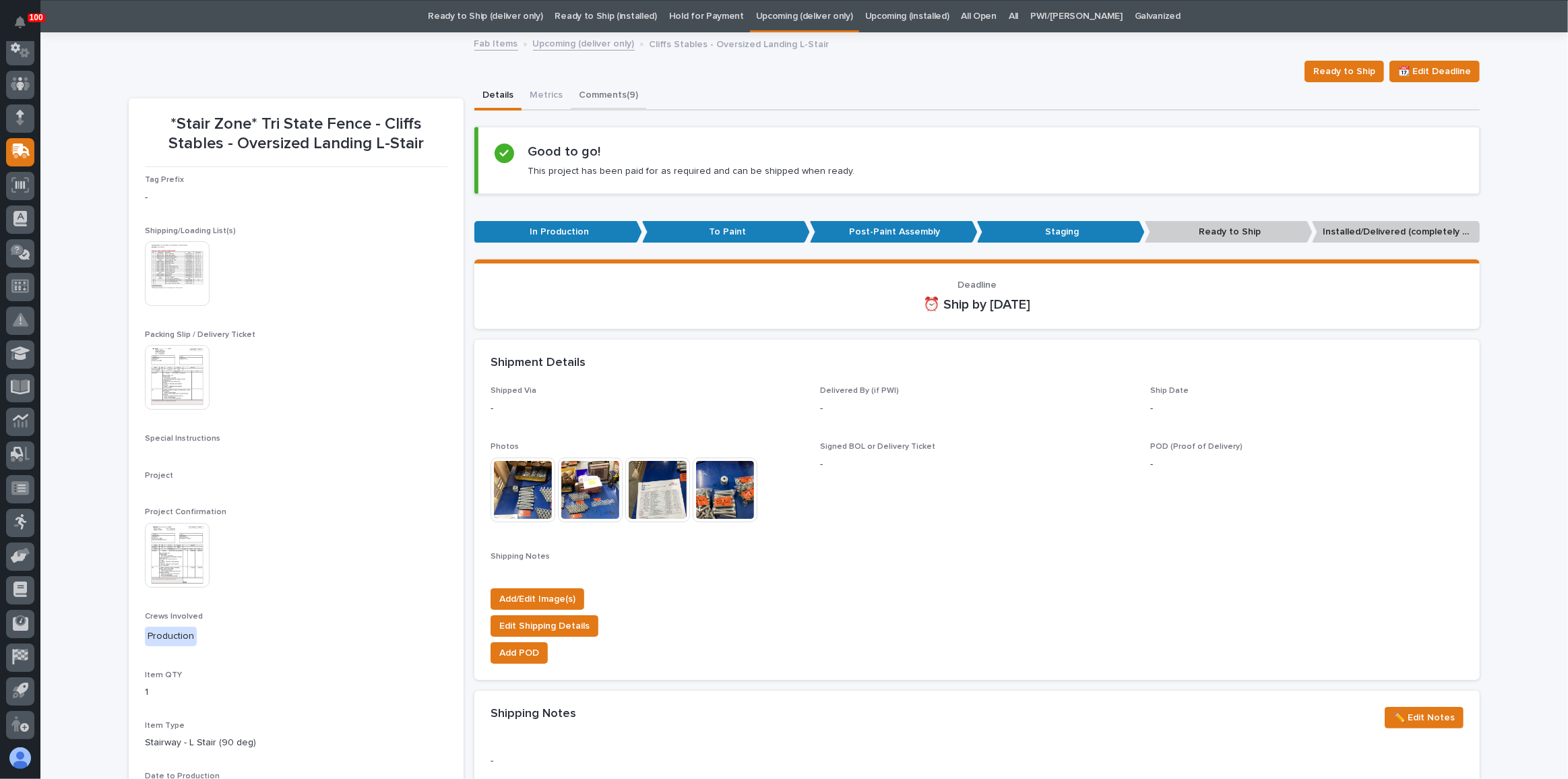
click at [610, 102] on button "Comments (9)" at bounding box center [608, 97] width 76 height 28
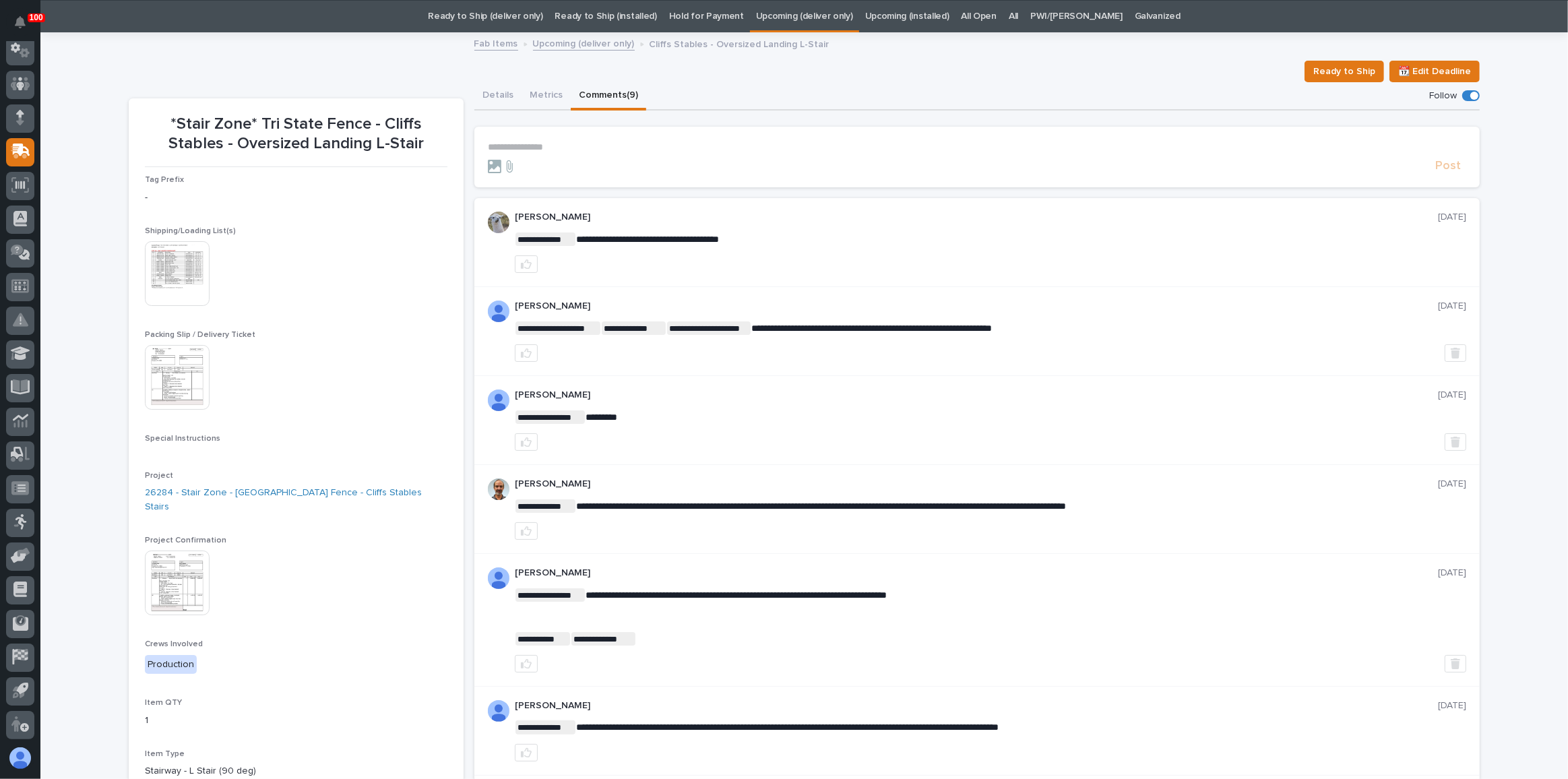
click at [524, 144] on p "**********" at bounding box center [977, 147] width 979 height 11
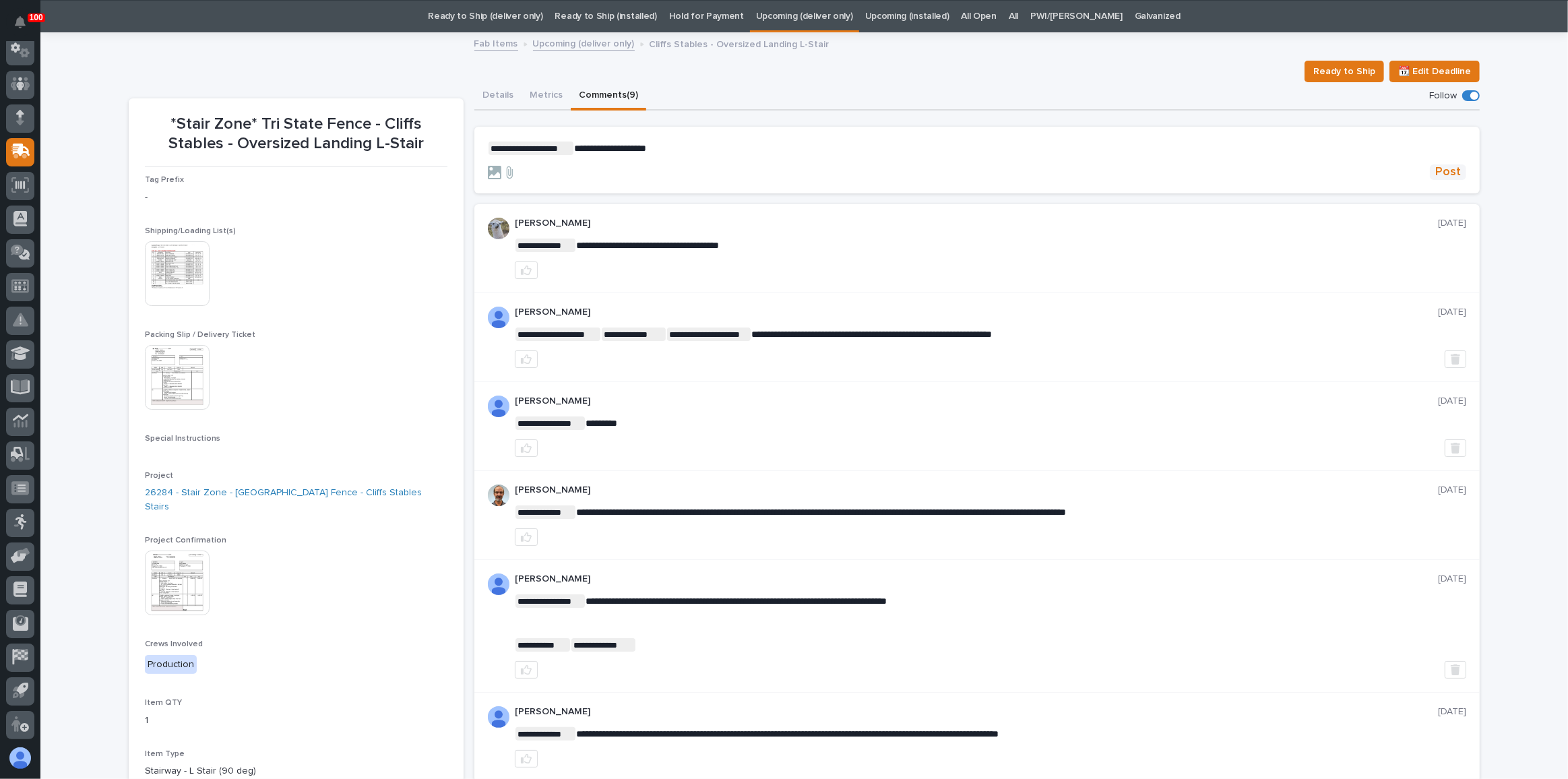
click at [1438, 170] on span "Post" at bounding box center [1448, 172] width 26 height 16
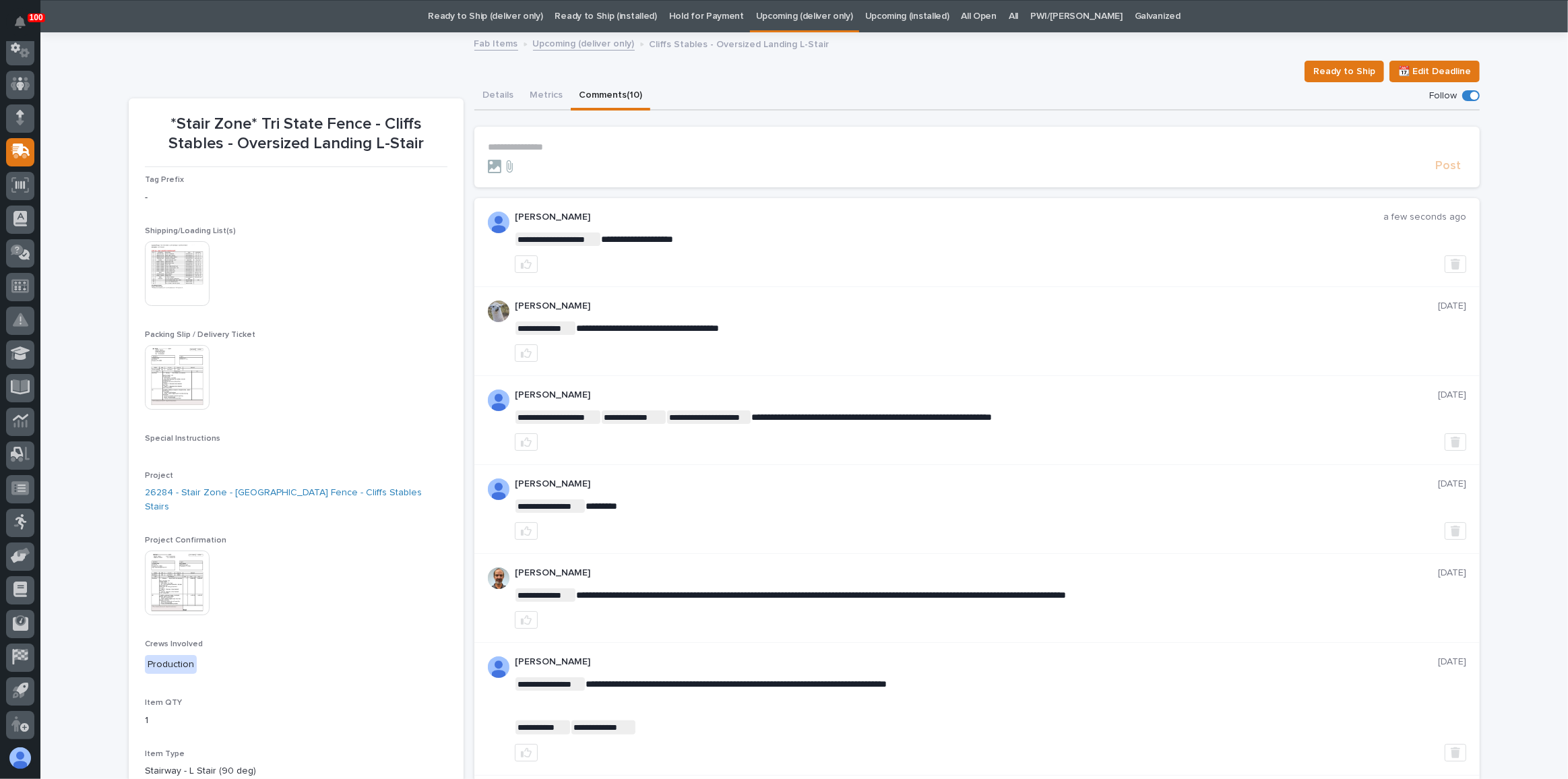
click at [821, 17] on link "Upcoming (deliver only)" at bounding box center [805, 16] width 97 height 32
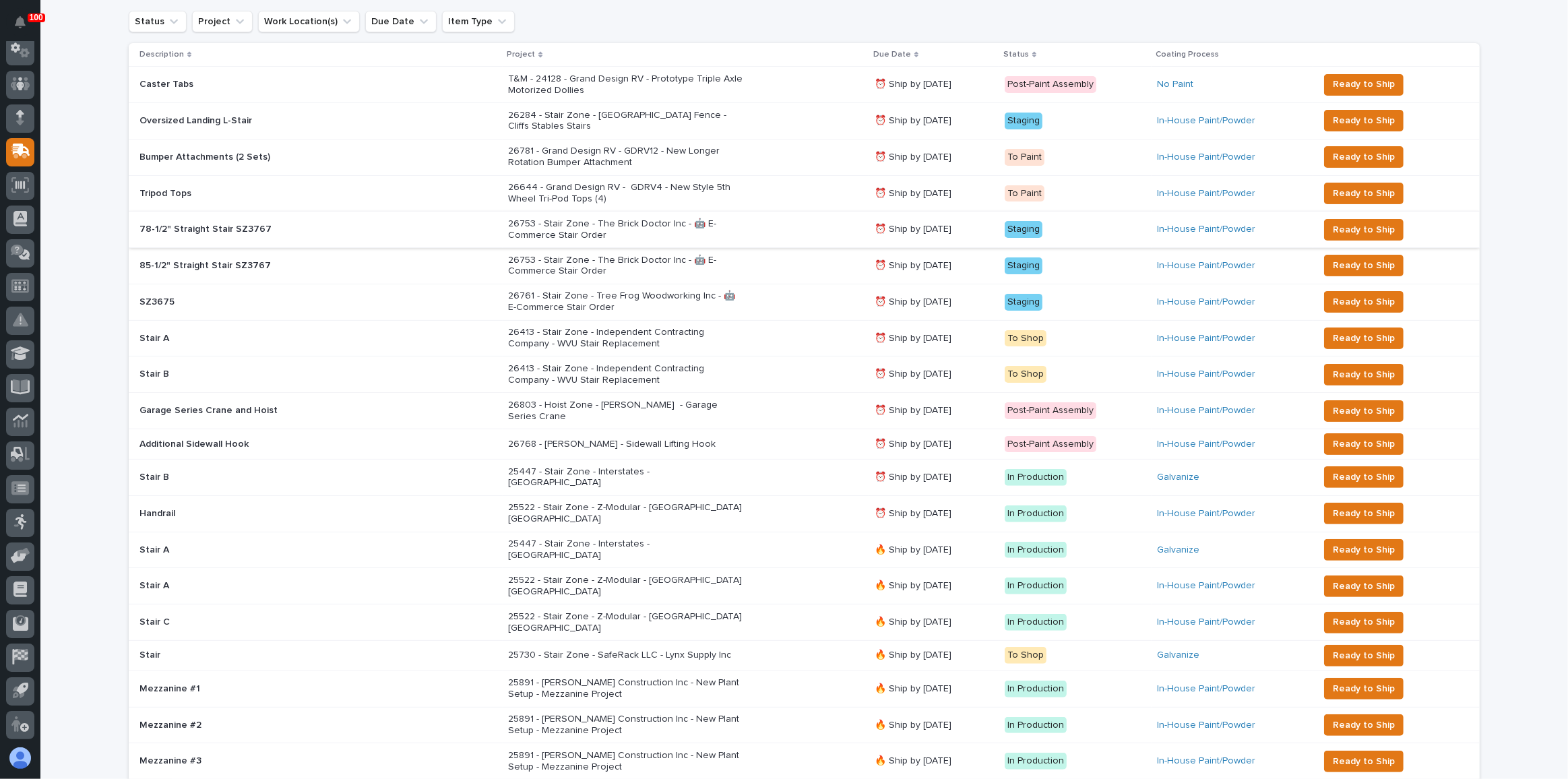
scroll to position [306, 0]
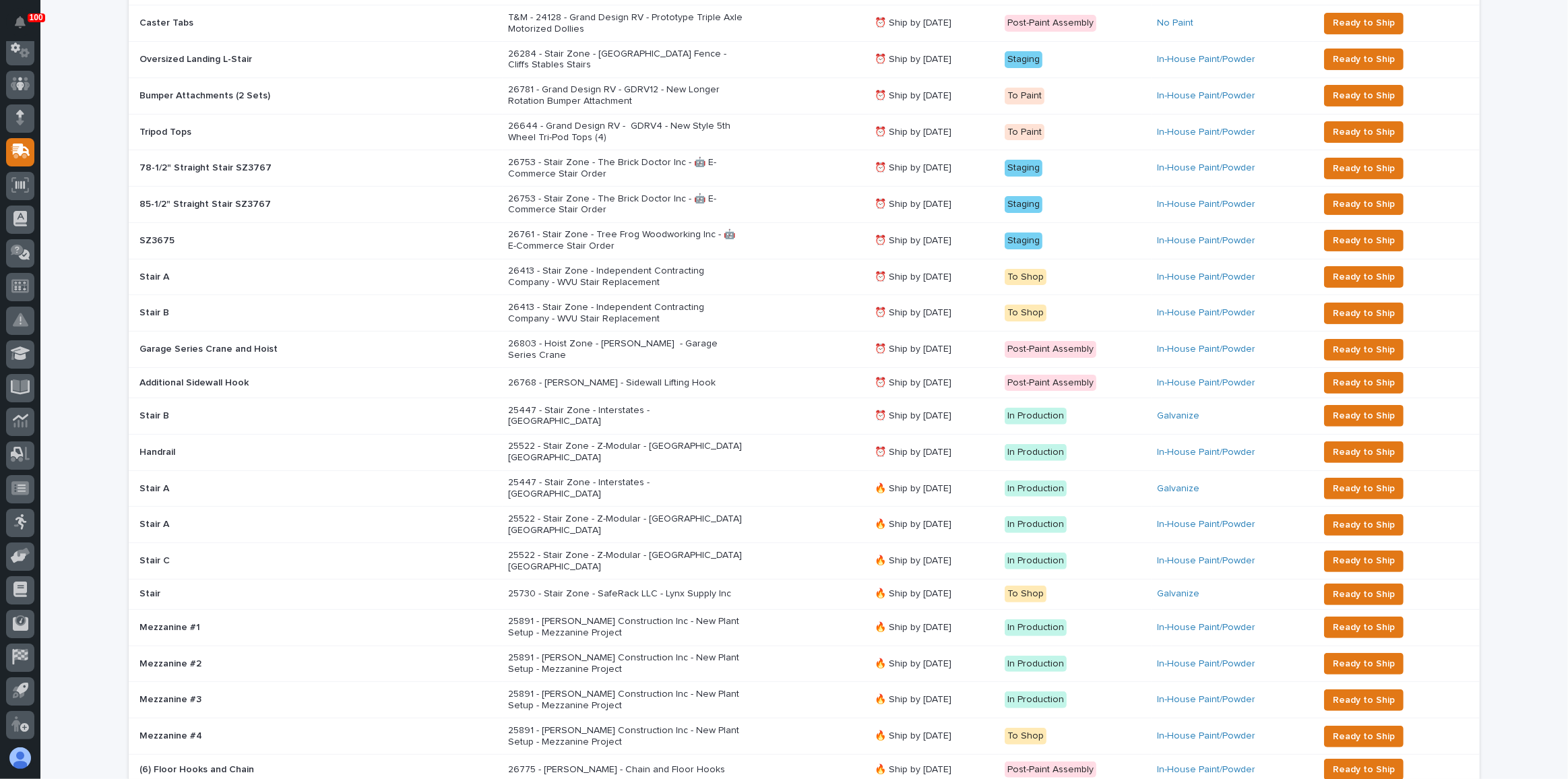
click at [802, 337] on div "26803 - Hoist Zone - [PERSON_NAME] - Garage Series Crane" at bounding box center [686, 350] width 356 height 34
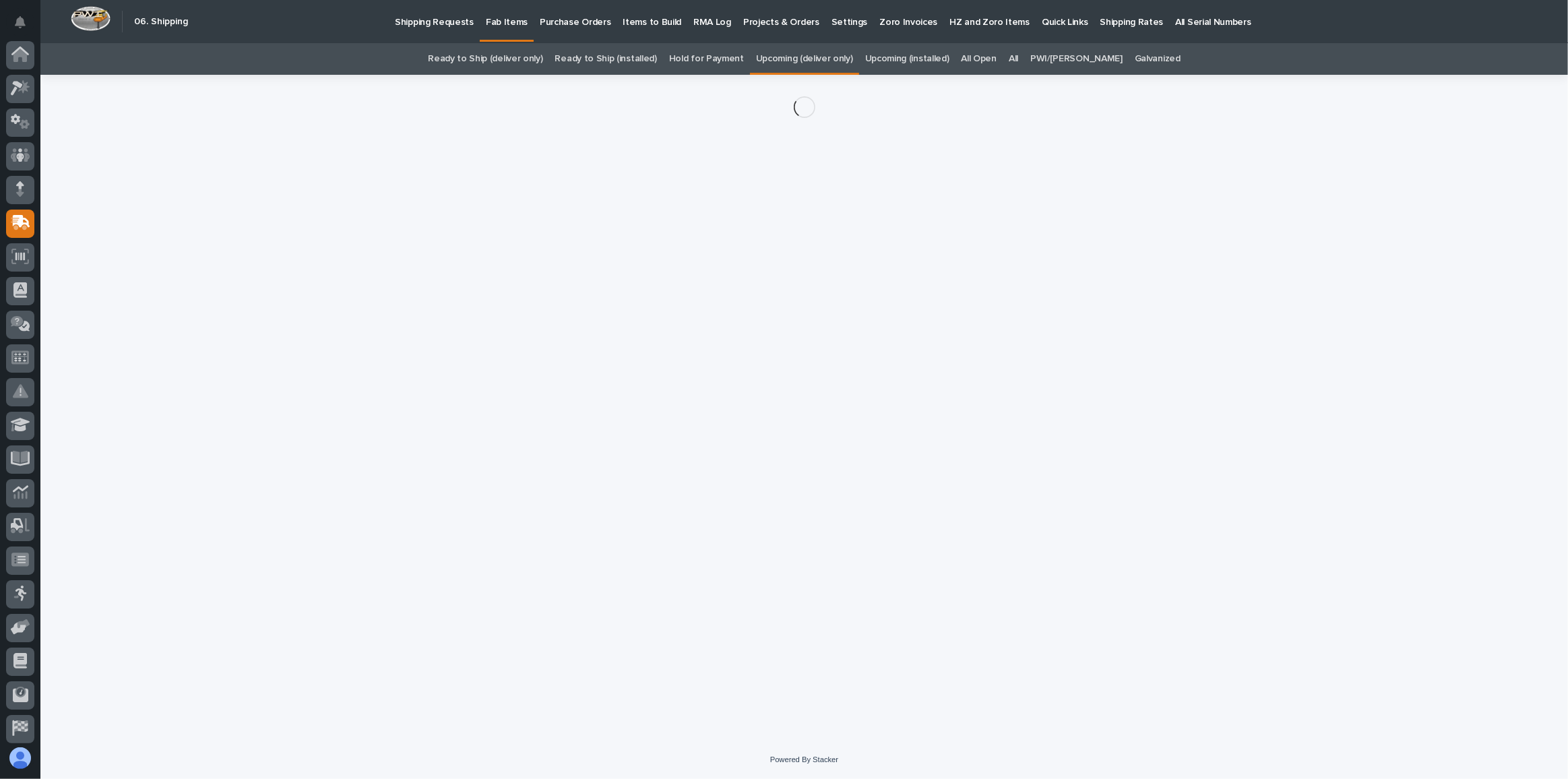
scroll to position [72, 0]
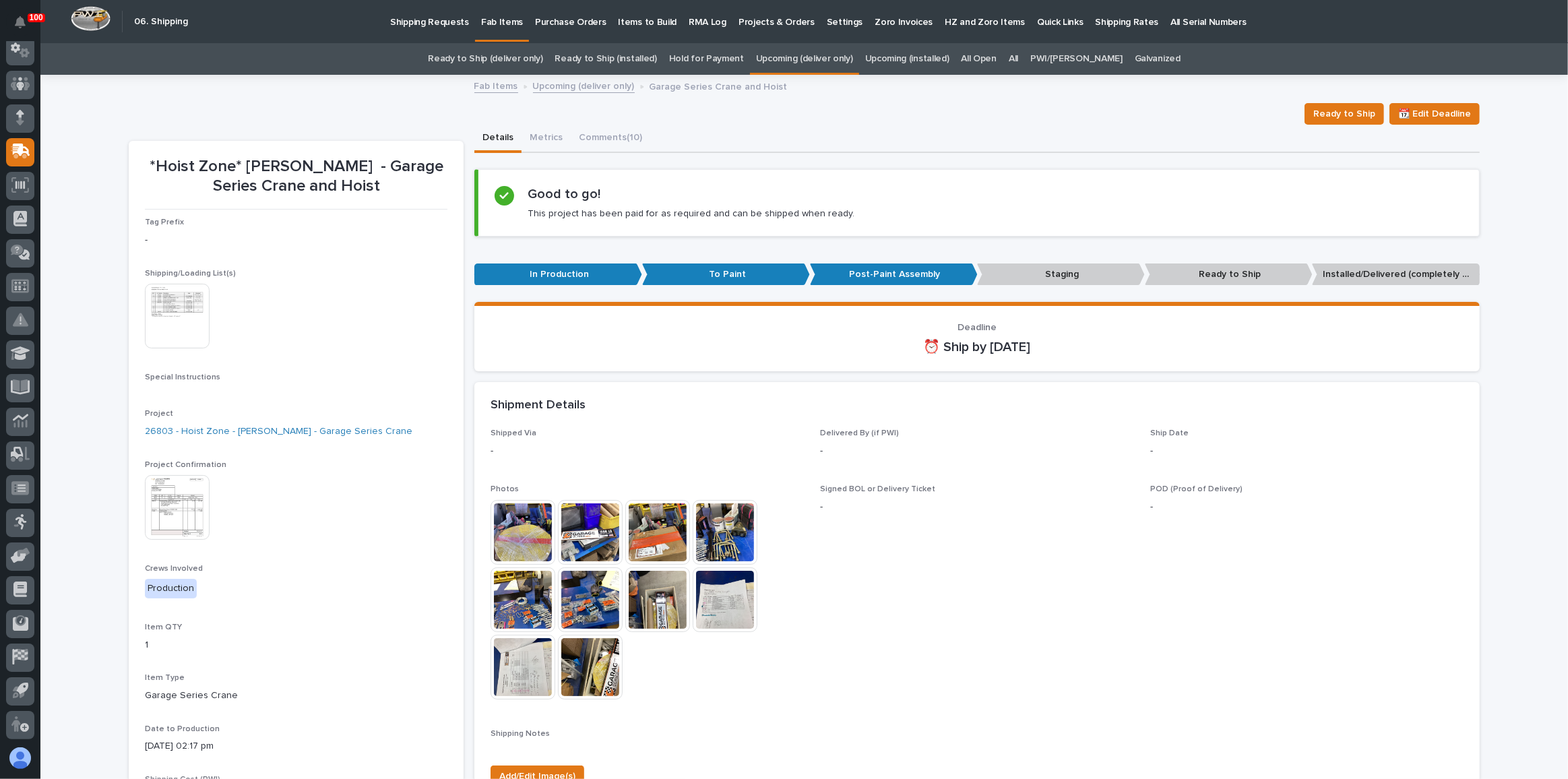
click at [162, 304] on img at bounding box center [177, 316] width 65 height 65
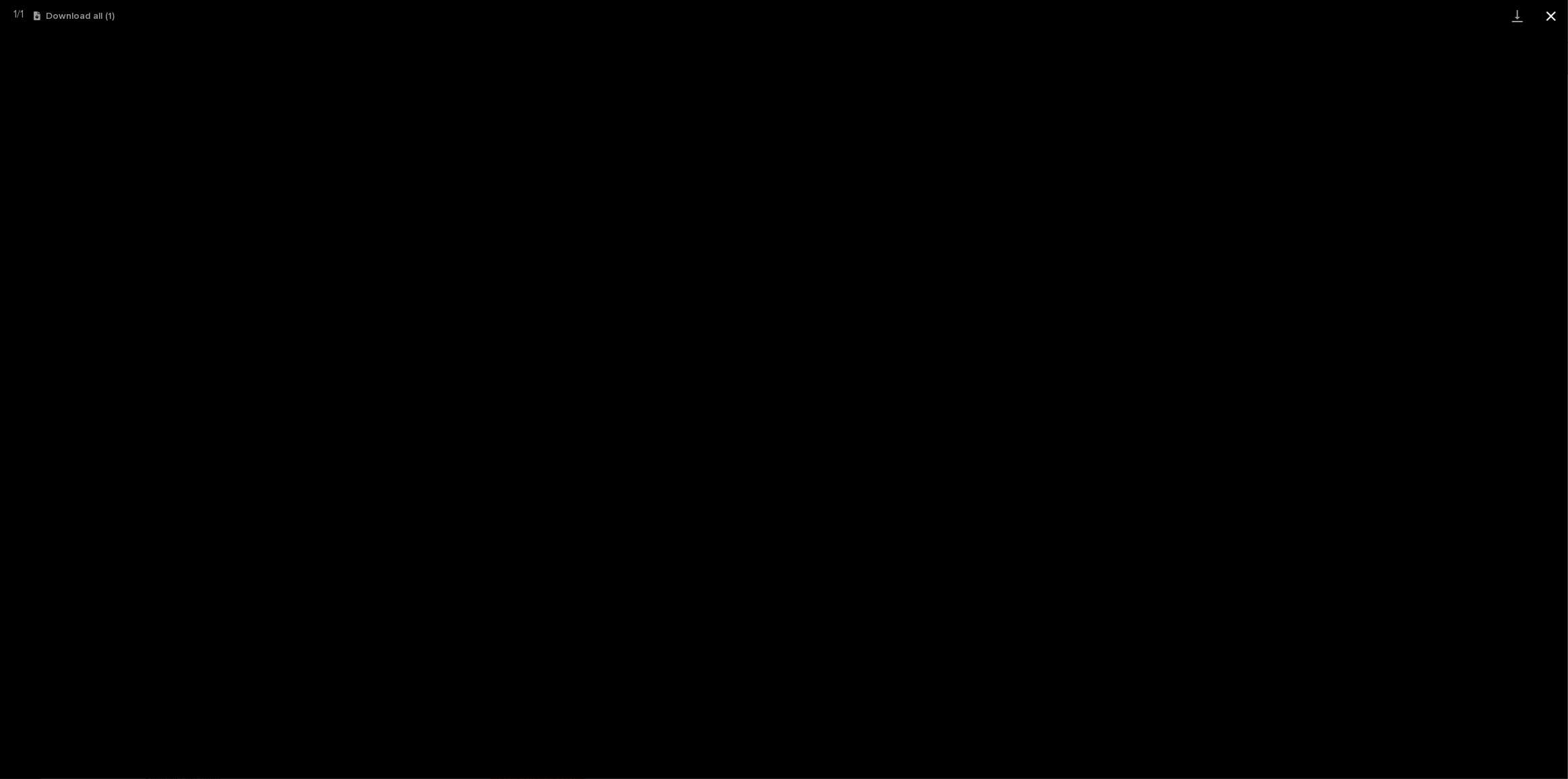
click at [1544, 16] on button "Close gallery" at bounding box center [1551, 16] width 34 height 32
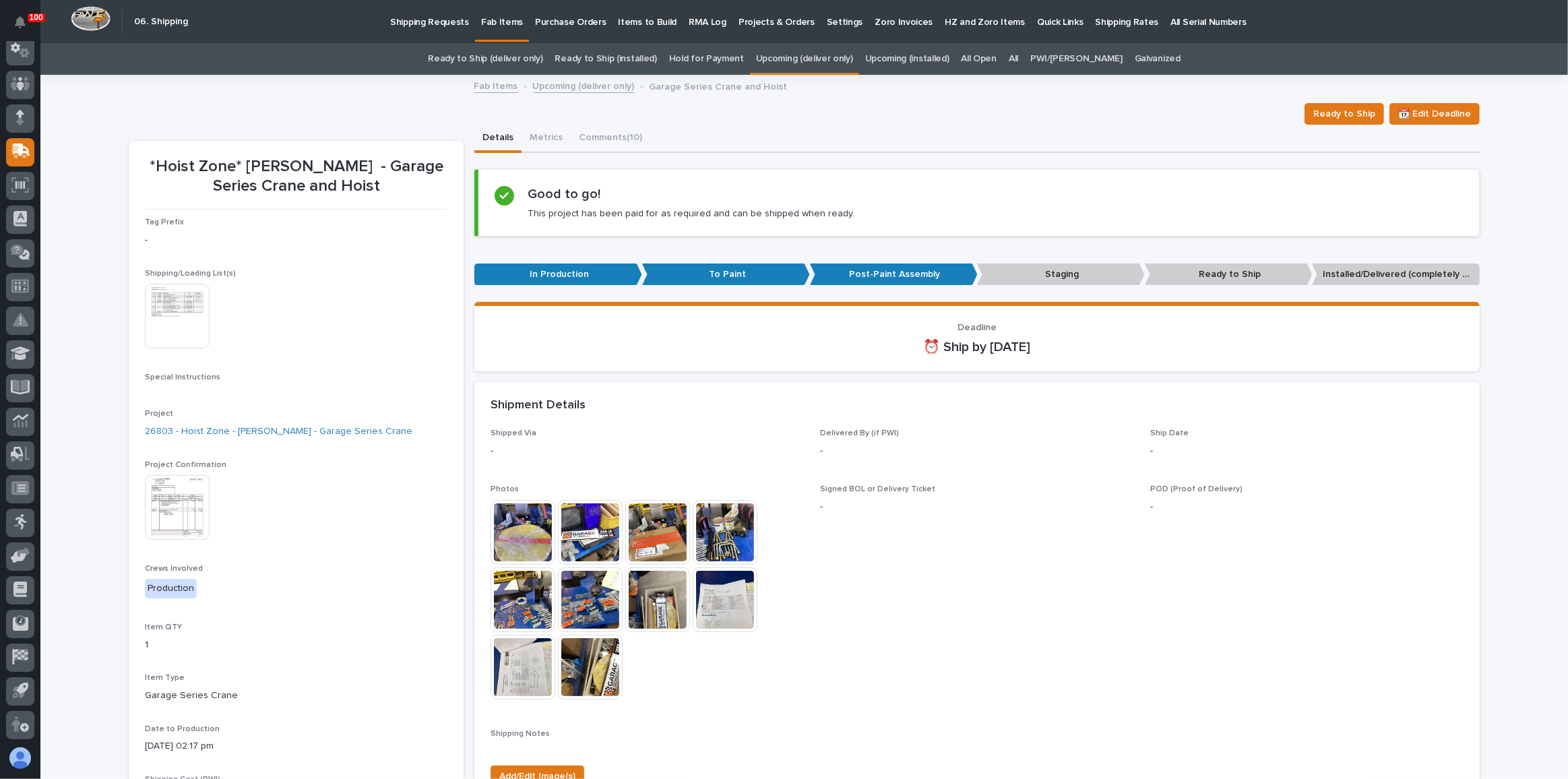
click at [176, 339] on img at bounding box center [177, 316] width 65 height 65
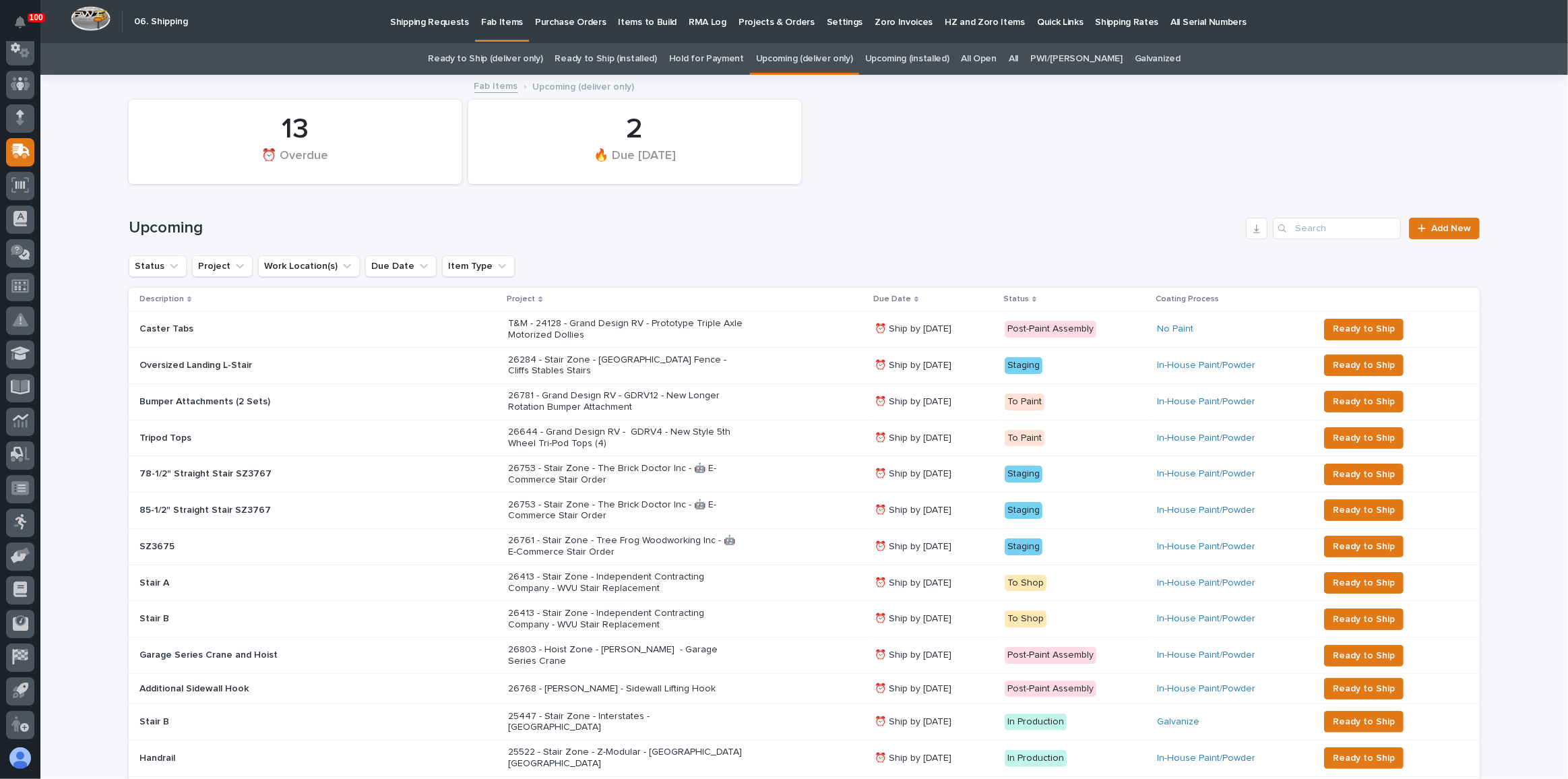
click at [433, 24] on p "Shipping Requests" at bounding box center [429, 14] width 79 height 28
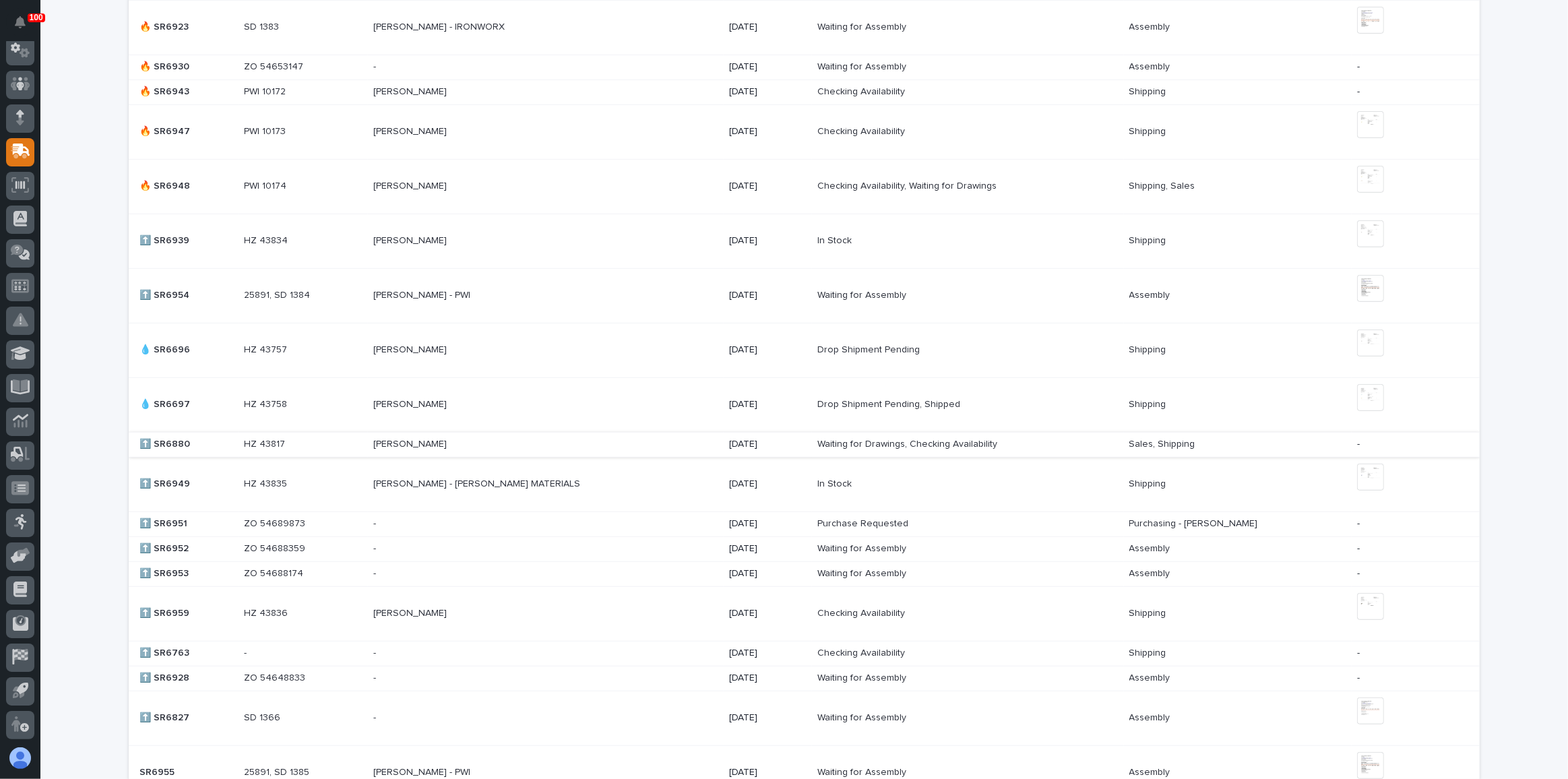
scroll to position [734, 0]
click at [498, 291] on p at bounding box center [491, 297] width 236 height 11
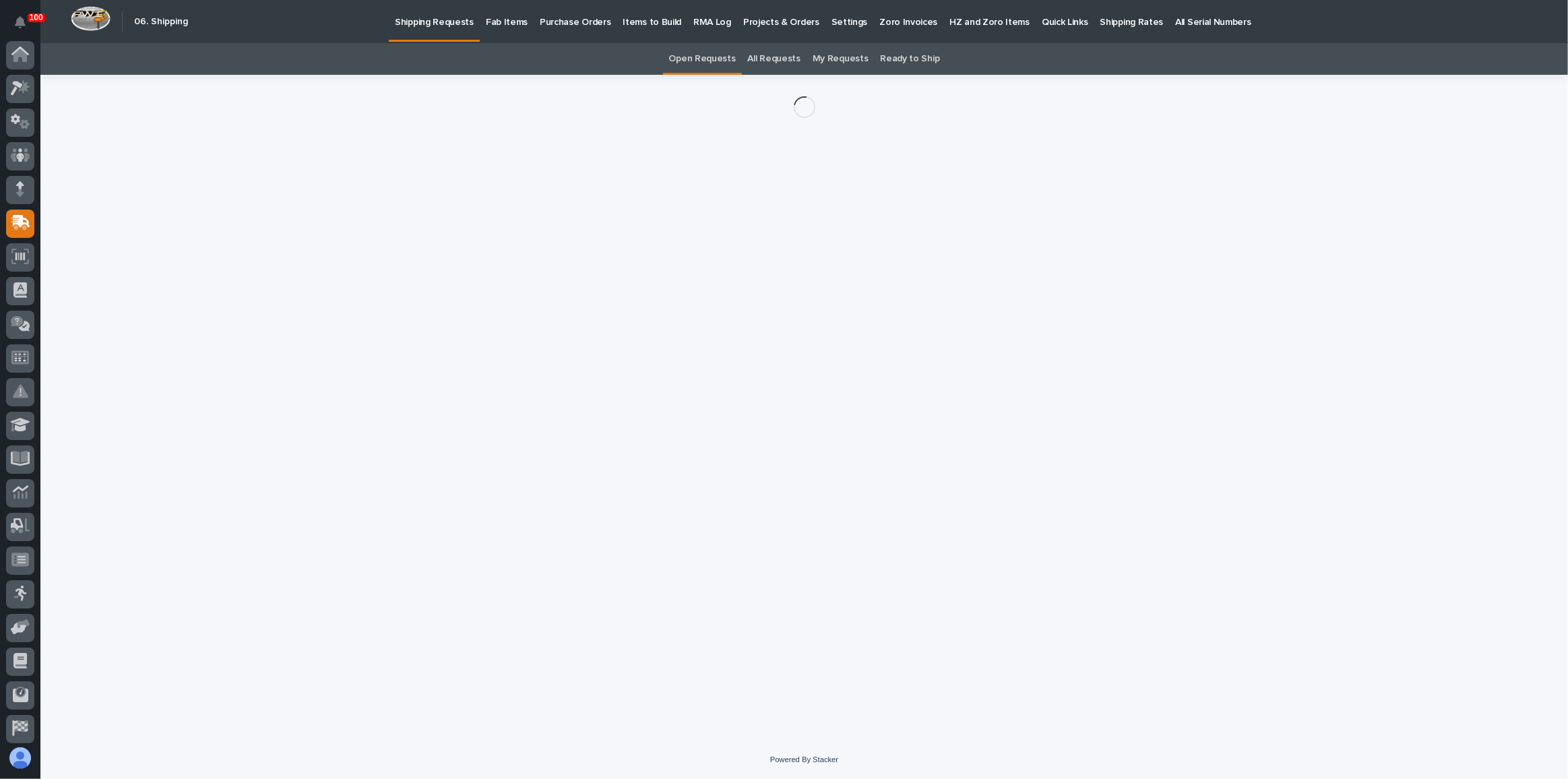
scroll to position [72, 0]
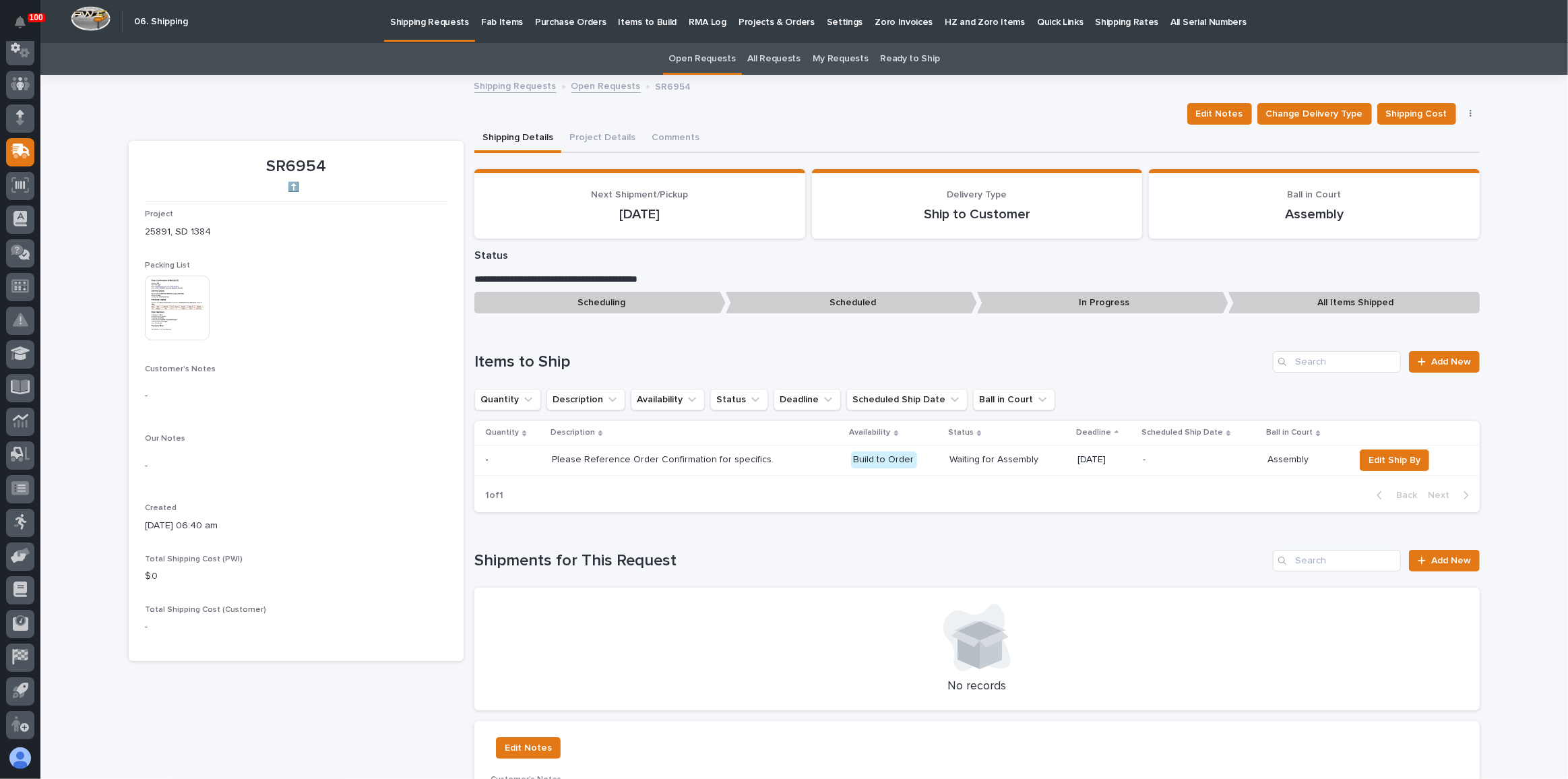
click at [186, 299] on img at bounding box center [177, 308] width 65 height 65
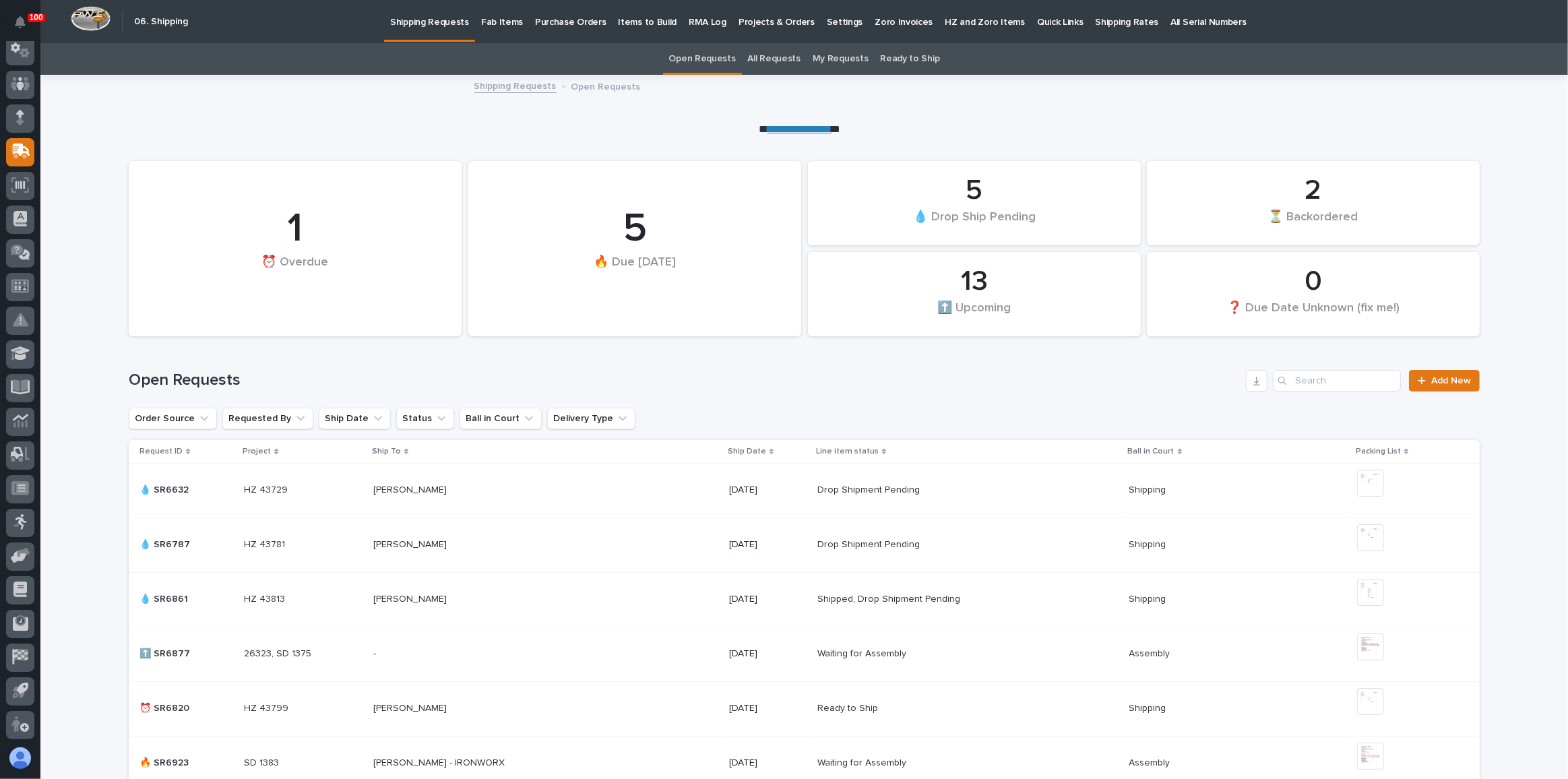
click at [508, 26] on p "Fab Items" at bounding box center [502, 14] width 42 height 28
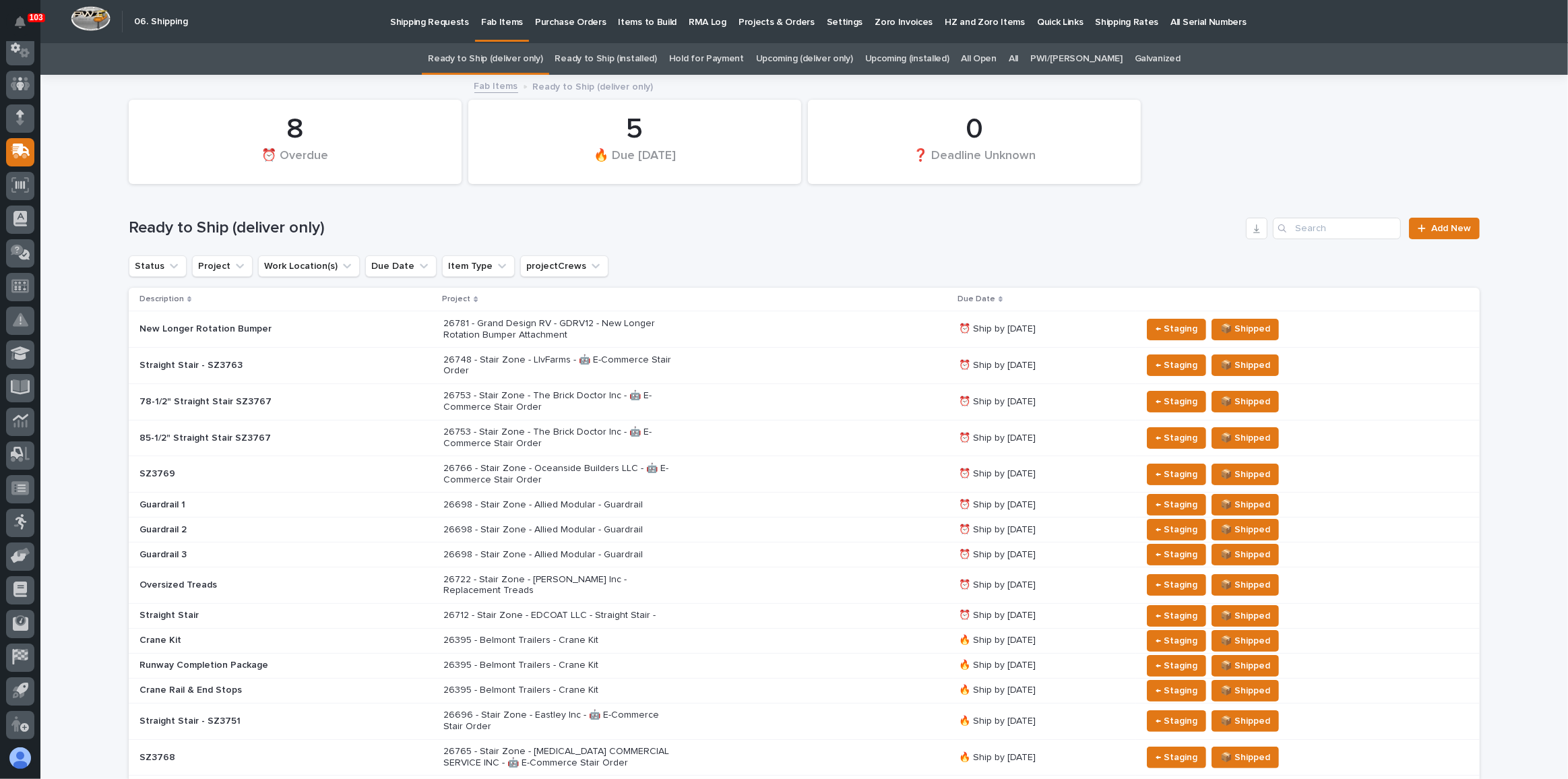
click at [808, 471] on div "26766 - Stair Zone - Oceanside Builders LLC - 🤖 E-Commerce Stair Order" at bounding box center [695, 474] width 504 height 34
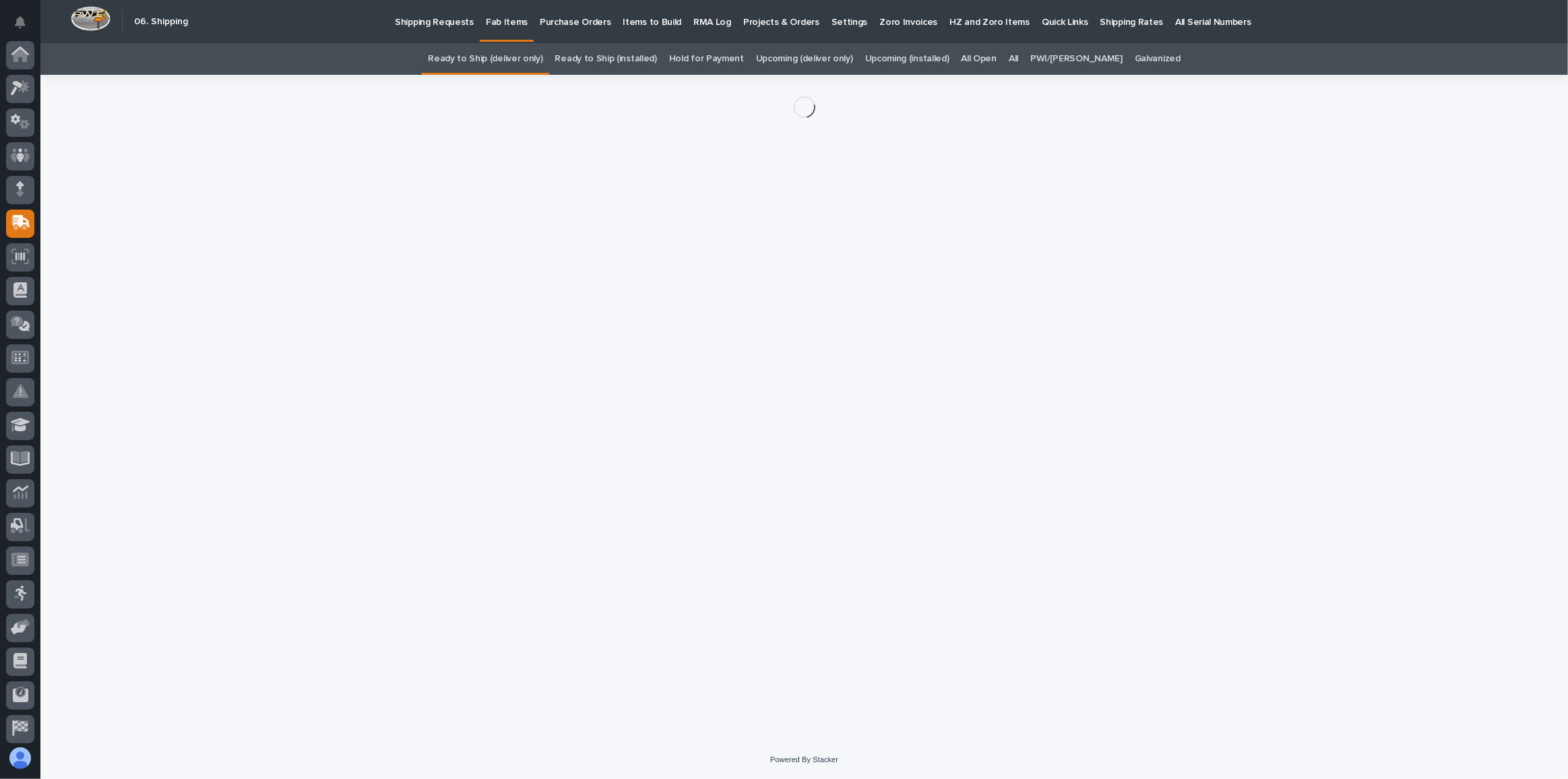
scroll to position [72, 0]
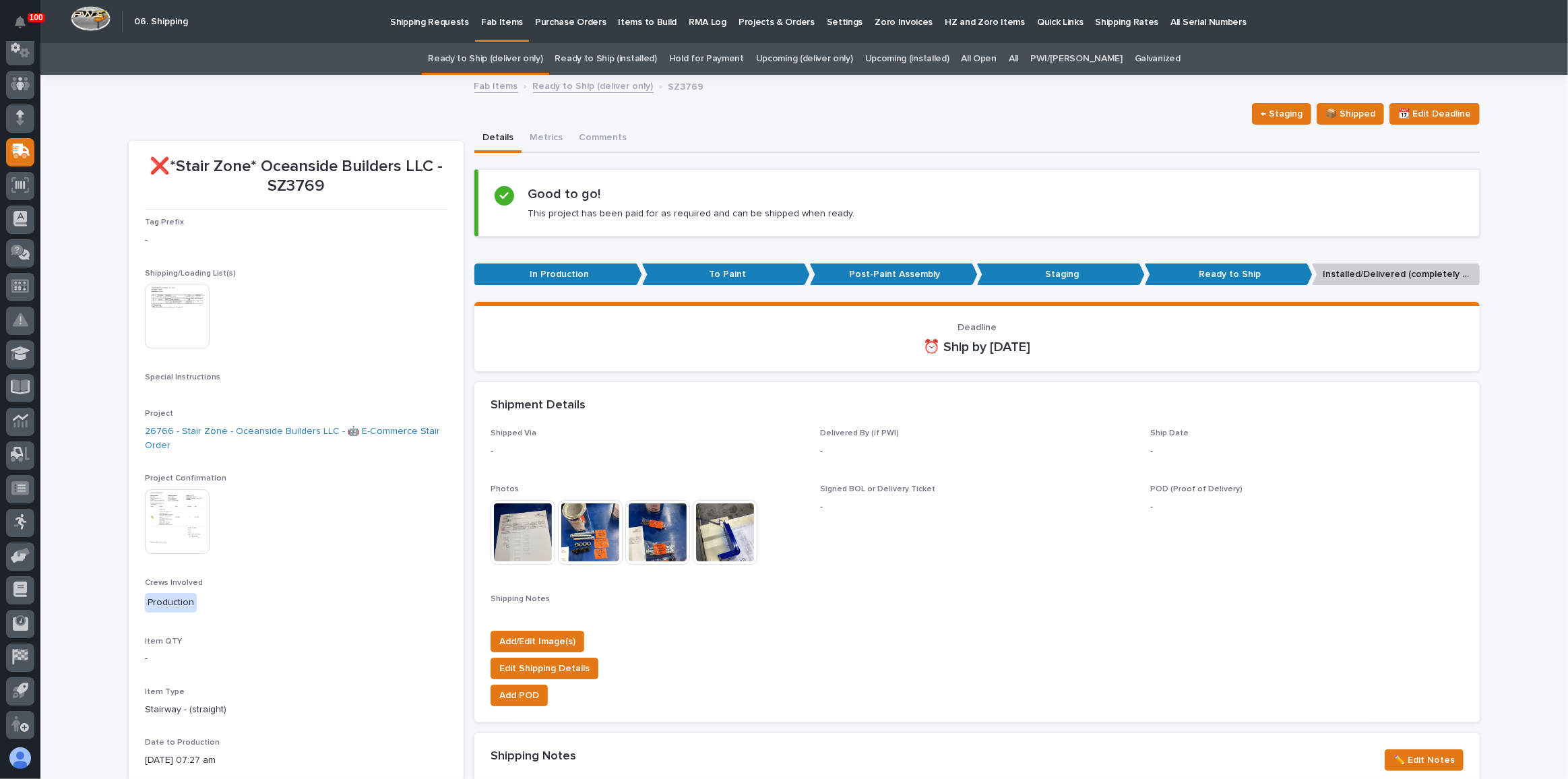
click at [531, 65] on link "Ready to Ship (deliver only)" at bounding box center [485, 59] width 114 height 32
